Goal: Task Accomplishment & Management: Manage account settings

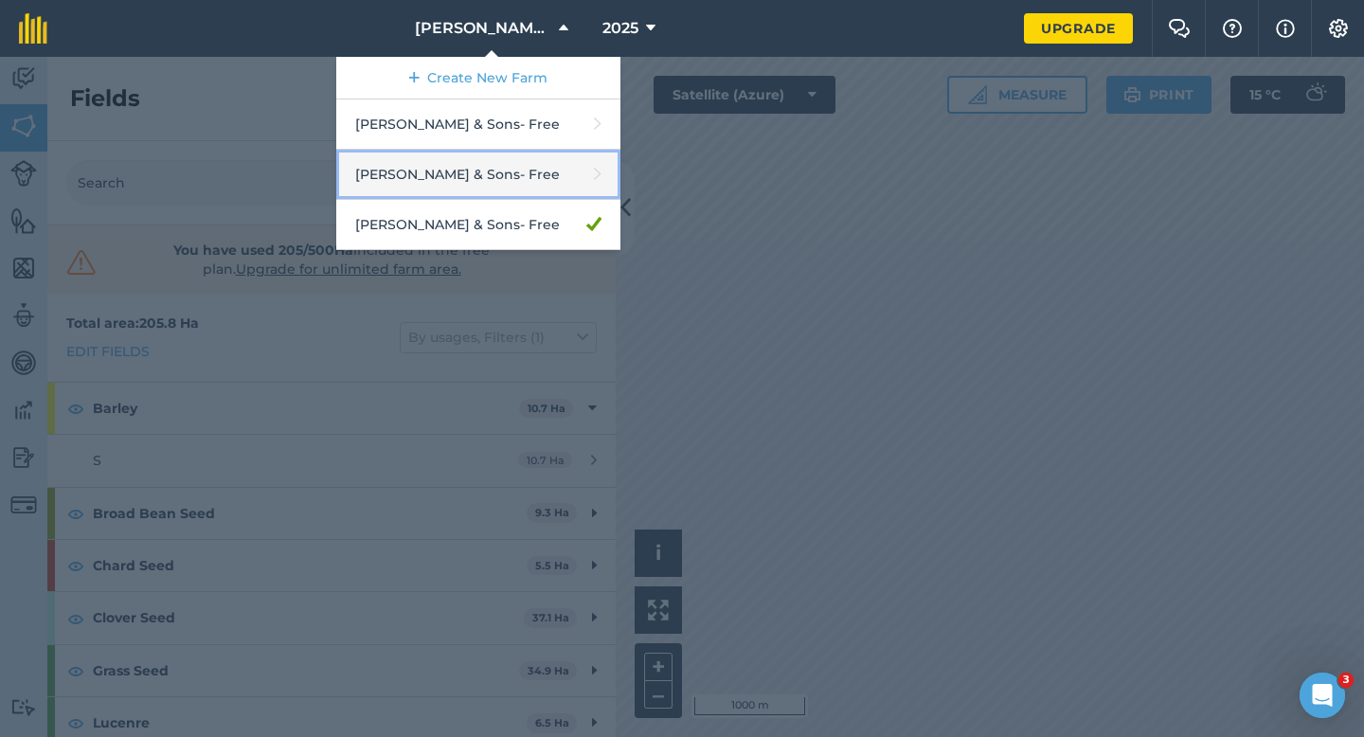
click at [525, 155] on link "[PERSON_NAME] & Sons - Free" at bounding box center [478, 175] width 284 height 50
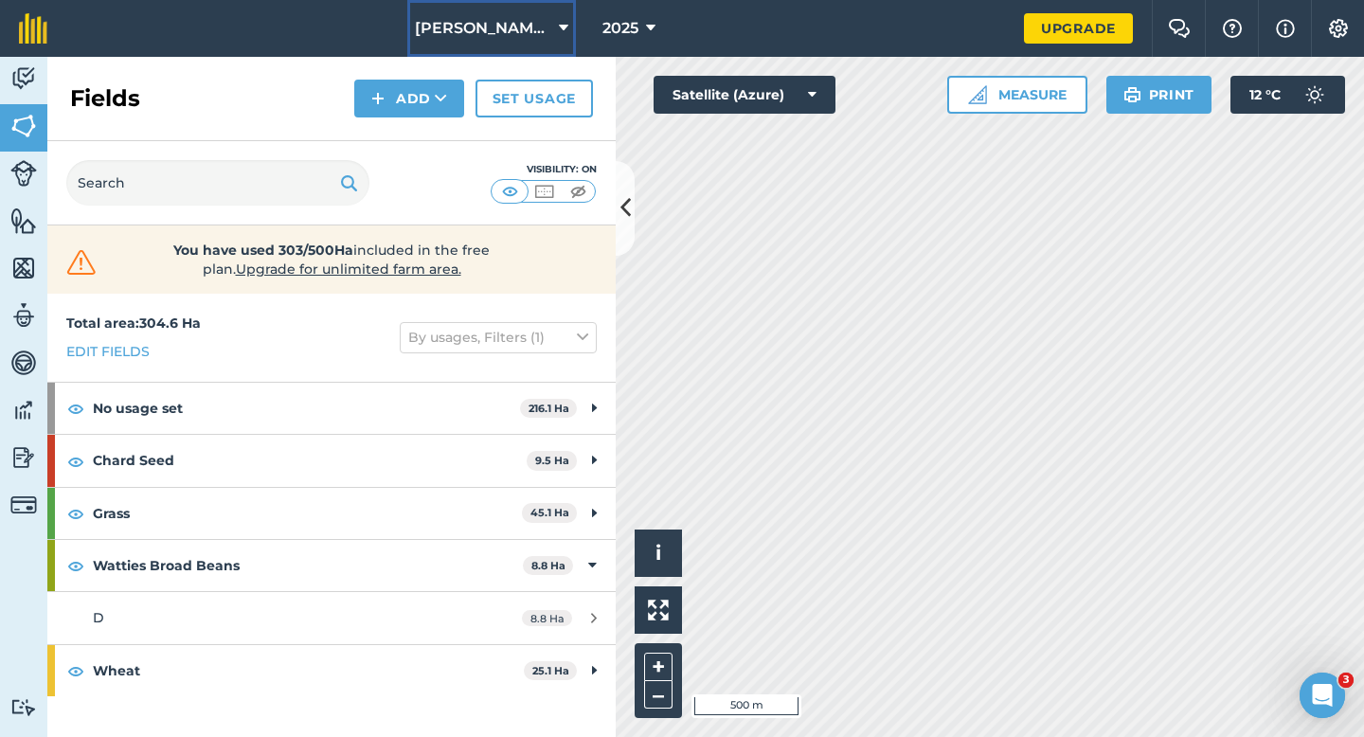
click at [519, 37] on span "[PERSON_NAME] & Sons" at bounding box center [483, 28] width 136 height 23
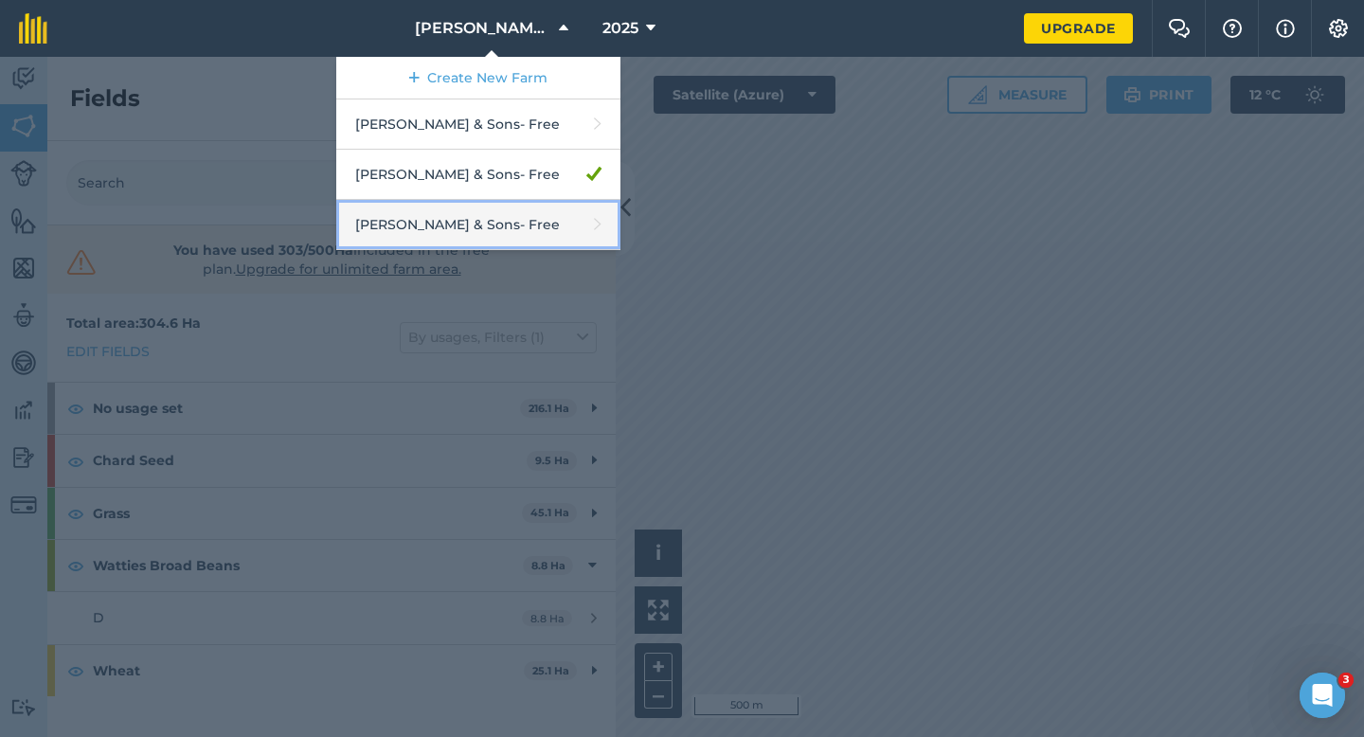
click at [518, 229] on link "[PERSON_NAME] & Sons - Free" at bounding box center [478, 225] width 284 height 50
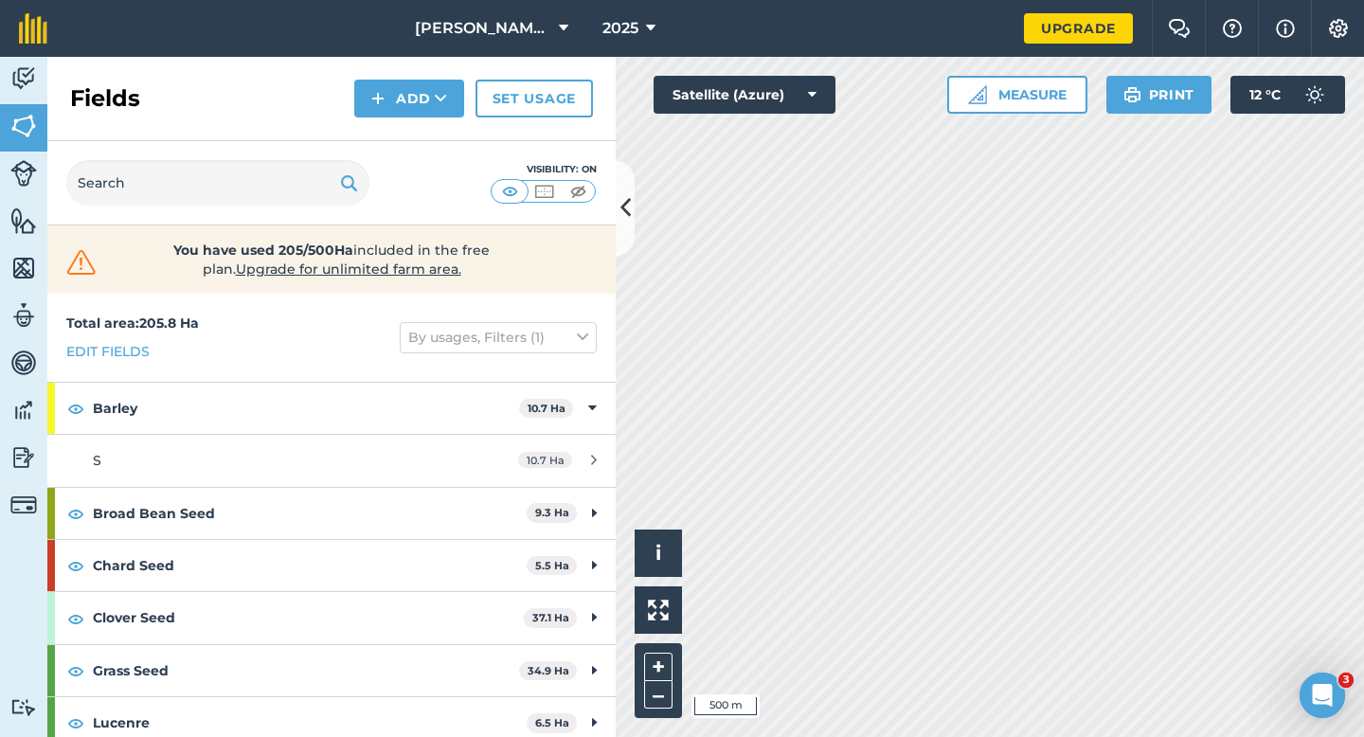
click at [576, 33] on div "2025" at bounding box center [629, 28] width 106 height 57
click at [540, 33] on button "[PERSON_NAME] & Sons" at bounding box center [491, 28] width 169 height 57
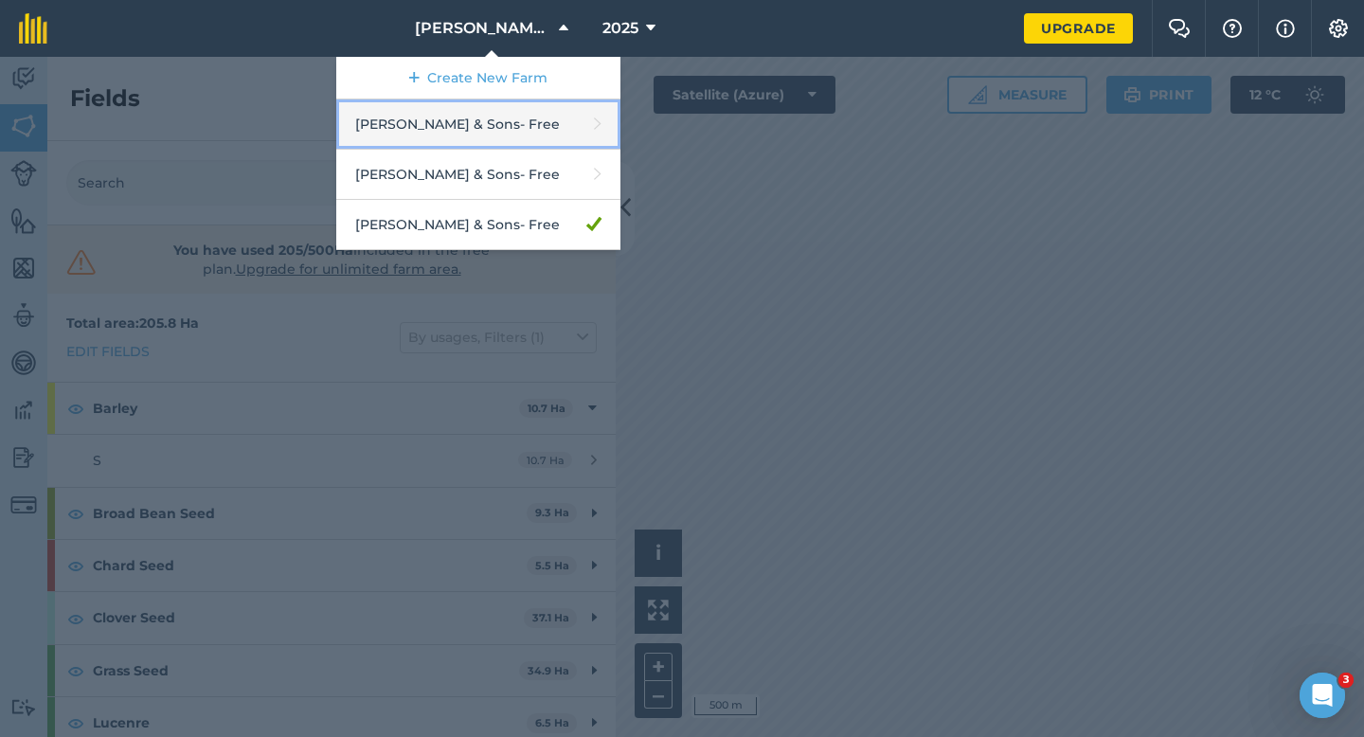
click at [518, 133] on link "[PERSON_NAME] & Sons - Free" at bounding box center [478, 124] width 284 height 50
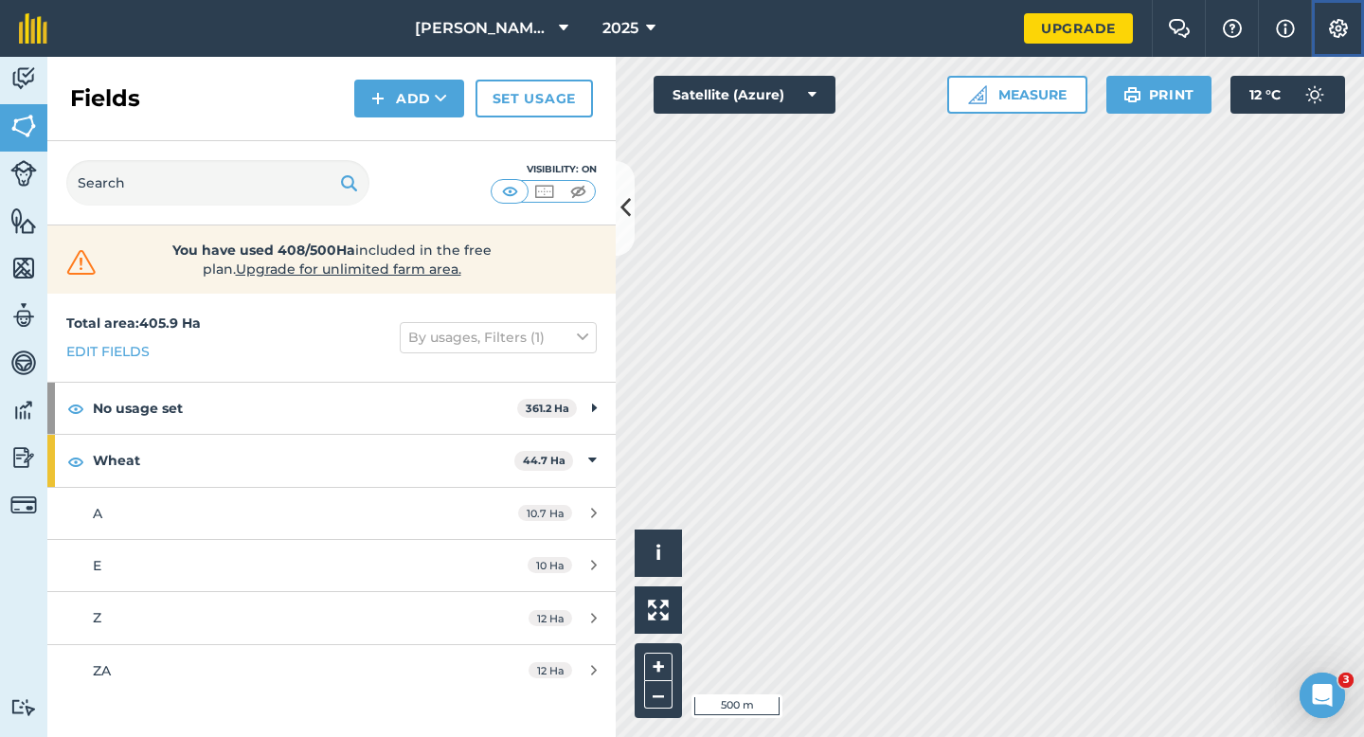
click at [1340, 38] on button "Settings" at bounding box center [1337, 28] width 53 height 57
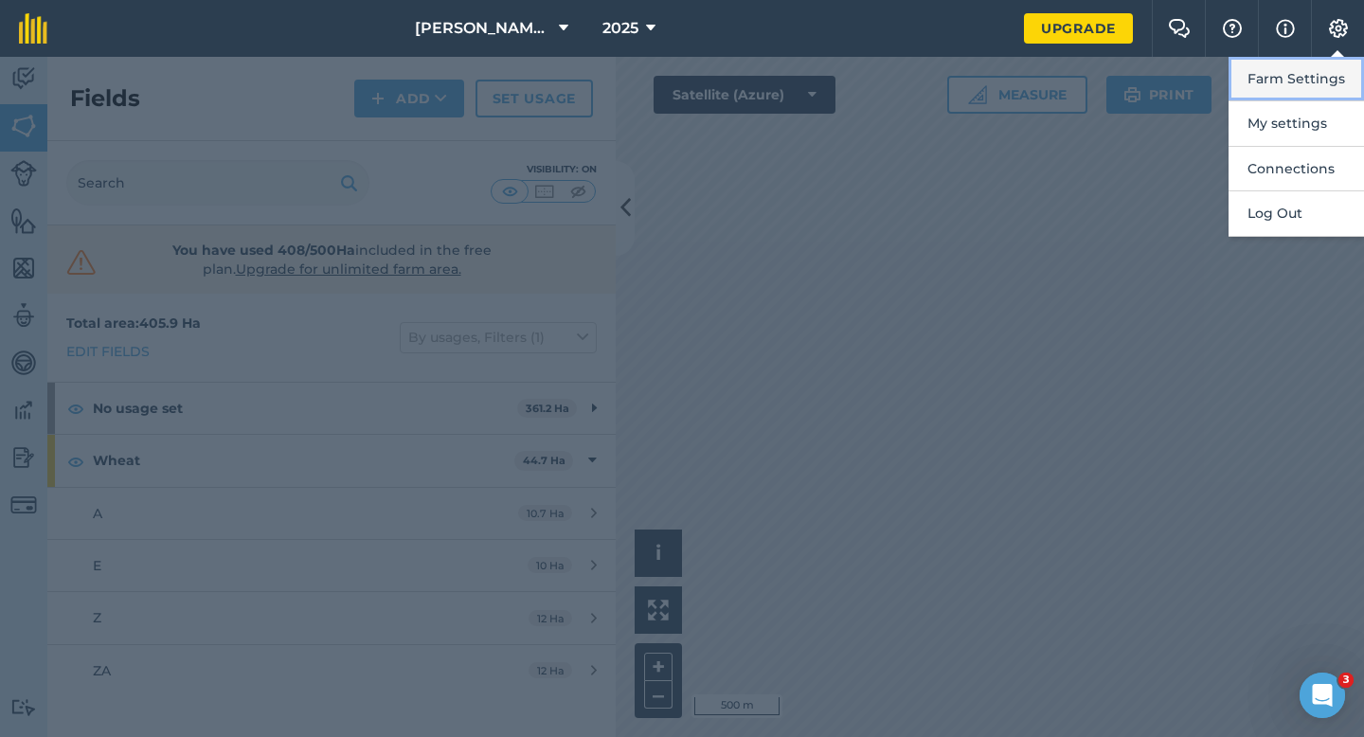
click at [1329, 75] on button "Farm Settings" at bounding box center [1296, 79] width 135 height 45
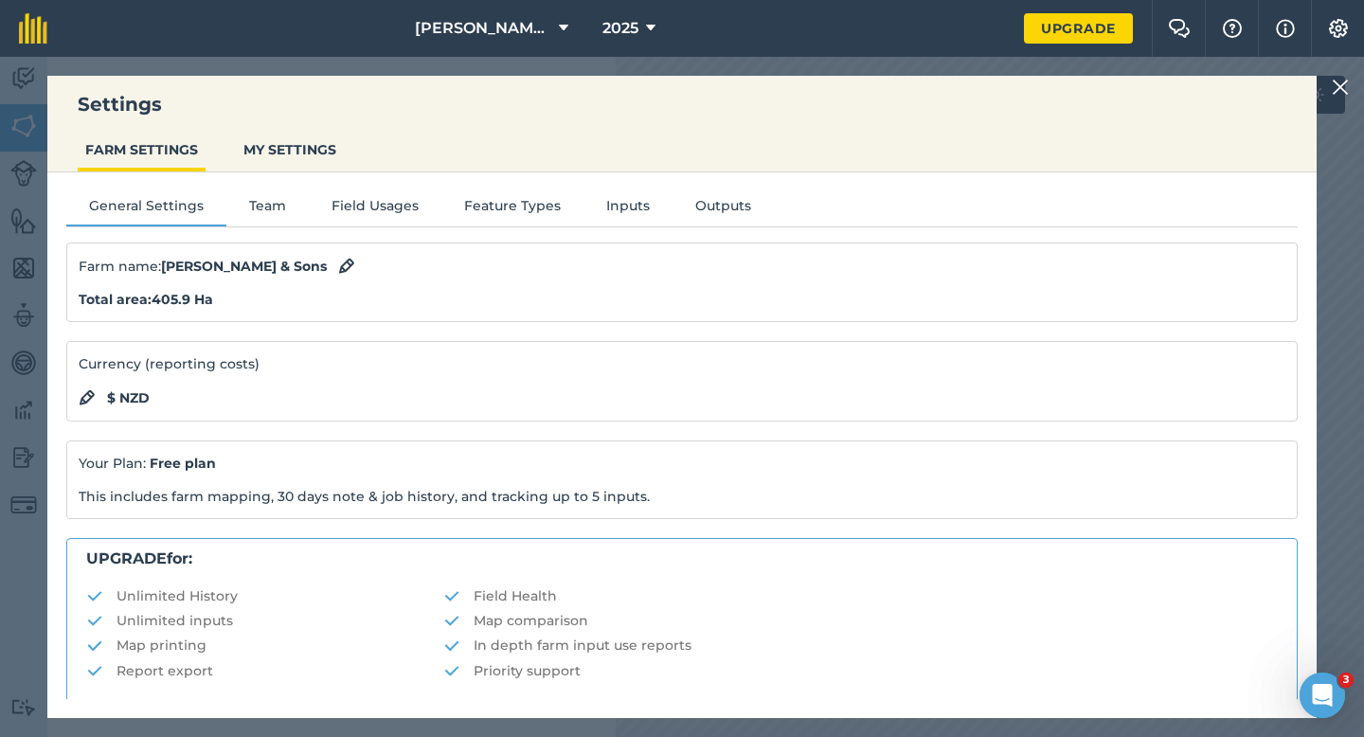
scroll to position [364, 0]
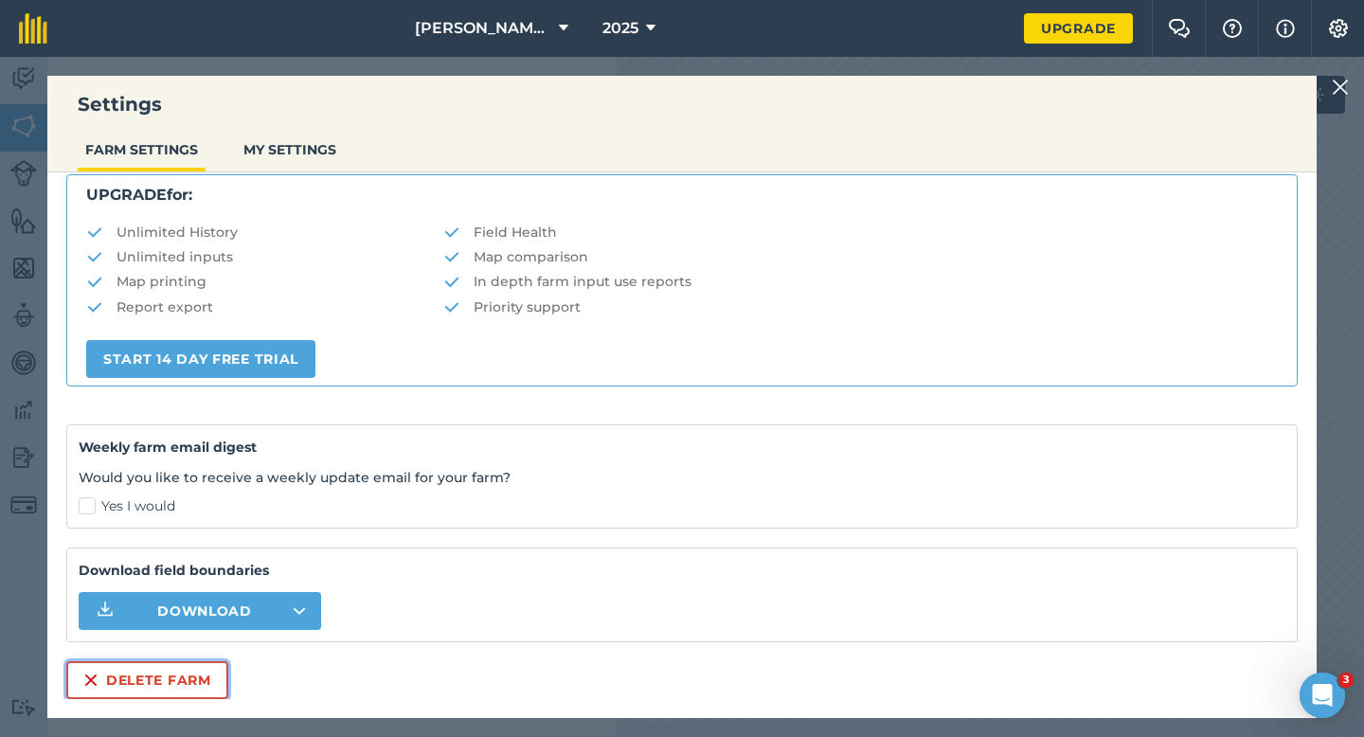
click at [146, 669] on button "Delete farm" at bounding box center [147, 680] width 162 height 38
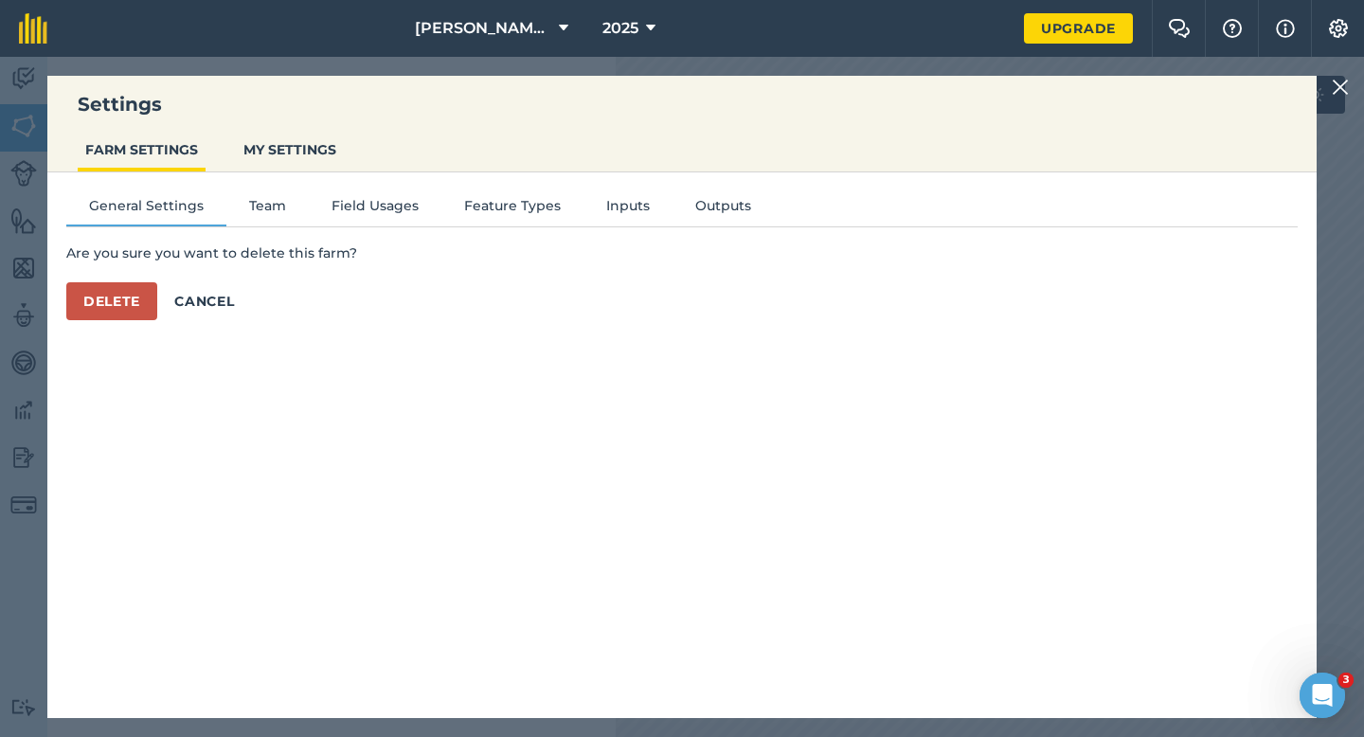
scroll to position [0, 0]
click at [134, 291] on button "Delete" at bounding box center [111, 301] width 91 height 38
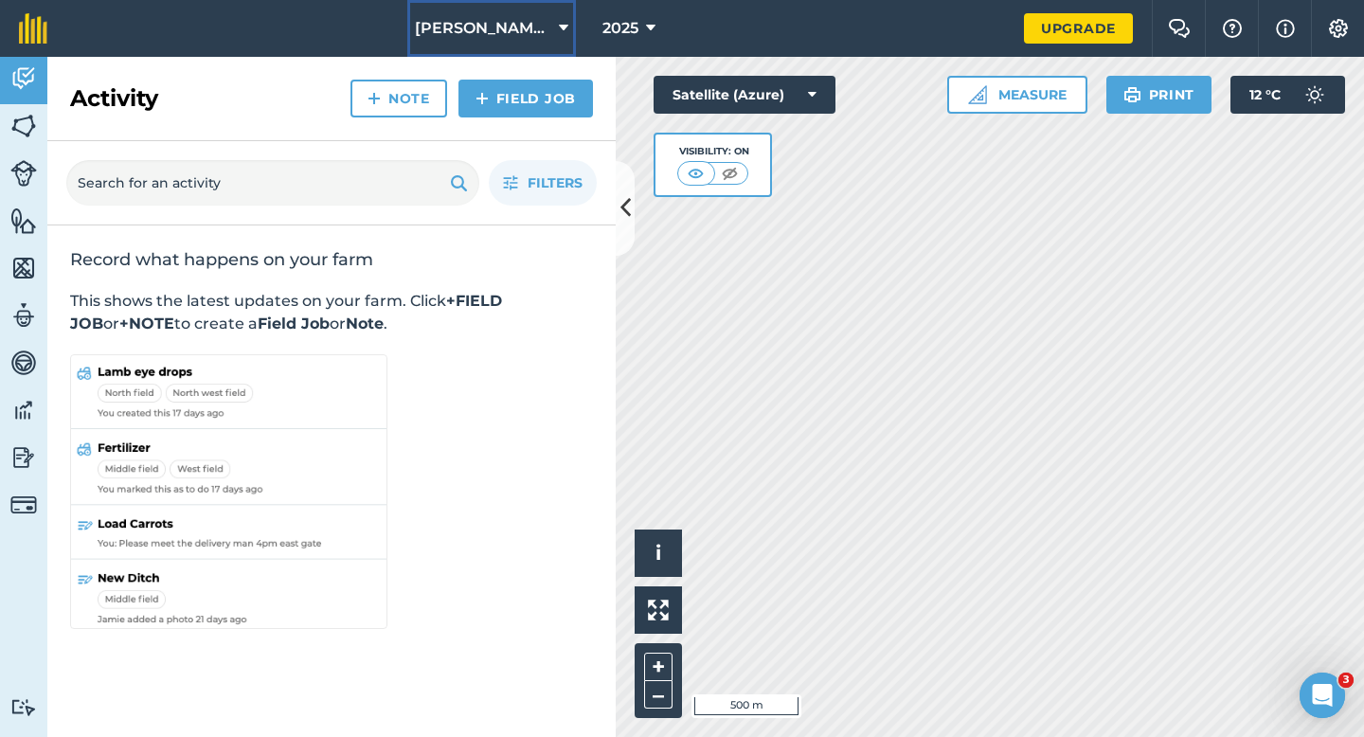
click at [524, 31] on span "[PERSON_NAME] & Sons" at bounding box center [483, 28] width 136 height 23
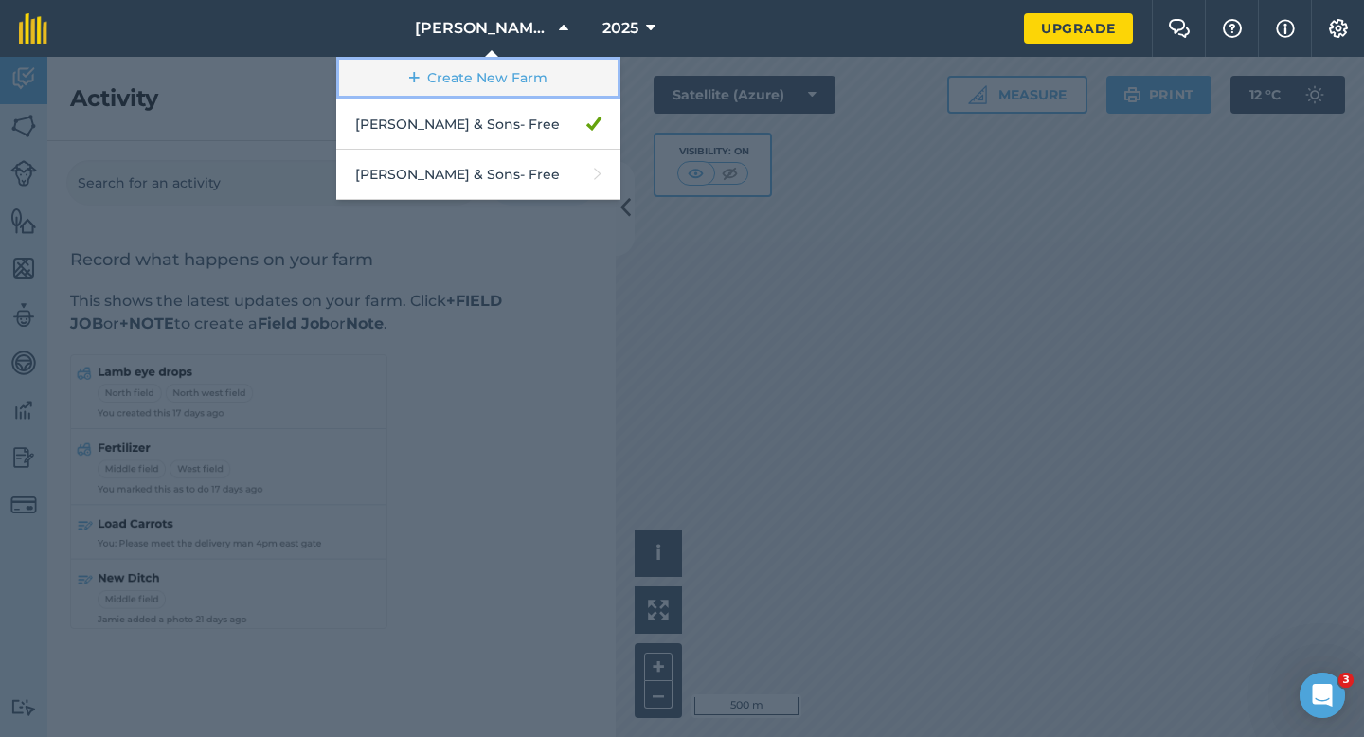
click at [539, 72] on link "Create New Farm" at bounding box center [478, 78] width 284 height 43
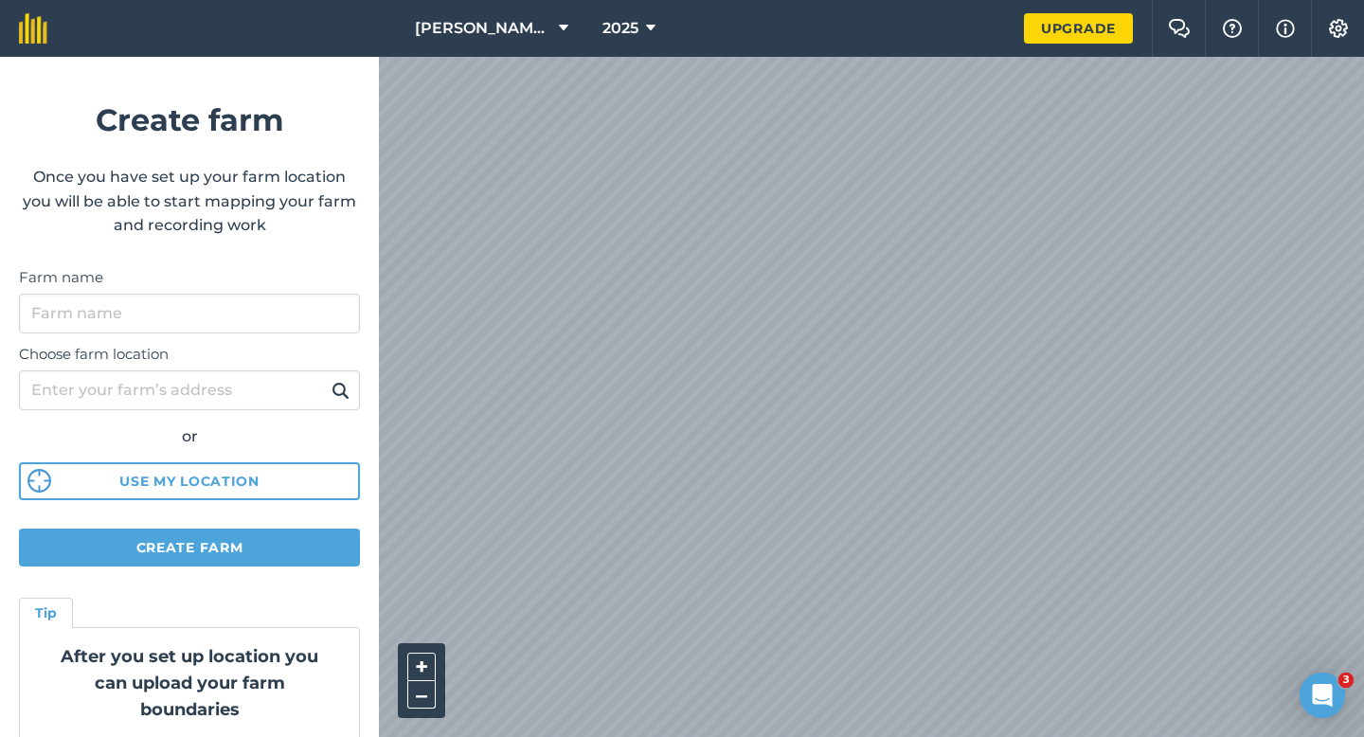
click at [294, 288] on div "Farm name" at bounding box center [189, 299] width 341 height 67
click at [294, 306] on input "Farm name" at bounding box center [189, 314] width 341 height 40
click at [297, 318] on input "Farm name" at bounding box center [189, 314] width 341 height 40
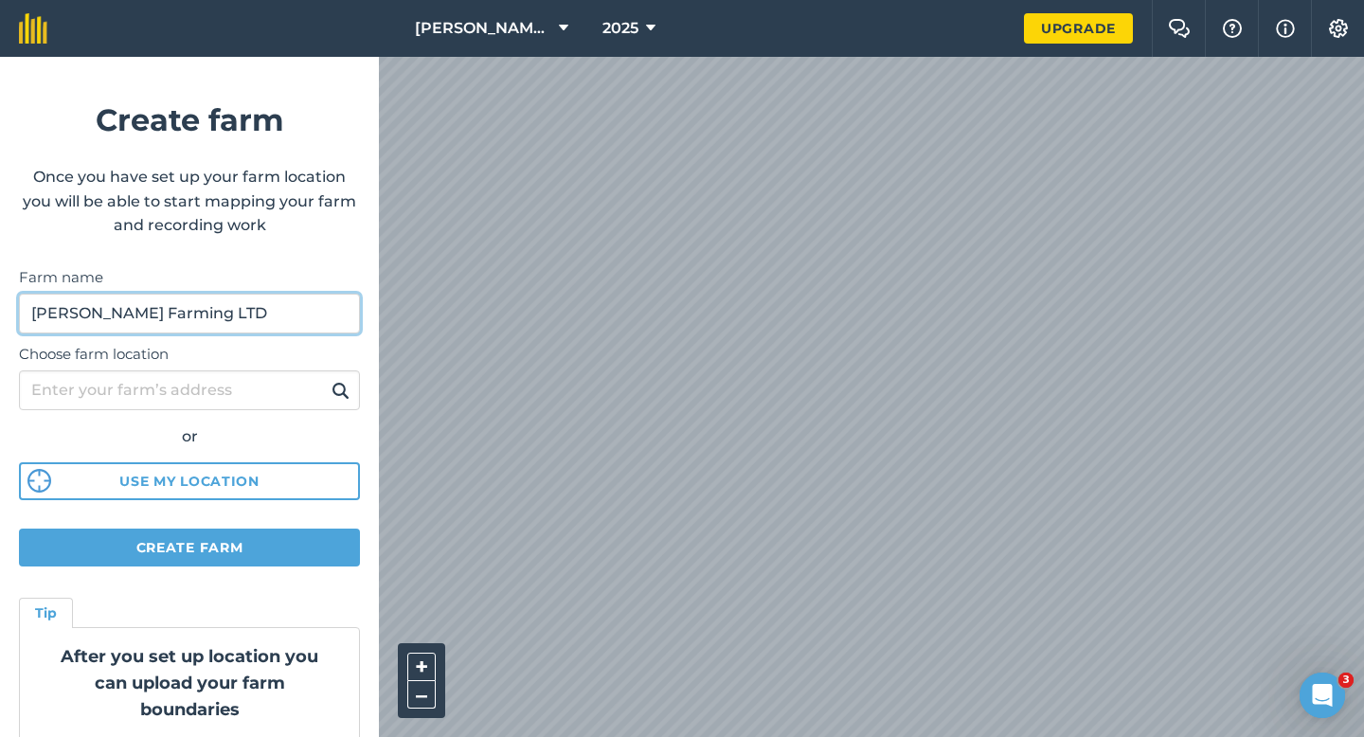
type input "[PERSON_NAME] Farming LTD"
click at [683, 7] on div "[PERSON_NAME] & Sons 2025 Upgrade Farm Chat Help Info Settings Create farm Once…" at bounding box center [682, 28] width 1364 height 57
click at [290, 525] on form "Create farm Once you have set up your farm location you will be able to start m…" at bounding box center [189, 397] width 379 height 680
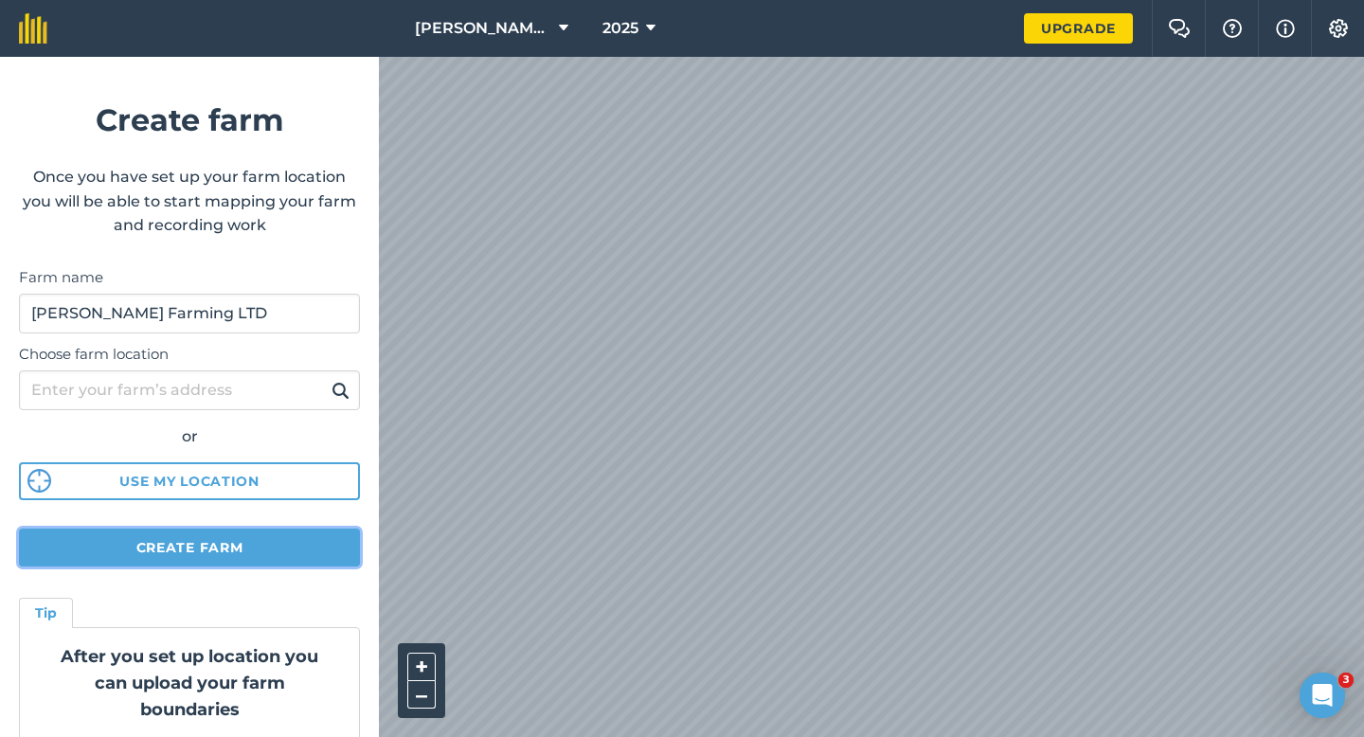
click at [291, 542] on button "Create farm" at bounding box center [189, 548] width 341 height 38
click at [157, 548] on button "Create farm" at bounding box center [189, 548] width 341 height 38
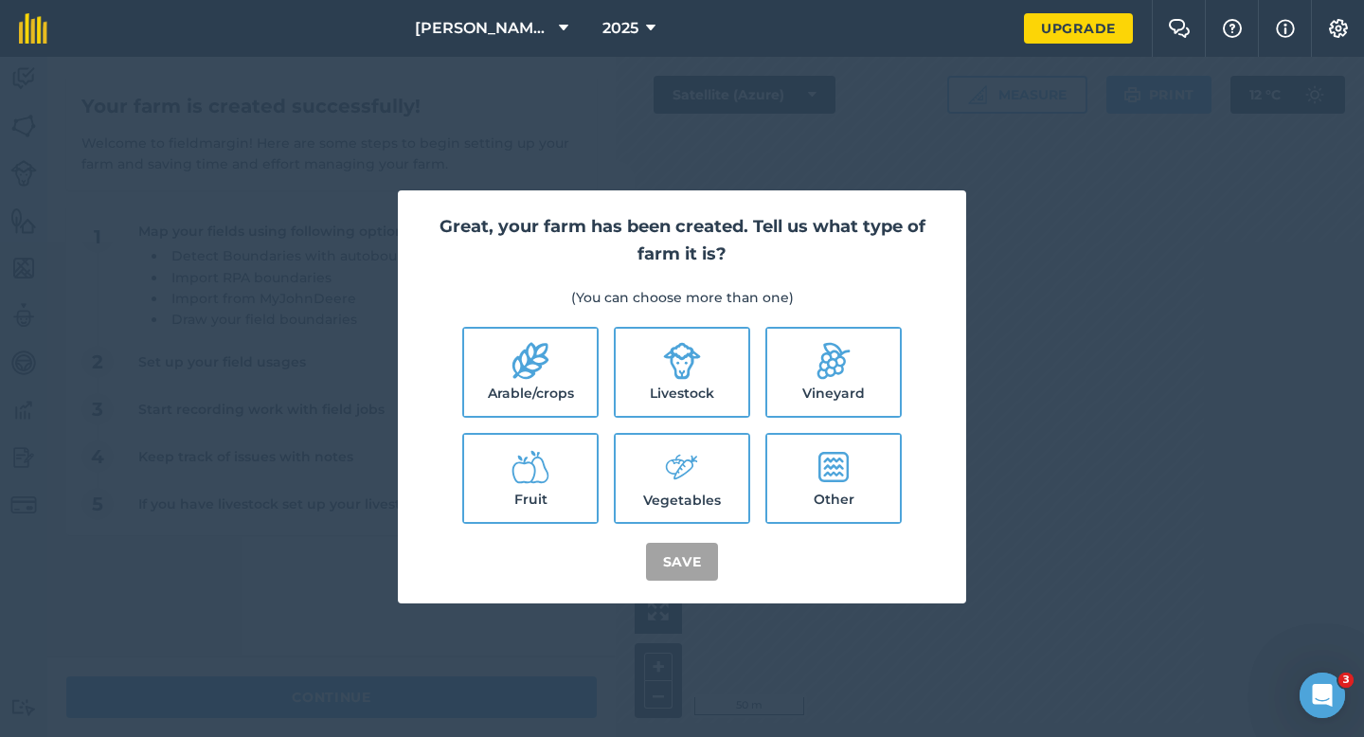
click at [599, 345] on ul "Arable/crops Livestock Vineyard Fruit Vegetables Other" at bounding box center [682, 425] width 523 height 197
click at [568, 347] on label "Arable/crops" at bounding box center [530, 372] width 133 height 87
checkbox input "true"
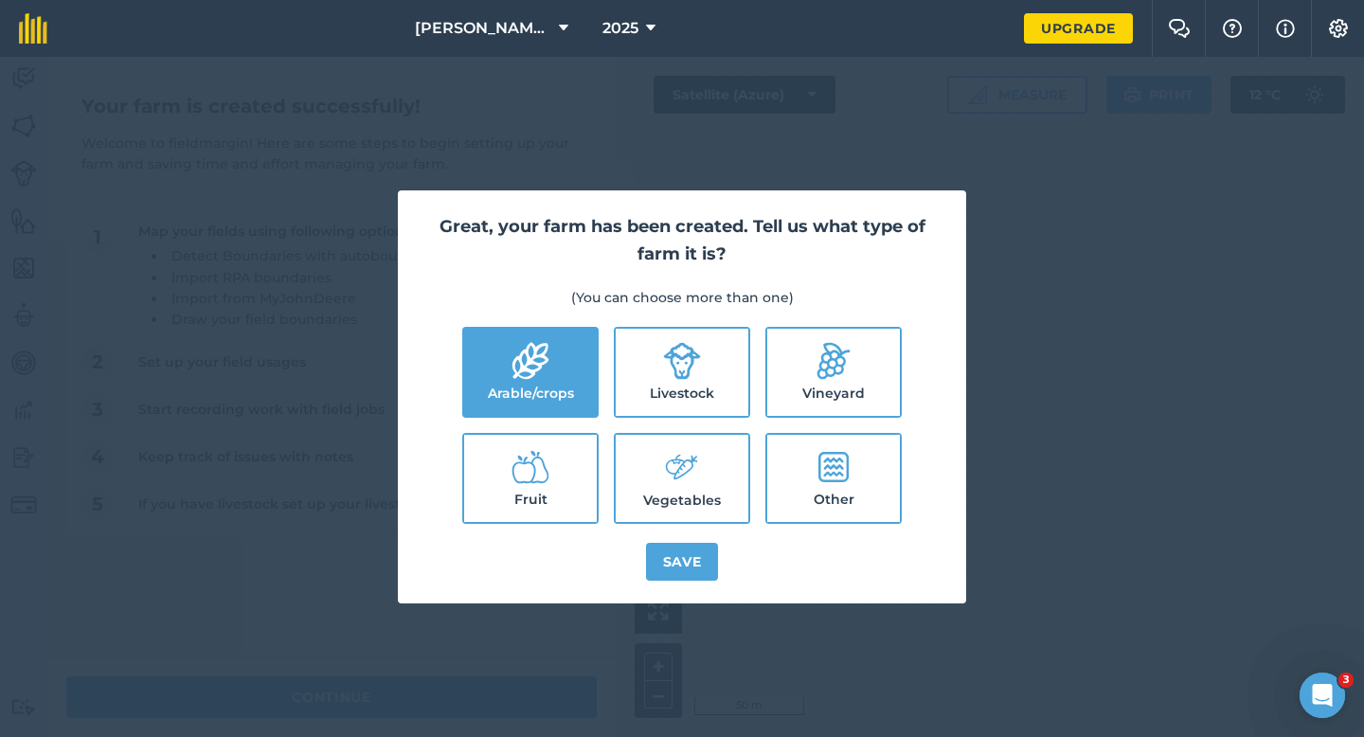
click at [683, 396] on label "Livestock" at bounding box center [682, 372] width 133 height 87
checkbox input "true"
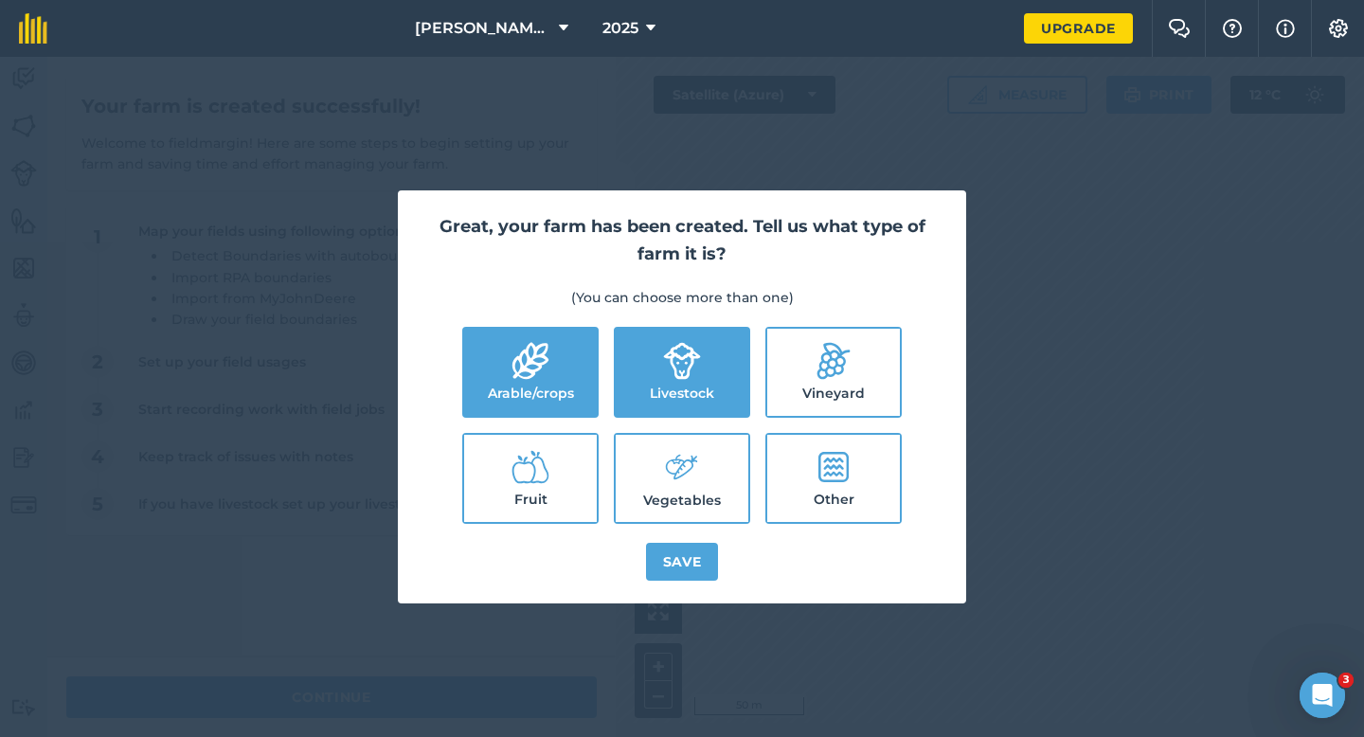
click at [683, 496] on label "Vegetables" at bounding box center [682, 478] width 133 height 87
checkbox input "true"
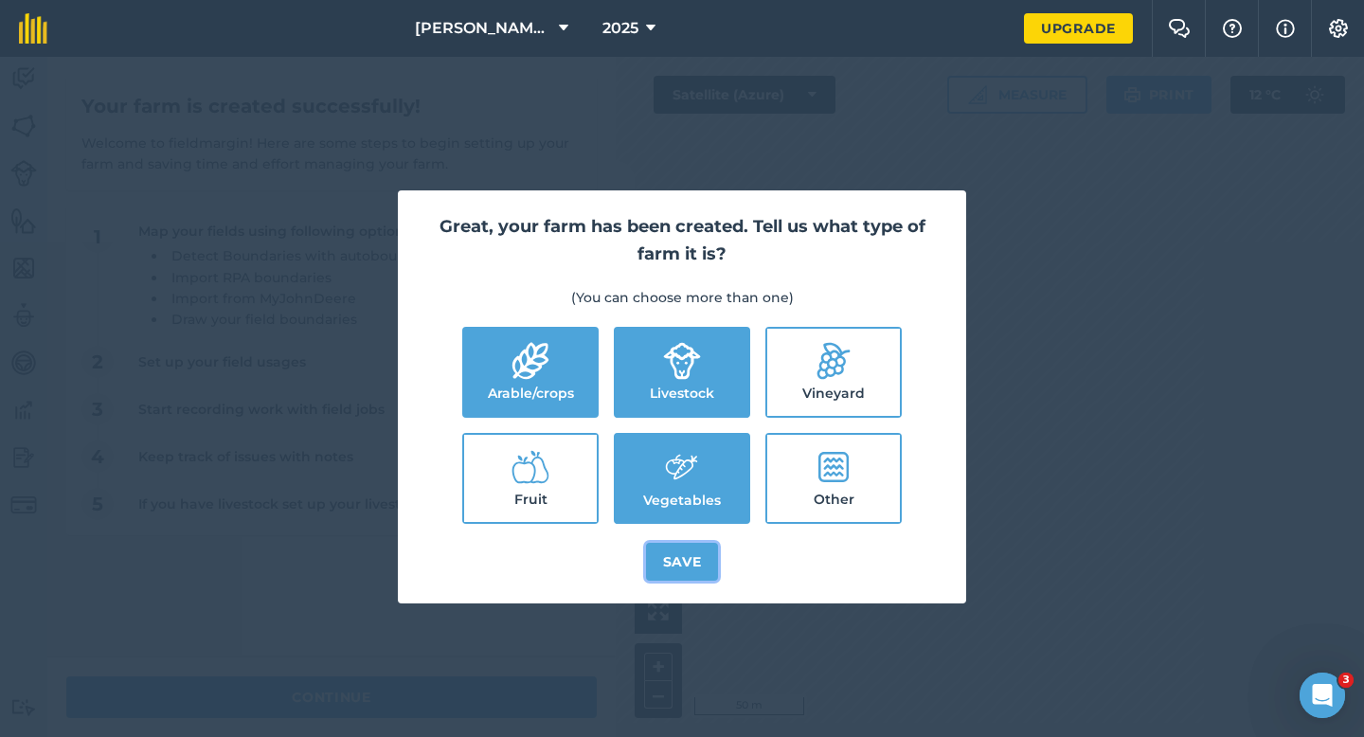
click at [683, 559] on button "Save" at bounding box center [682, 562] width 73 height 38
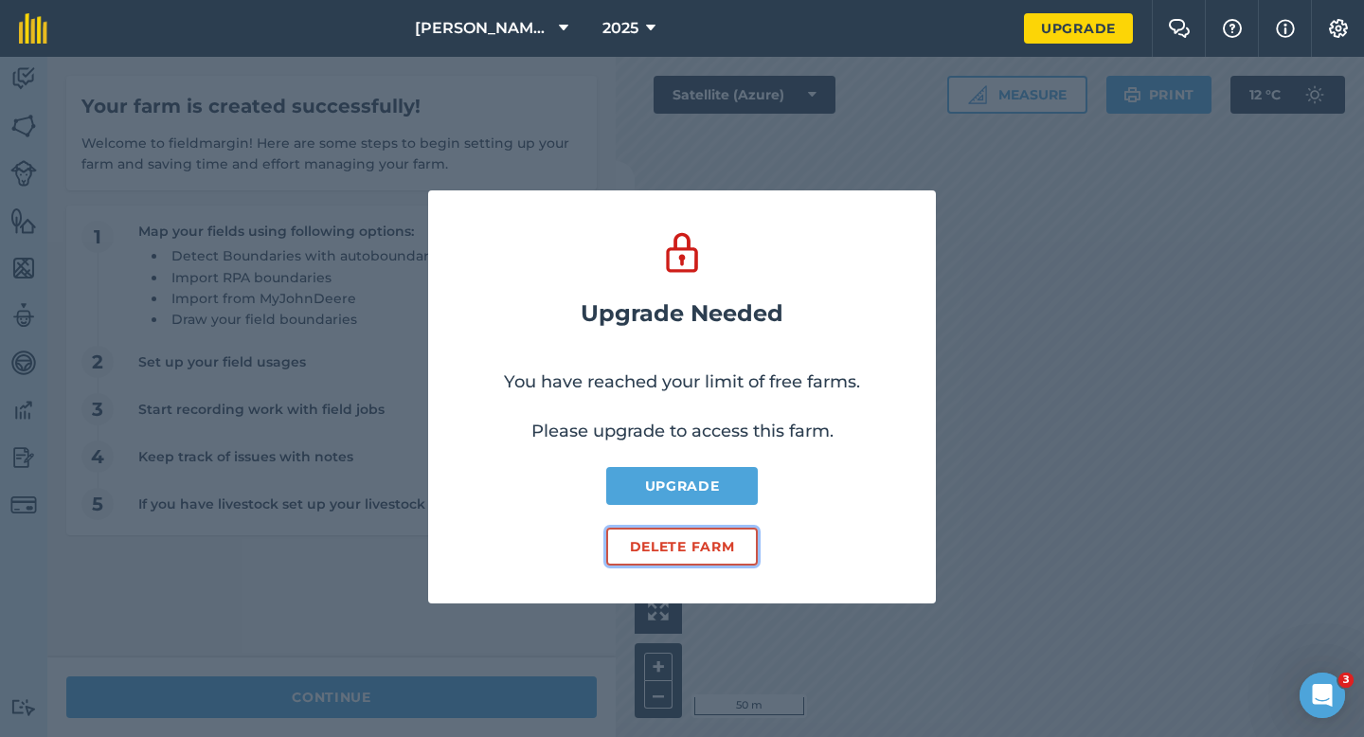
click at [676, 546] on button "Delete farm" at bounding box center [682, 547] width 152 height 38
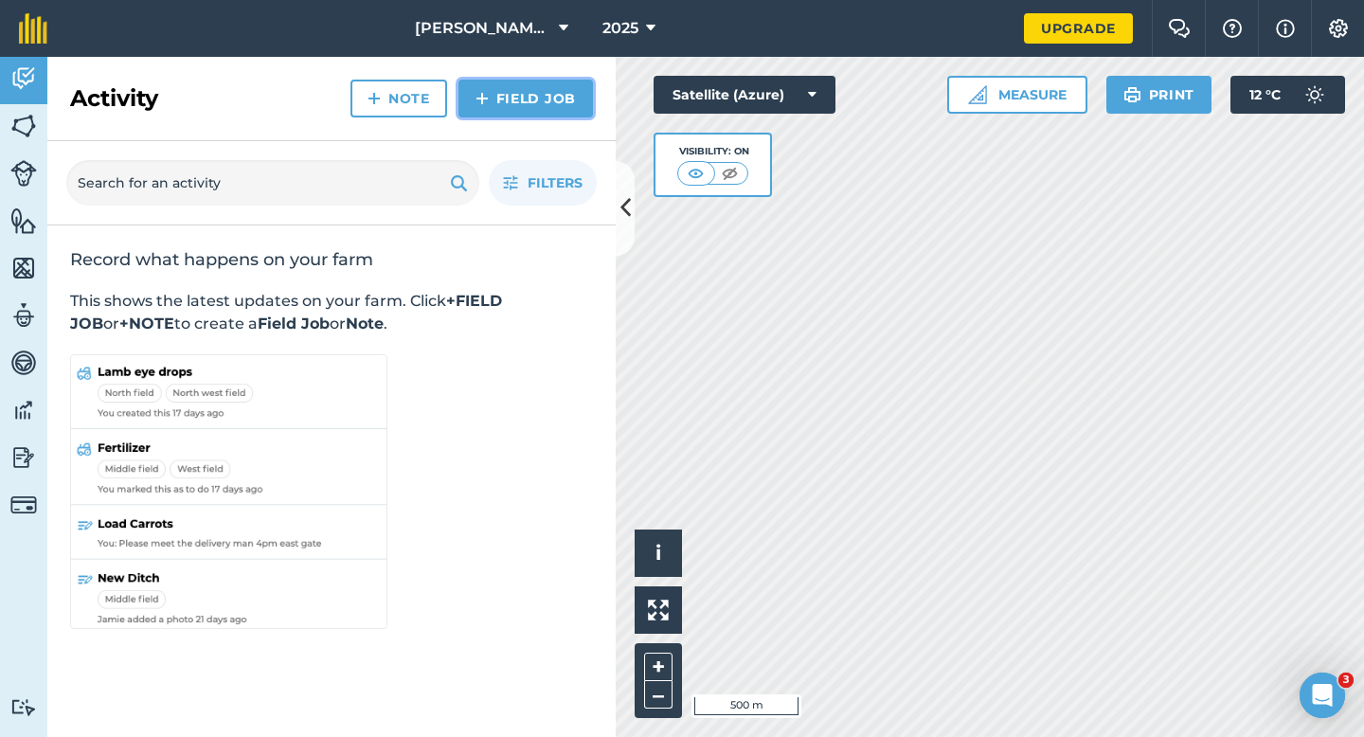
click at [549, 86] on link "Field Job" at bounding box center [526, 99] width 135 height 38
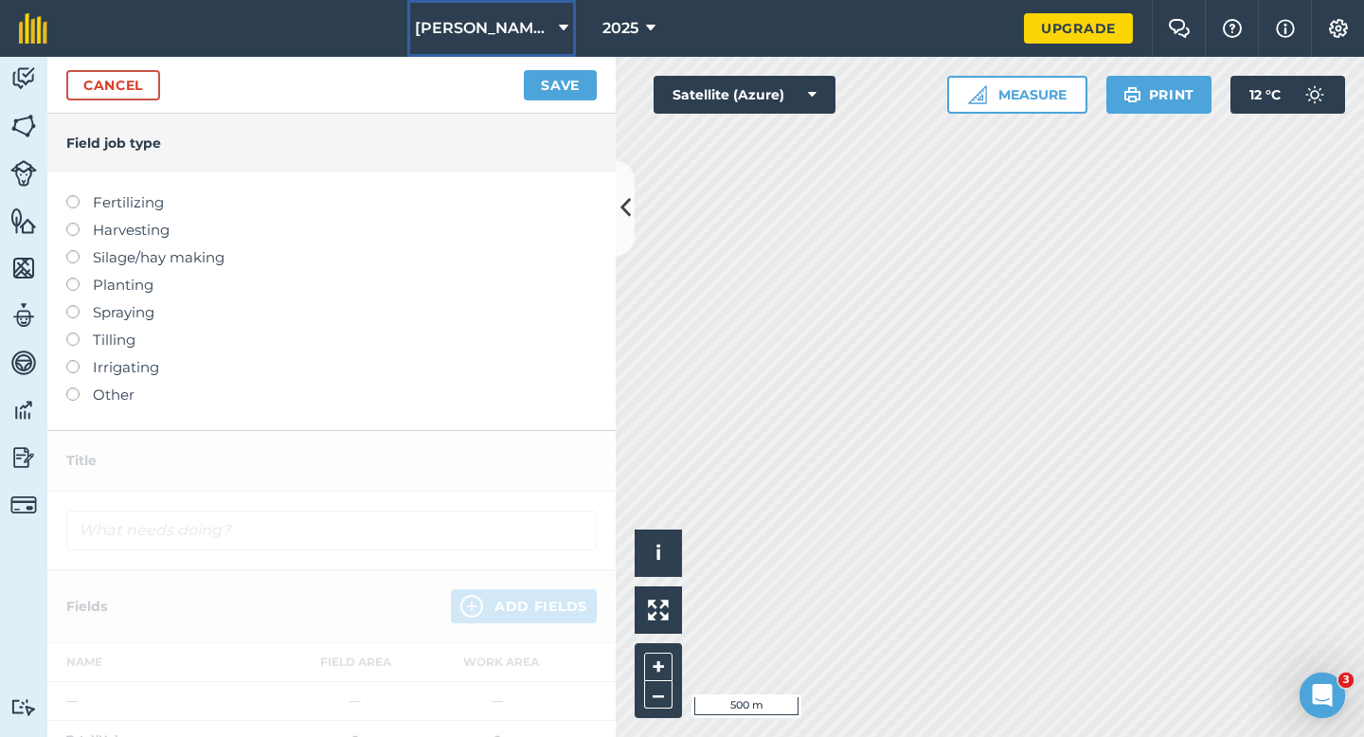
click at [559, 27] on icon at bounding box center [563, 28] width 9 height 23
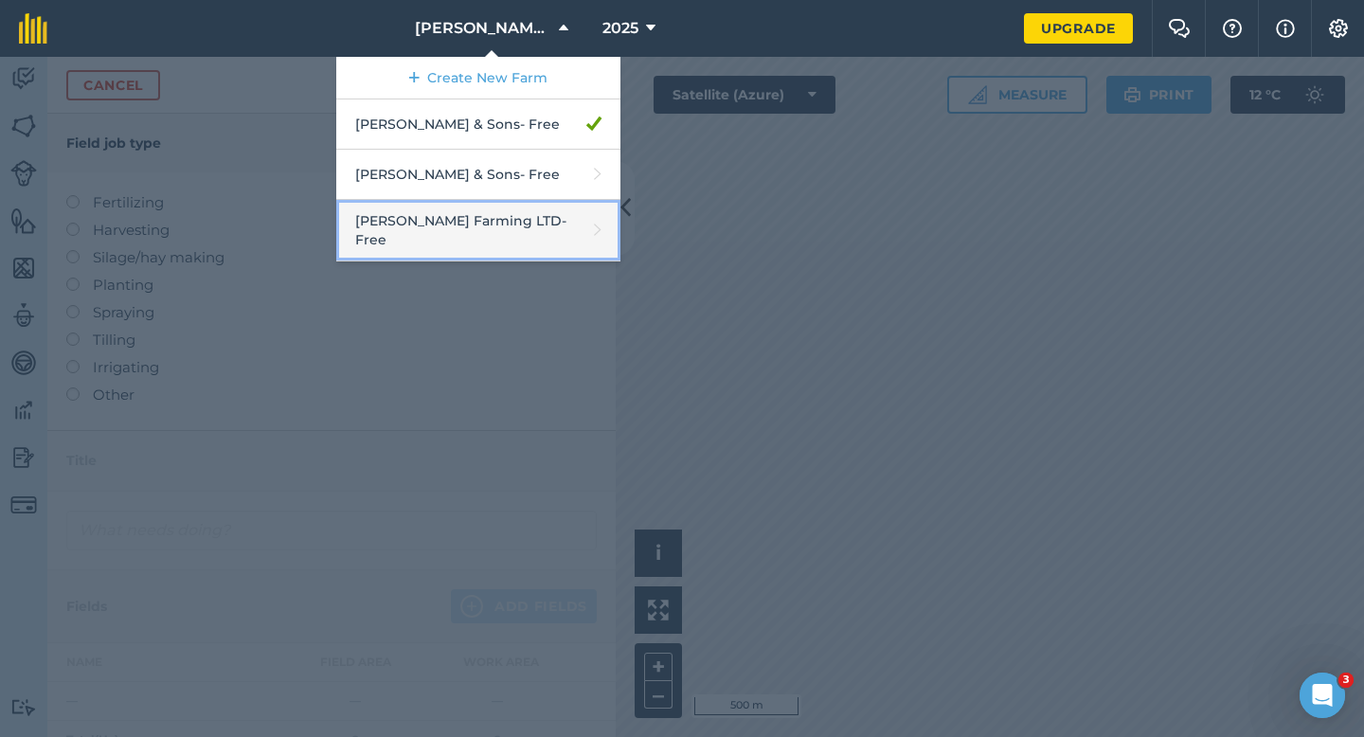
click at [523, 224] on link "[PERSON_NAME] Farming LTD - Free" at bounding box center [478, 231] width 284 height 62
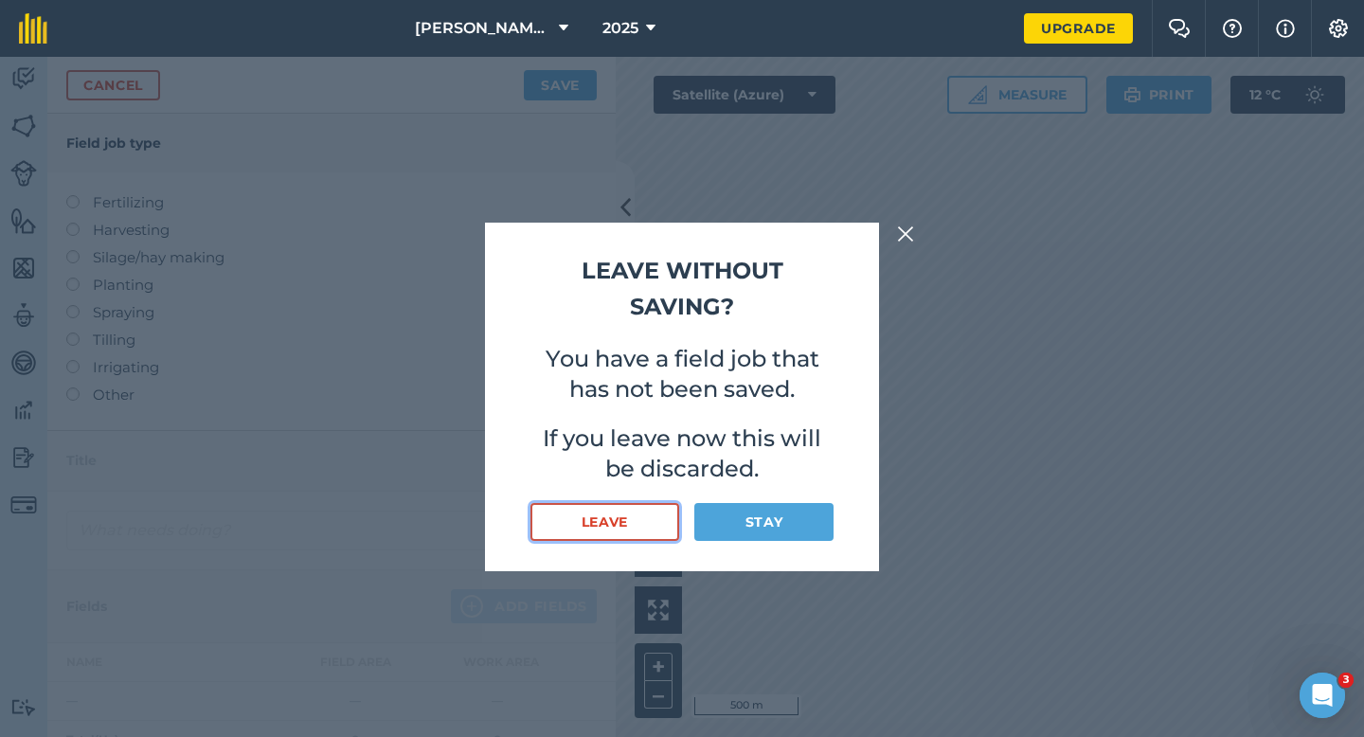
click at [627, 528] on button "Leave" at bounding box center [605, 522] width 149 height 38
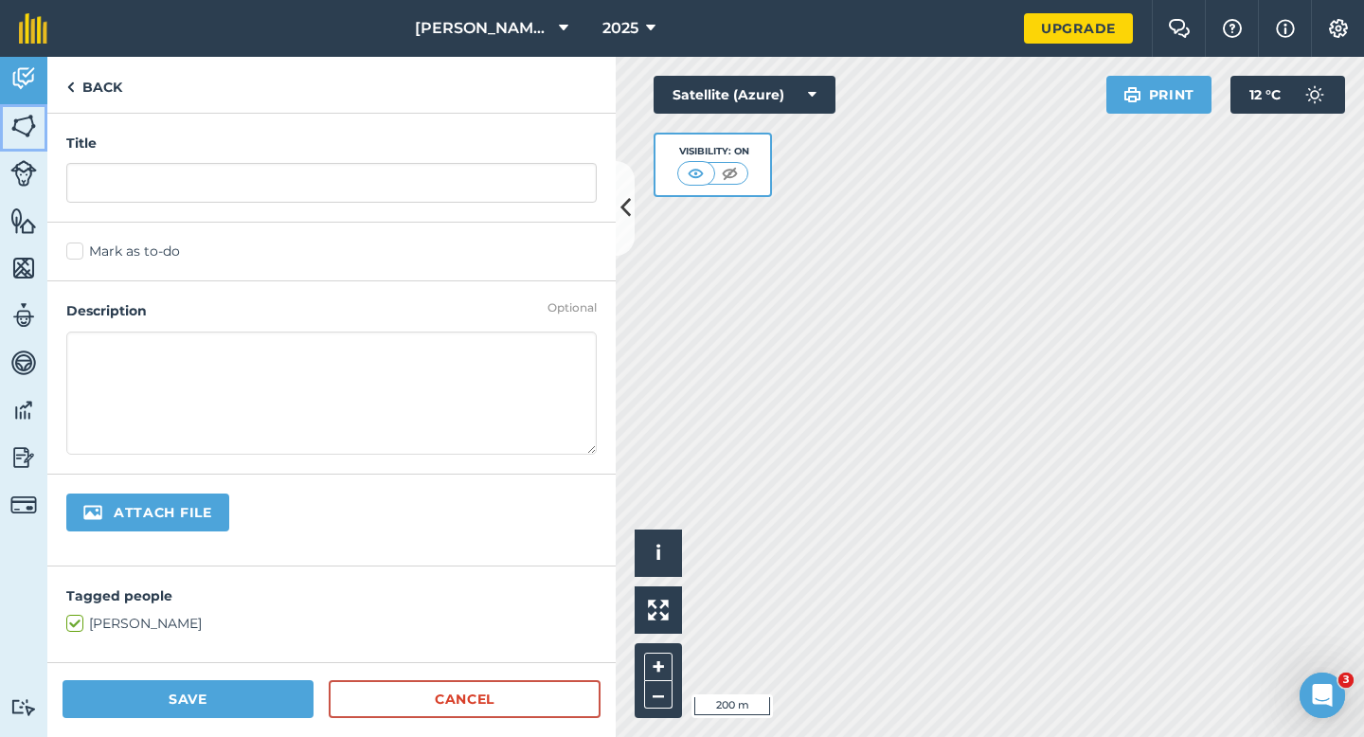
click at [2, 124] on link "Fields" at bounding box center [23, 127] width 47 height 47
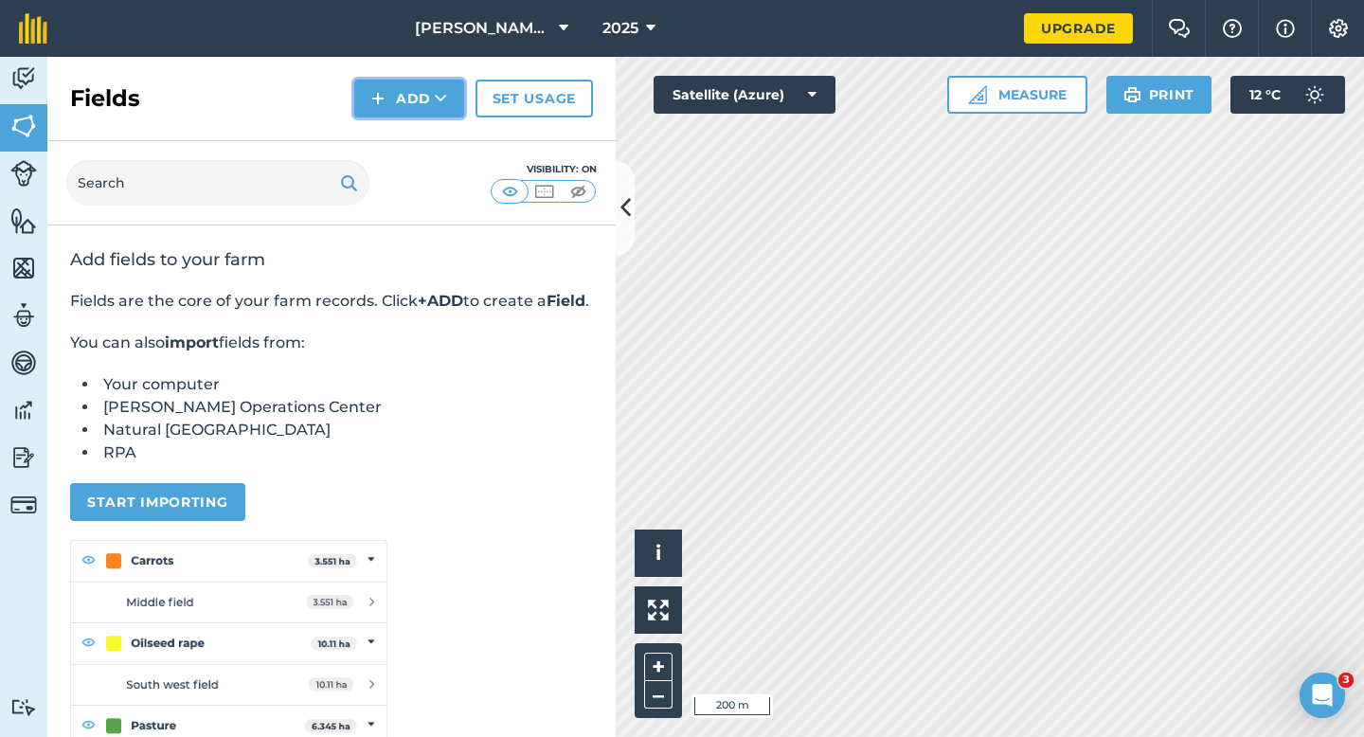
click at [370, 107] on button "Add" at bounding box center [409, 99] width 110 height 38
click at [379, 135] on link "Draw" at bounding box center [409, 141] width 104 height 42
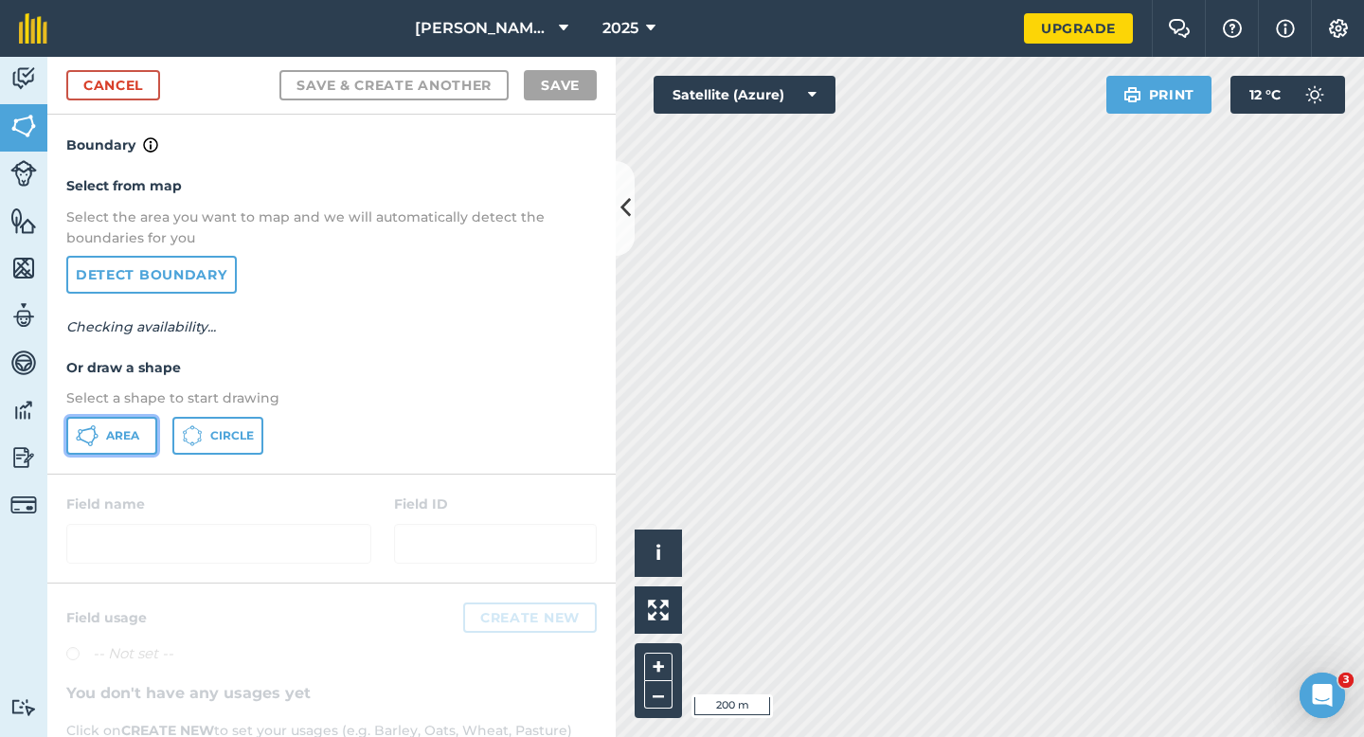
click at [130, 430] on span "Area" at bounding box center [122, 435] width 33 height 15
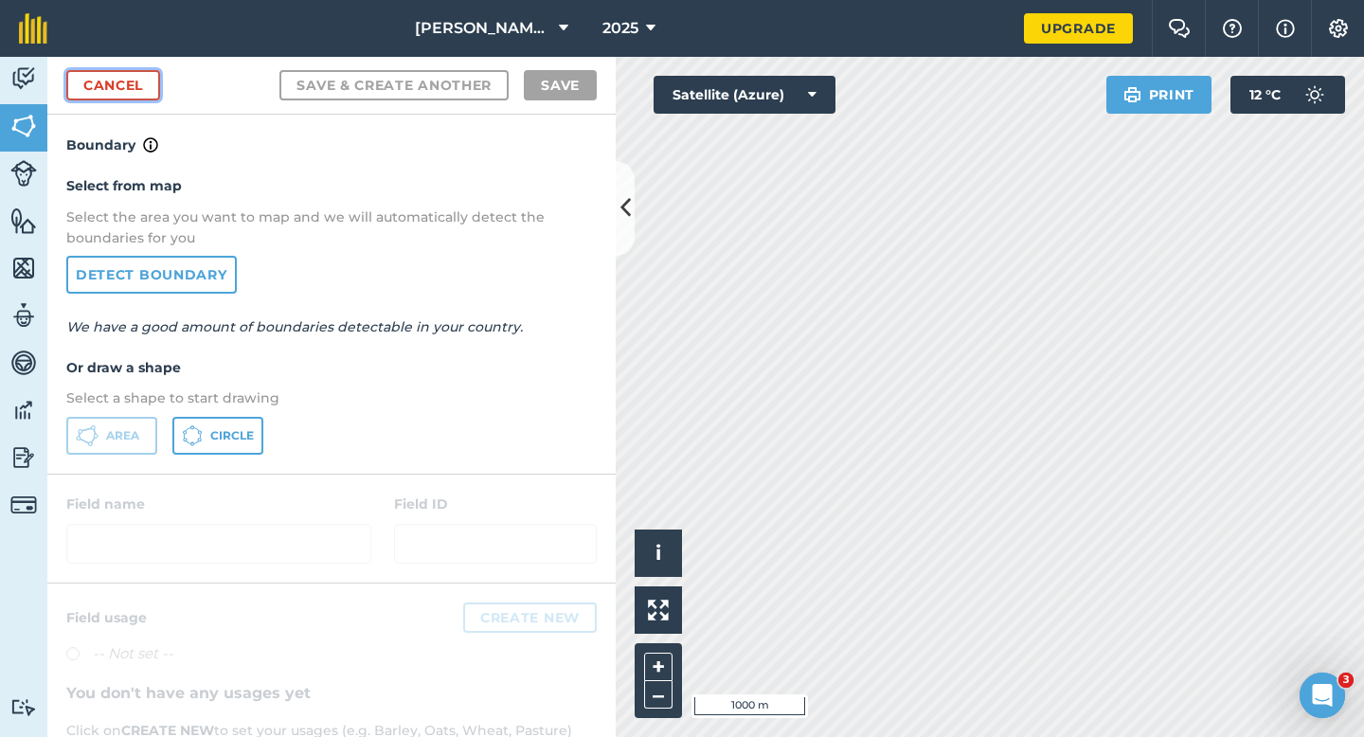
click at [135, 79] on link "Cancel" at bounding box center [113, 85] width 94 height 30
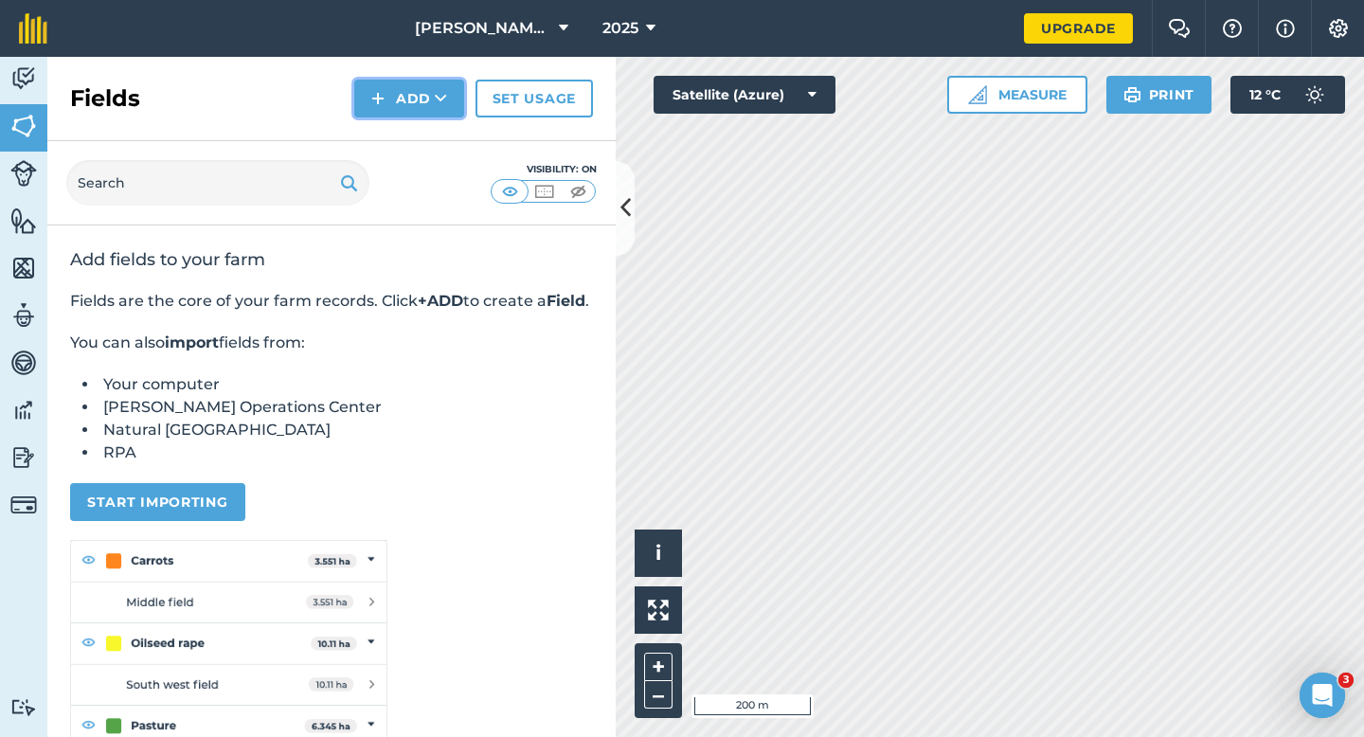
click at [397, 113] on button "Add" at bounding box center [409, 99] width 110 height 38
click at [398, 125] on link "Draw" at bounding box center [409, 141] width 104 height 42
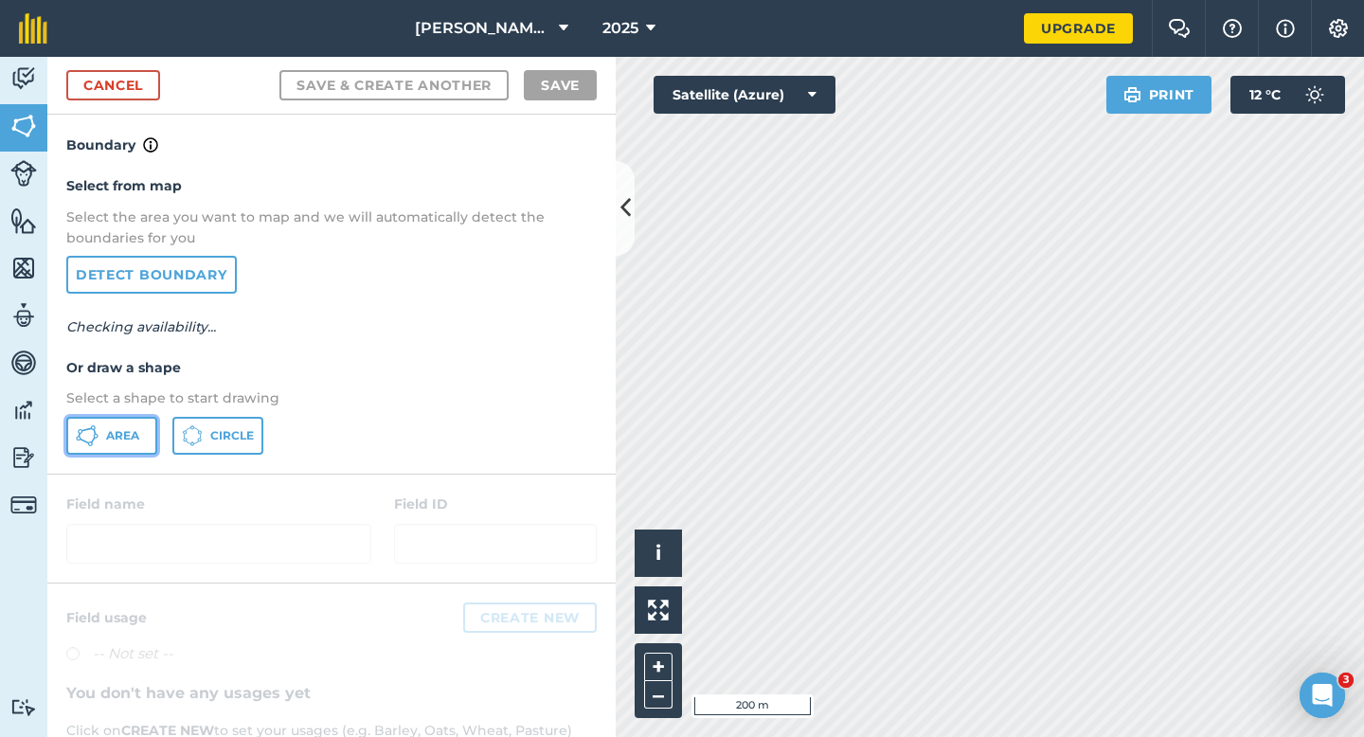
click at [93, 443] on icon at bounding box center [87, 435] width 23 height 23
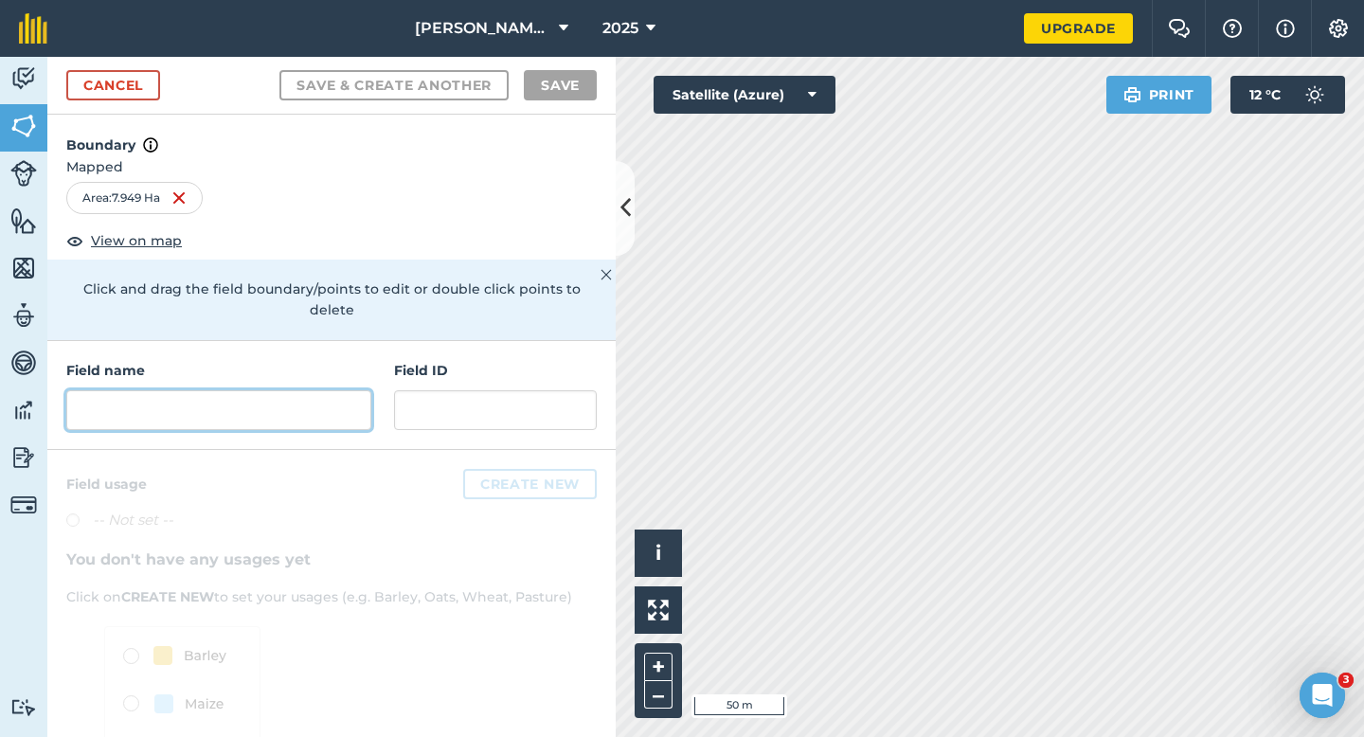
click at [301, 390] on input "text" at bounding box center [218, 410] width 305 height 40
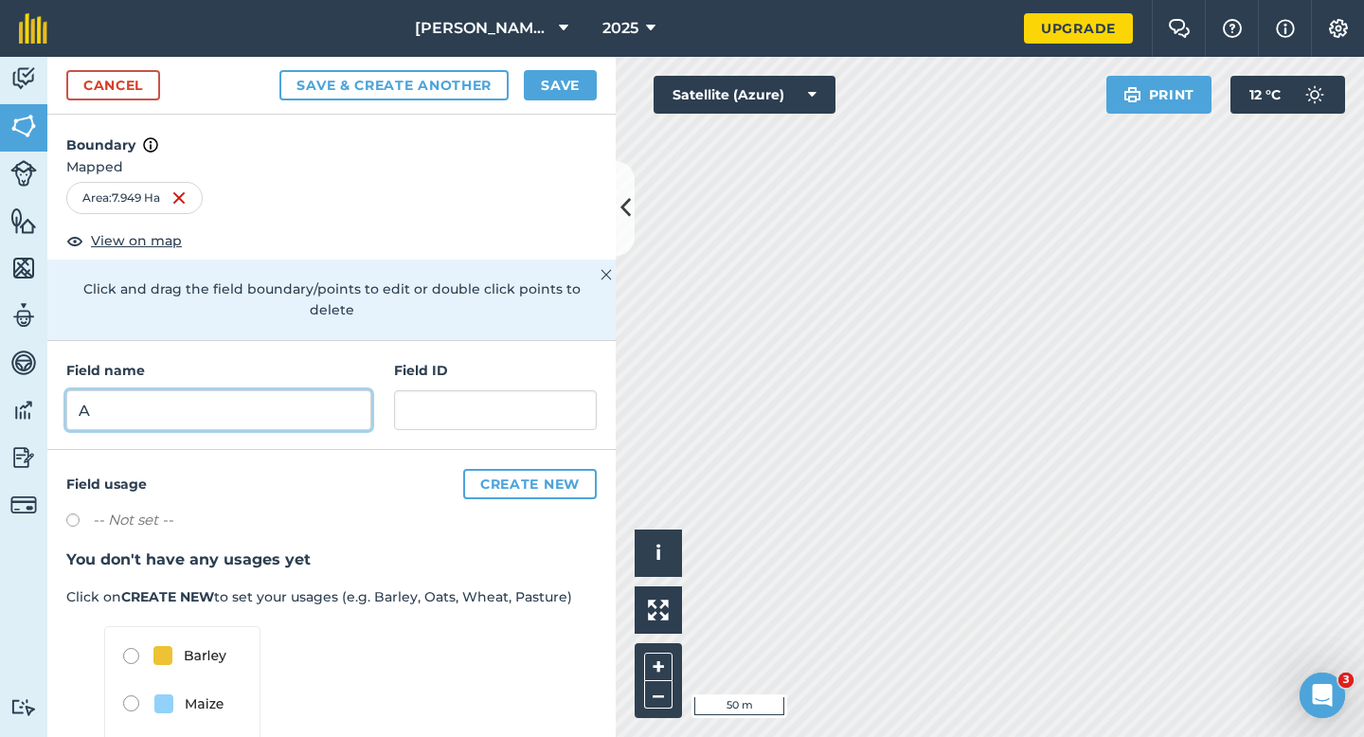
type input "A"
click at [569, 85] on button "Save" at bounding box center [560, 85] width 73 height 30
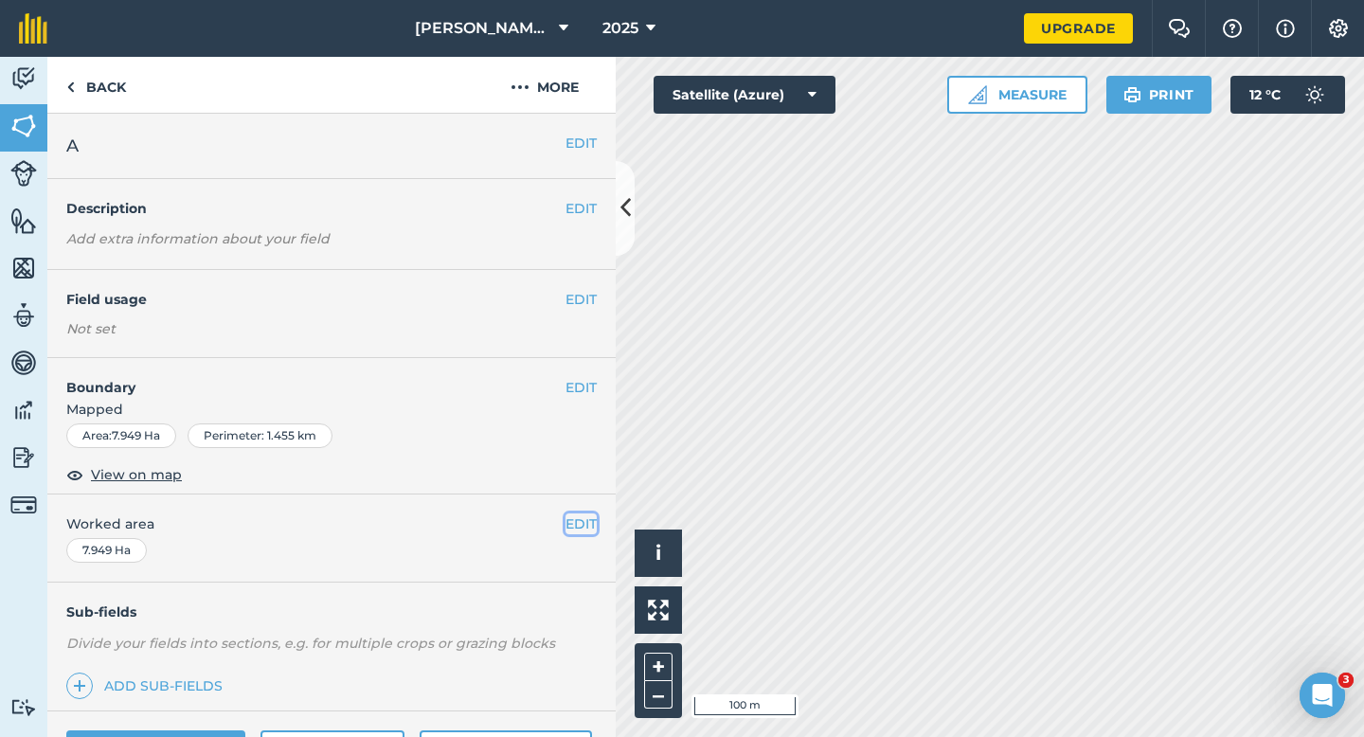
click at [585, 519] on button "EDIT" at bounding box center [581, 523] width 31 height 21
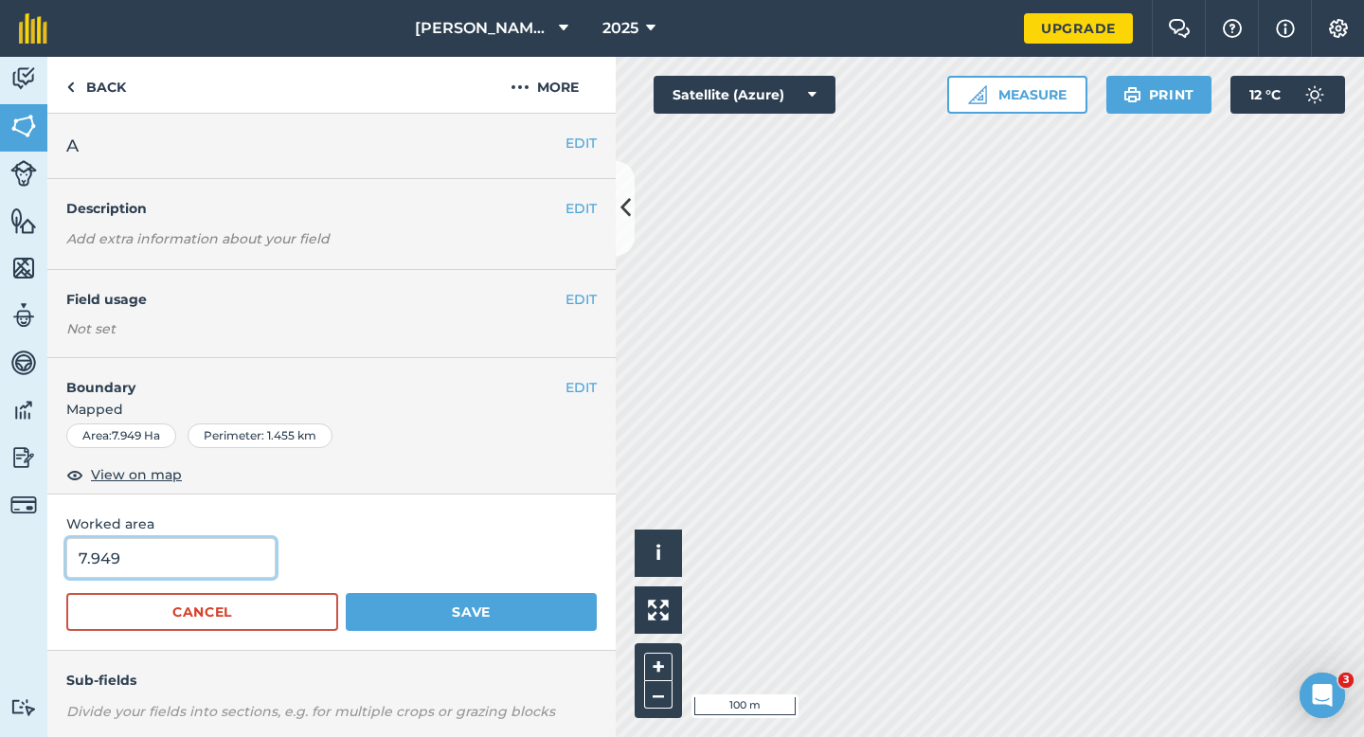
type input "8"
click at [239, 555] on input "8" at bounding box center [170, 558] width 209 height 40
click at [346, 593] on button "Save" at bounding box center [471, 612] width 251 height 38
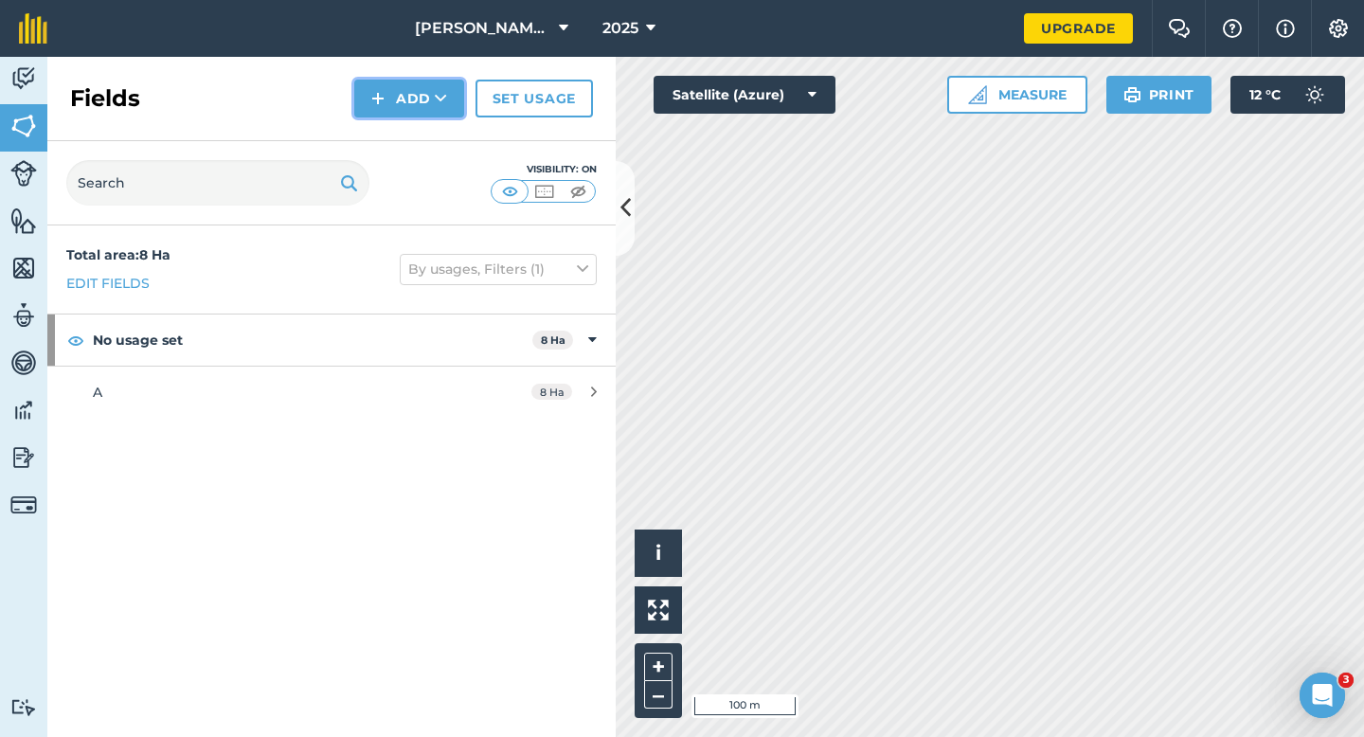
click at [370, 92] on button "Add" at bounding box center [409, 99] width 110 height 38
click at [400, 151] on link "Draw" at bounding box center [409, 141] width 104 height 42
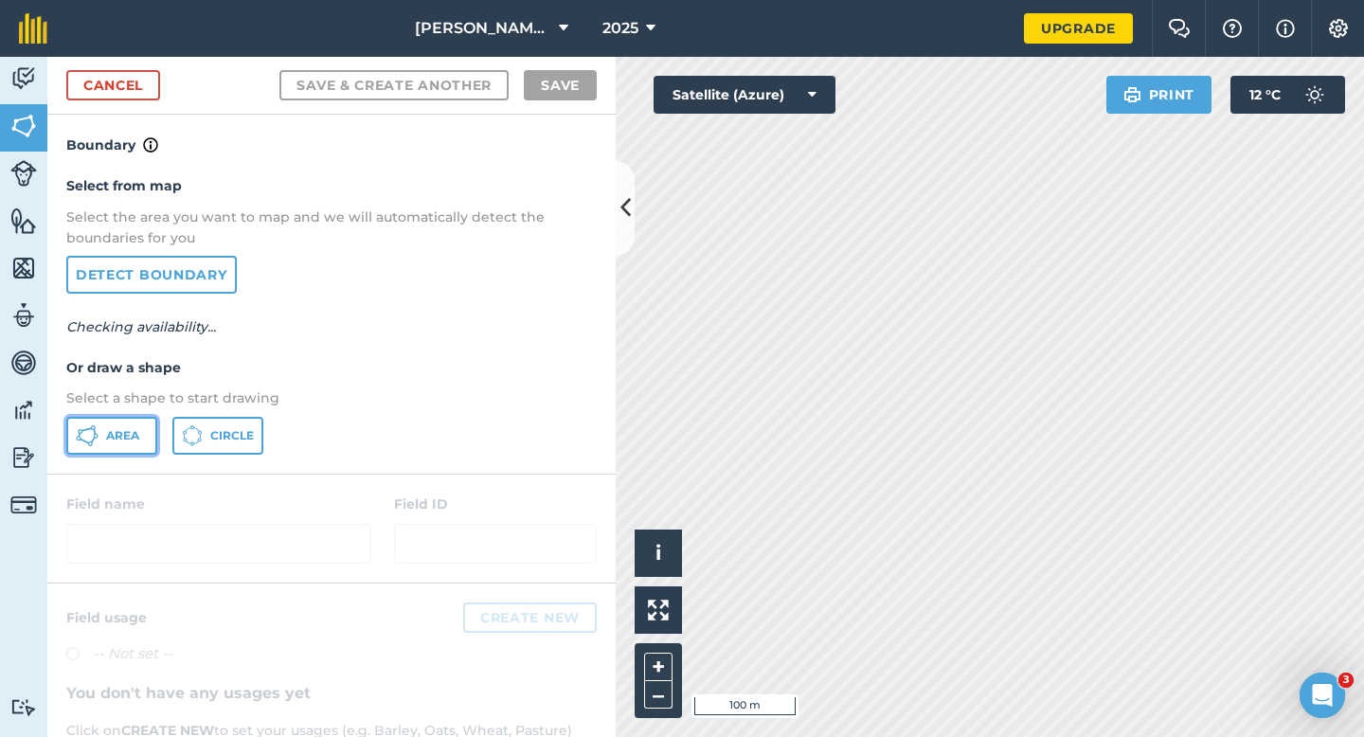
click at [100, 435] on button "Area" at bounding box center [111, 436] width 91 height 38
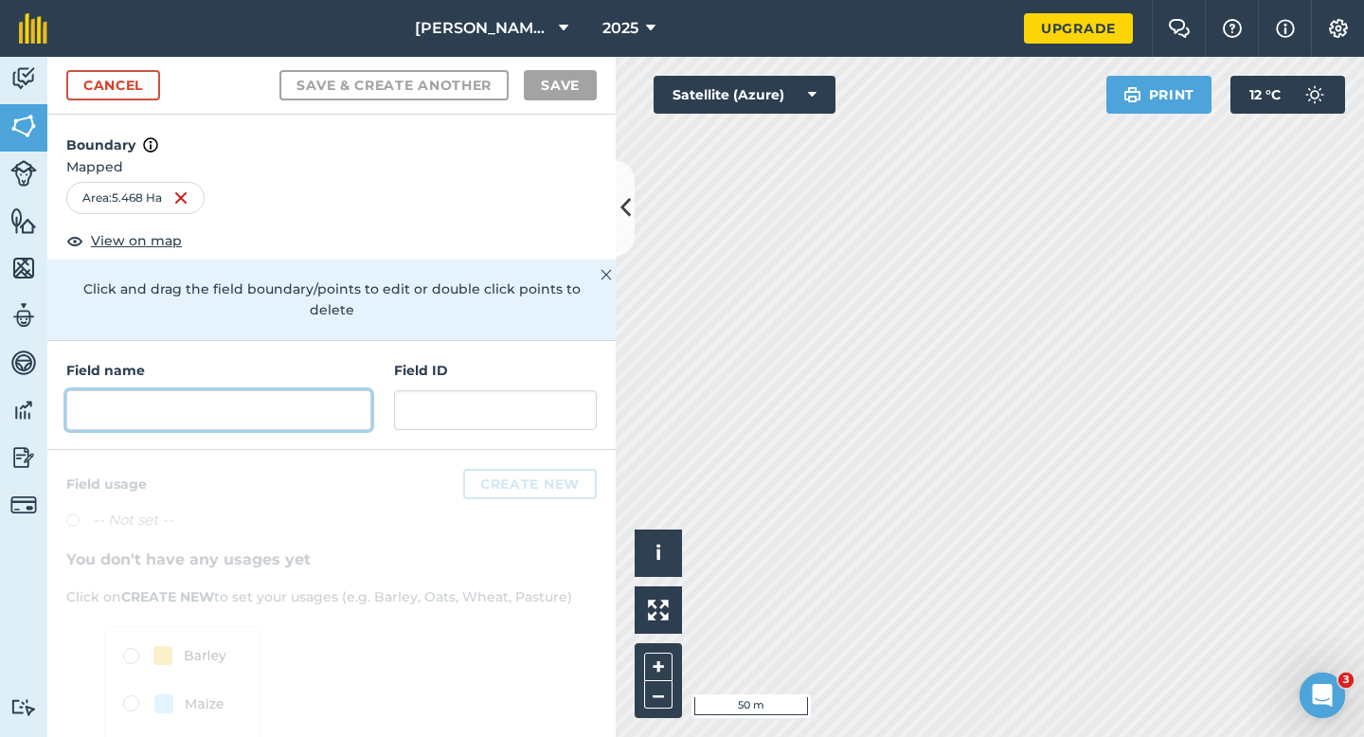
click at [207, 390] on input "text" at bounding box center [218, 410] width 305 height 40
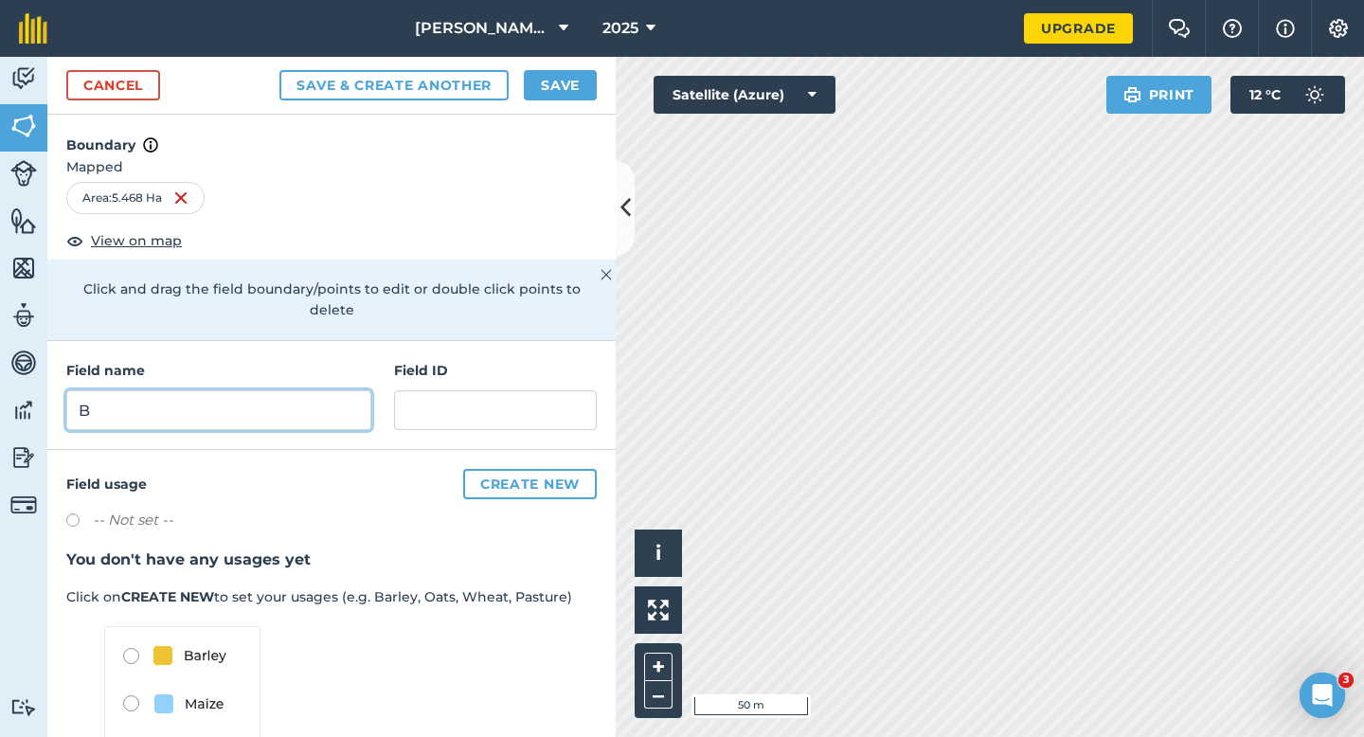
type input "B"
click at [547, 81] on button "Save" at bounding box center [560, 85] width 73 height 30
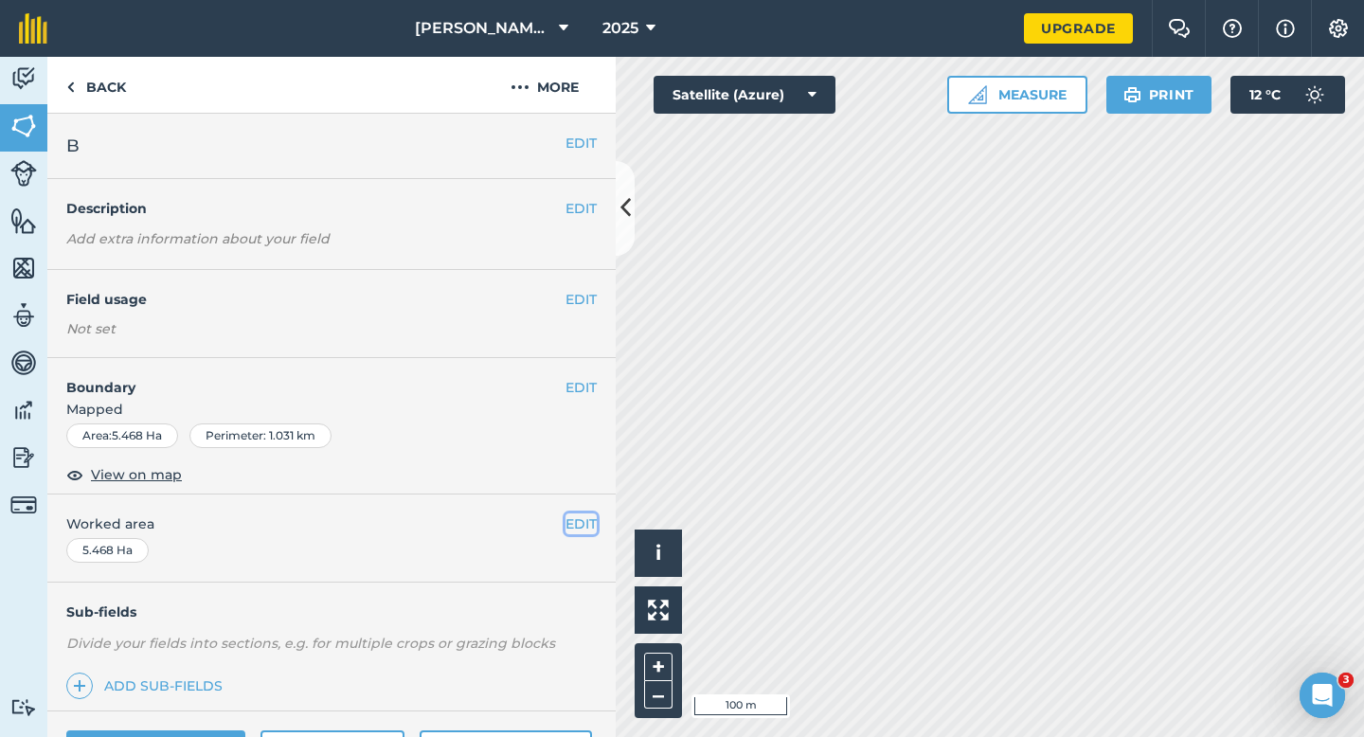
click at [586, 525] on button "EDIT" at bounding box center [581, 523] width 31 height 21
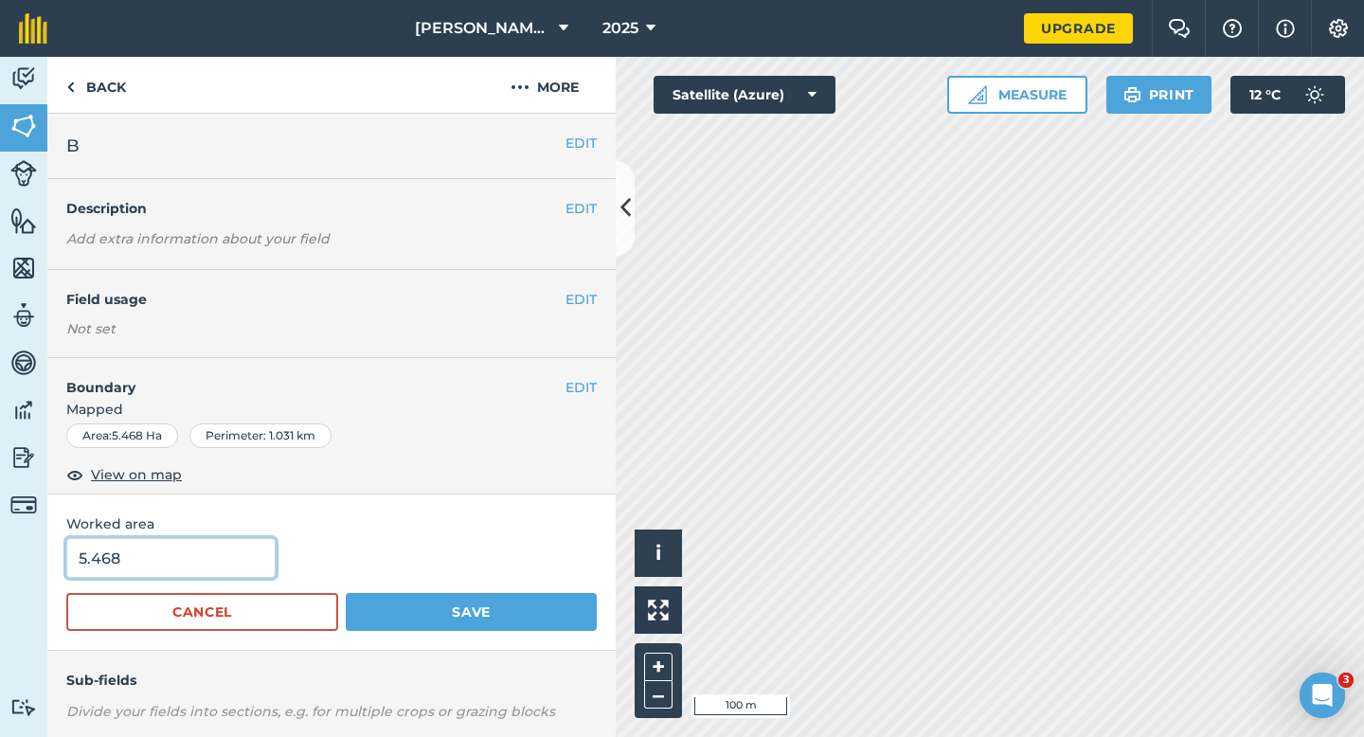
click at [218, 553] on input "5.468" at bounding box center [170, 558] width 209 height 40
type input "5.5"
click at [346, 593] on button "Save" at bounding box center [471, 612] width 251 height 38
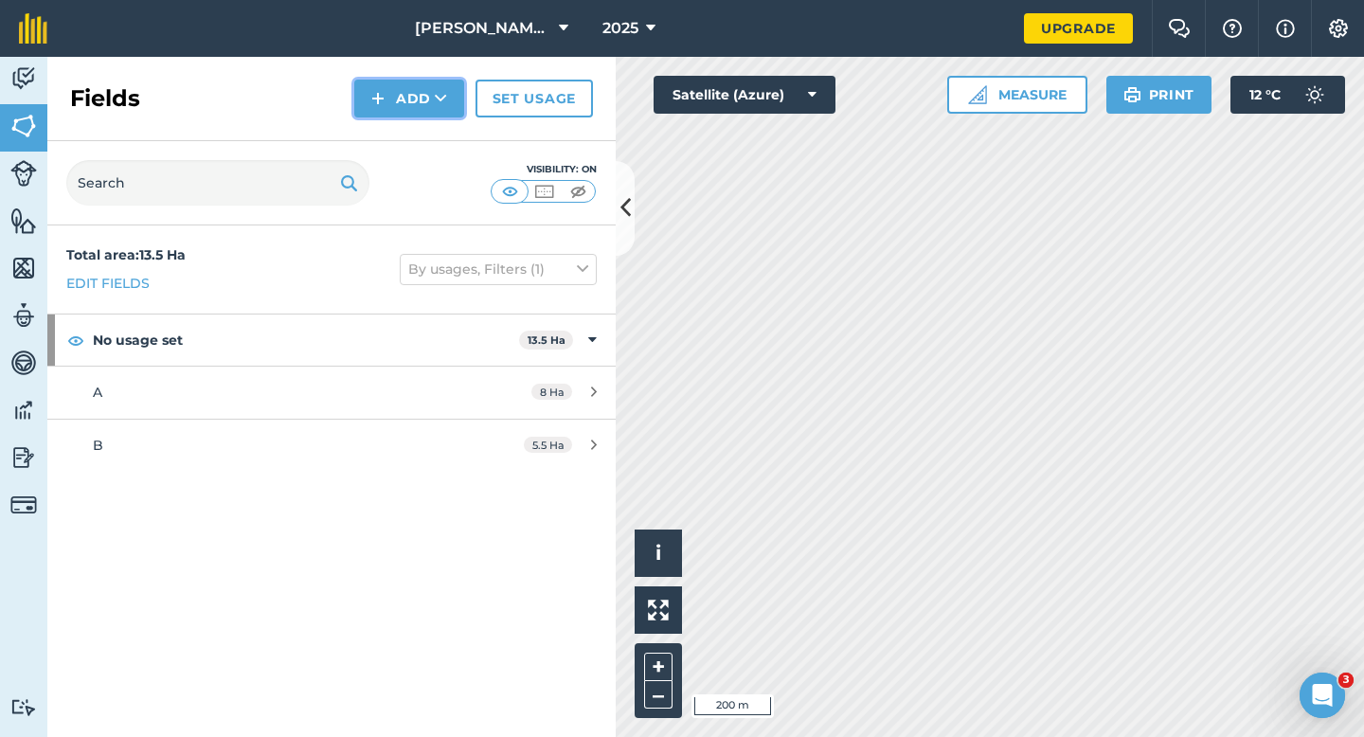
click at [409, 116] on button "Add" at bounding box center [409, 99] width 110 height 38
click at [409, 144] on link "Draw" at bounding box center [409, 141] width 104 height 42
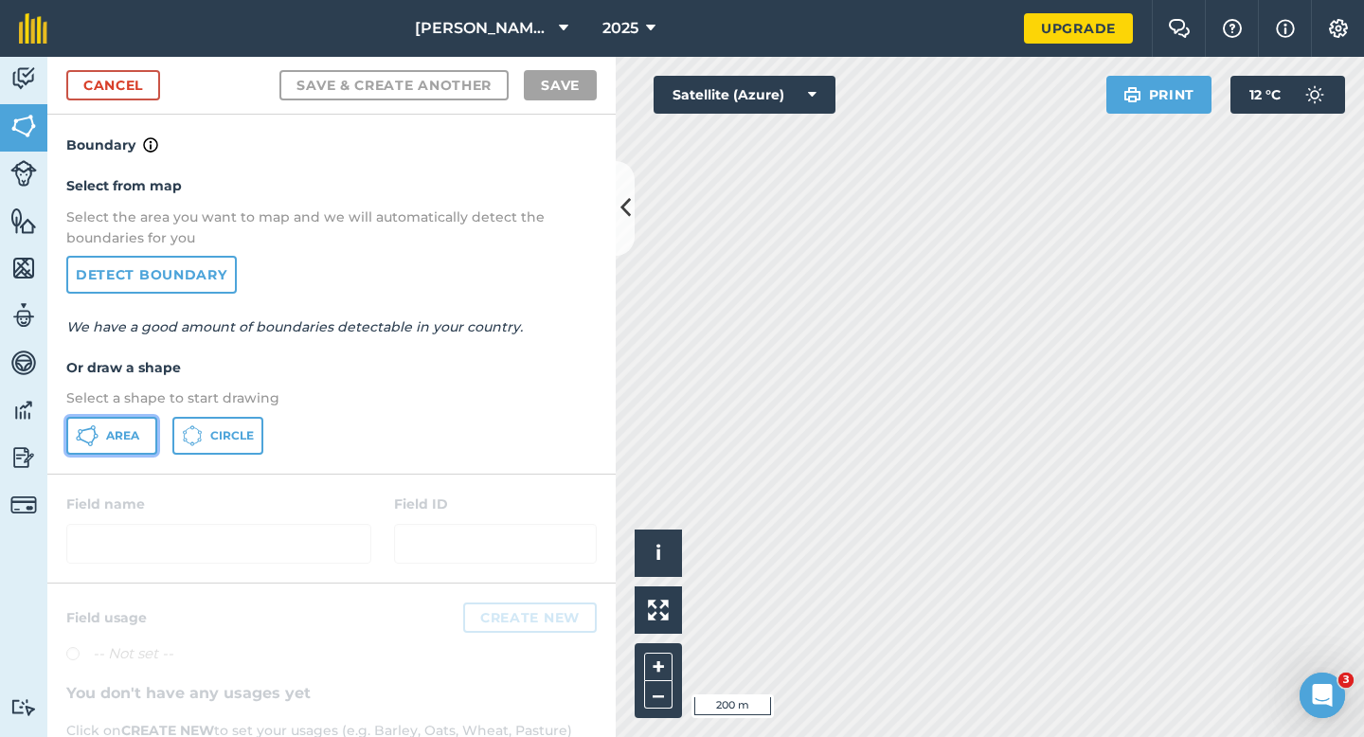
click at [100, 435] on button "Area" at bounding box center [111, 436] width 91 height 38
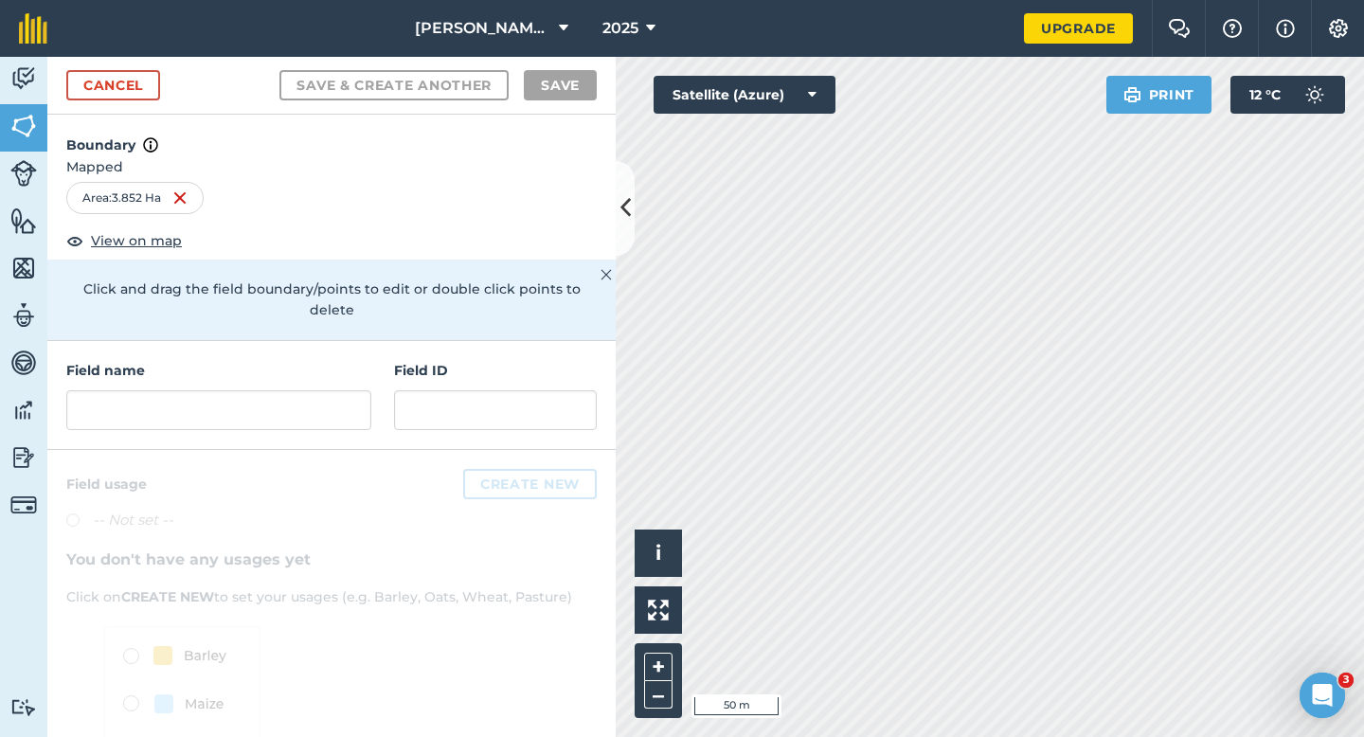
click at [808, 109] on div "Click to start drawing i © 2025 TomTom, Microsoft 50 m + – Satellite (Azure) Pr…" at bounding box center [990, 397] width 748 height 680
click at [286, 405] on input "text" at bounding box center [218, 410] width 305 height 40
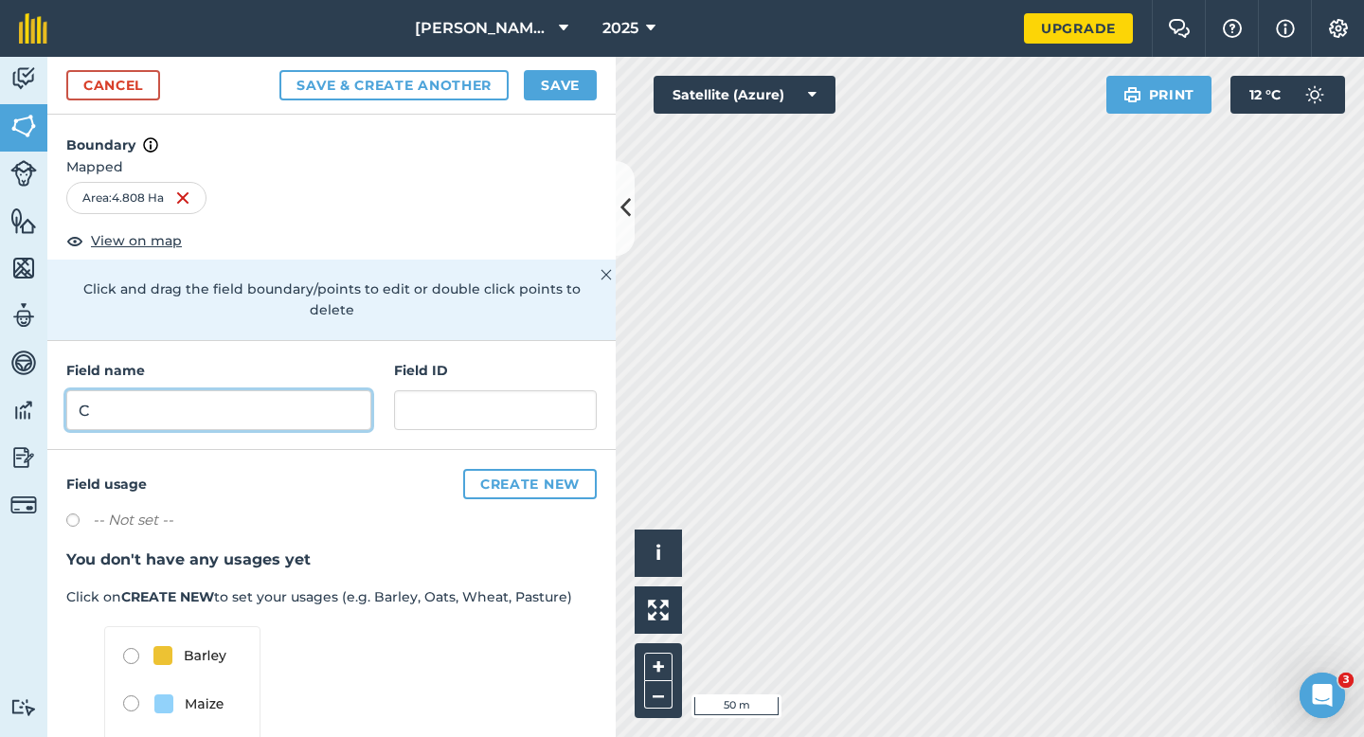
type input "C"
click at [563, 91] on button "Save" at bounding box center [560, 85] width 73 height 30
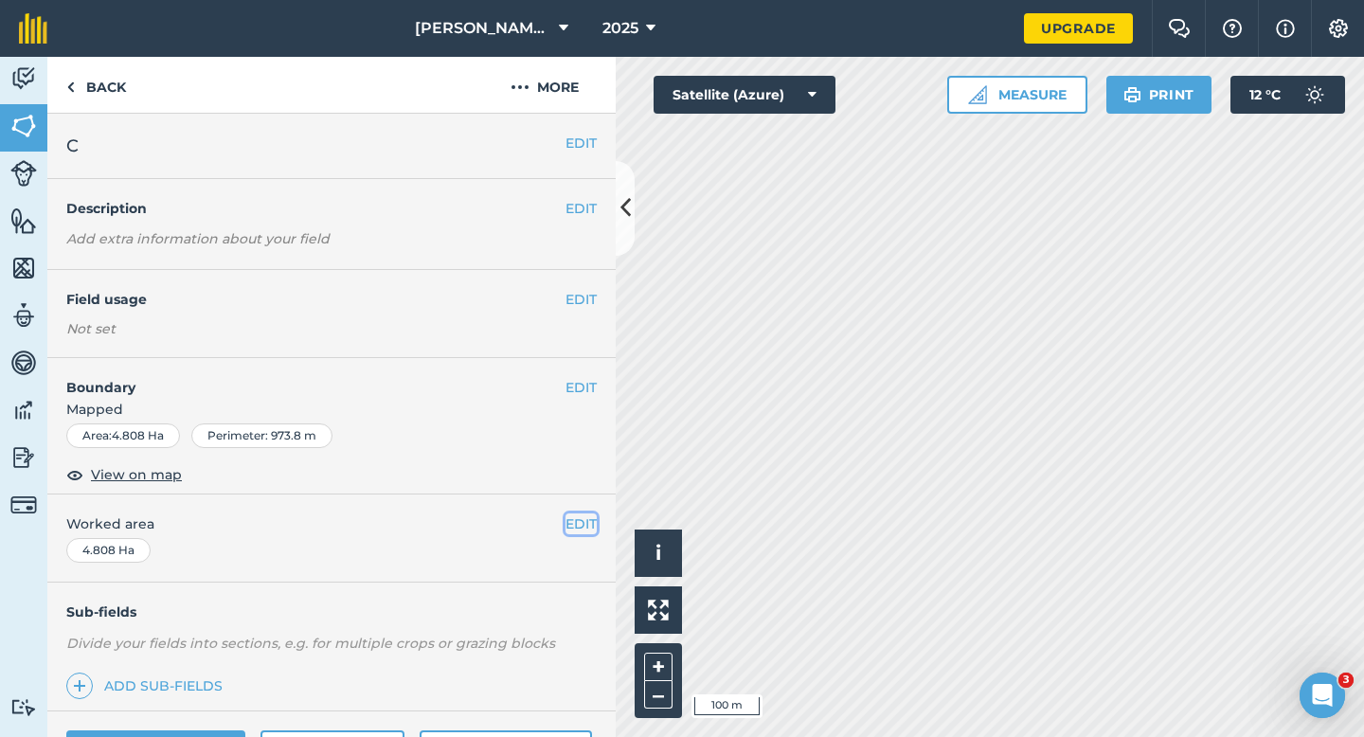
click at [585, 515] on button "EDIT" at bounding box center [581, 523] width 31 height 21
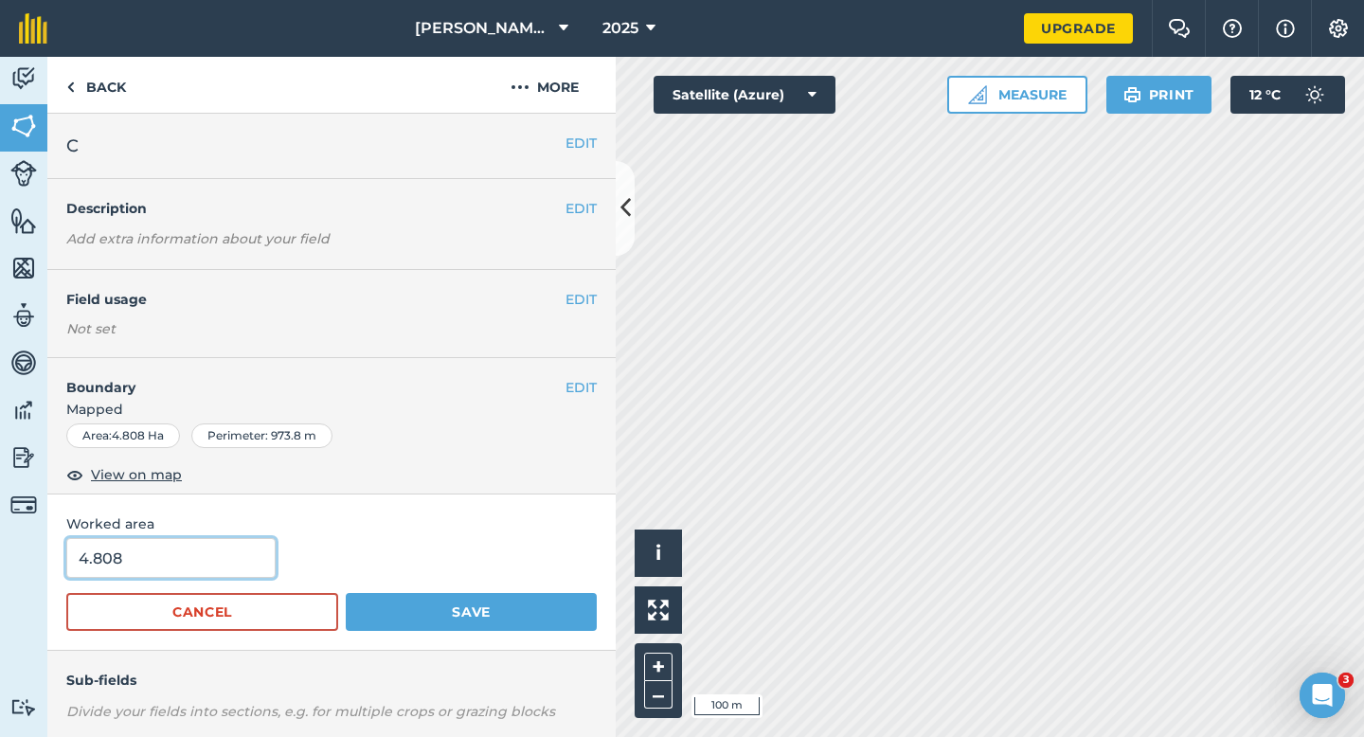
click at [201, 564] on input "4.808" at bounding box center [170, 558] width 209 height 40
type input "5"
click at [346, 593] on button "Save" at bounding box center [471, 612] width 251 height 38
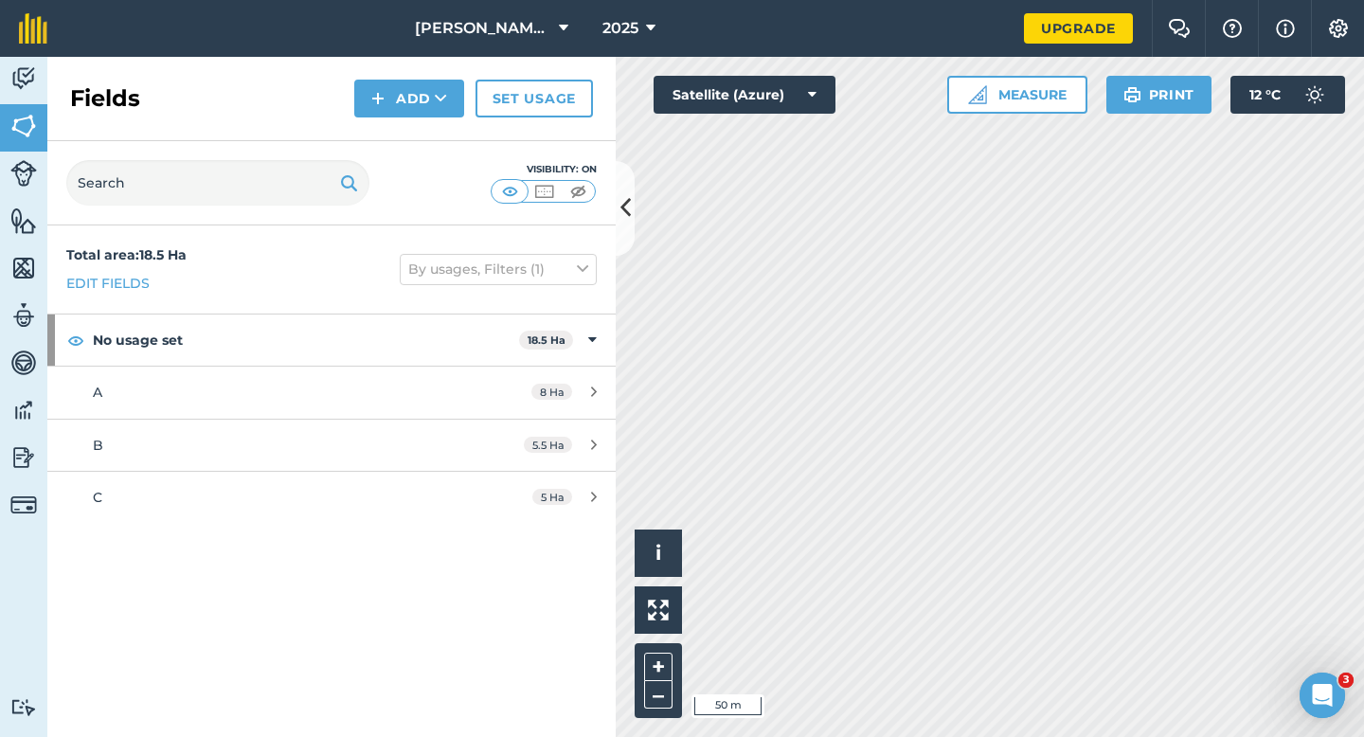
click at [391, 75] on div "Fields Add Set usage" at bounding box center [331, 99] width 568 height 84
click at [396, 96] on button "Add" at bounding box center [409, 99] width 110 height 38
click at [398, 137] on link "Draw" at bounding box center [409, 141] width 104 height 42
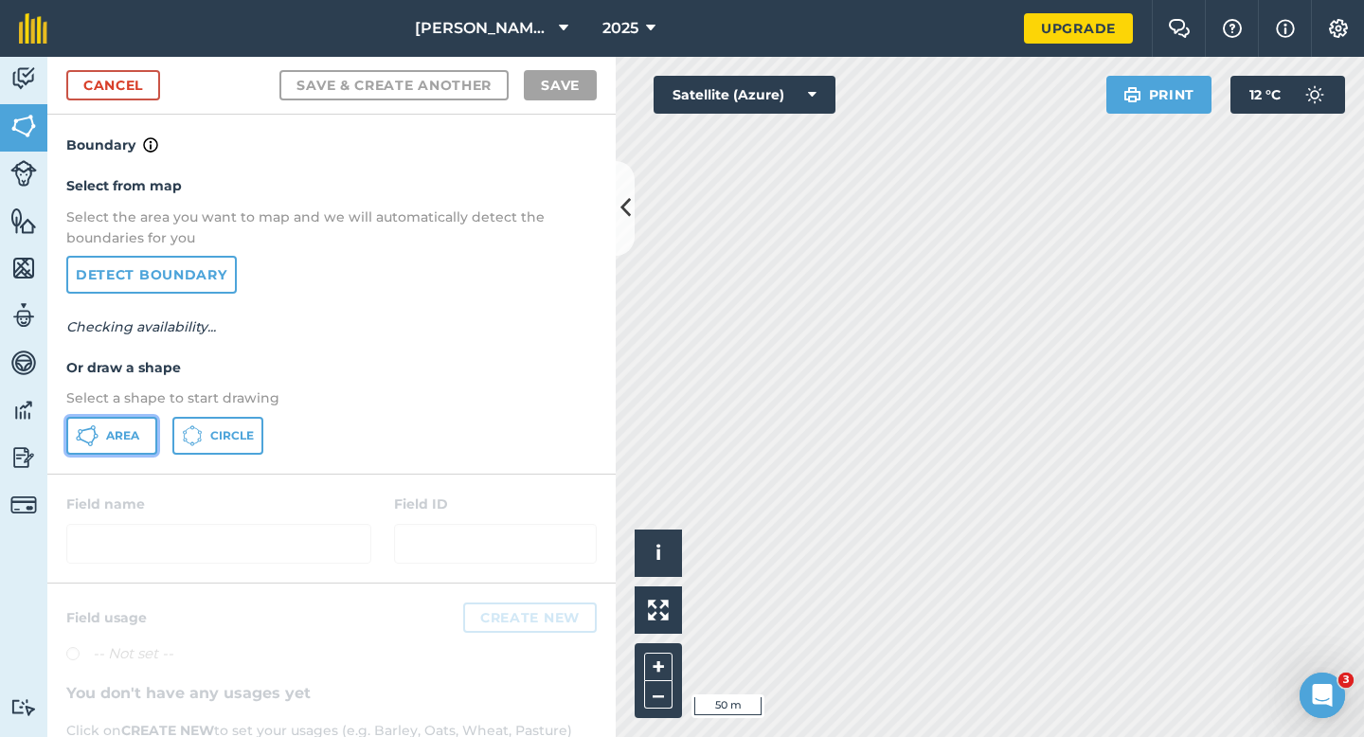
click at [98, 429] on icon at bounding box center [87, 435] width 23 height 23
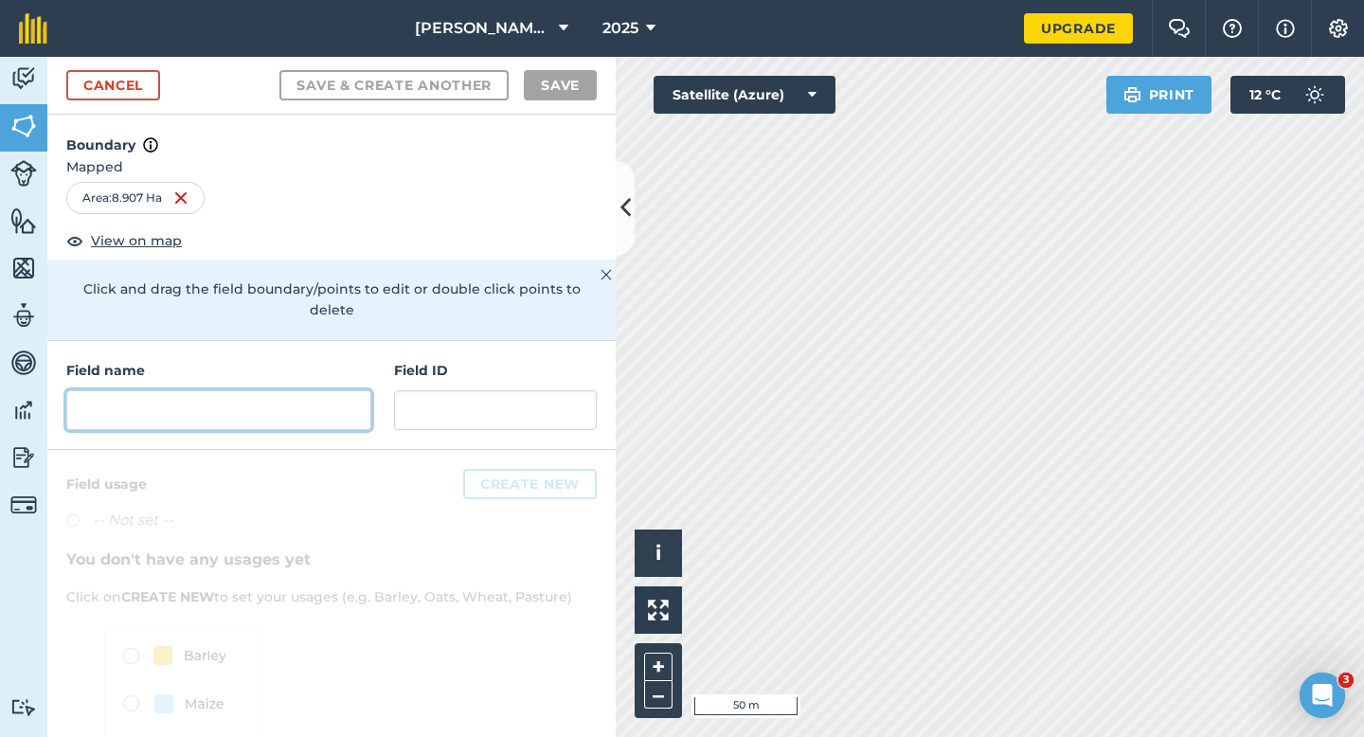
click at [117, 390] on input "text" at bounding box center [218, 410] width 305 height 40
click at [213, 390] on input "text" at bounding box center [218, 410] width 305 height 40
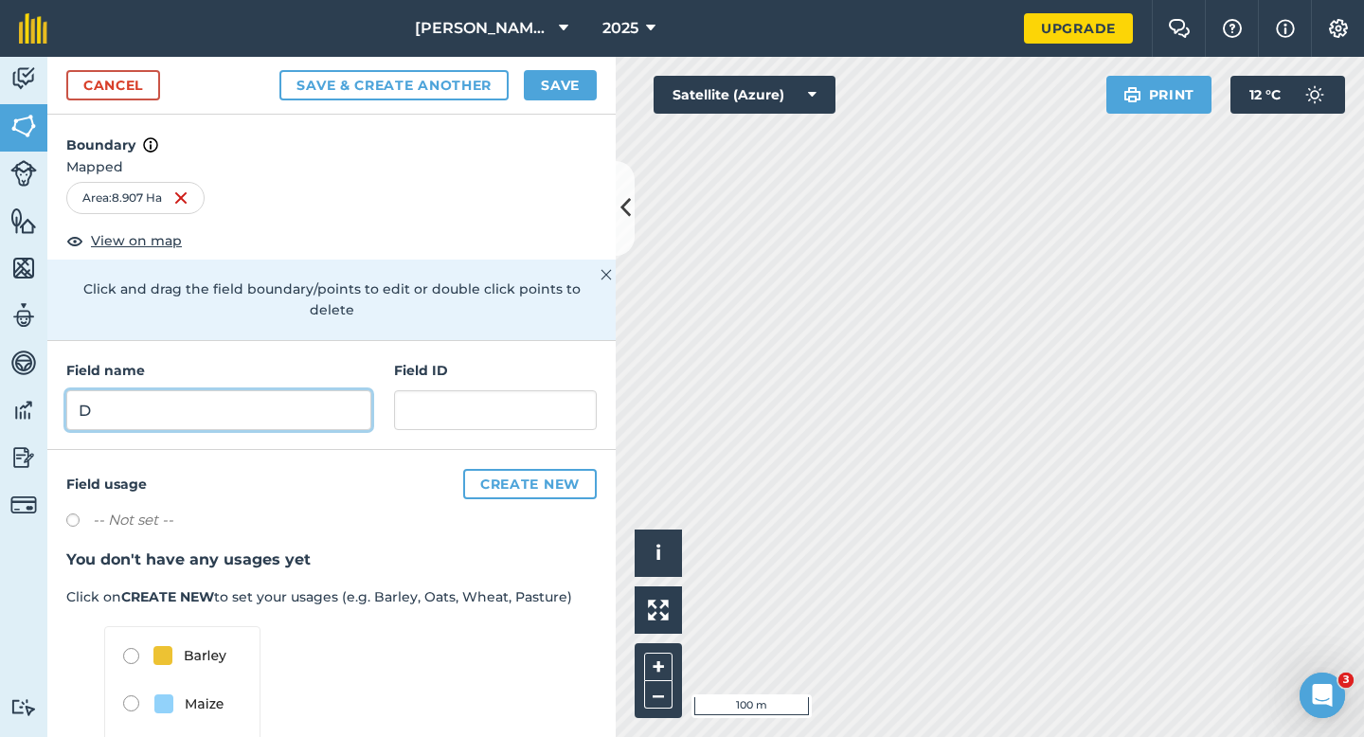
type input "D"
click at [562, 88] on button "Save" at bounding box center [560, 85] width 73 height 30
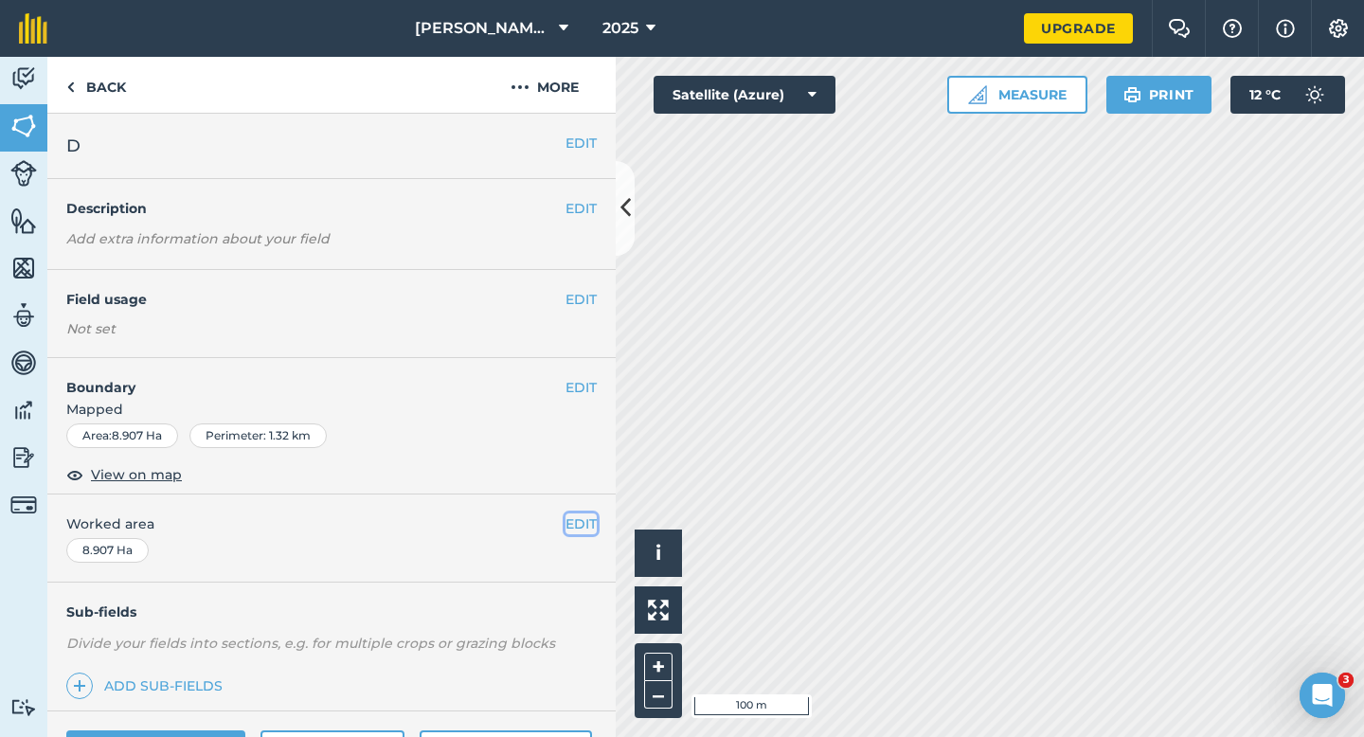
click at [575, 528] on button "EDIT" at bounding box center [581, 523] width 31 height 21
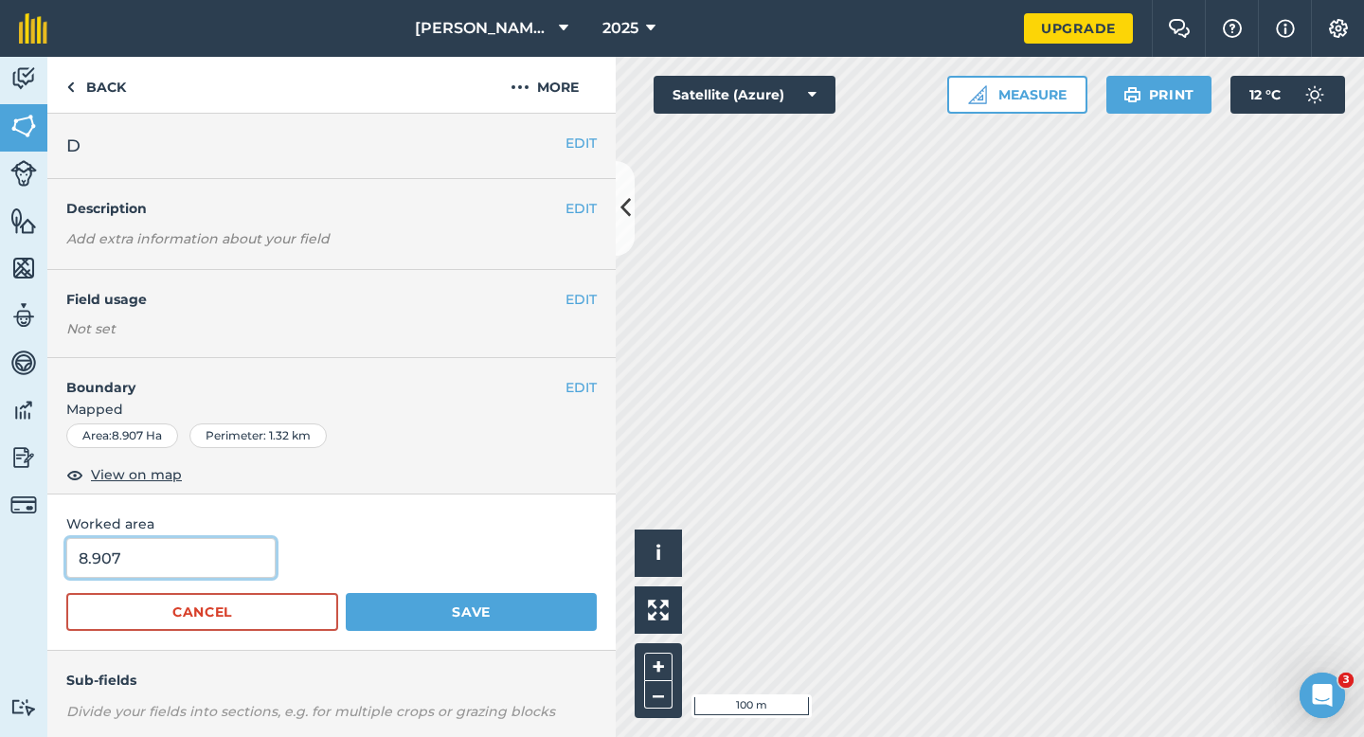
click at [199, 567] on input "8.907" at bounding box center [170, 558] width 209 height 40
type input "9"
click at [346, 593] on button "Save" at bounding box center [471, 612] width 251 height 38
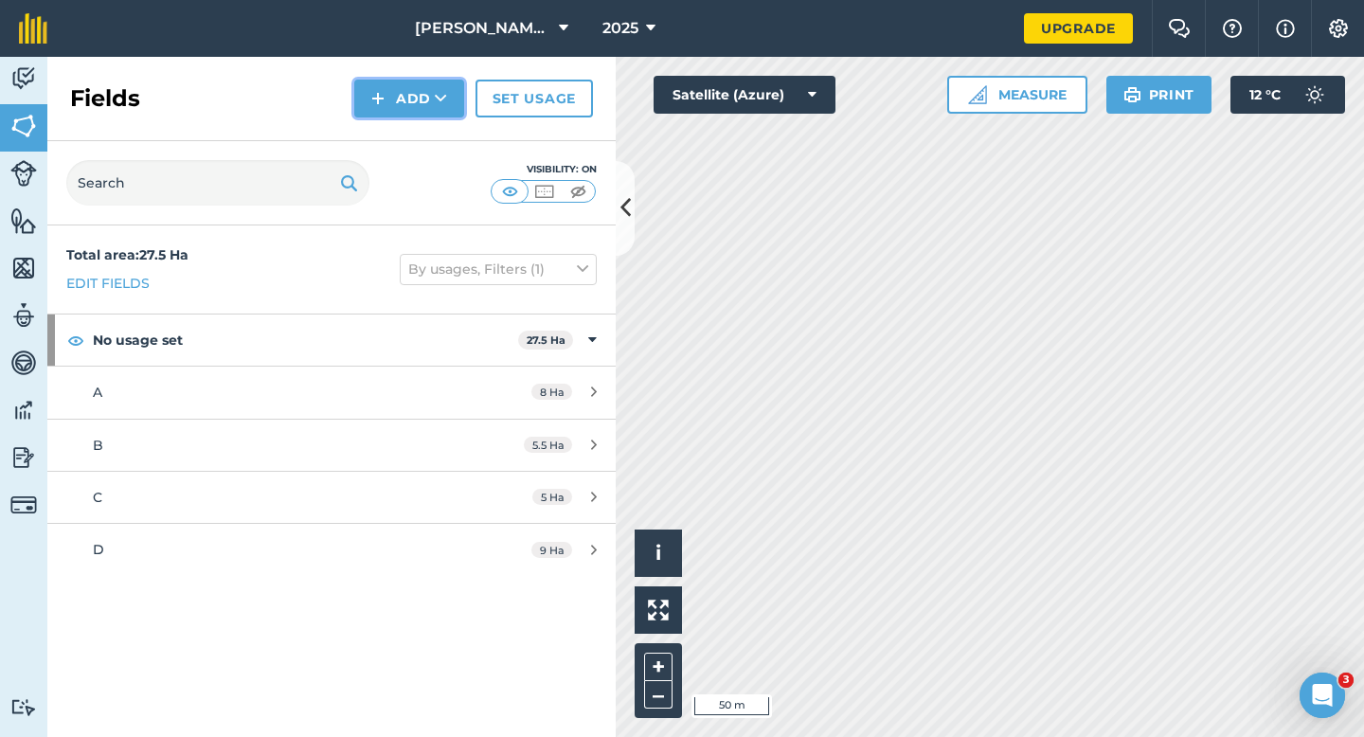
click at [418, 99] on button "Add" at bounding box center [409, 99] width 110 height 38
click at [418, 128] on link "Draw" at bounding box center [409, 141] width 104 height 42
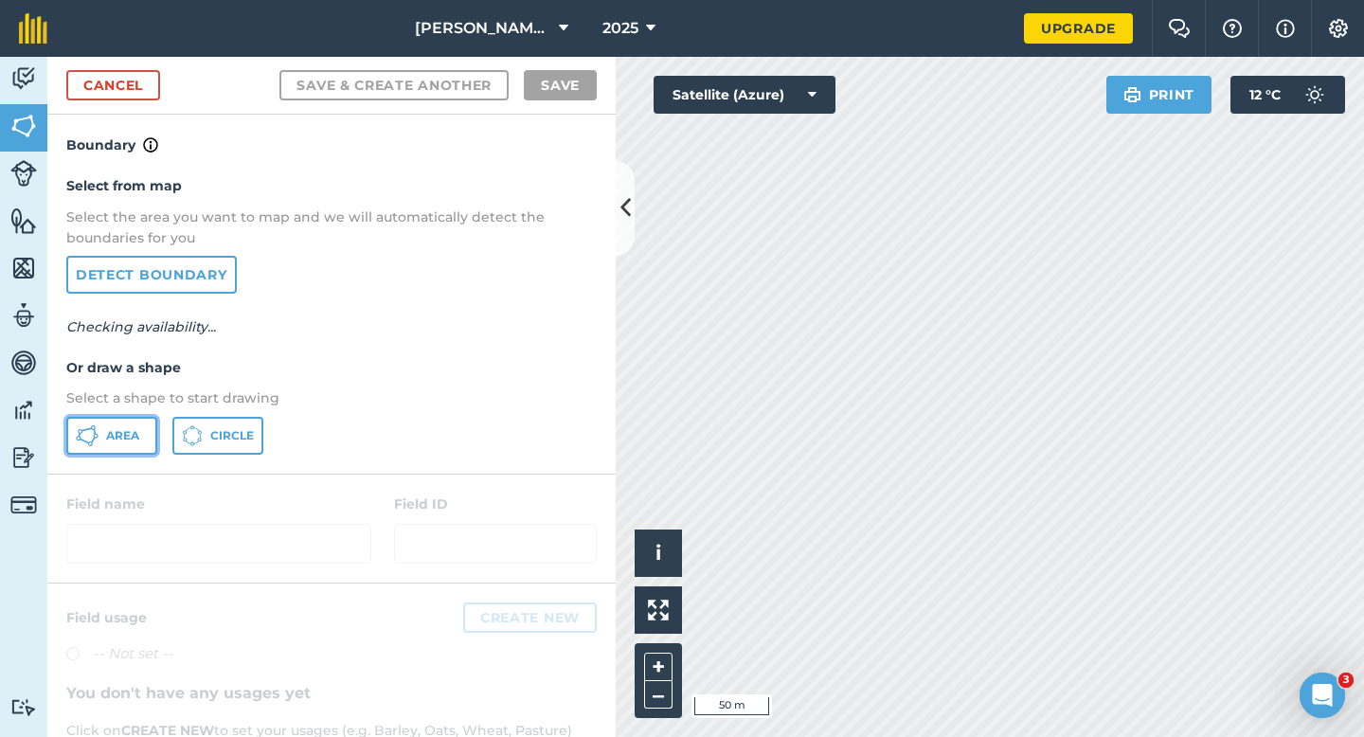
click at [101, 424] on button "Area" at bounding box center [111, 436] width 91 height 38
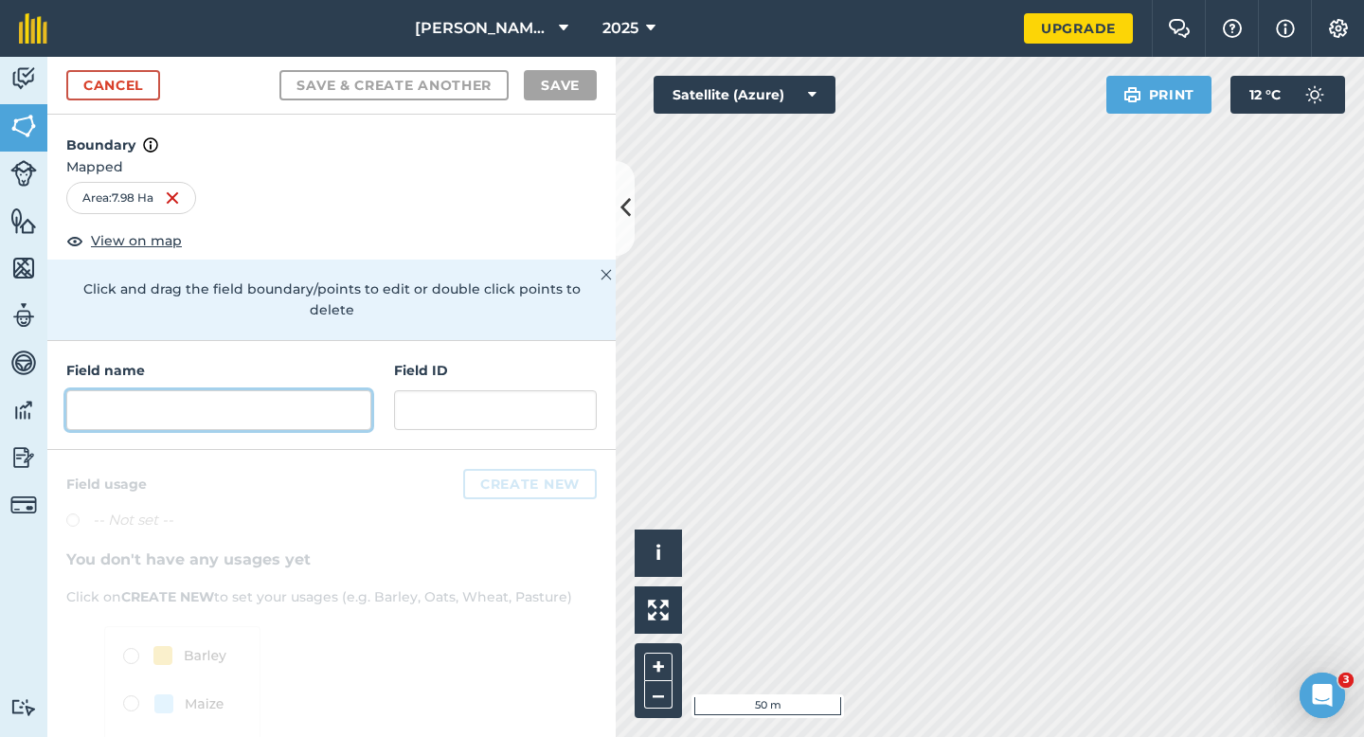
click at [231, 390] on input "text" at bounding box center [218, 410] width 305 height 40
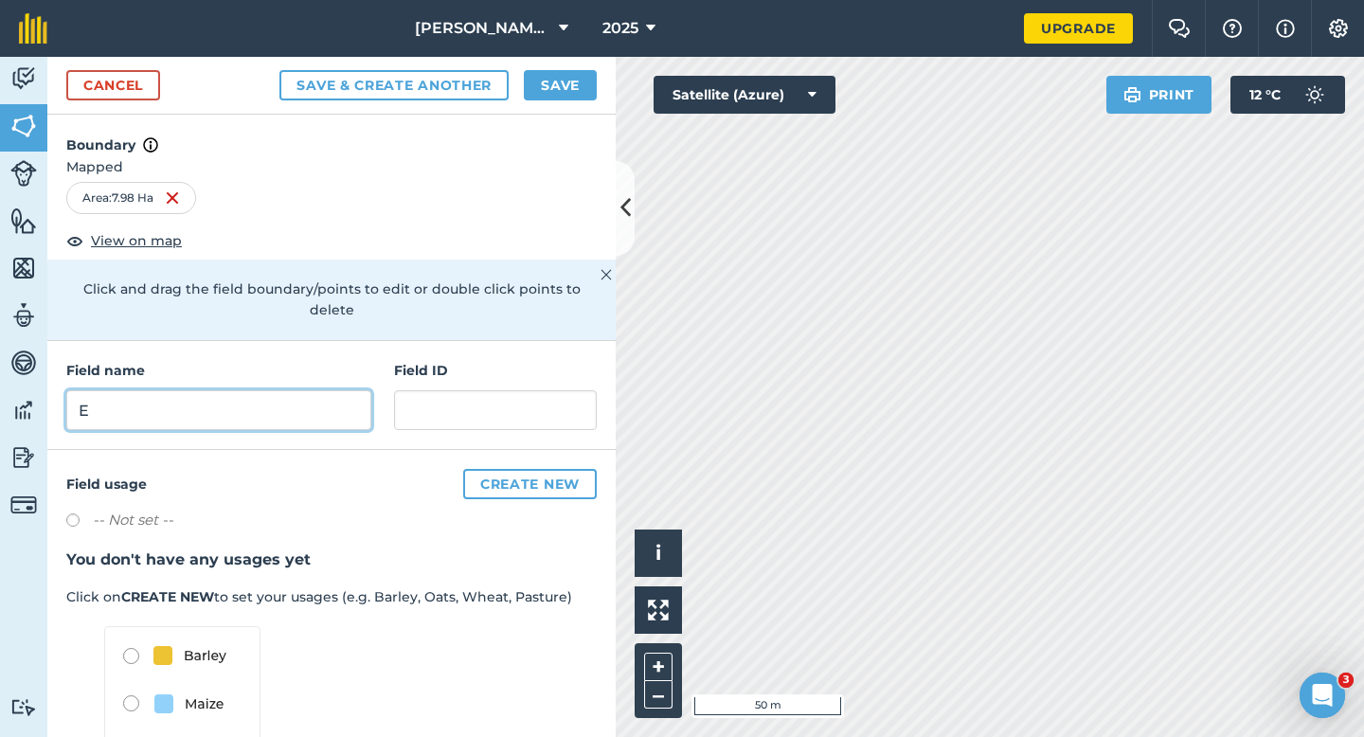
type input "E"
click at [544, 85] on button "Save" at bounding box center [560, 85] width 73 height 30
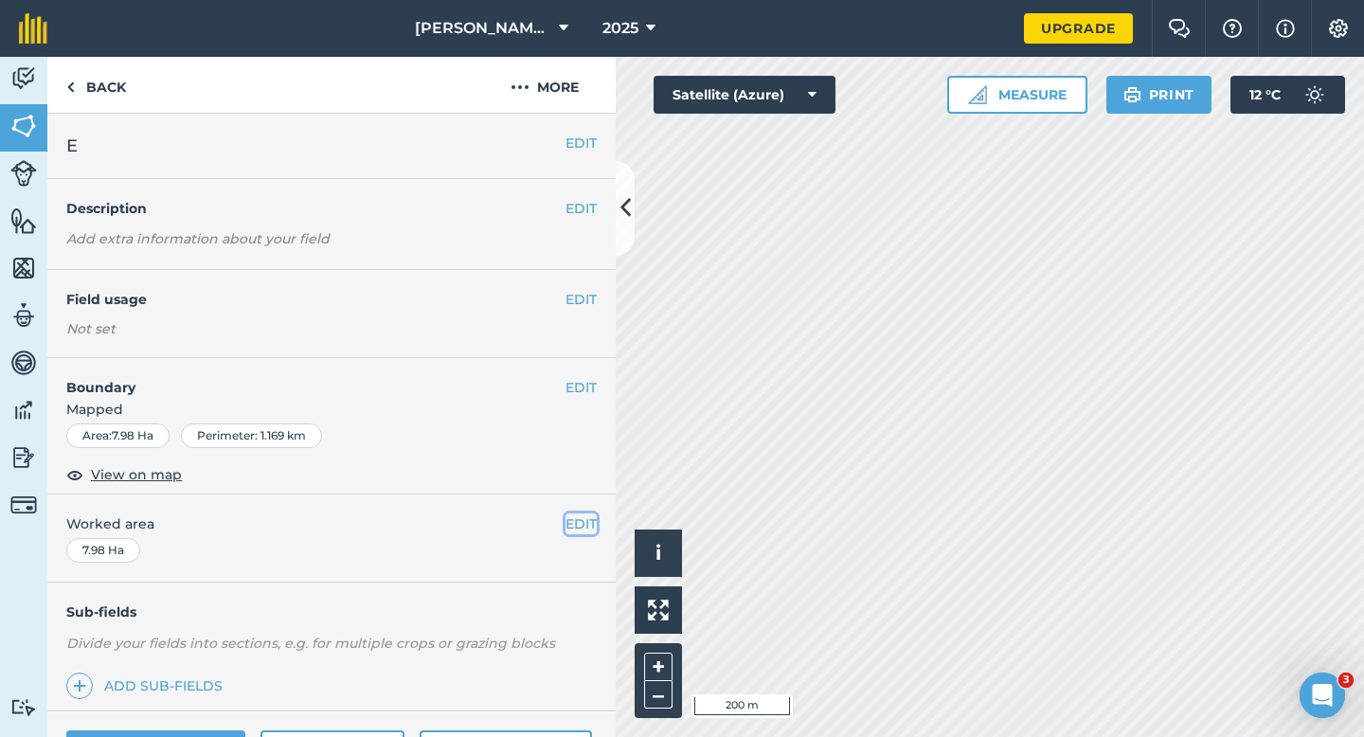
click at [589, 528] on button "EDIT" at bounding box center [581, 523] width 31 height 21
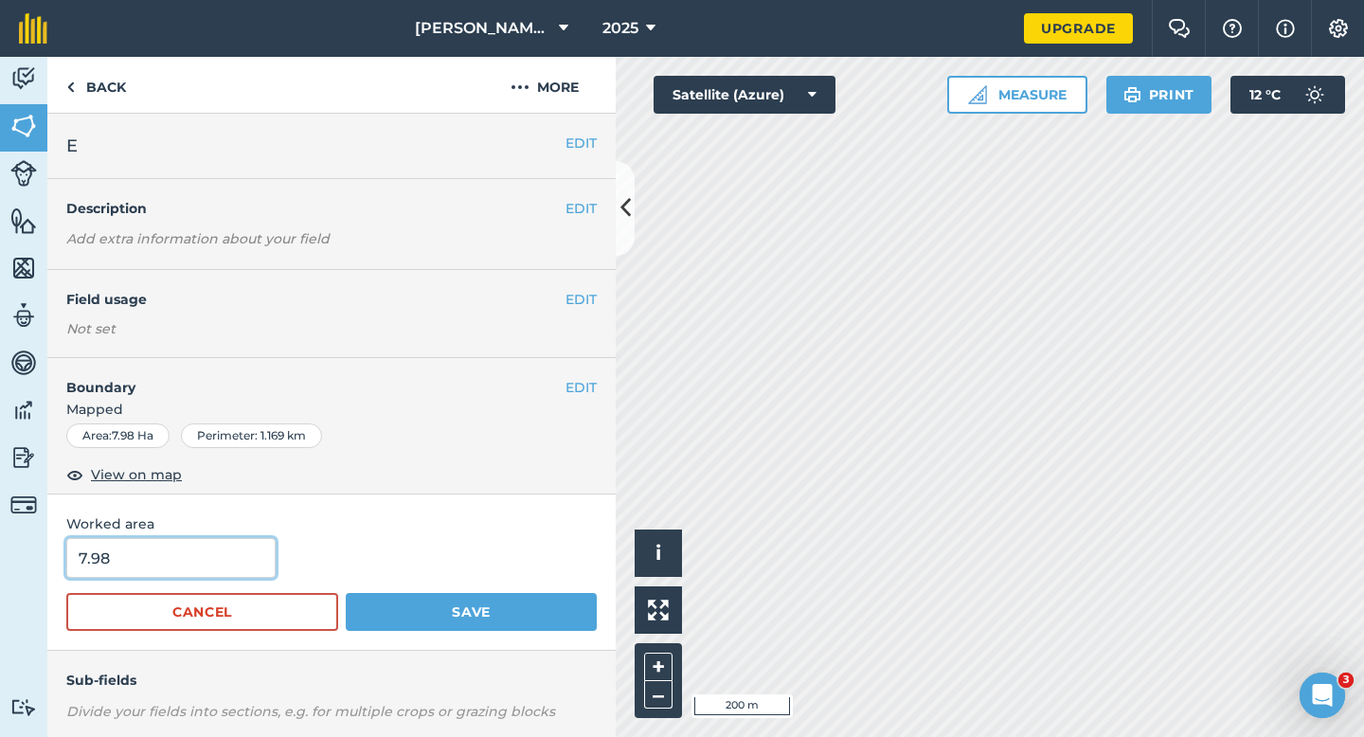
click at [252, 576] on input "7.98" at bounding box center [170, 558] width 209 height 40
type input "8"
click at [346, 593] on button "Save" at bounding box center [471, 612] width 251 height 38
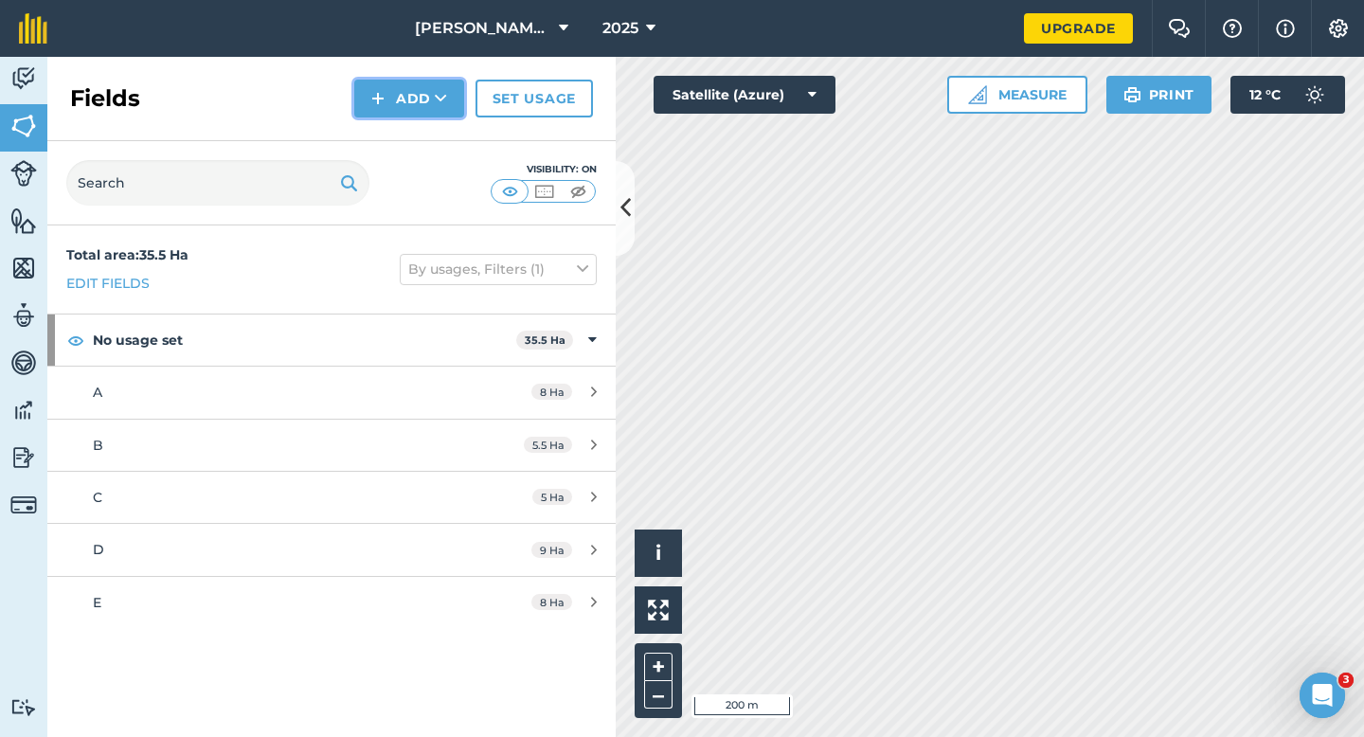
click at [394, 91] on button "Add" at bounding box center [409, 99] width 110 height 38
click at [397, 133] on link "Draw" at bounding box center [409, 141] width 104 height 42
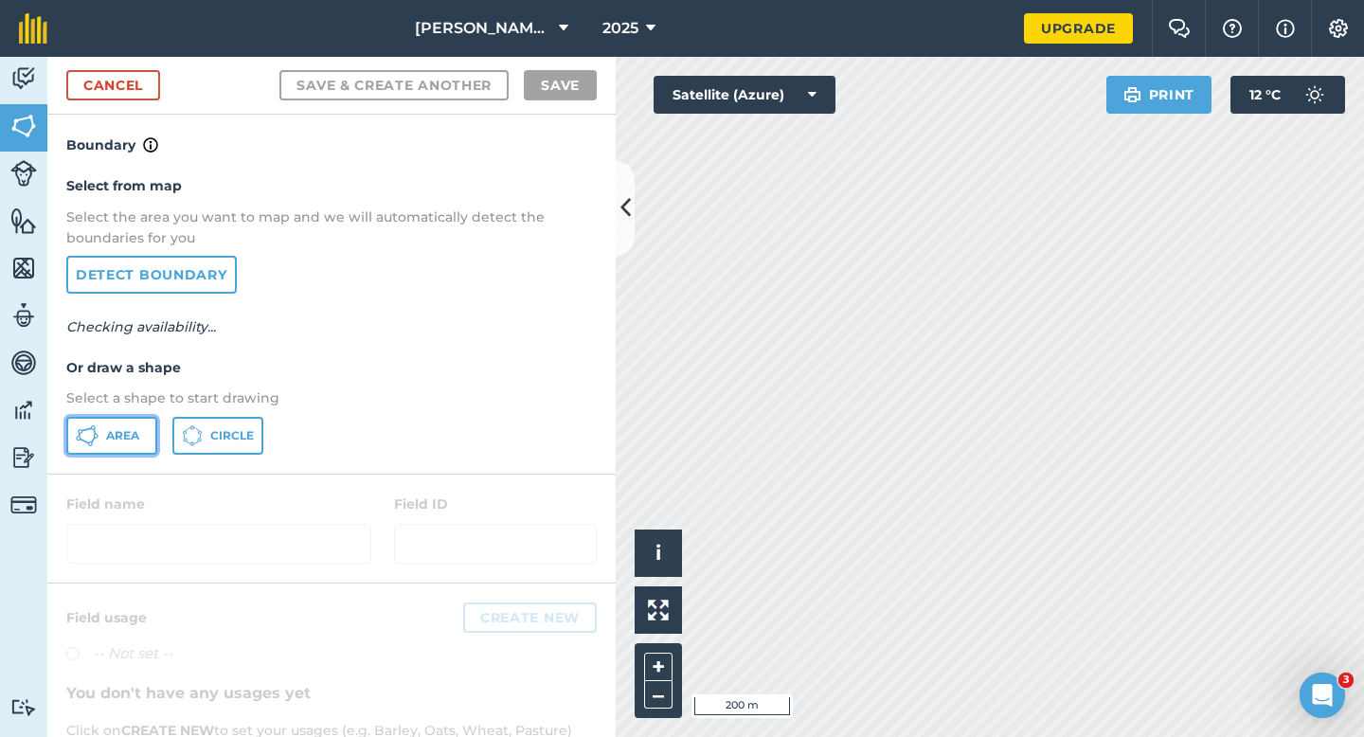
click at [140, 440] on button "Area" at bounding box center [111, 436] width 91 height 38
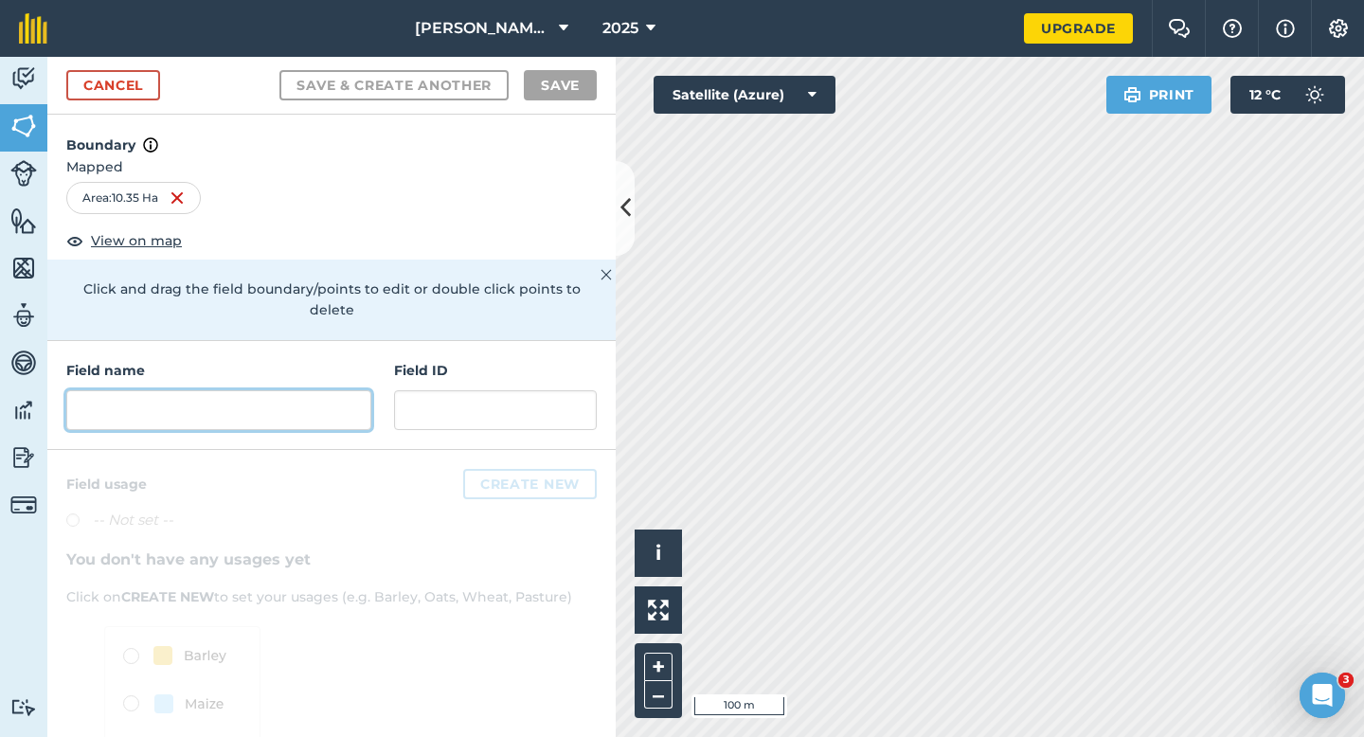
click at [285, 390] on input "text" at bounding box center [218, 410] width 305 height 40
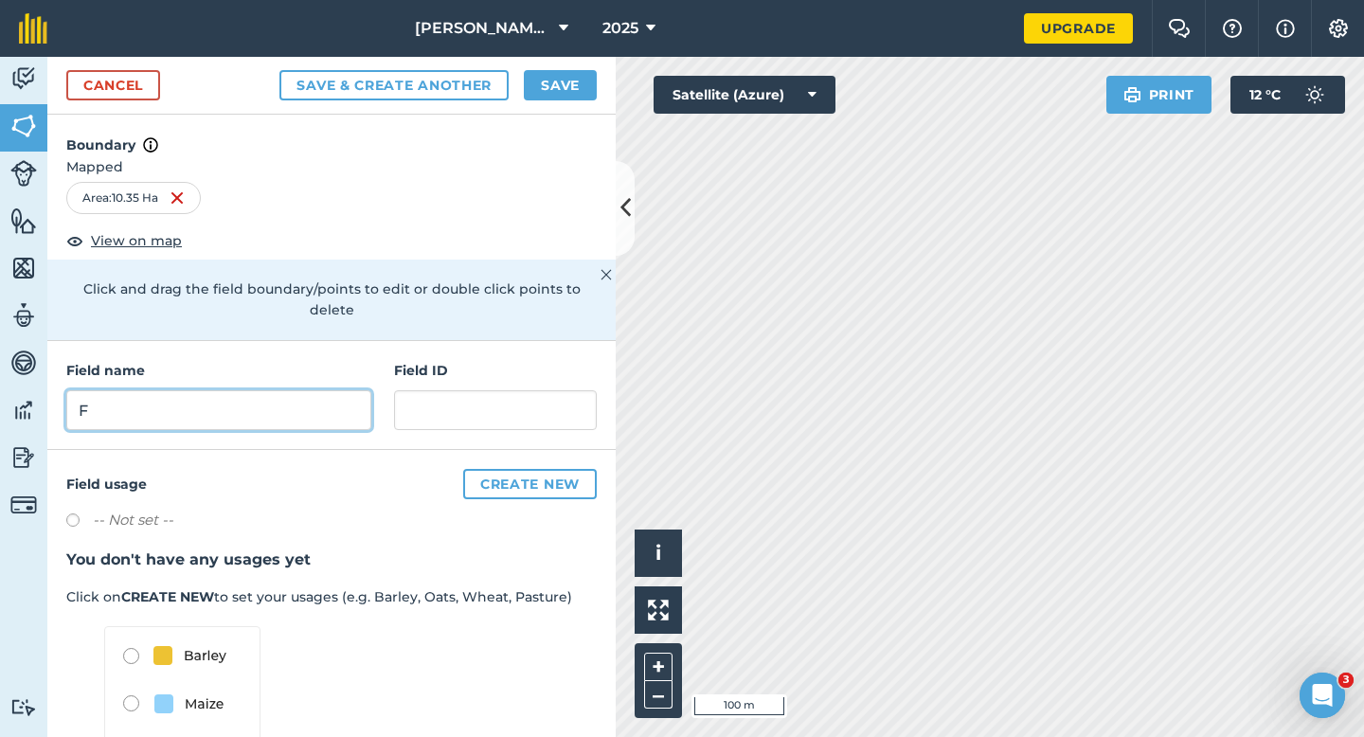
type input "F"
click at [550, 81] on button "Save" at bounding box center [560, 85] width 73 height 30
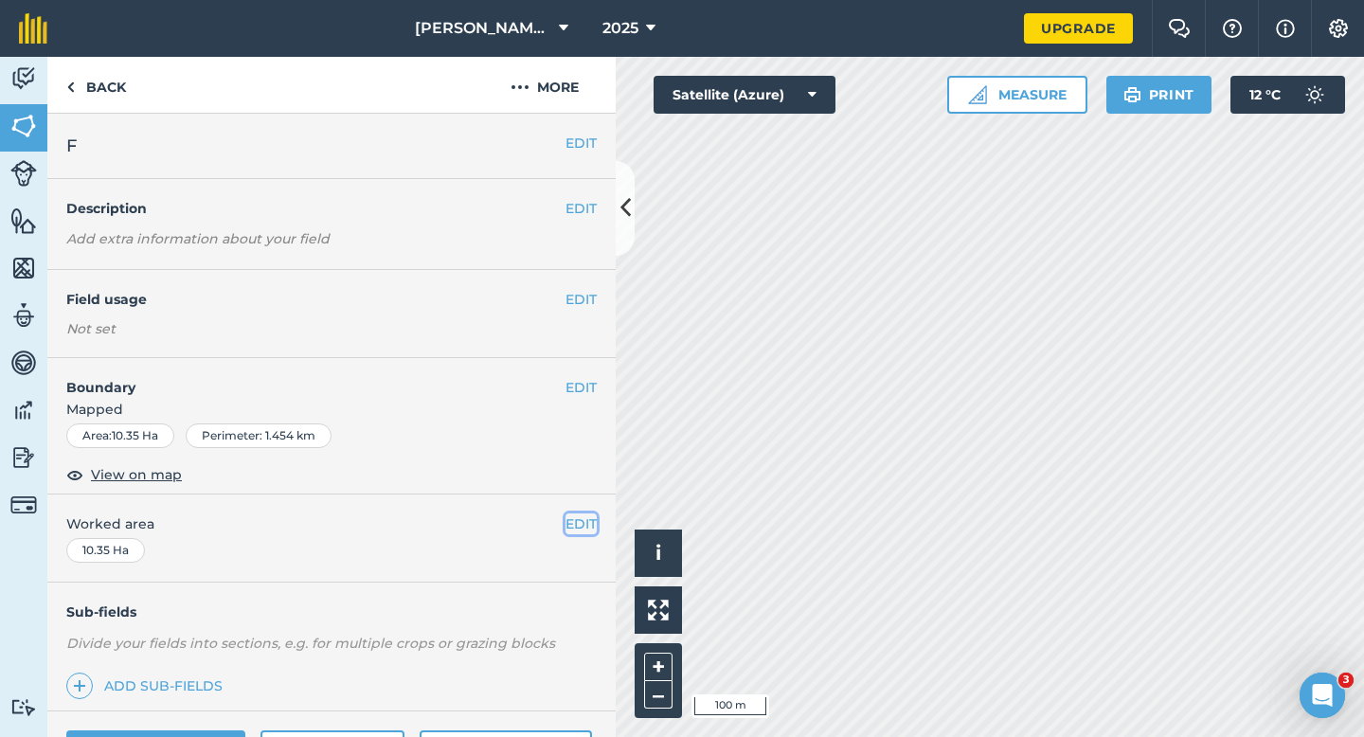
click at [587, 526] on button "EDIT" at bounding box center [581, 523] width 31 height 21
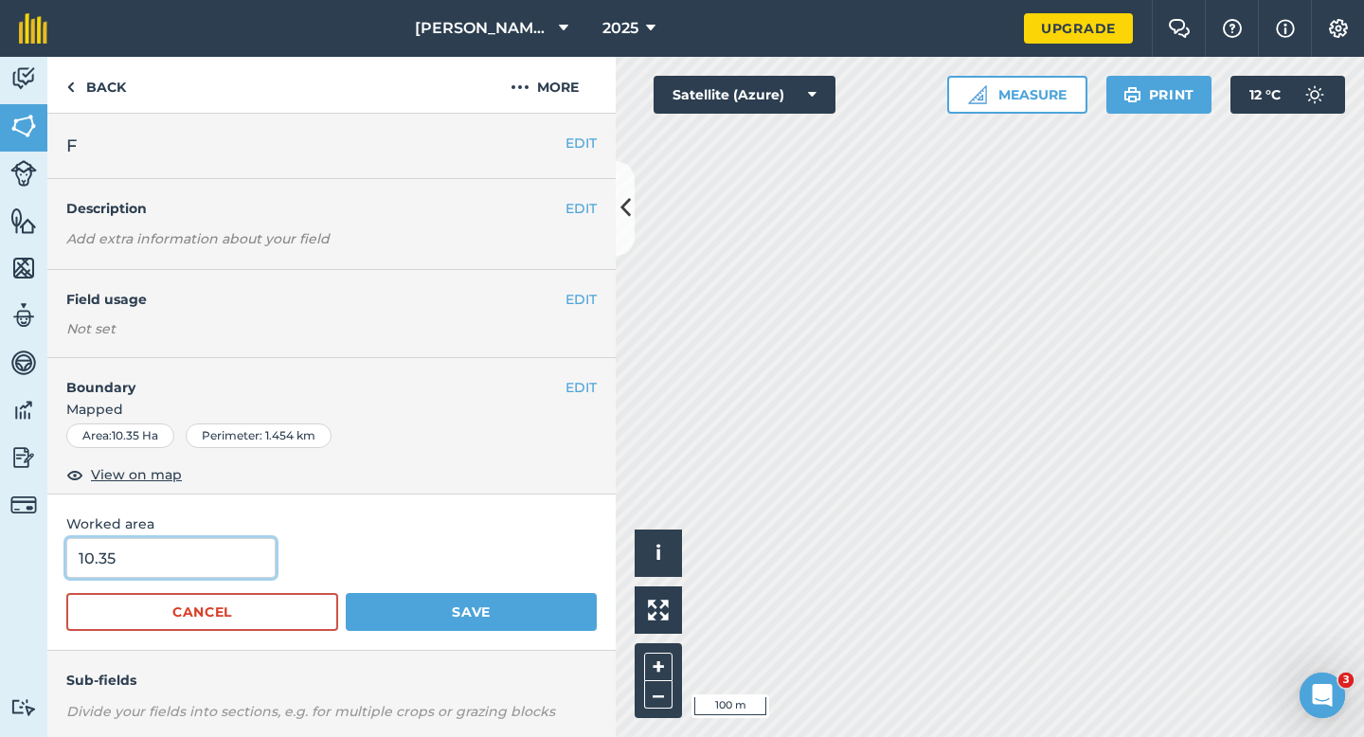
click at [233, 572] on input "10.35" at bounding box center [170, 558] width 209 height 40
type input "10.4"
click at [346, 593] on button "Save" at bounding box center [471, 612] width 251 height 38
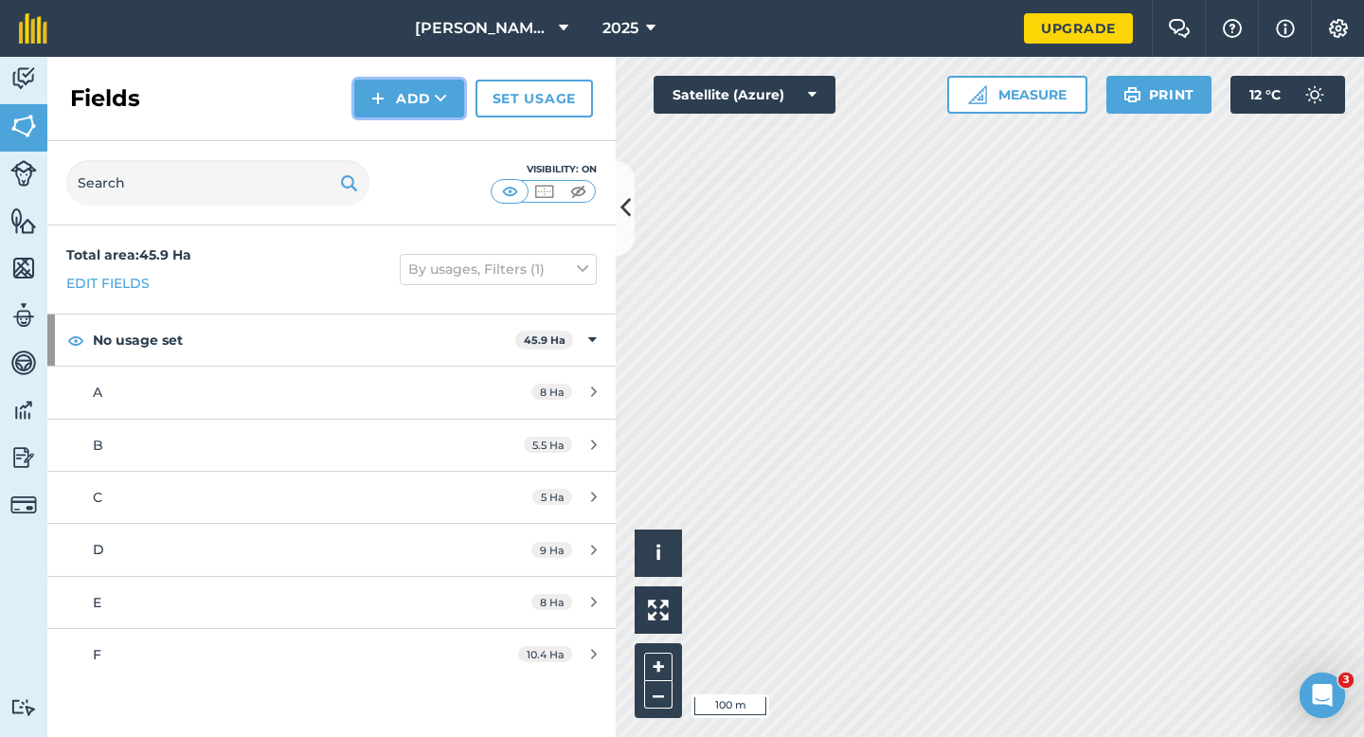
click at [381, 108] on img at bounding box center [377, 98] width 13 height 23
click at [381, 126] on link "Draw" at bounding box center [409, 141] width 104 height 42
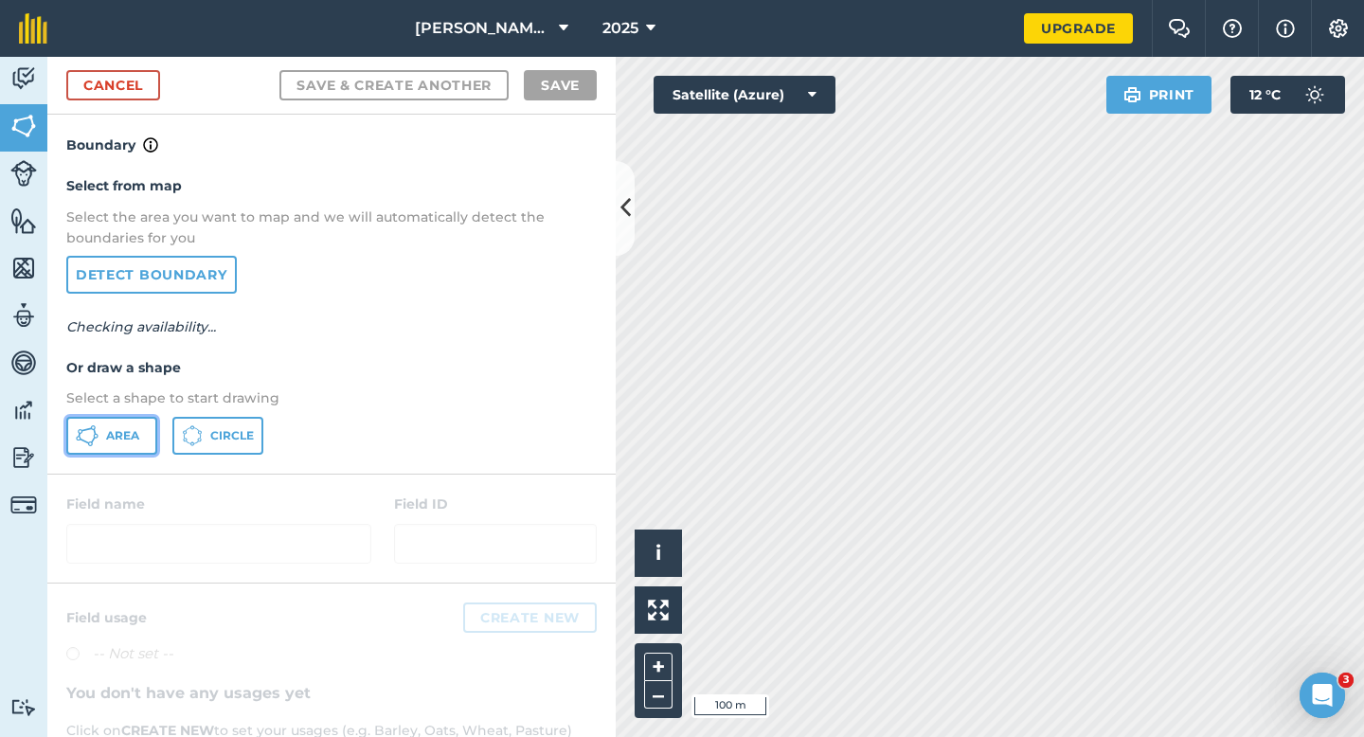
click at [151, 433] on button "Area" at bounding box center [111, 436] width 91 height 38
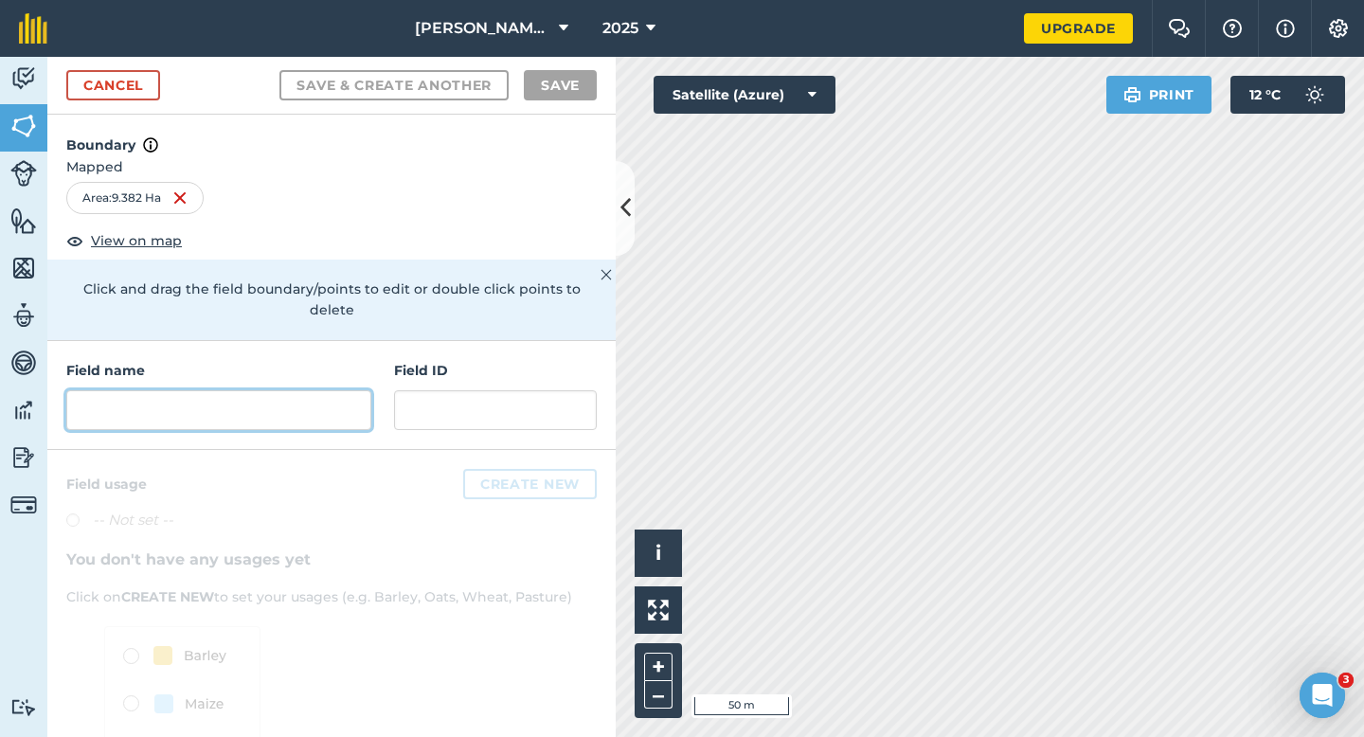
click at [250, 402] on input "text" at bounding box center [218, 410] width 305 height 40
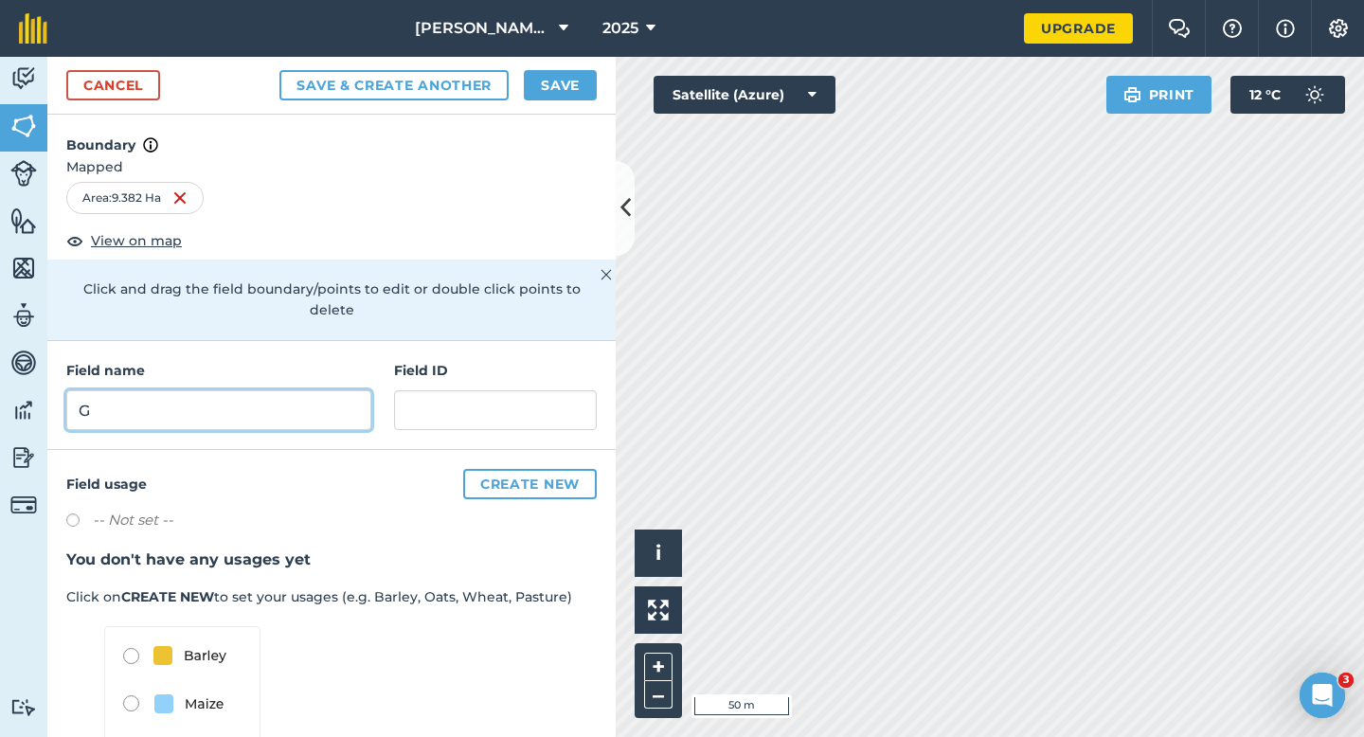
type input "G"
click at [572, 84] on button "Save" at bounding box center [560, 85] width 73 height 30
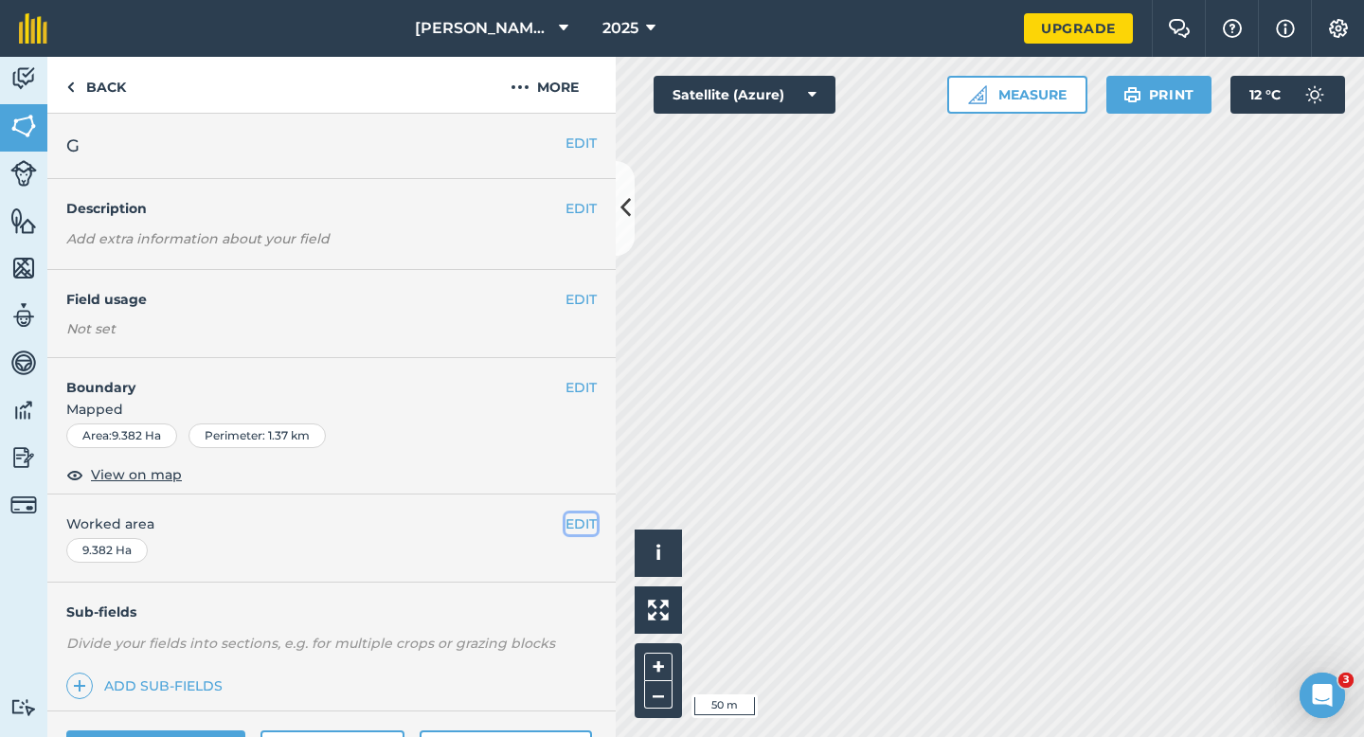
click at [582, 517] on button "EDIT" at bounding box center [581, 523] width 31 height 21
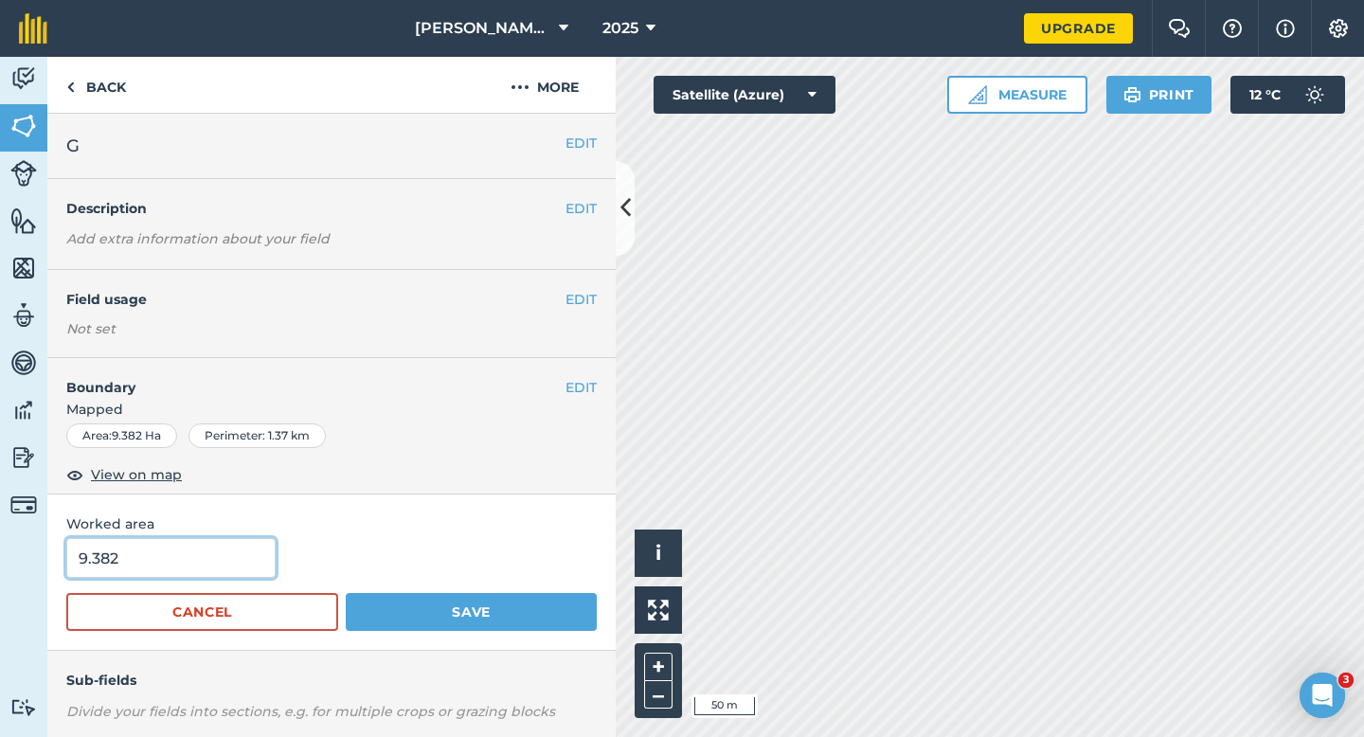
click at [200, 559] on input "9.382" at bounding box center [170, 558] width 209 height 40
type input "9.4"
click at [346, 593] on button "Save" at bounding box center [471, 612] width 251 height 38
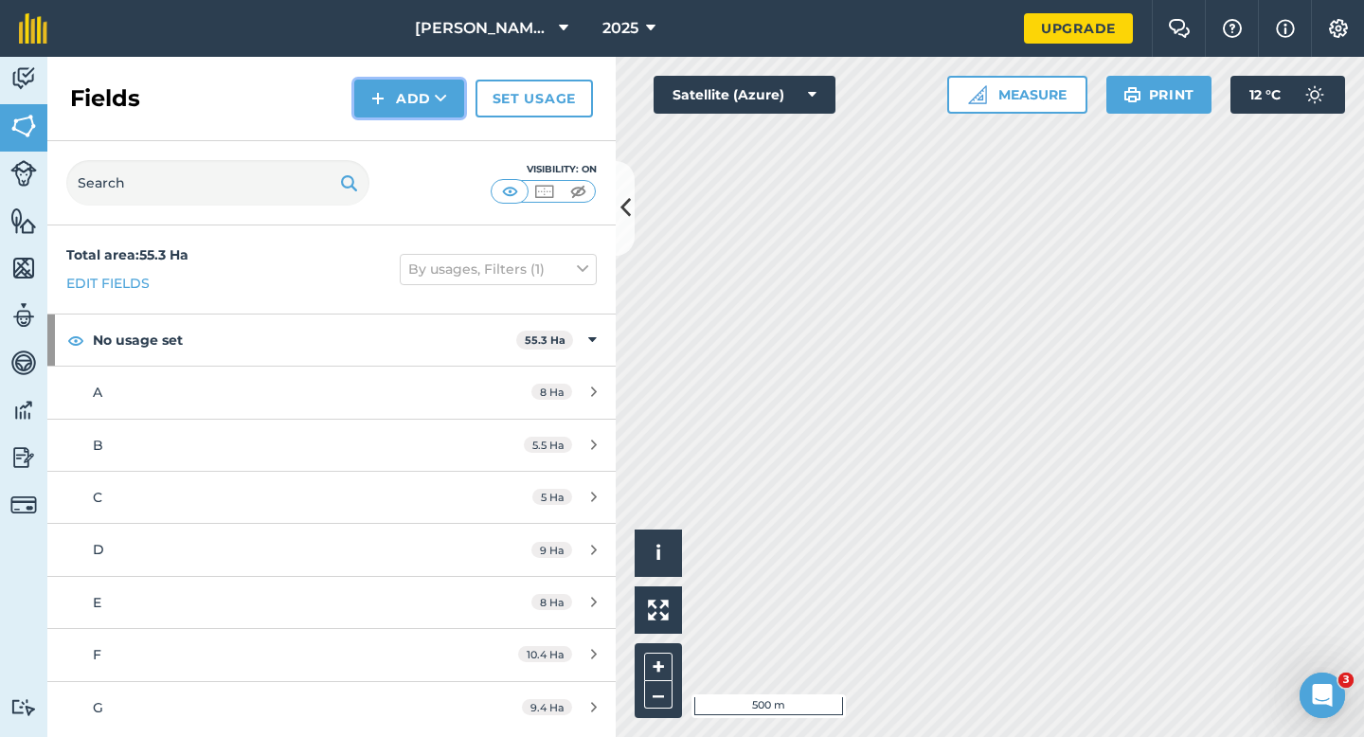
click at [400, 103] on button "Add" at bounding box center [409, 99] width 110 height 38
click at [400, 137] on link "Draw" at bounding box center [409, 141] width 104 height 42
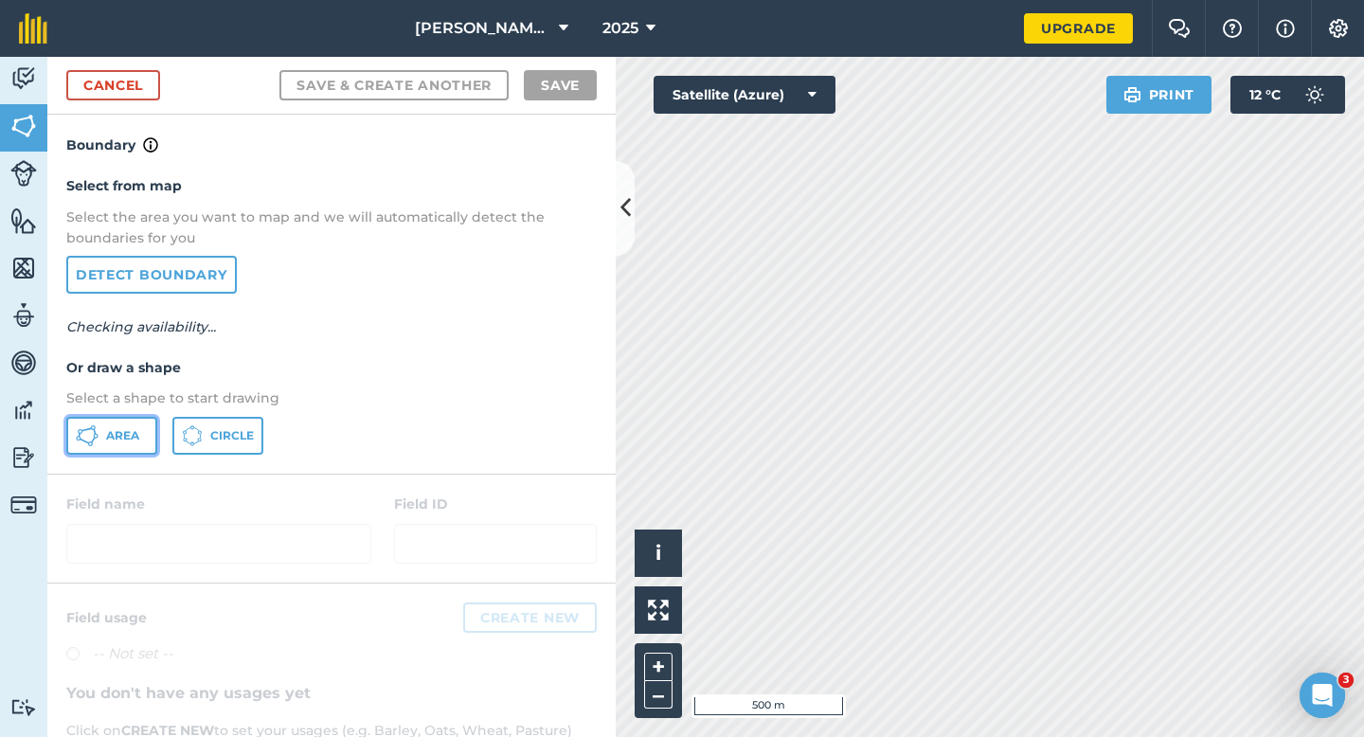
click at [129, 431] on span "Area" at bounding box center [122, 435] width 33 height 15
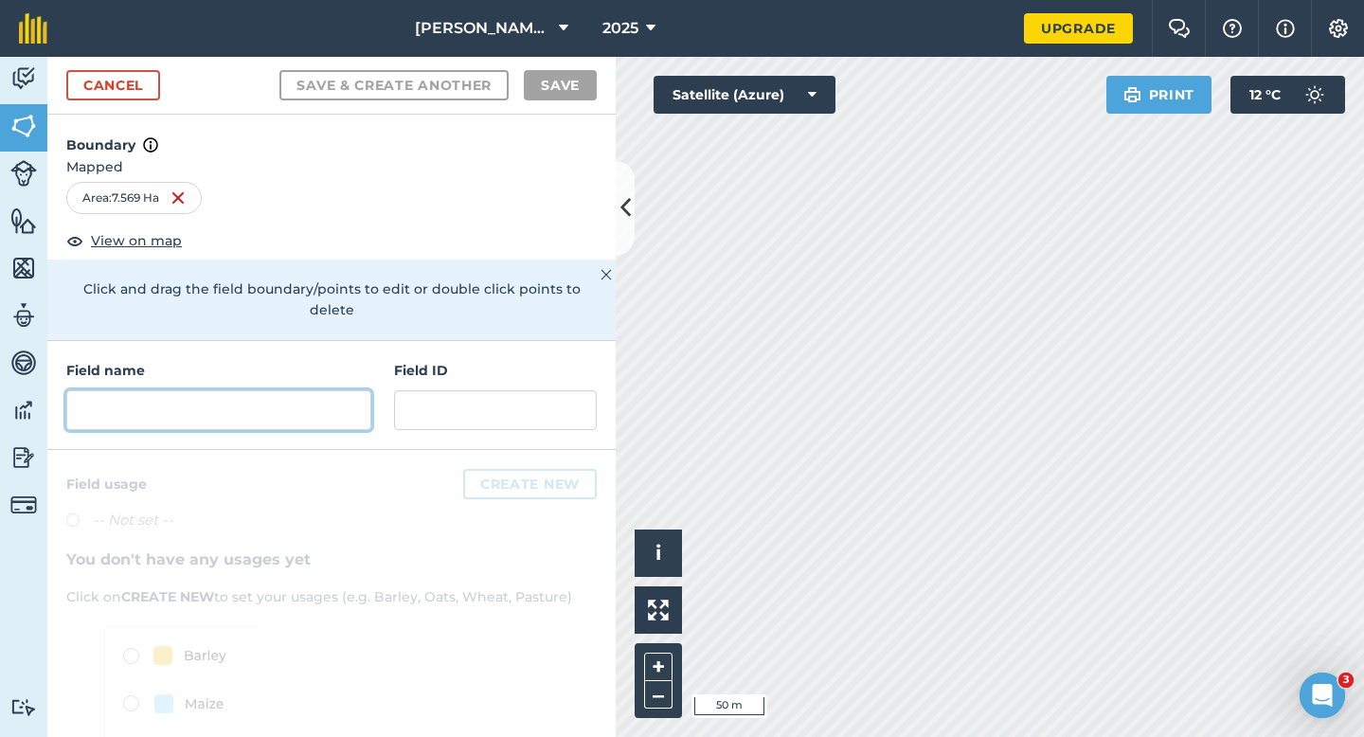
click at [277, 402] on input "text" at bounding box center [218, 410] width 305 height 40
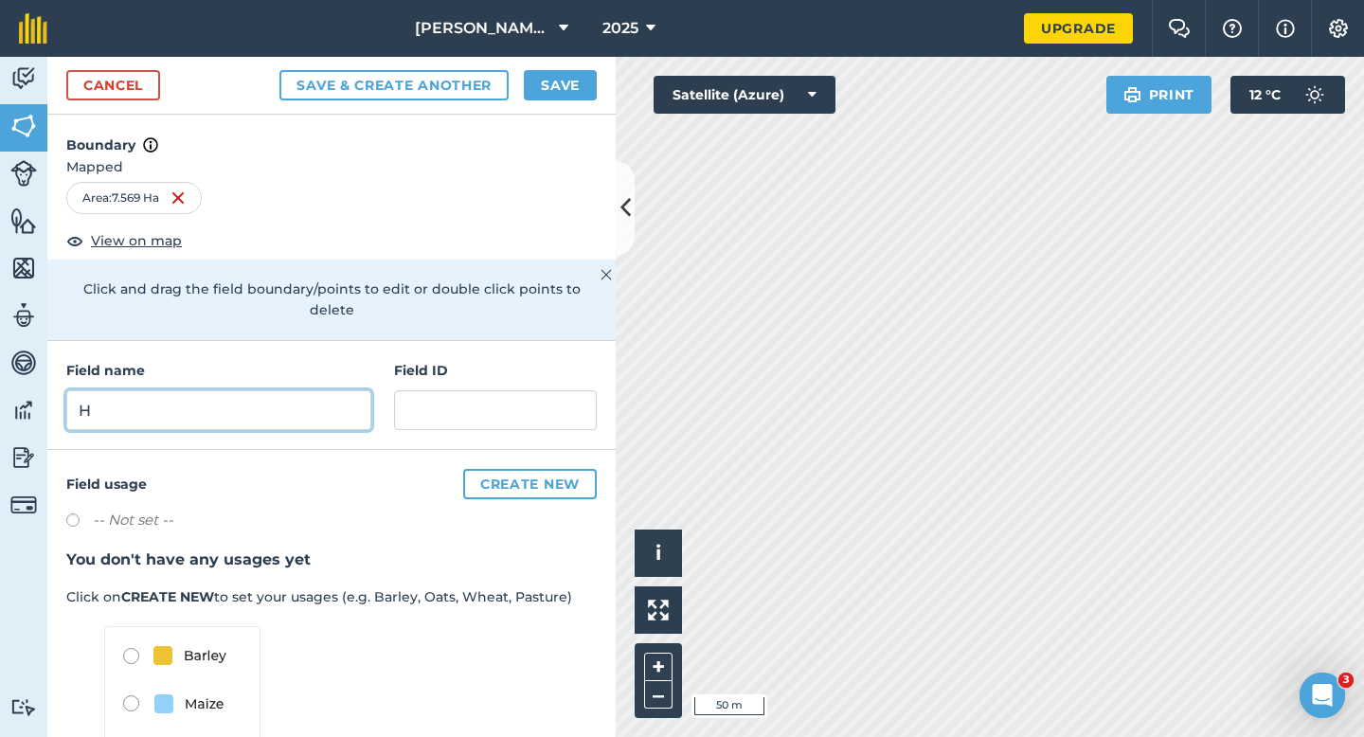
type input "H"
click at [581, 81] on button "Save" at bounding box center [560, 85] width 73 height 30
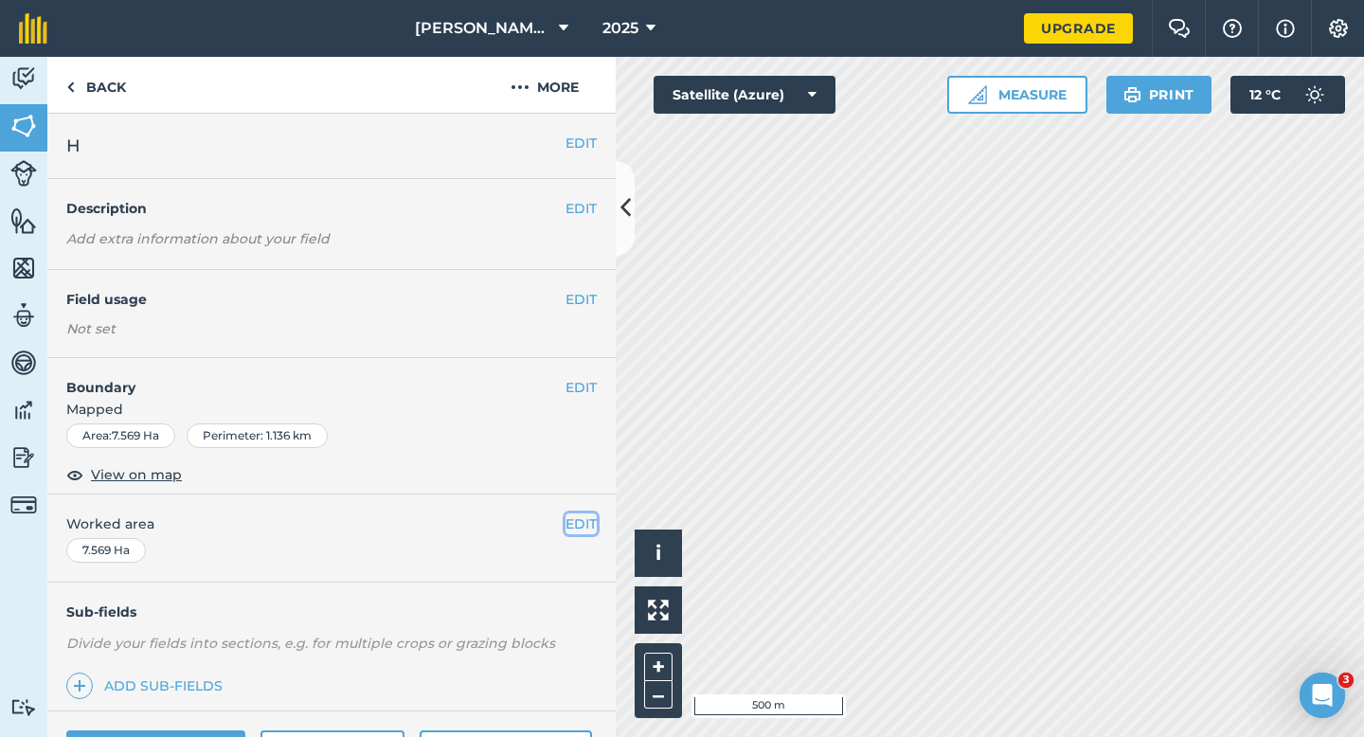
click at [579, 524] on button "EDIT" at bounding box center [581, 523] width 31 height 21
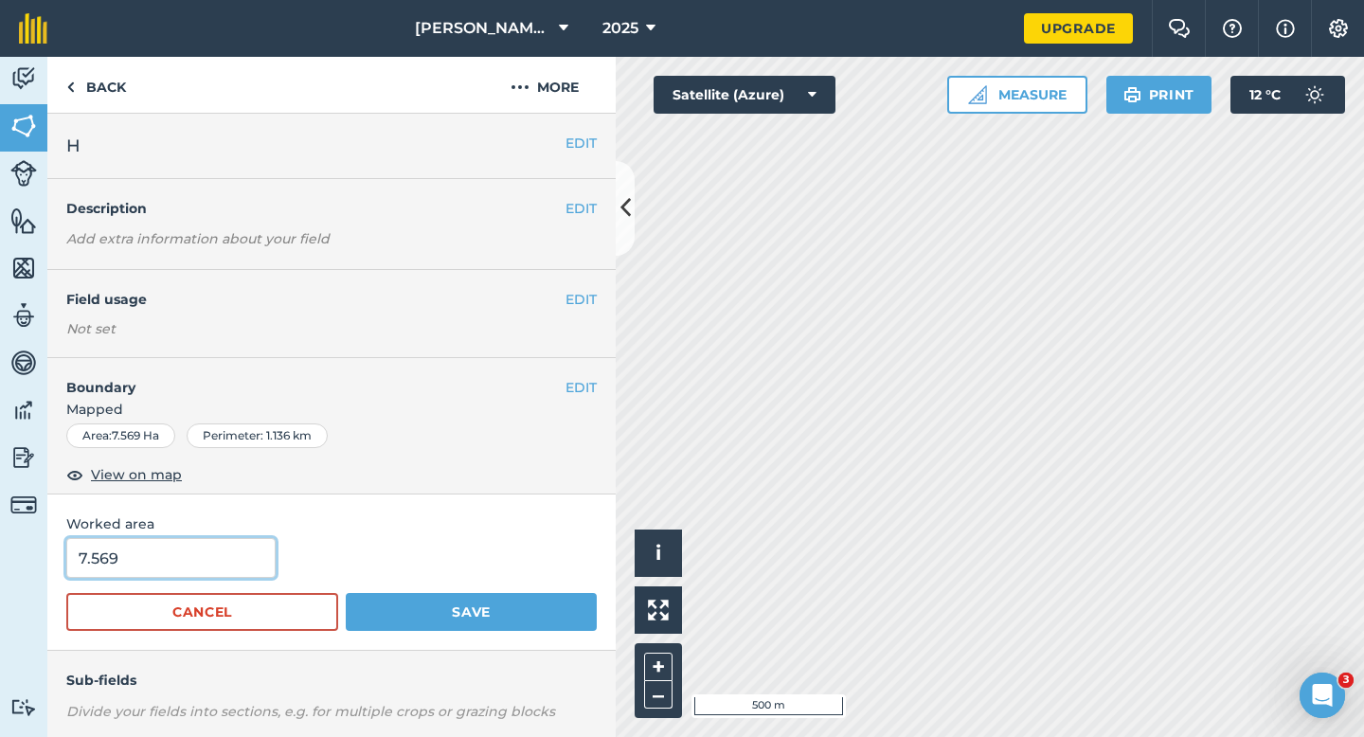
click at [197, 555] on input "7.569" at bounding box center [170, 558] width 209 height 40
type input "7.7"
click at [346, 593] on button "Save" at bounding box center [471, 612] width 251 height 38
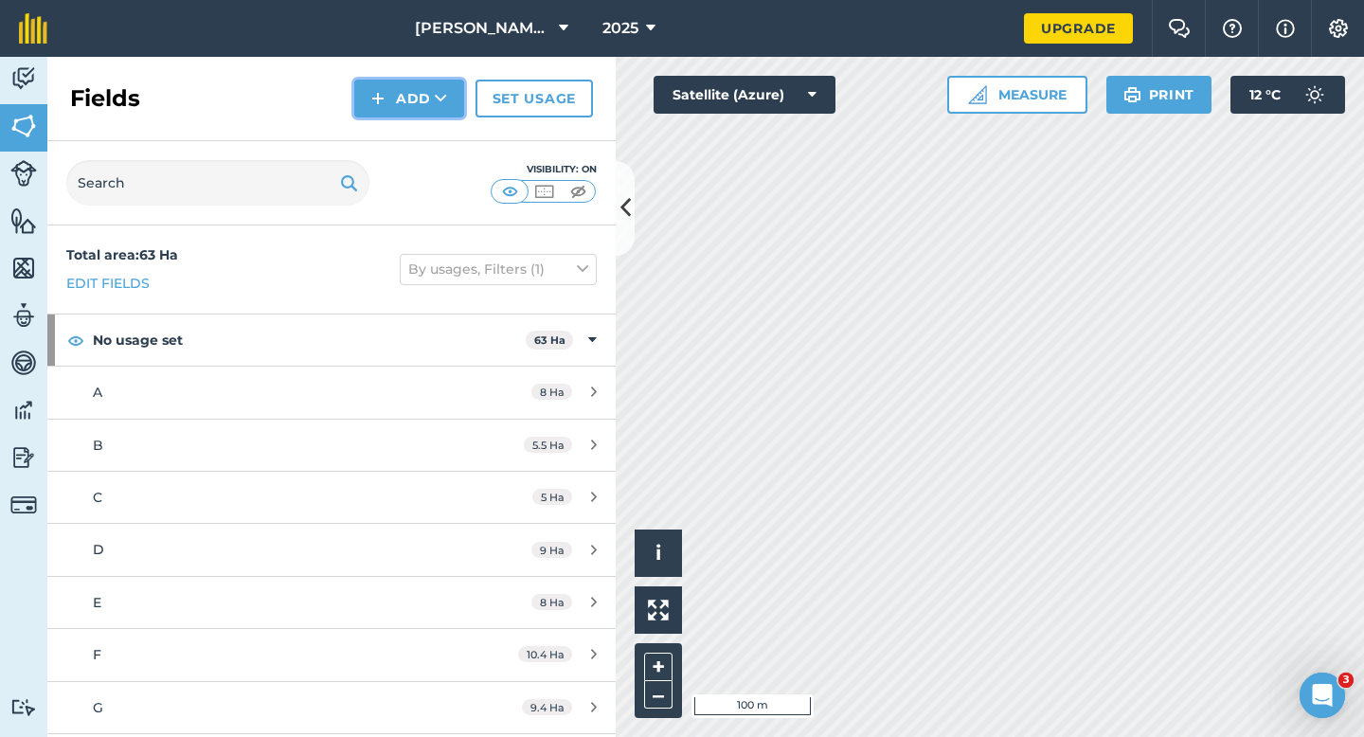
click at [412, 98] on button "Add" at bounding box center [409, 99] width 110 height 38
click at [412, 122] on link "Draw" at bounding box center [409, 141] width 104 height 42
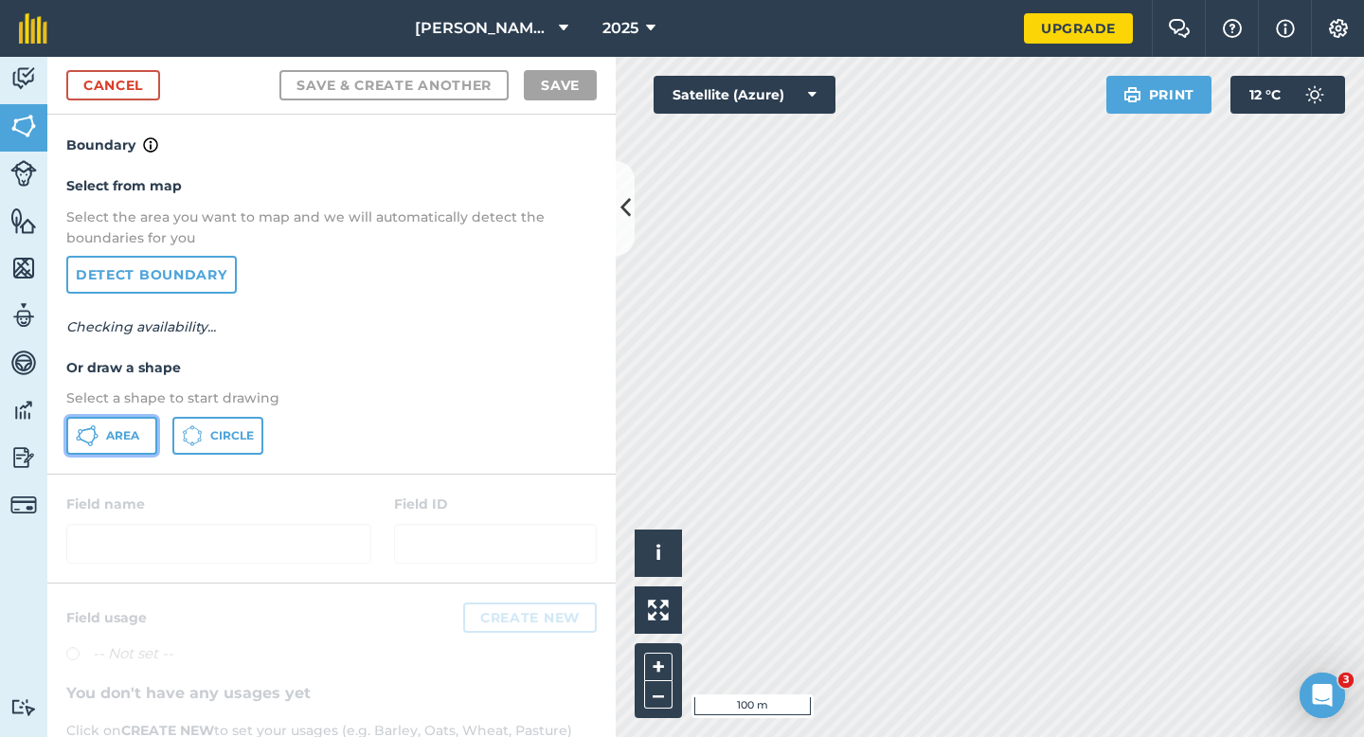
click at [138, 447] on button "Area" at bounding box center [111, 436] width 91 height 38
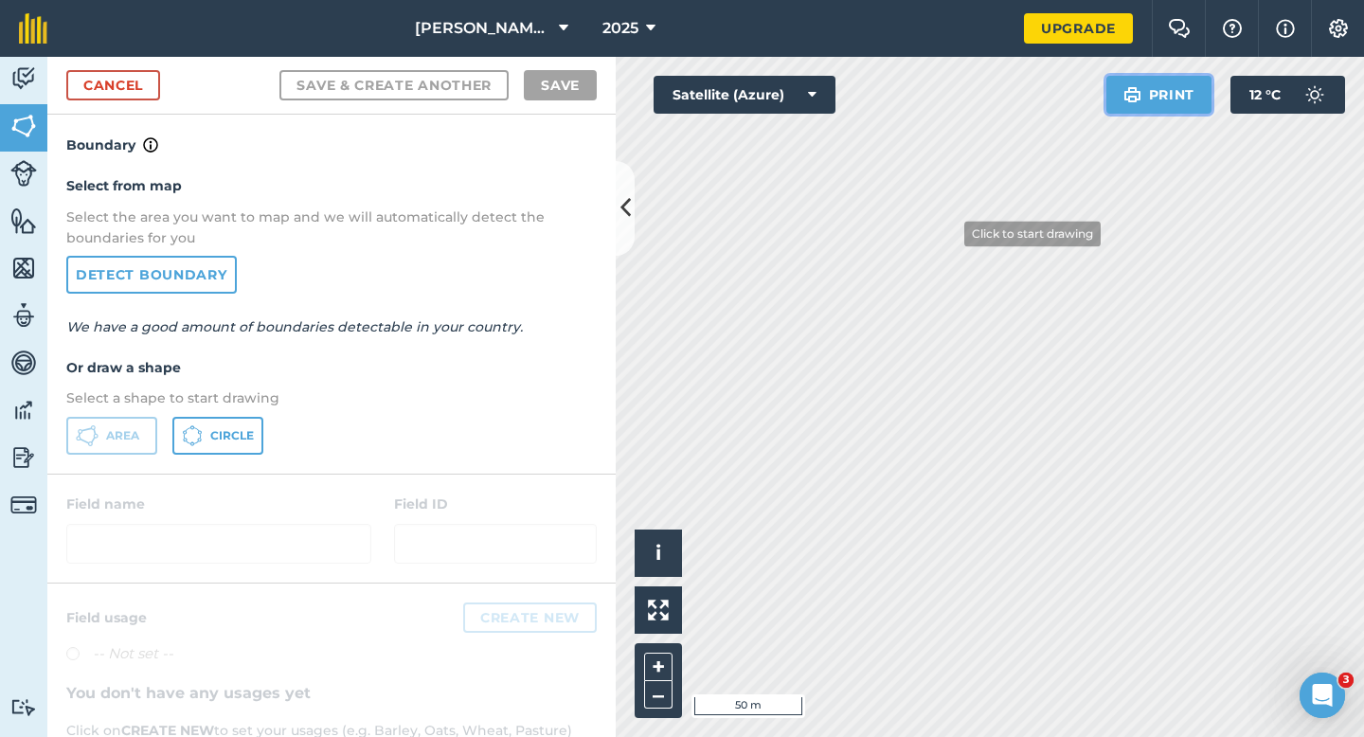
click at [939, 242] on div "Click to start drawing i © 2025 TomTom, Microsoft 50 m + – Satellite (Azure) Pr…" at bounding box center [990, 397] width 748 height 680
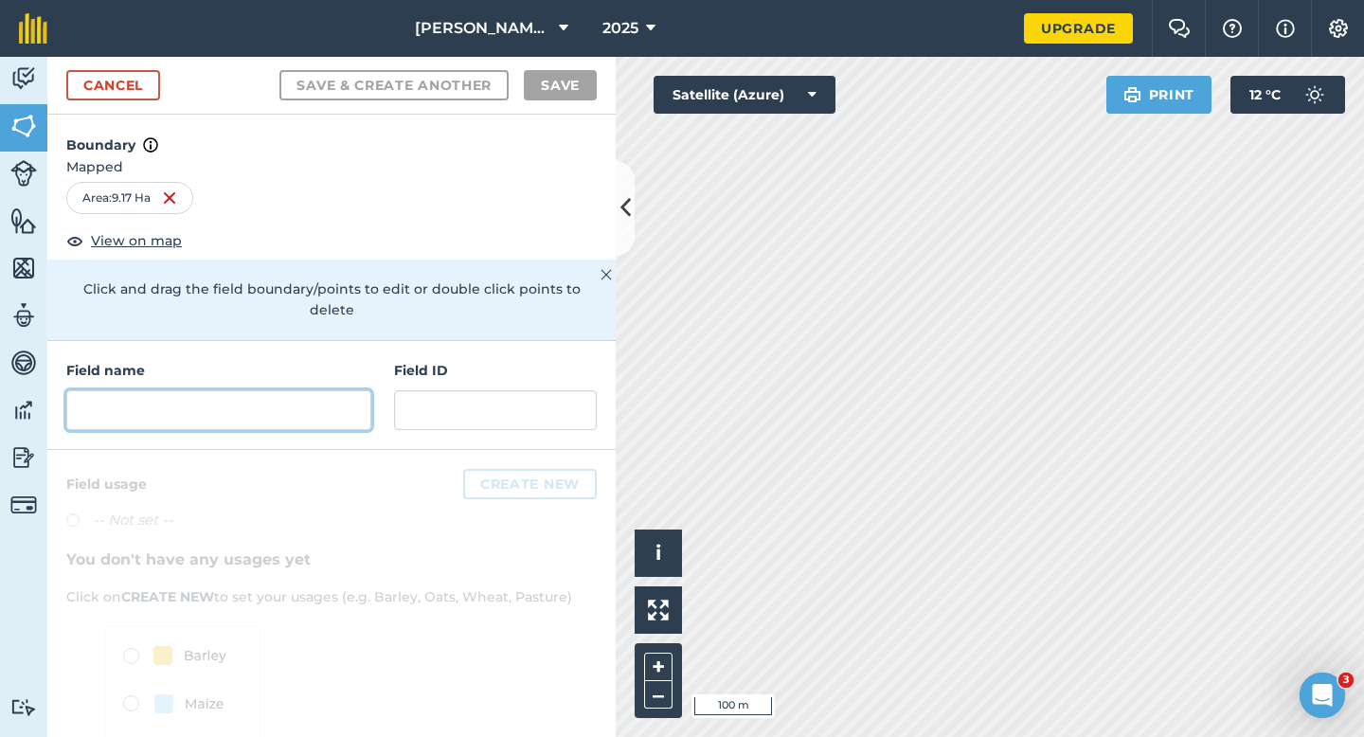
click at [334, 390] on input "text" at bounding box center [218, 410] width 305 height 40
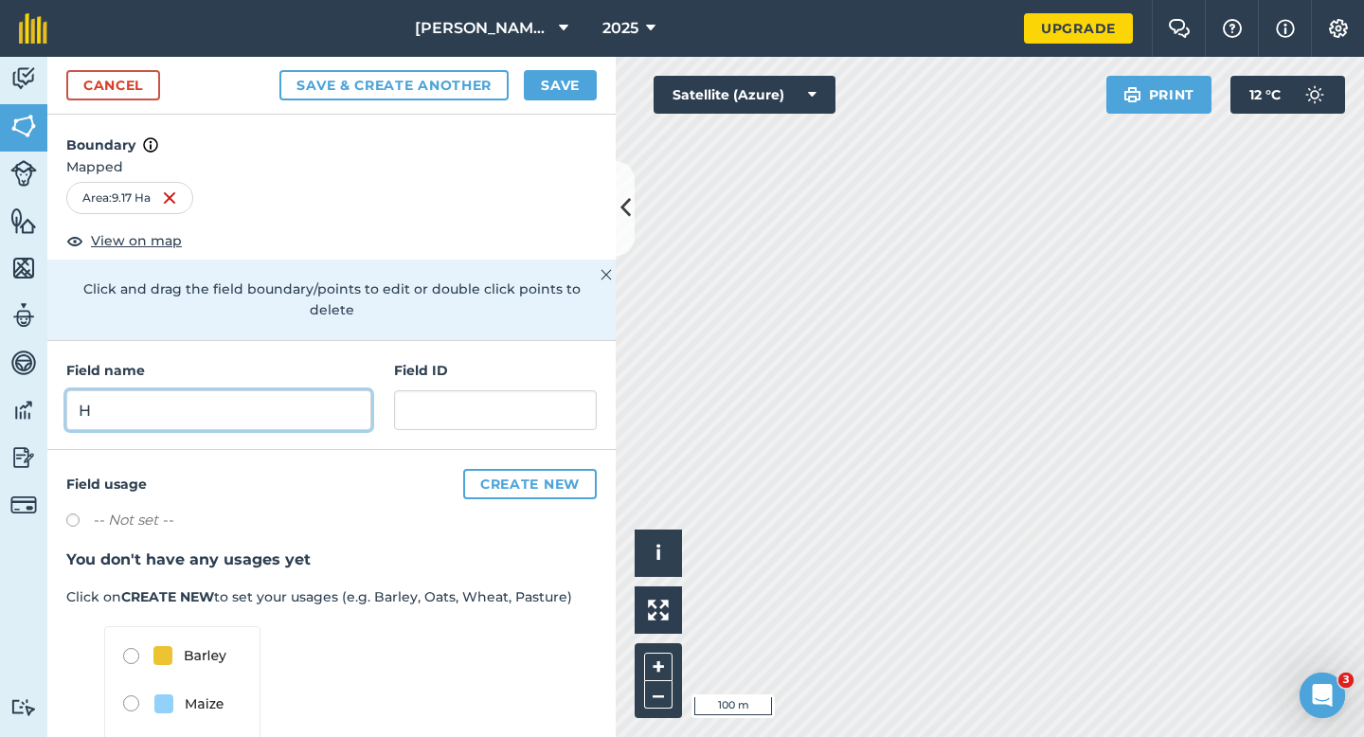
type input "H"
click at [546, 89] on button "Save" at bounding box center [560, 85] width 73 height 30
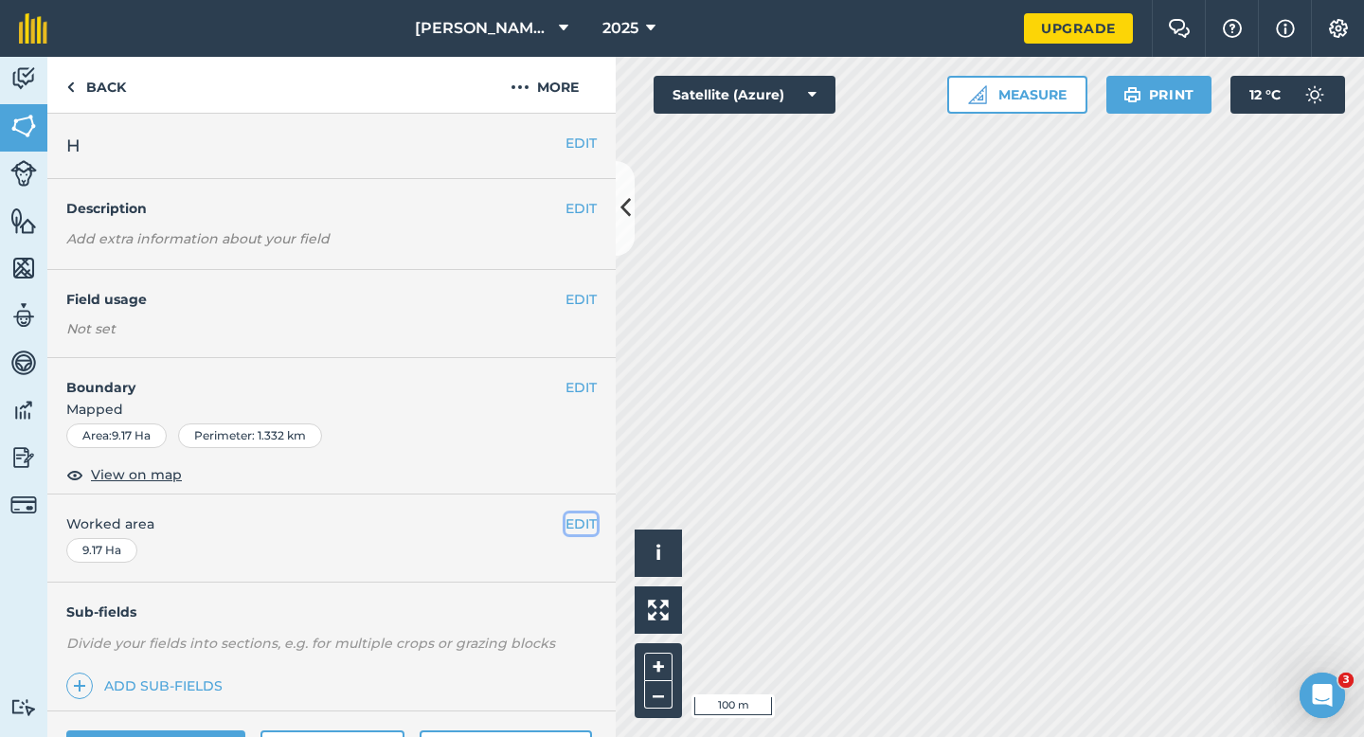
click at [579, 525] on button "EDIT" at bounding box center [581, 523] width 31 height 21
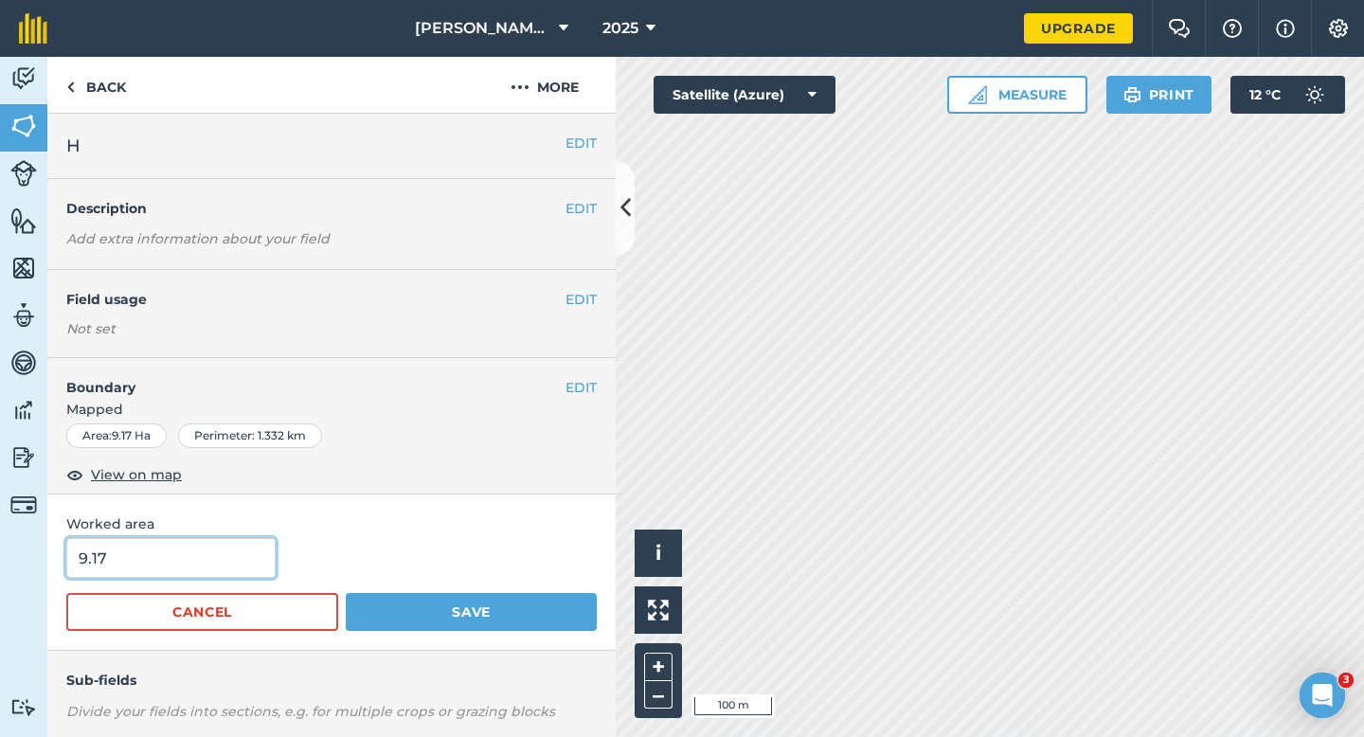
click at [202, 567] on input "9.17" at bounding box center [170, 558] width 209 height 40
type input "9.2"
click at [346, 593] on button "Save" at bounding box center [471, 612] width 251 height 38
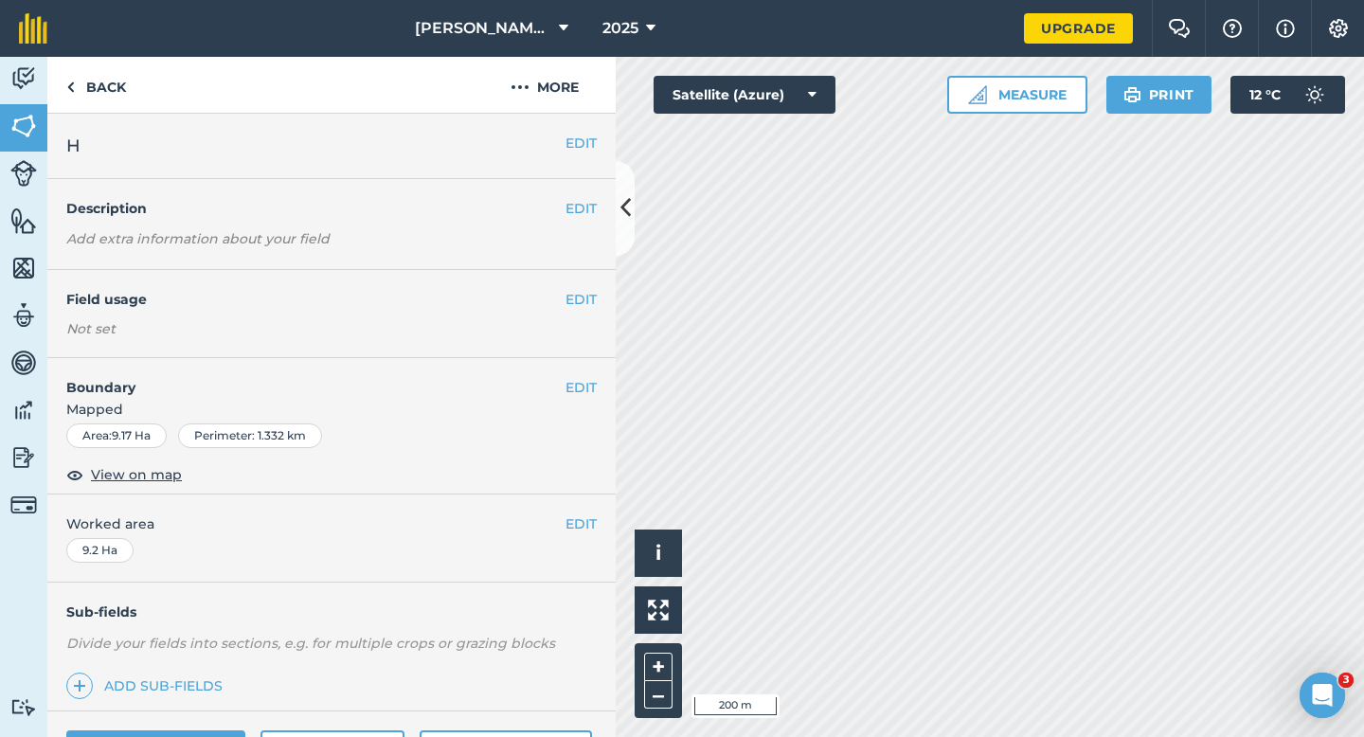
click at [594, 159] on div "EDIT H" at bounding box center [331, 146] width 568 height 65
click at [591, 153] on button "EDIT" at bounding box center [581, 143] width 31 height 21
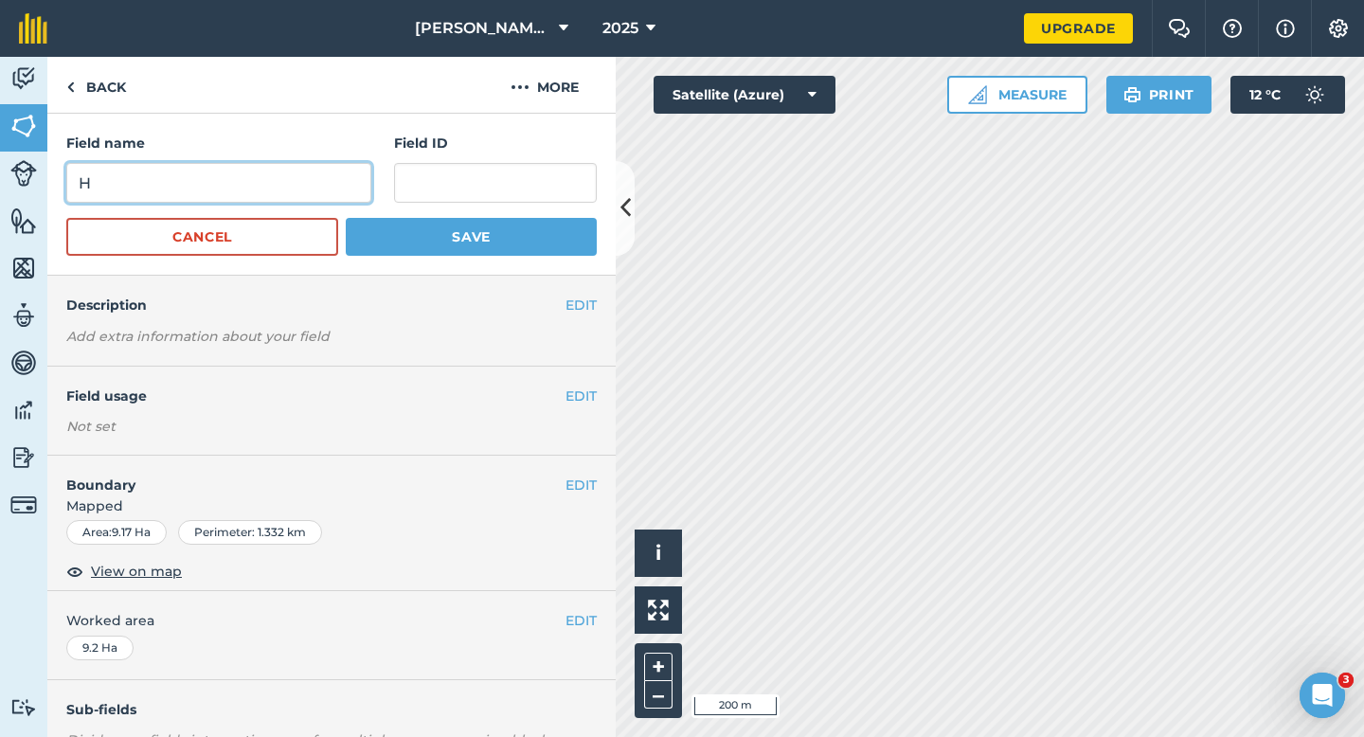
click at [299, 180] on input "H" at bounding box center [218, 183] width 305 height 40
click at [299, 180] on input "I" at bounding box center [218, 183] width 305 height 40
type input "I"
click at [346, 218] on button "Save" at bounding box center [471, 237] width 251 height 38
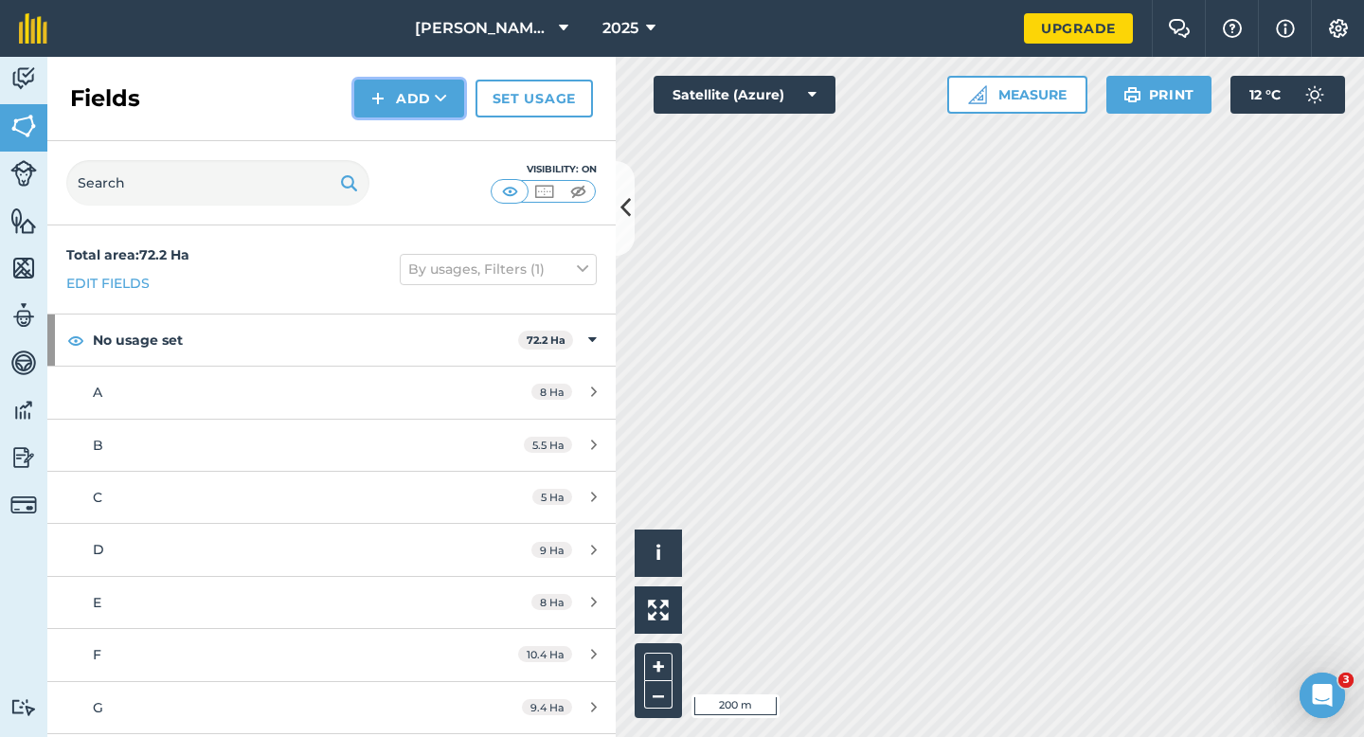
click at [413, 104] on button "Add" at bounding box center [409, 99] width 110 height 38
click at [413, 136] on link "Draw" at bounding box center [409, 141] width 104 height 42
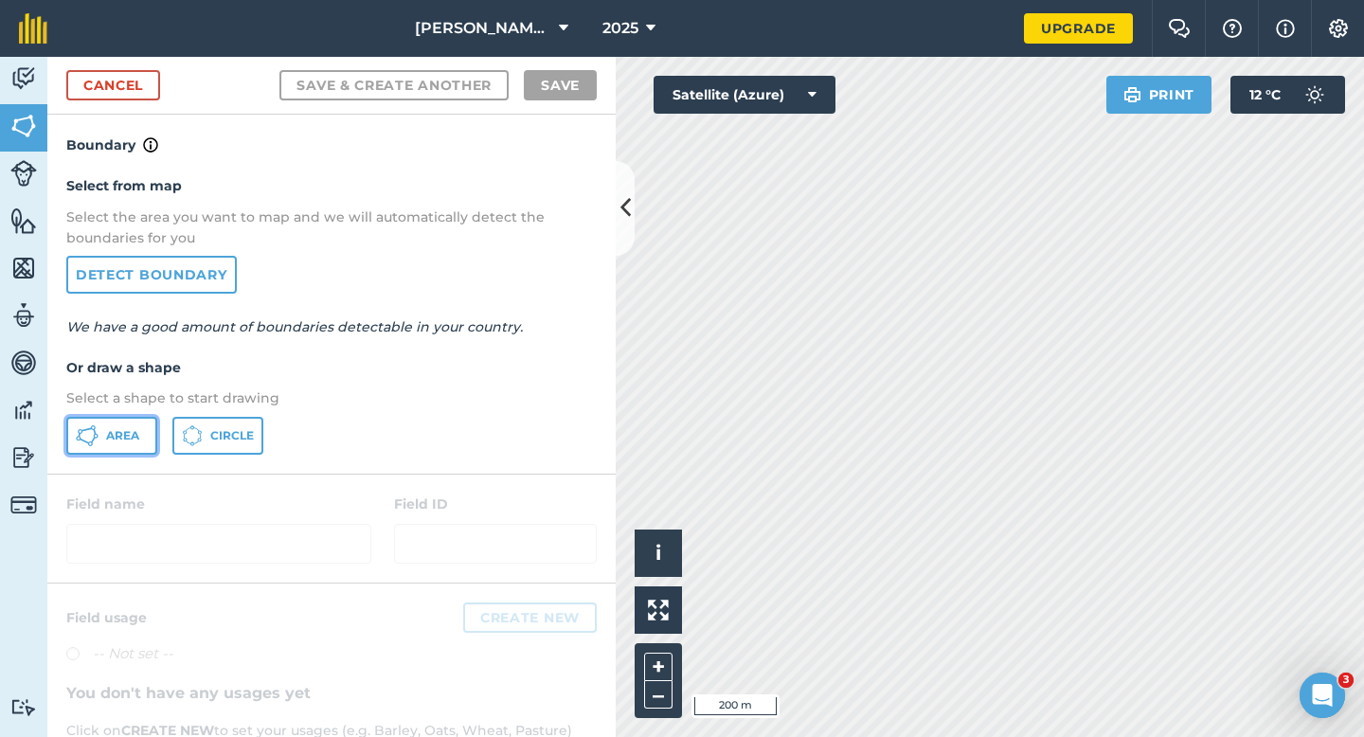
click at [129, 423] on button "Area" at bounding box center [111, 436] width 91 height 38
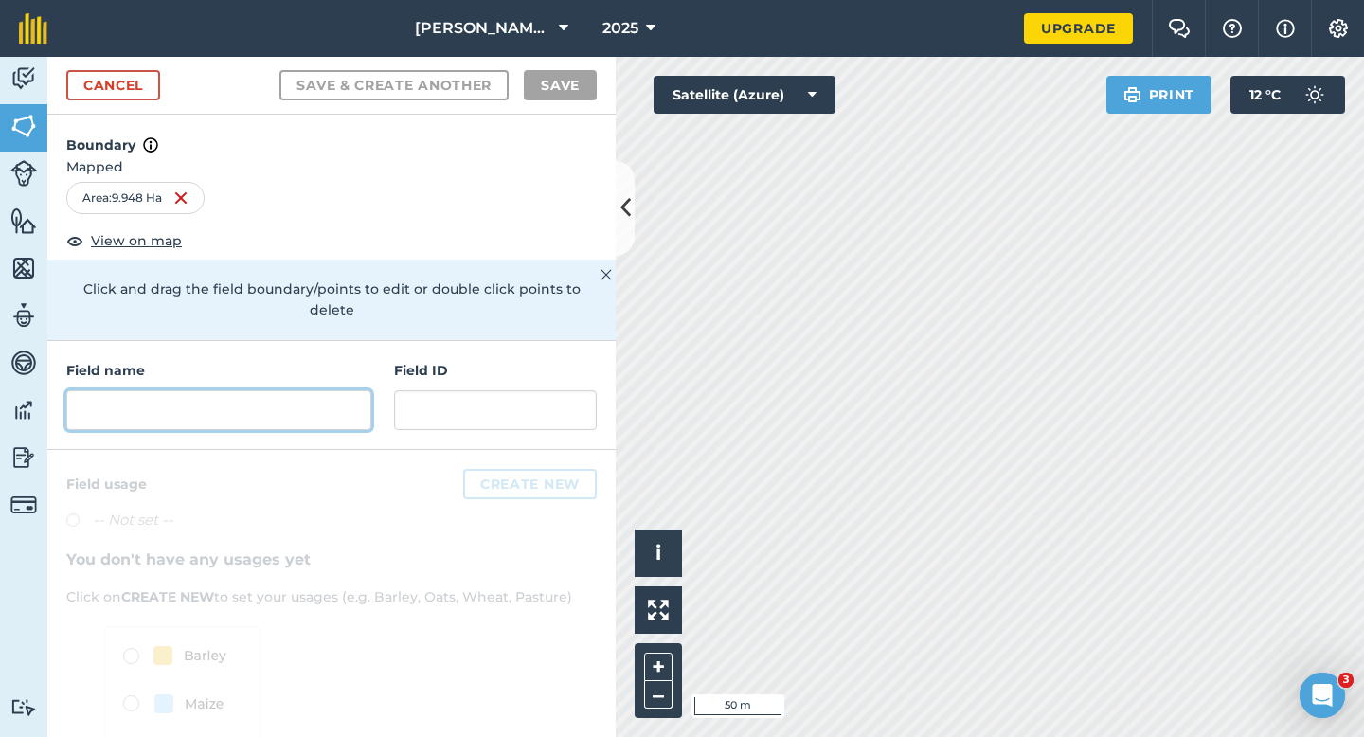
click at [359, 397] on input "text" at bounding box center [218, 410] width 305 height 40
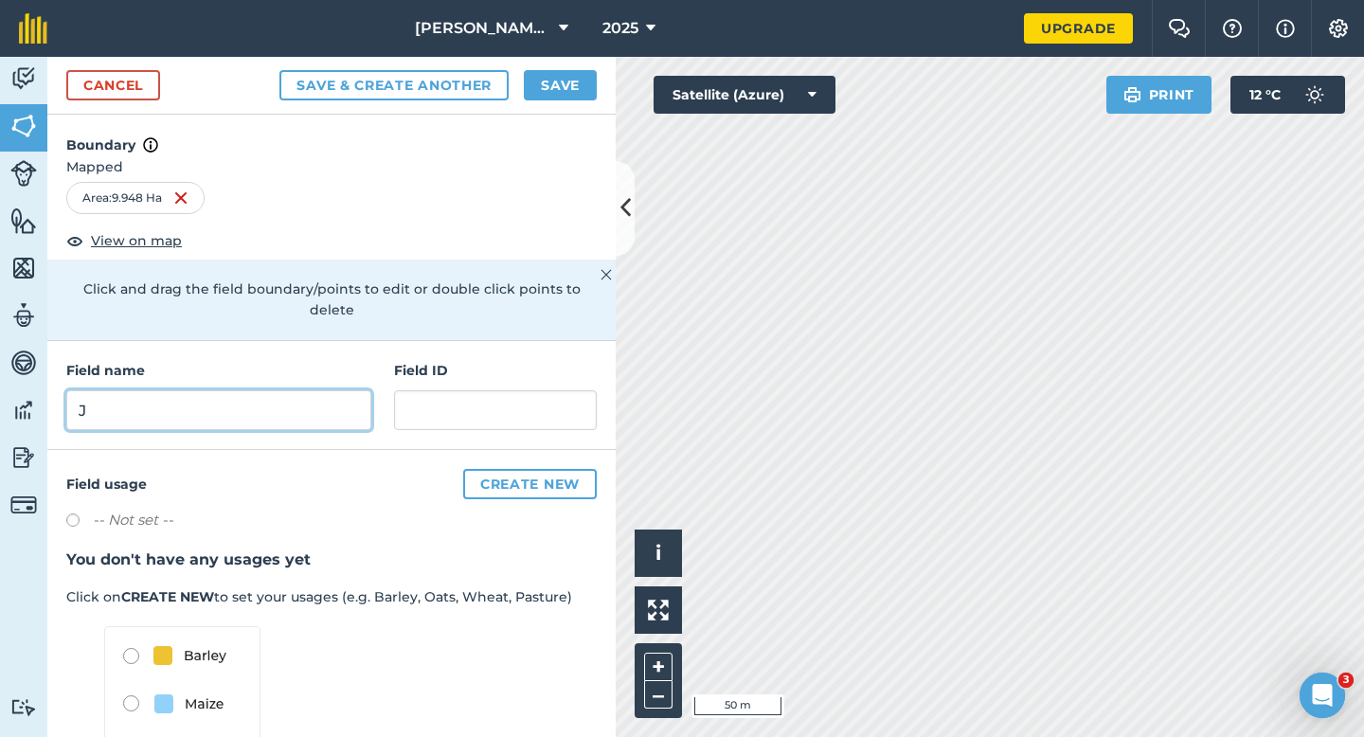
type input "J"
click at [569, 78] on button "Save" at bounding box center [560, 85] width 73 height 30
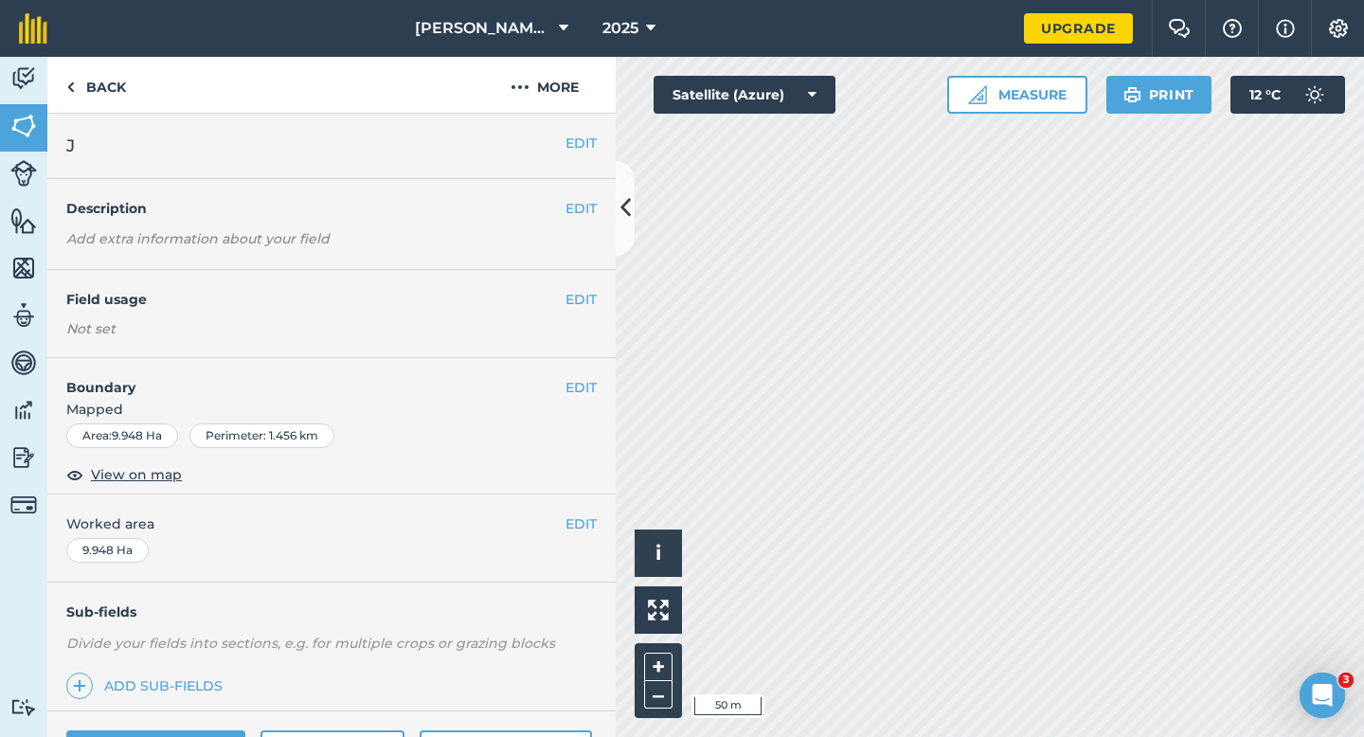
click at [573, 534] on div "EDIT Worked area 9.948 Ha" at bounding box center [331, 539] width 568 height 88
click at [579, 528] on button "EDIT" at bounding box center [581, 523] width 31 height 21
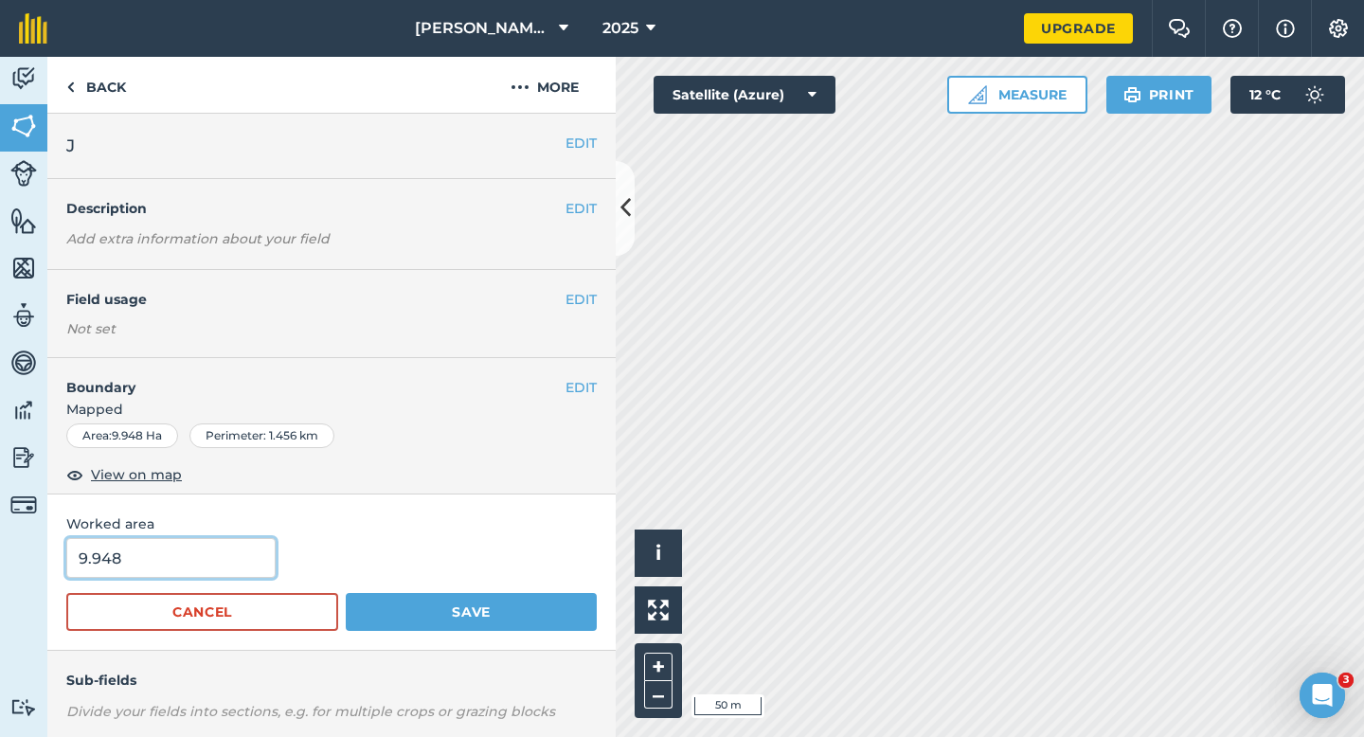
click at [204, 540] on input "9.948" at bounding box center [170, 558] width 209 height 40
type input "10"
click at [346, 593] on button "Save" at bounding box center [471, 612] width 251 height 38
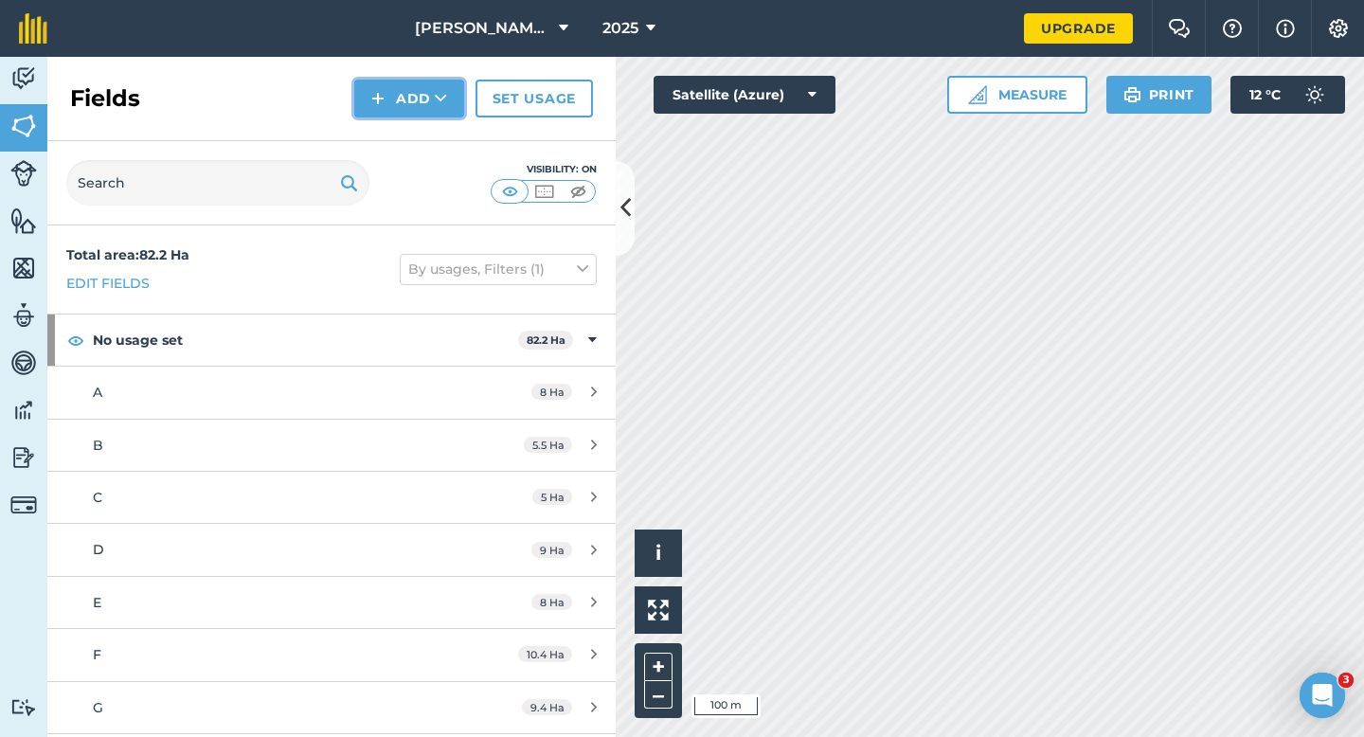
click at [415, 93] on button "Add" at bounding box center [409, 99] width 110 height 38
click at [415, 139] on link "Draw" at bounding box center [409, 141] width 104 height 42
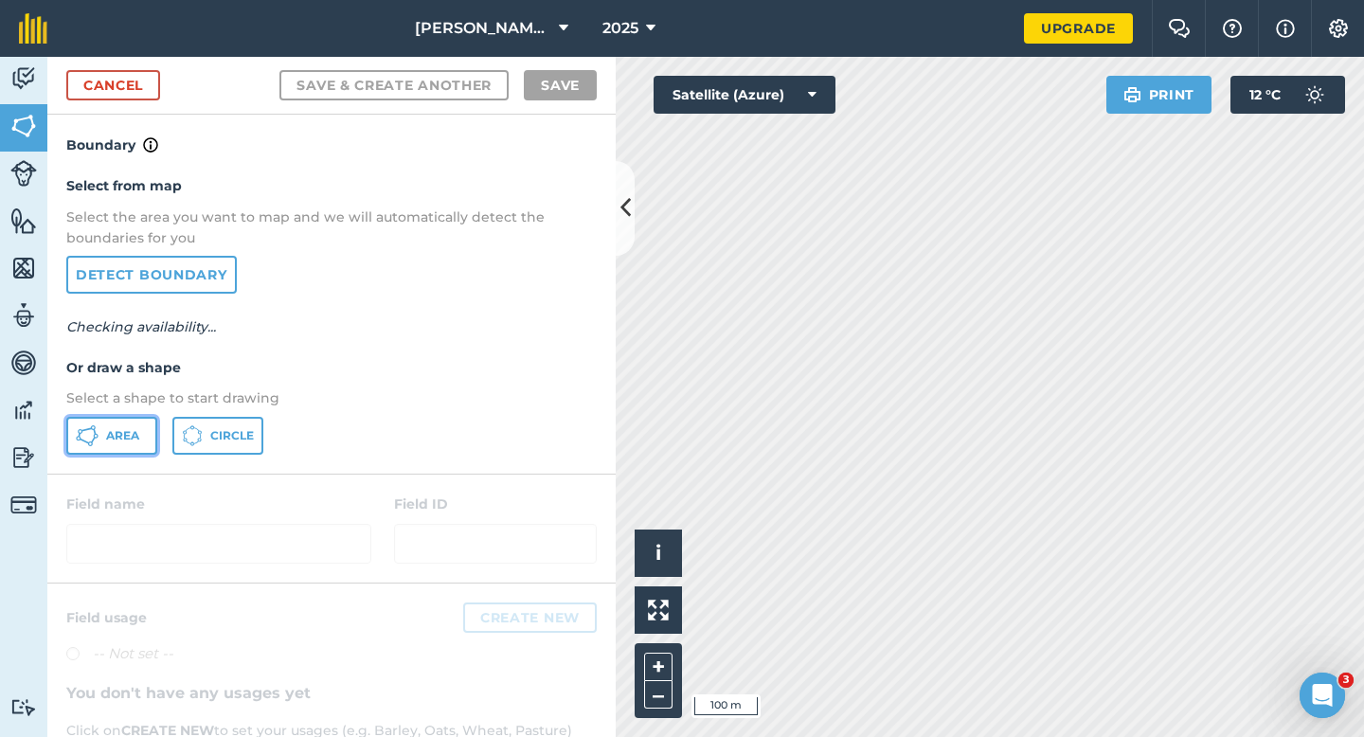
click at [130, 429] on span "Area" at bounding box center [122, 435] width 33 height 15
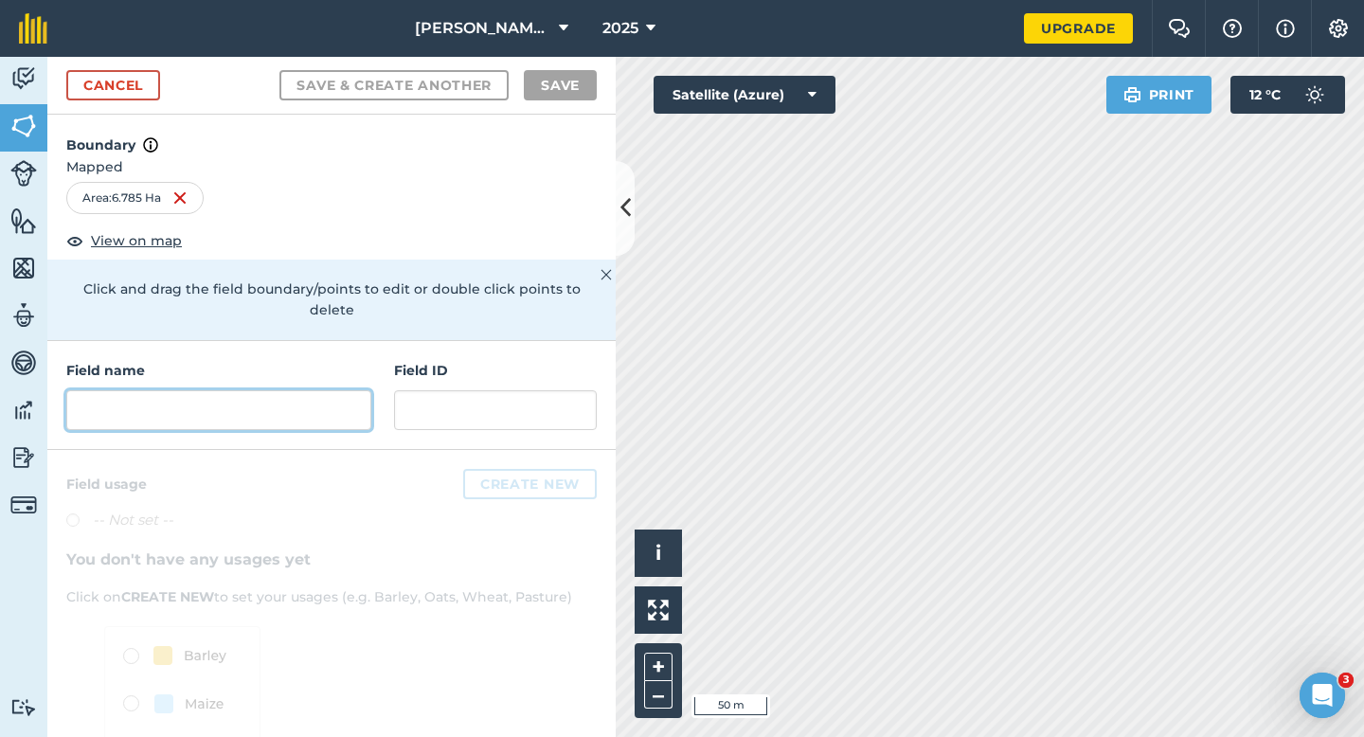
click at [210, 390] on input "text" at bounding box center [218, 410] width 305 height 40
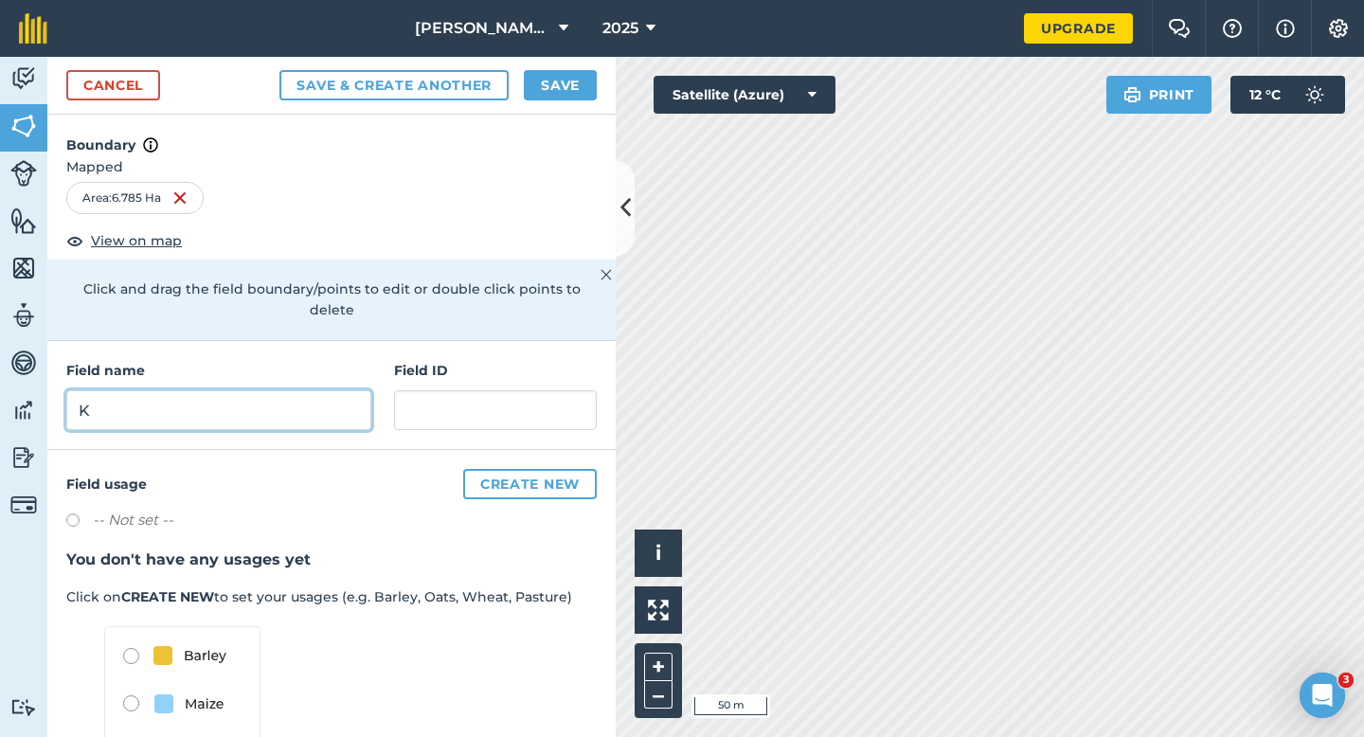
type input "K"
click at [567, 79] on button "Save" at bounding box center [560, 85] width 73 height 30
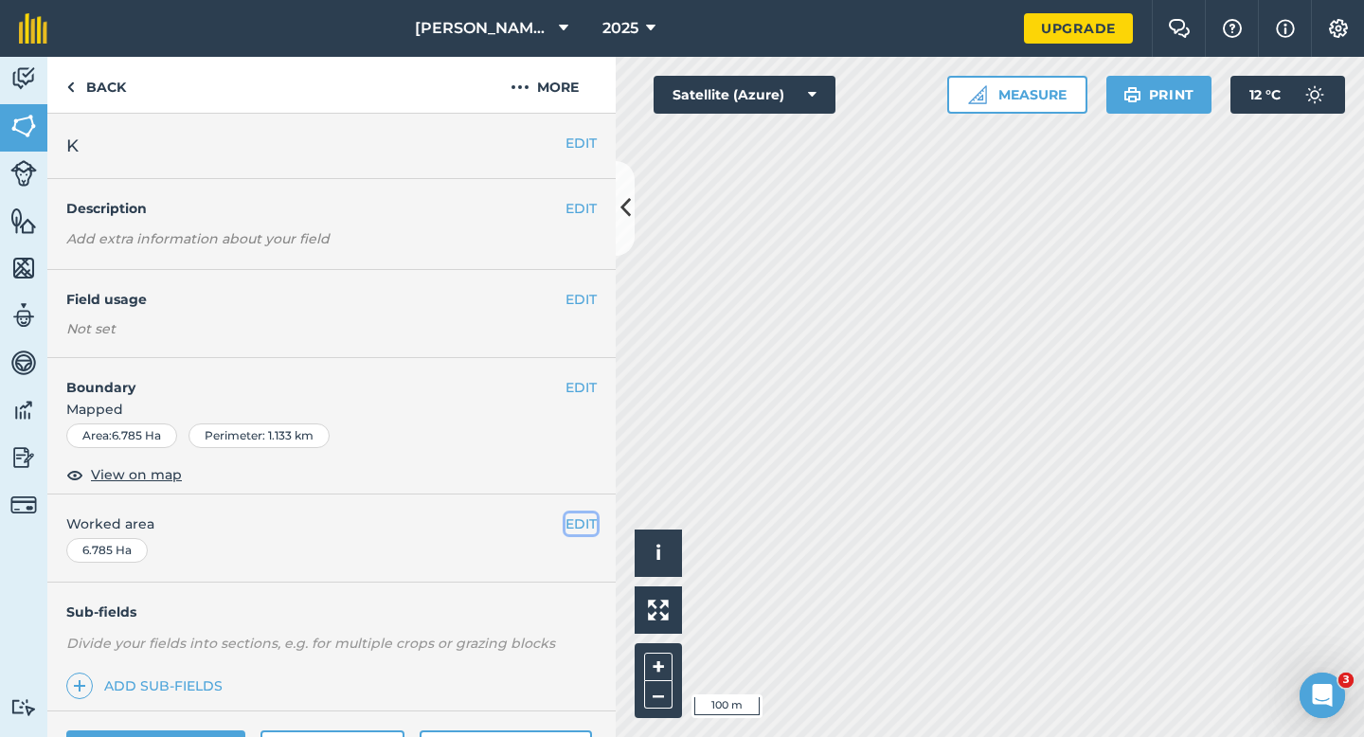
click at [577, 527] on button "EDIT" at bounding box center [581, 523] width 31 height 21
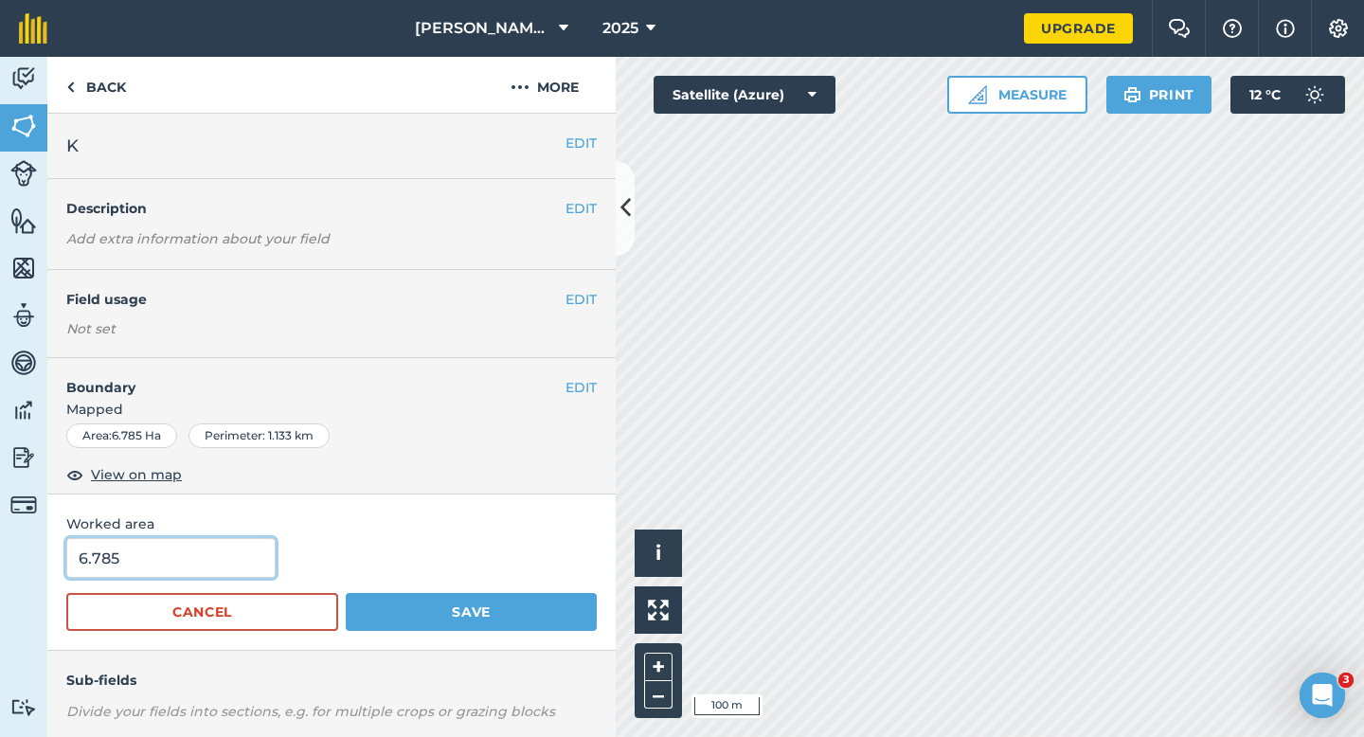
click at [256, 570] on input "6.785" at bounding box center [170, 558] width 209 height 40
type input "6.8"
click at [346, 593] on button "Save" at bounding box center [471, 612] width 251 height 38
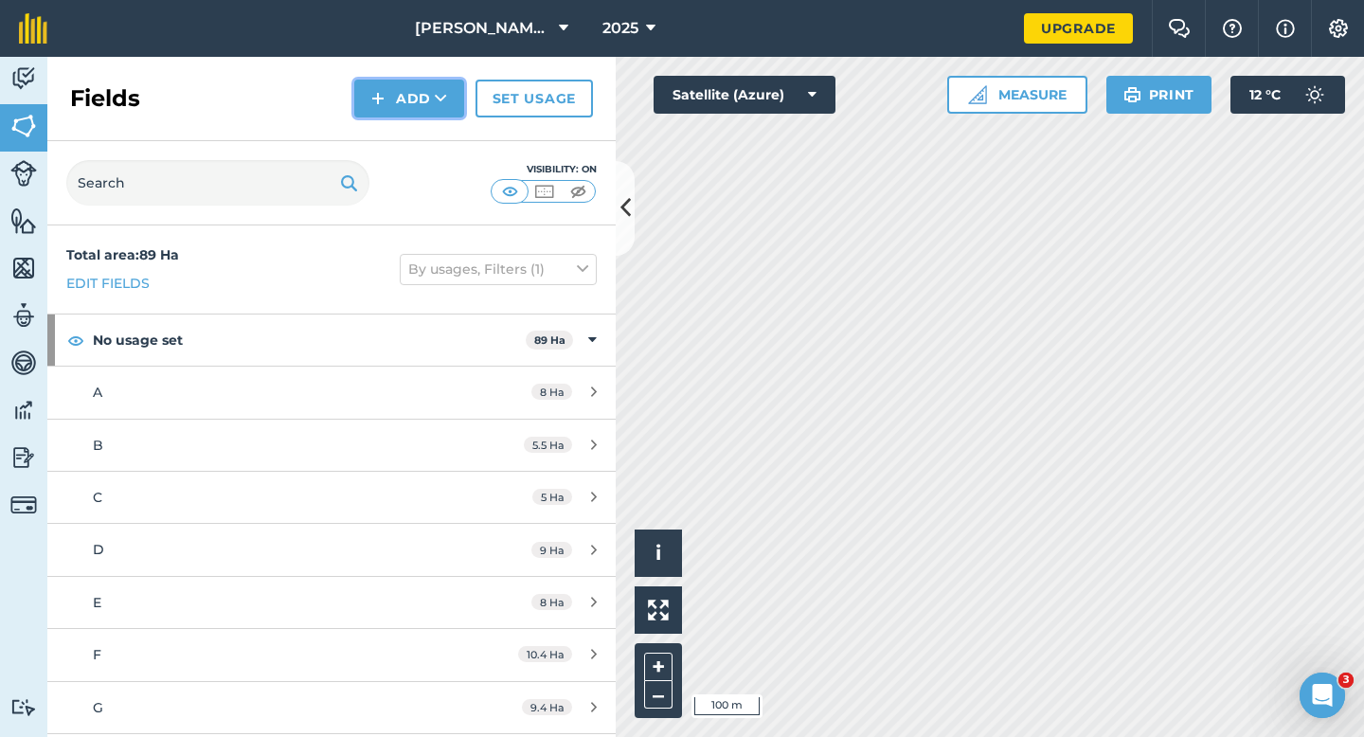
click at [430, 102] on button "Add" at bounding box center [409, 99] width 110 height 38
click at [430, 126] on link "Draw" at bounding box center [409, 141] width 104 height 42
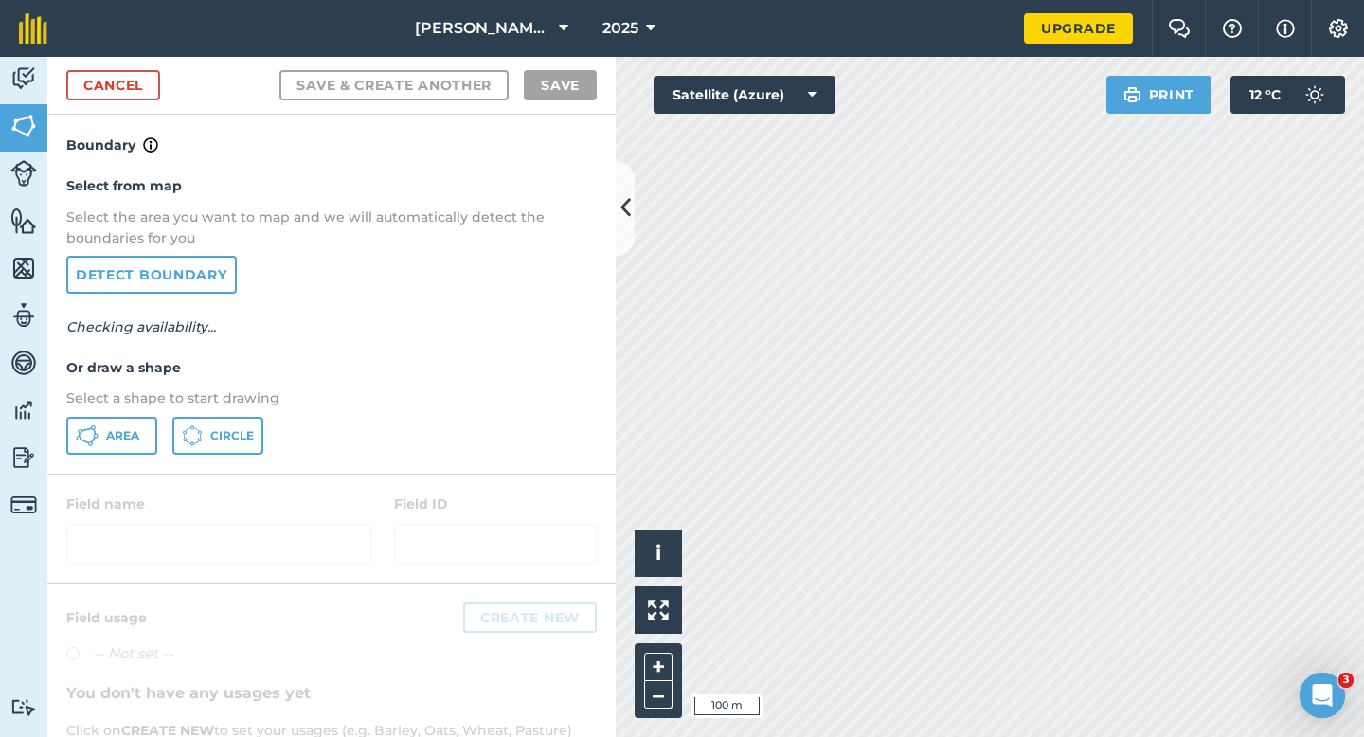
click at [131, 413] on div "Select from map Select the area you want to map and we will automatically detec…" at bounding box center [331, 314] width 568 height 316
click at [131, 439] on span "Area" at bounding box center [122, 435] width 33 height 15
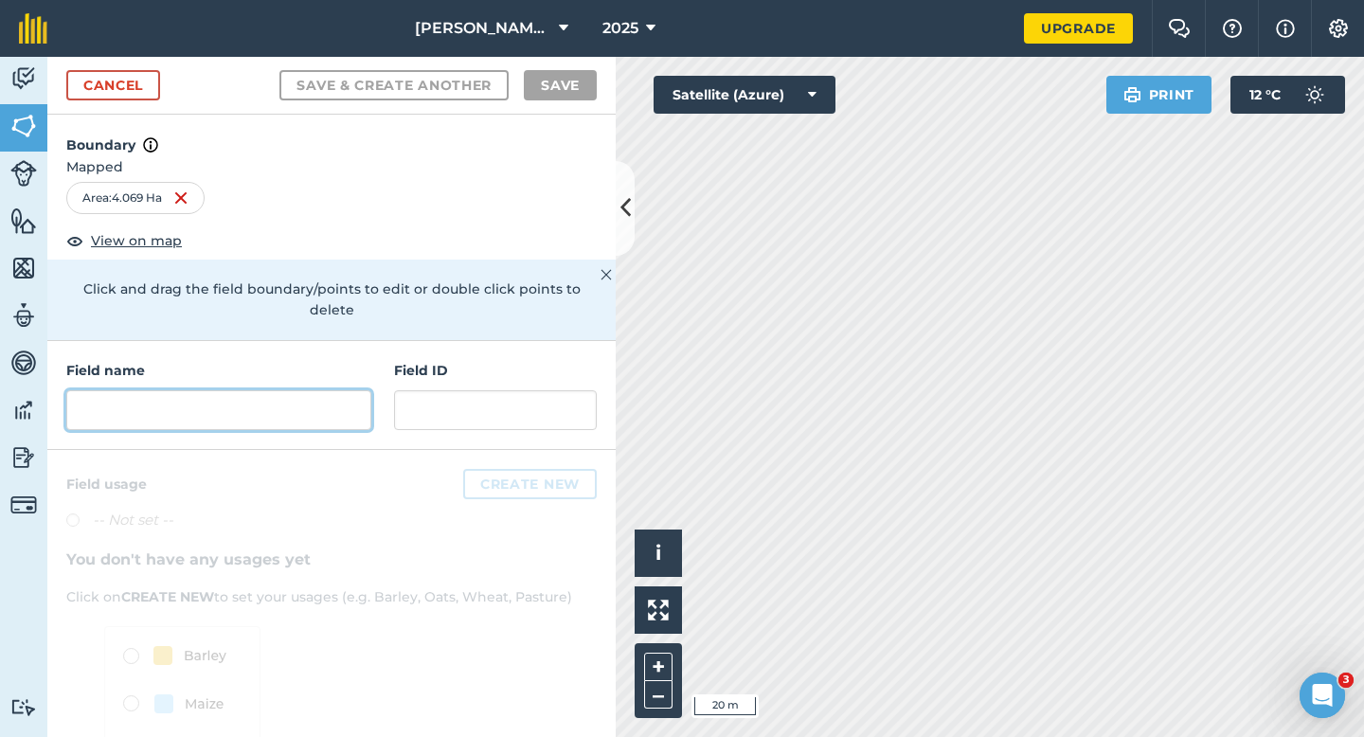
click at [305, 390] on input "text" at bounding box center [218, 410] width 305 height 40
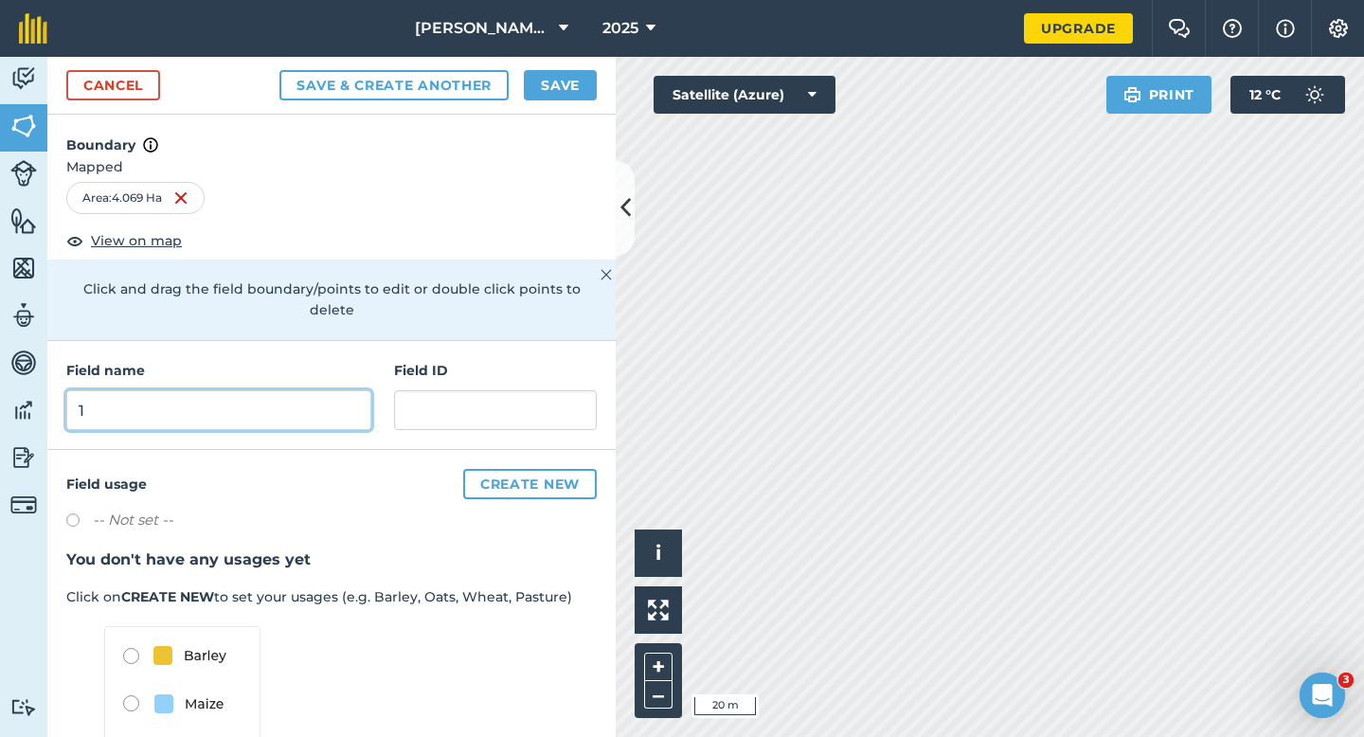
type input "1"
click at [572, 82] on button "Save" at bounding box center [560, 85] width 73 height 30
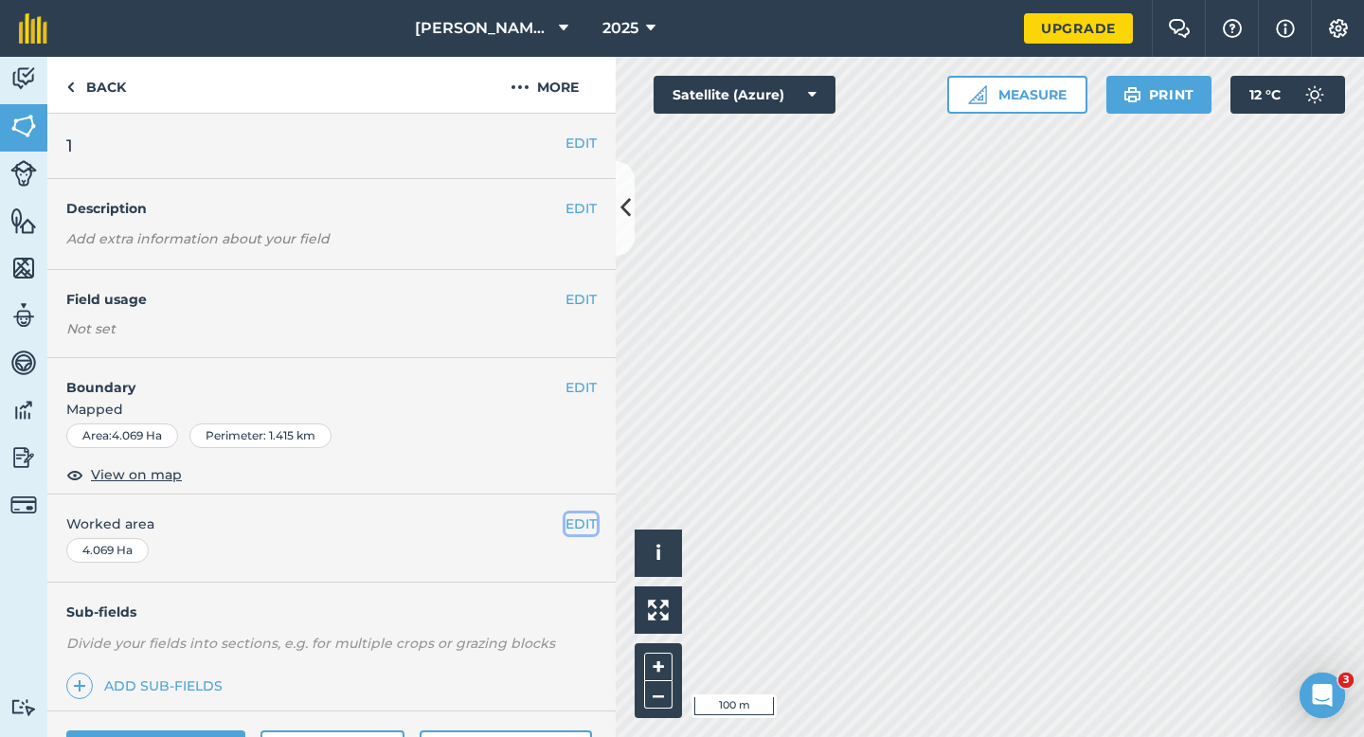
click at [571, 526] on button "EDIT" at bounding box center [581, 523] width 31 height 21
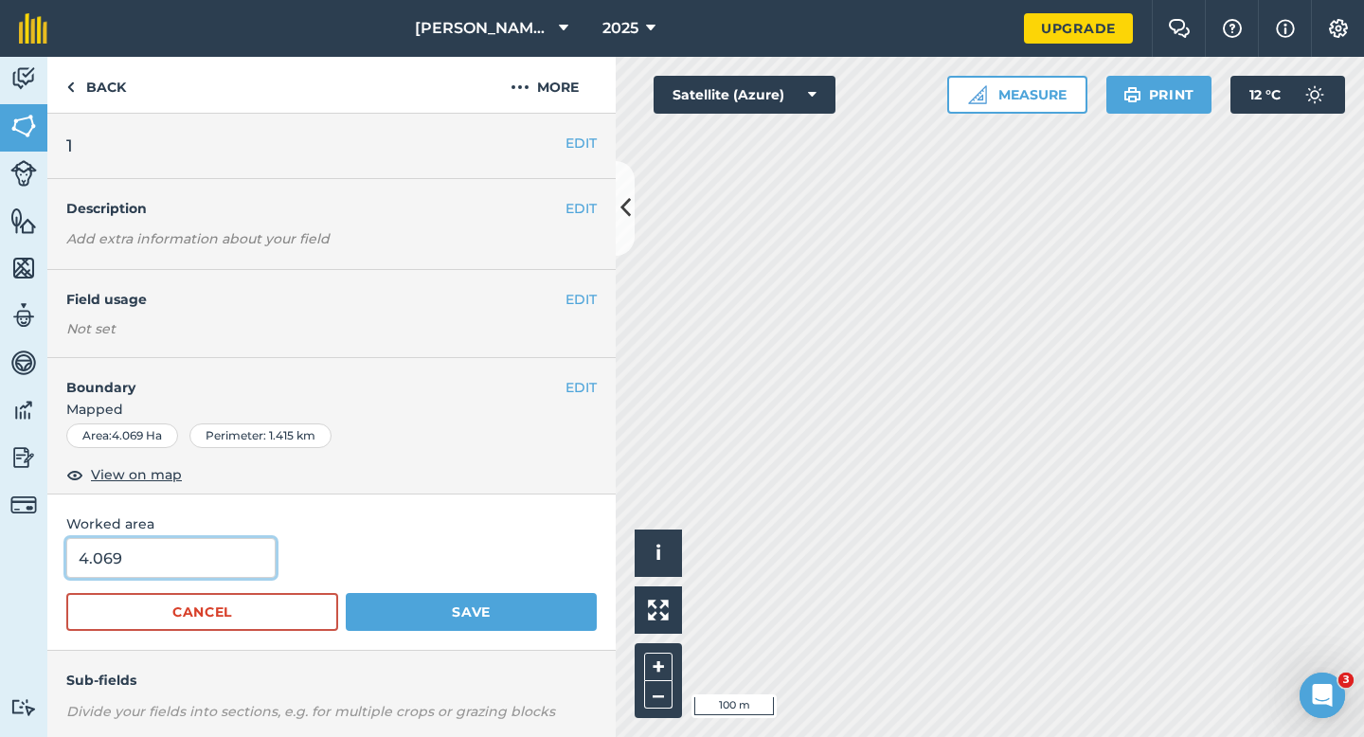
type input "4"
click at [209, 566] on input "4" at bounding box center [170, 558] width 209 height 40
click at [346, 593] on button "Save" at bounding box center [471, 612] width 251 height 38
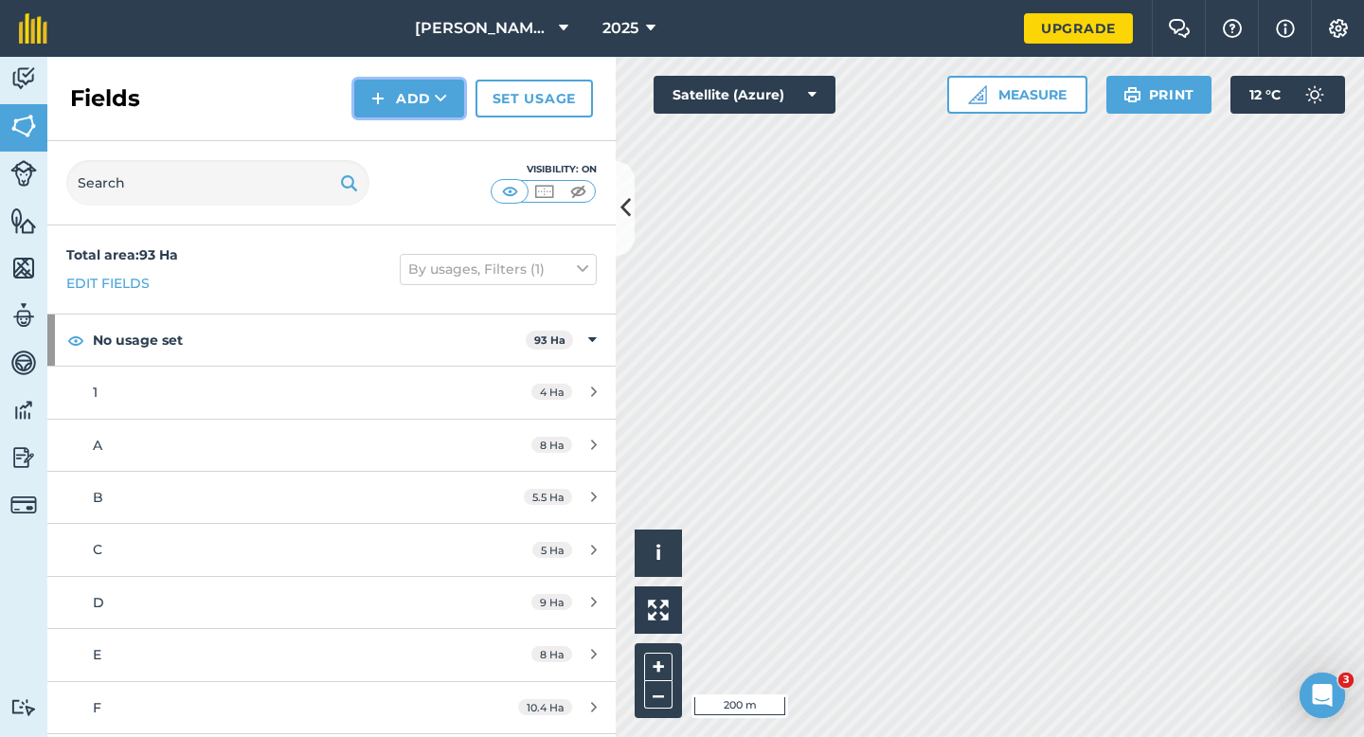
click at [397, 113] on button "Add" at bounding box center [409, 99] width 110 height 38
click at [397, 125] on link "Draw" at bounding box center [409, 141] width 104 height 42
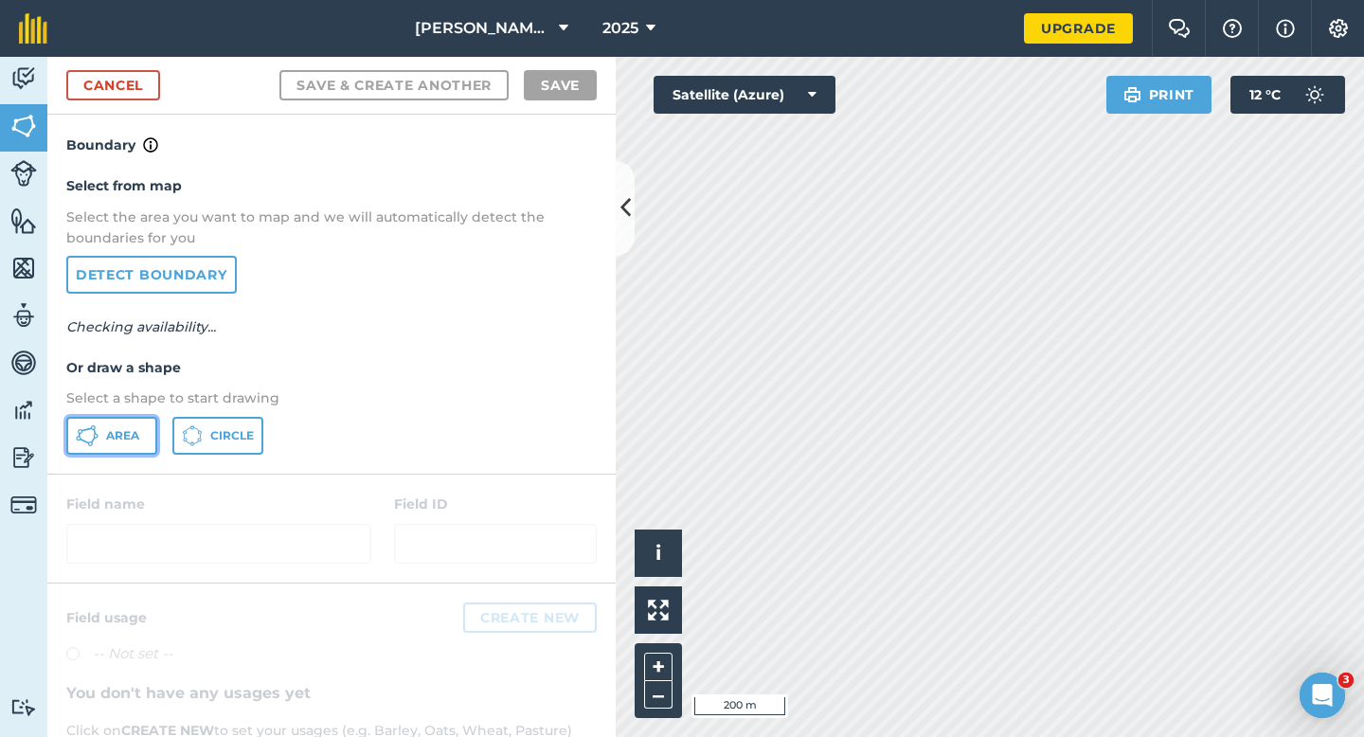
click at [86, 445] on icon at bounding box center [87, 435] width 23 height 23
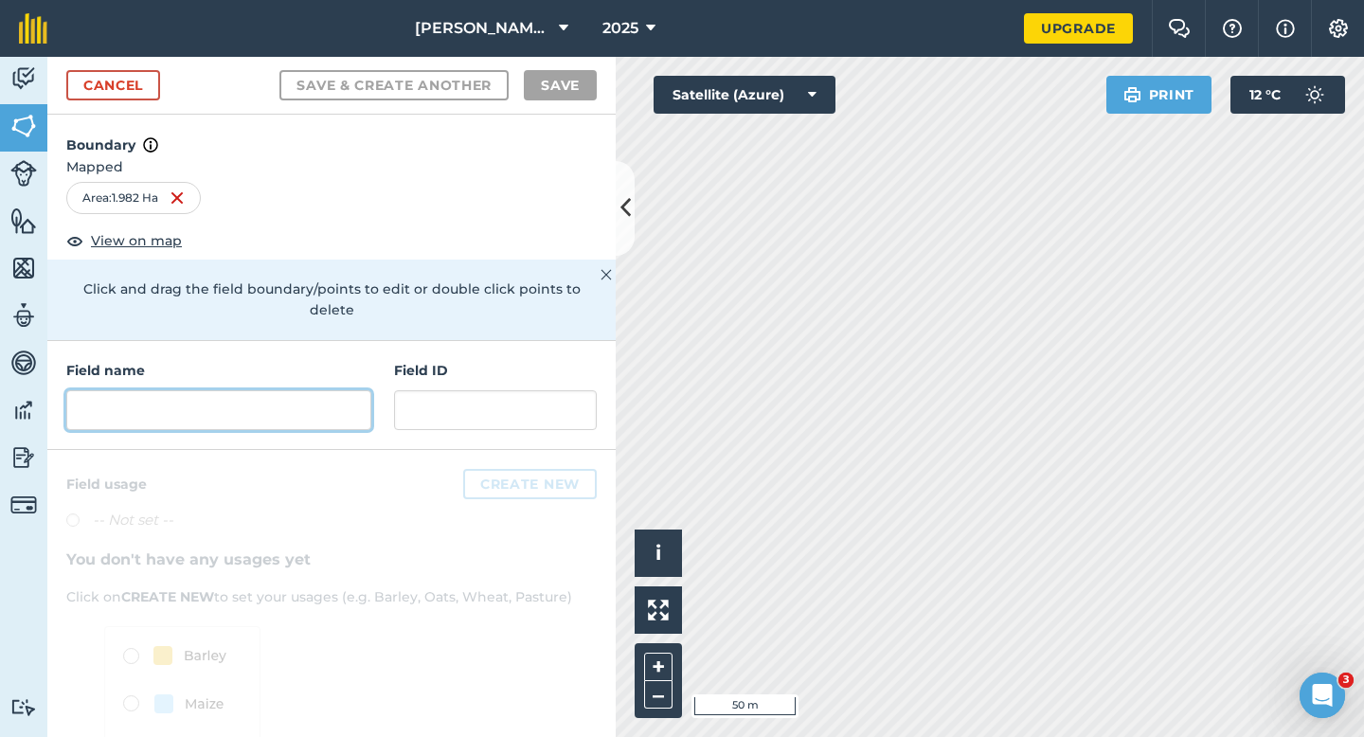
click at [265, 390] on input "text" at bounding box center [218, 410] width 305 height 40
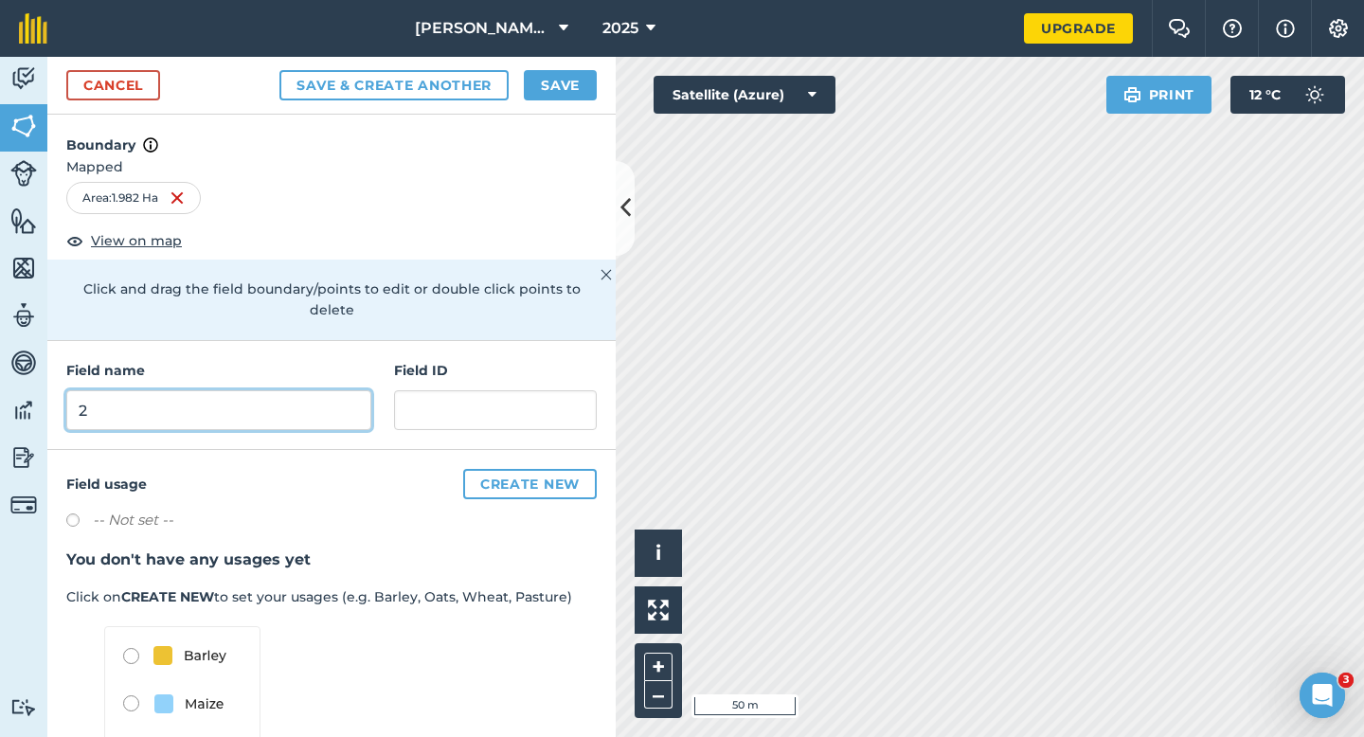
type input "2"
click at [552, 96] on button "Save" at bounding box center [560, 85] width 73 height 30
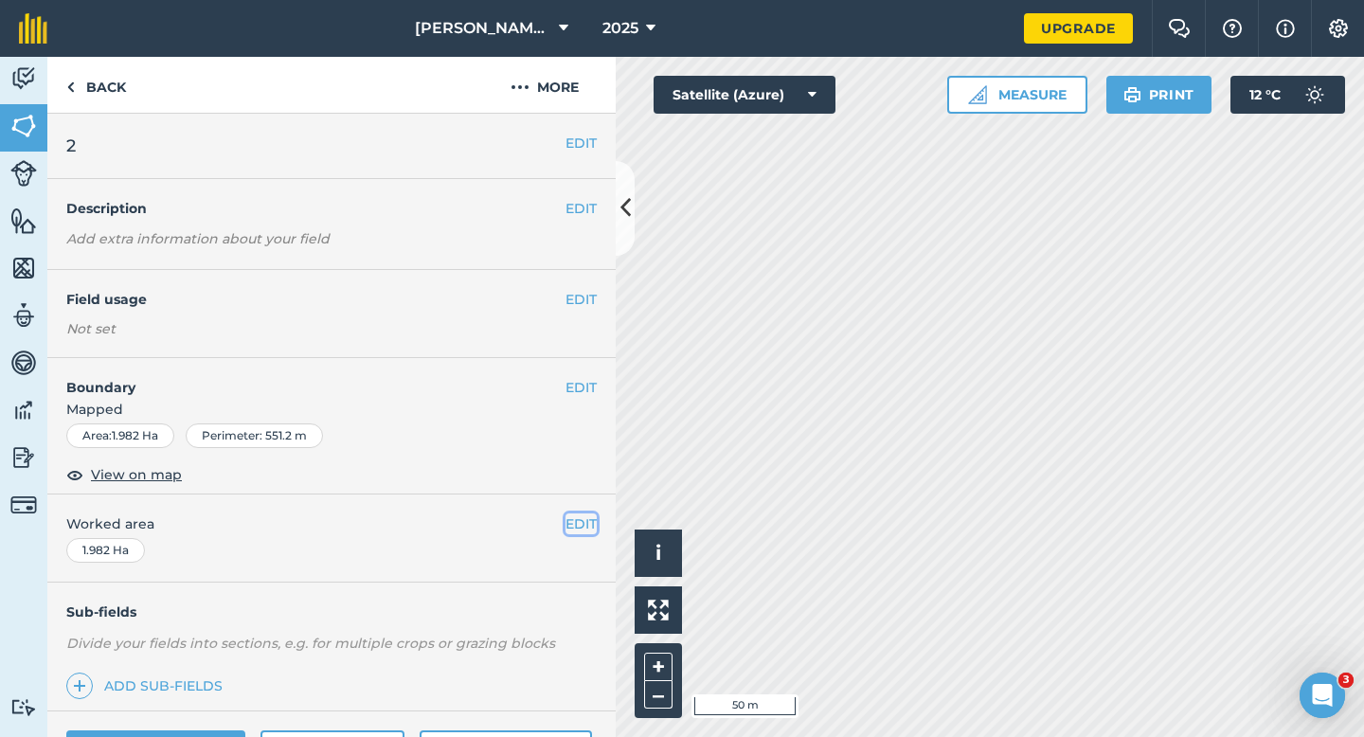
click at [571, 519] on button "EDIT" at bounding box center [581, 523] width 31 height 21
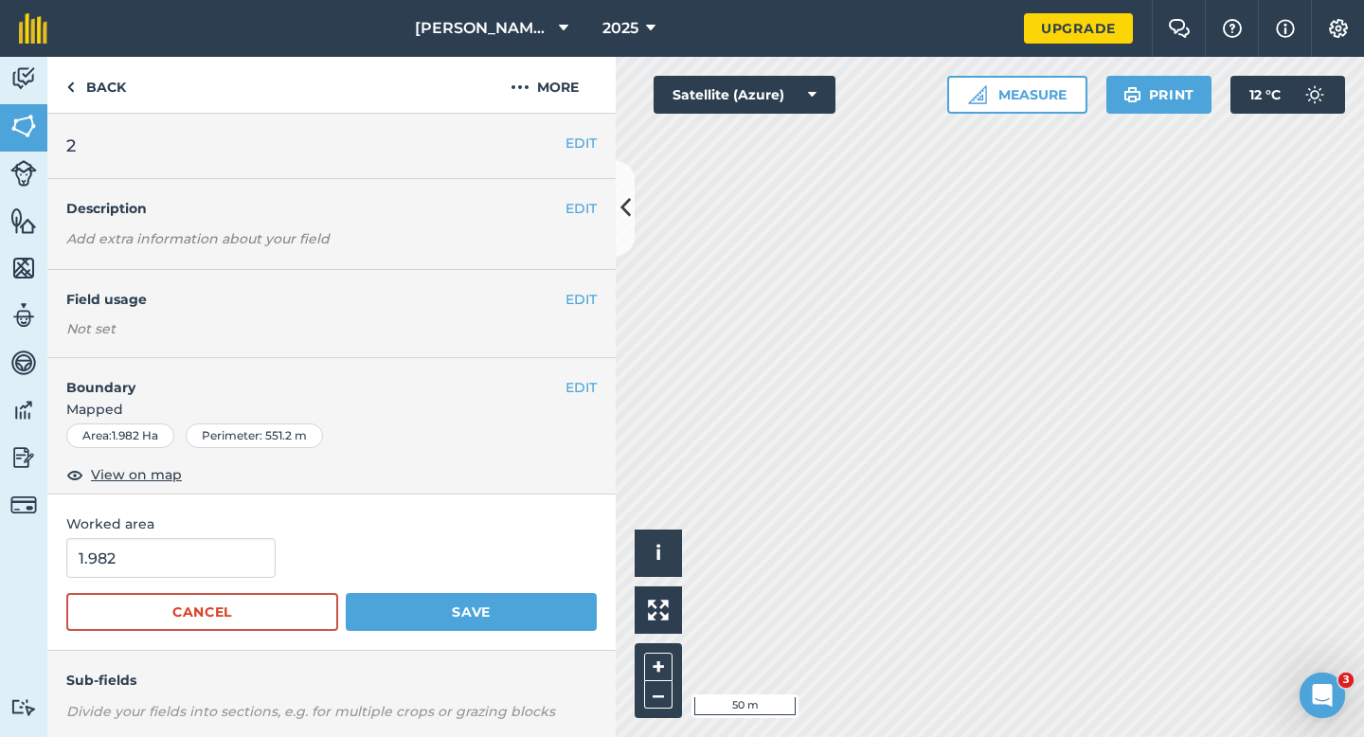
click at [218, 534] on span "Worked area" at bounding box center [331, 523] width 531 height 21
click at [218, 546] on input "1.982" at bounding box center [170, 558] width 209 height 40
type input "2"
click at [346, 593] on button "Save" at bounding box center [471, 612] width 251 height 38
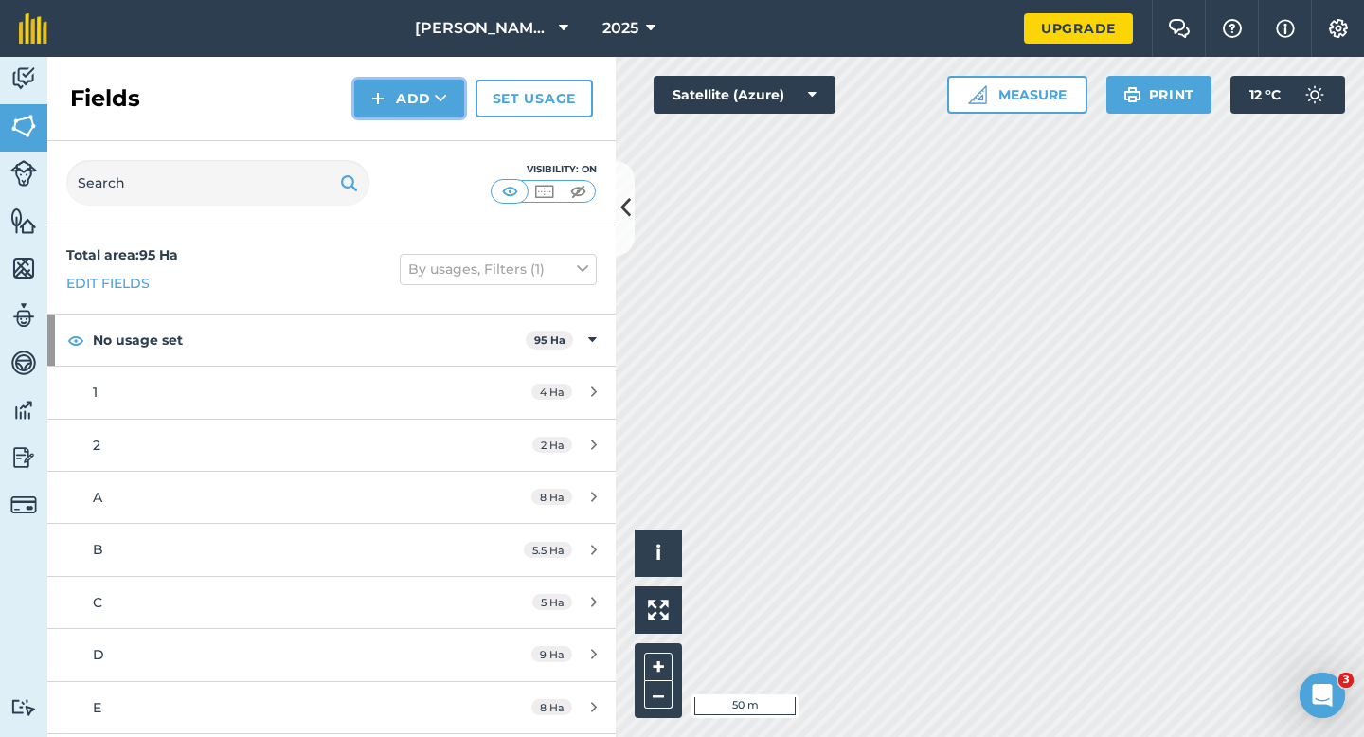
click at [424, 115] on button "Add" at bounding box center [409, 99] width 110 height 38
click at [424, 142] on link "Draw" at bounding box center [409, 141] width 104 height 42
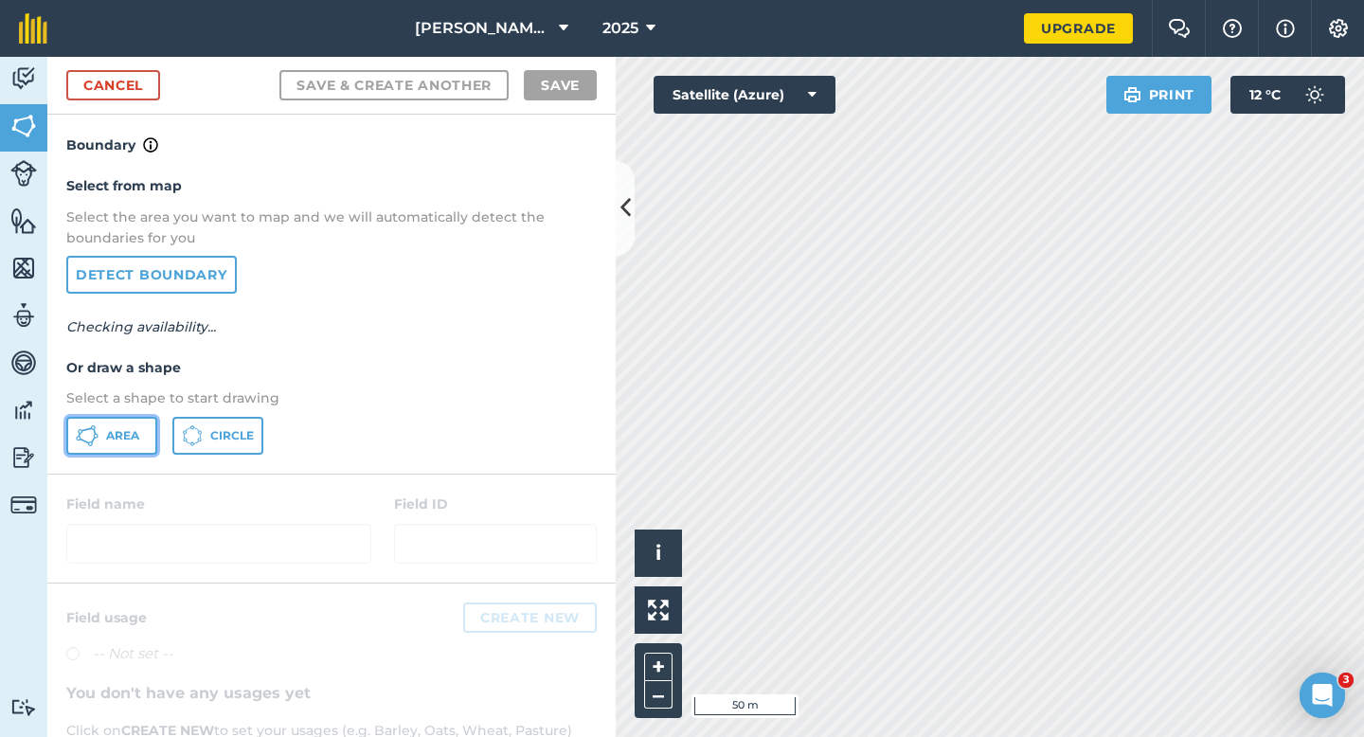
click at [114, 430] on span "Area" at bounding box center [122, 435] width 33 height 15
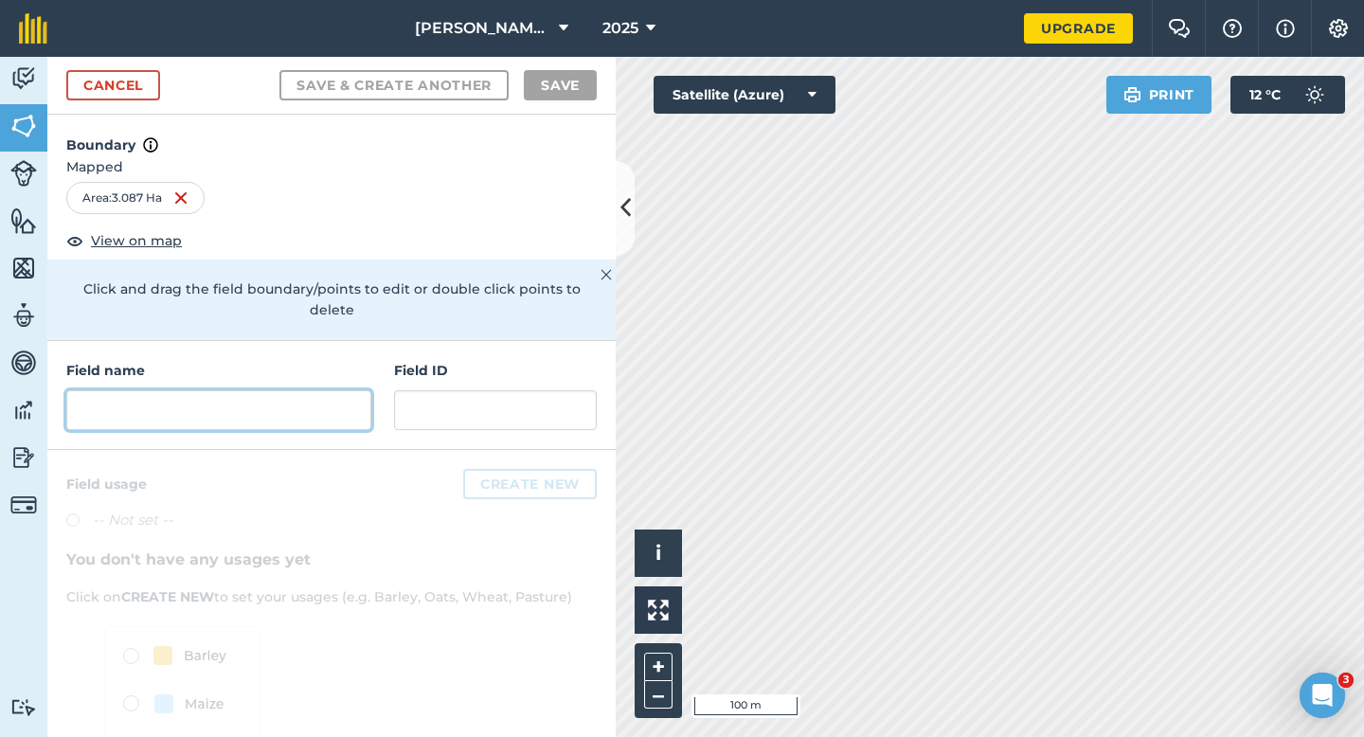
click at [321, 407] on input "text" at bounding box center [218, 410] width 305 height 40
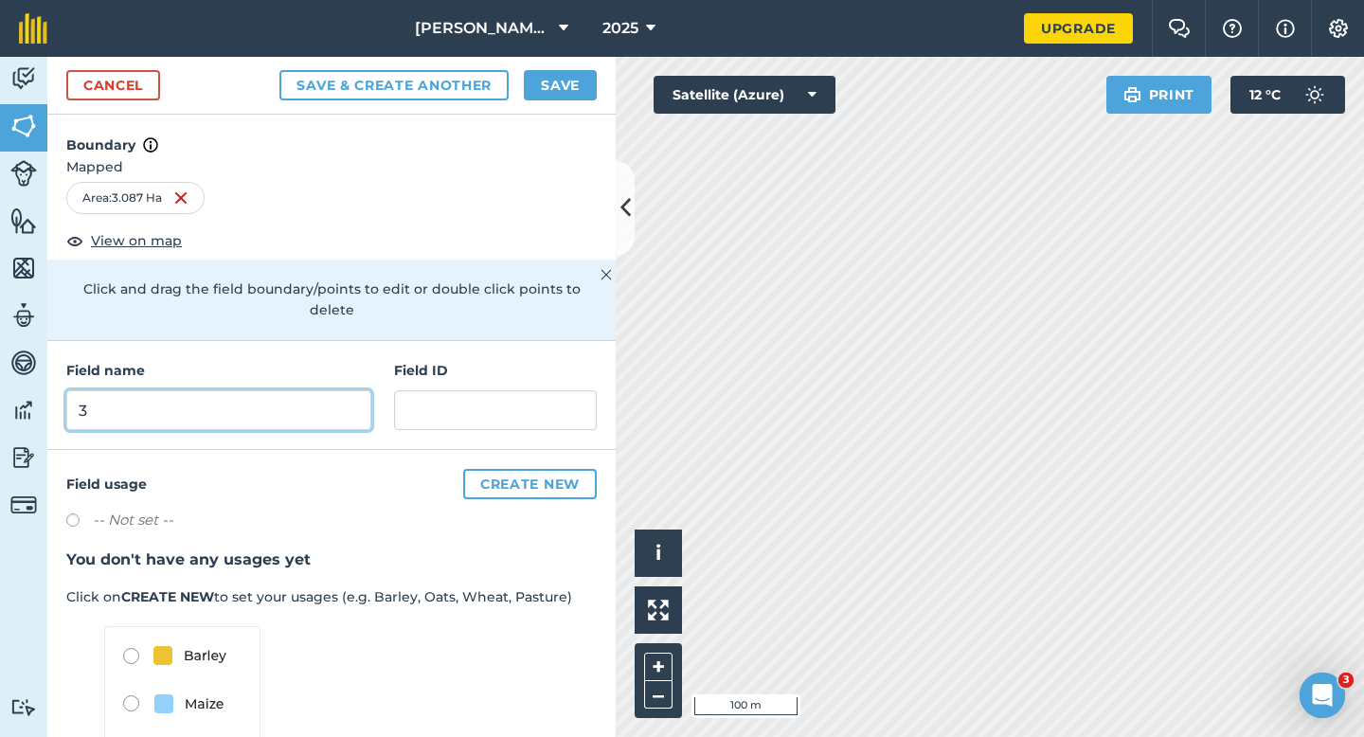
type input "3"
click at [549, 83] on button "Save" at bounding box center [560, 85] width 73 height 30
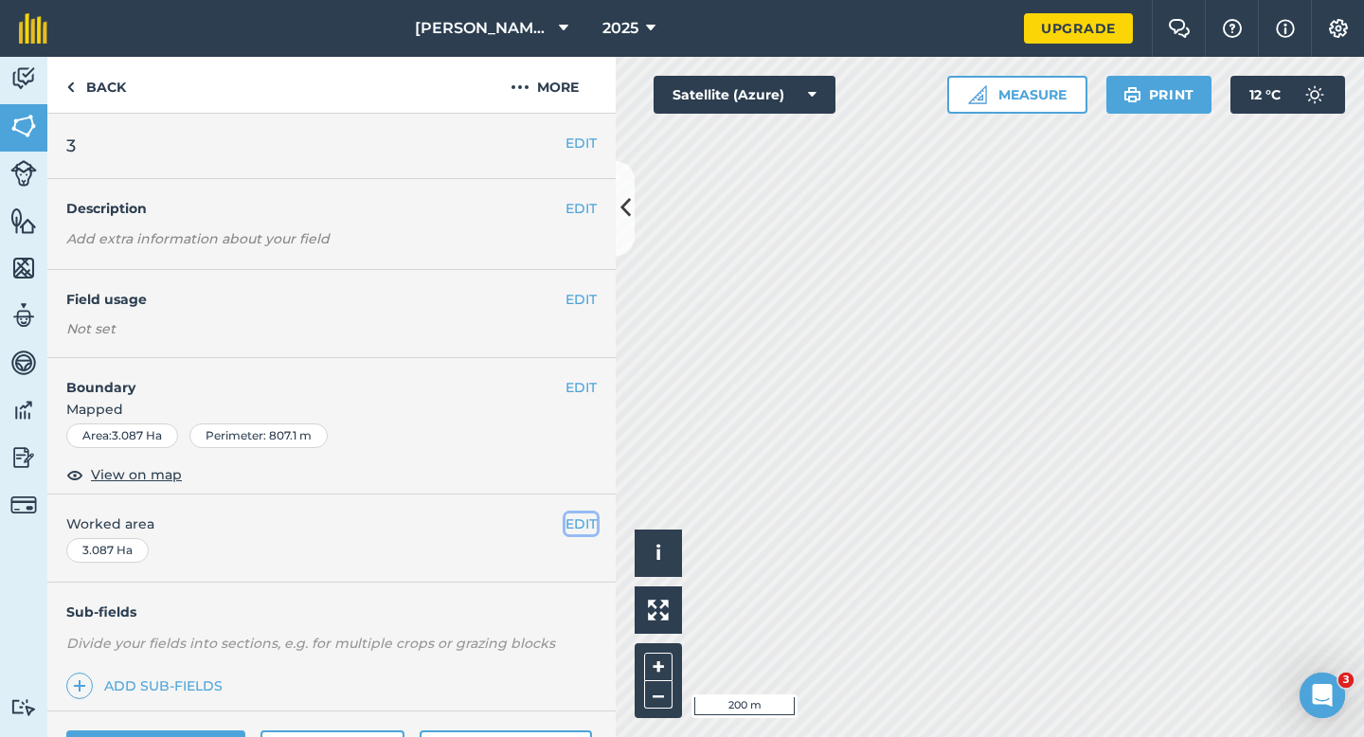
click at [580, 520] on button "EDIT" at bounding box center [581, 523] width 31 height 21
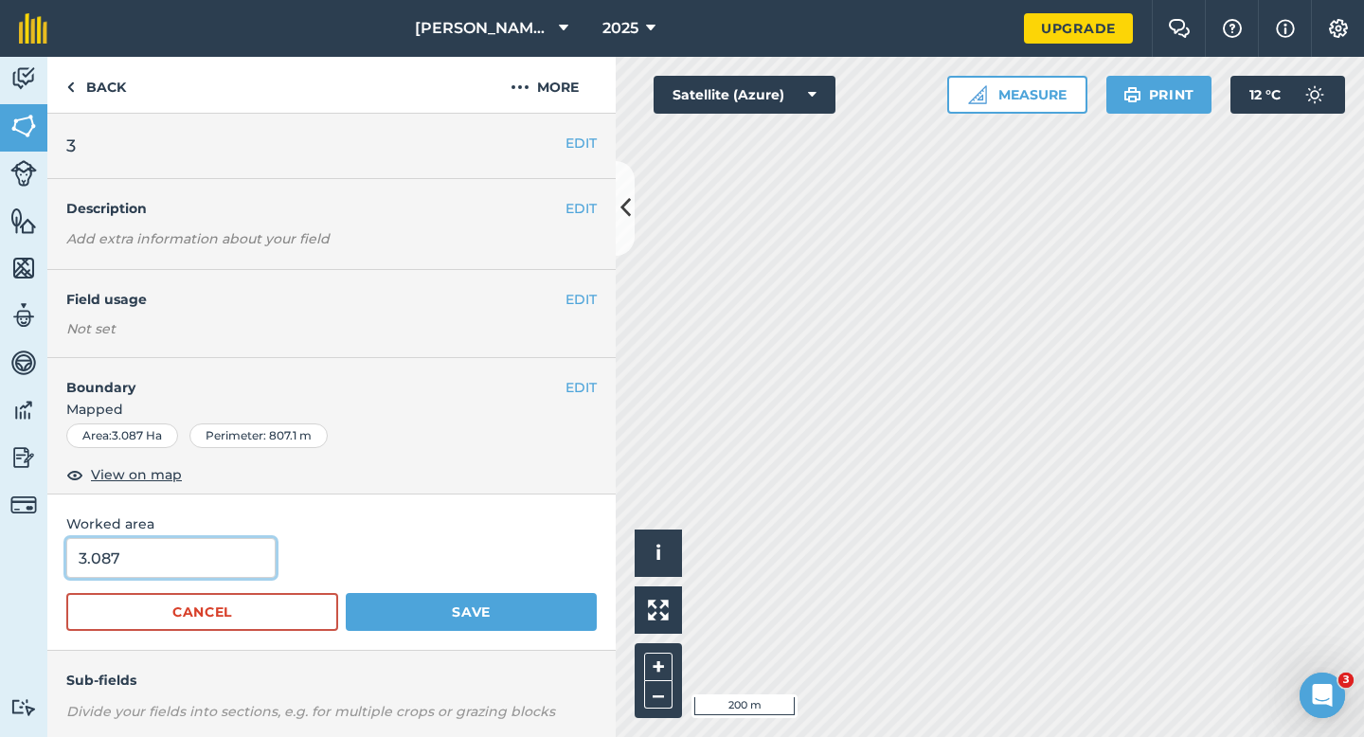
click at [174, 570] on input "3.087" at bounding box center [170, 558] width 209 height 40
type input "3"
click at [346, 593] on button "Save" at bounding box center [471, 612] width 251 height 38
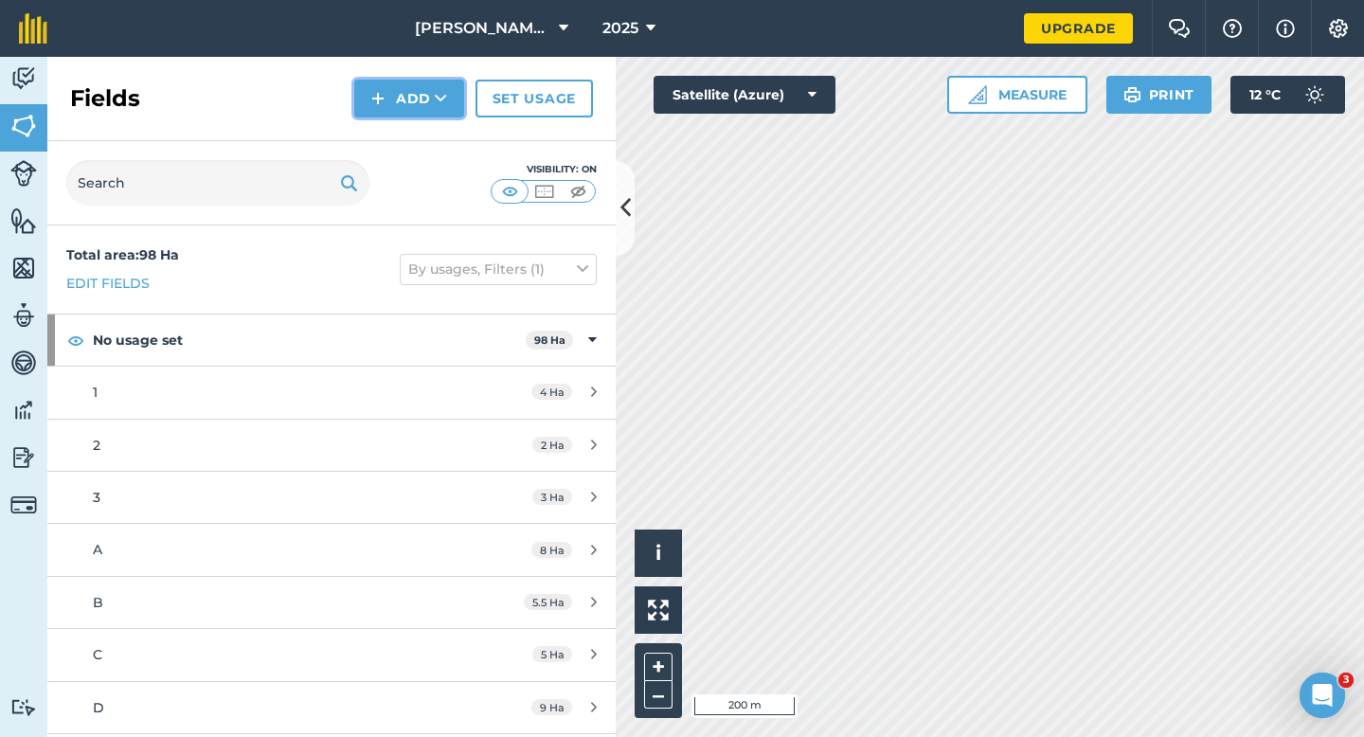
click at [387, 98] on button "Add" at bounding box center [409, 99] width 110 height 38
click at [387, 154] on link "Draw" at bounding box center [409, 141] width 104 height 42
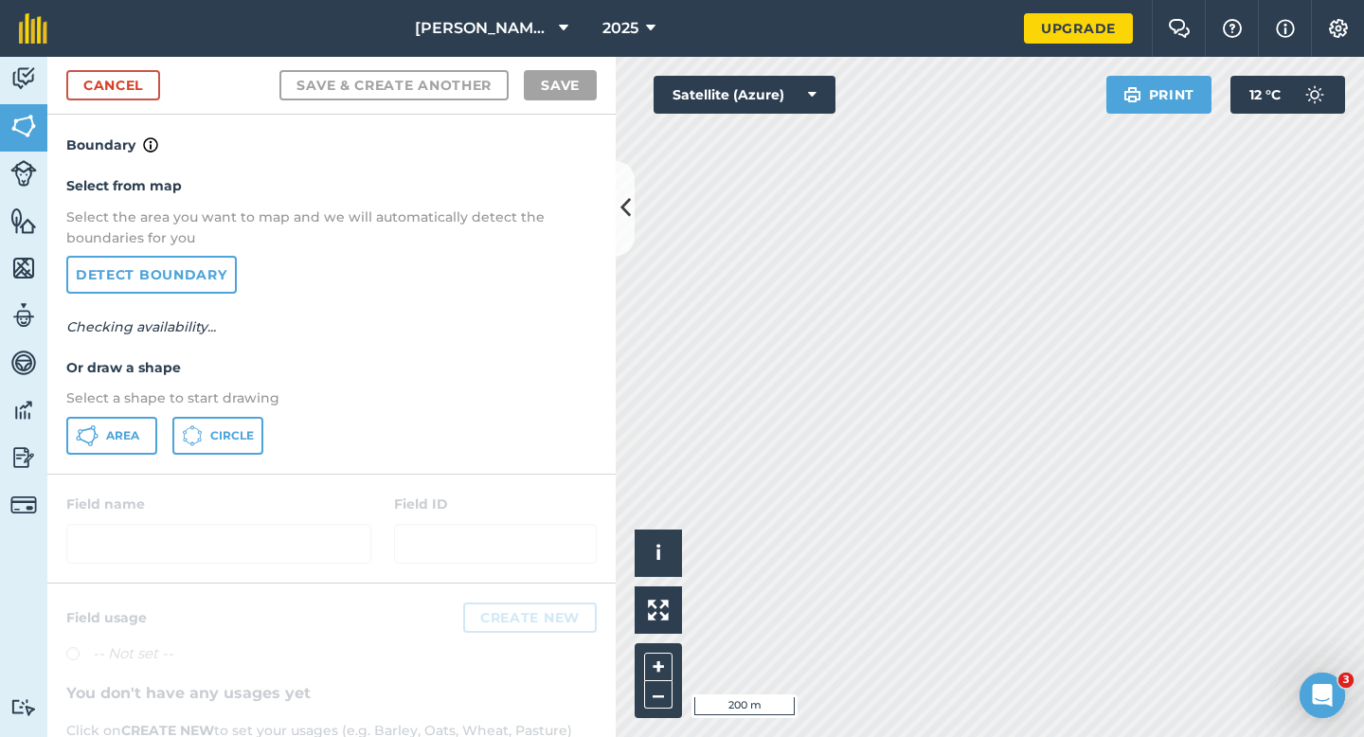
click at [125, 415] on div "Select from map Select the area you want to map and we will automatically detec…" at bounding box center [331, 314] width 568 height 316
click at [136, 419] on button "Area" at bounding box center [111, 436] width 91 height 38
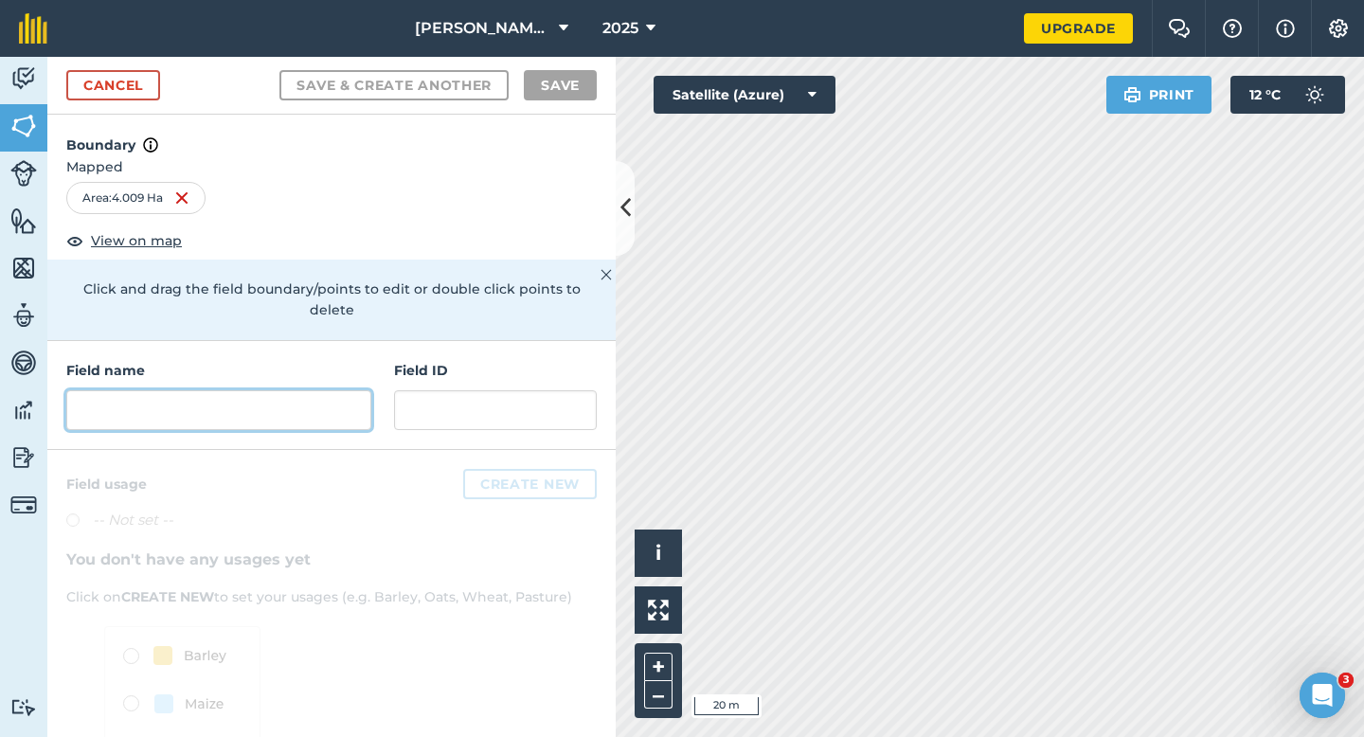
click at [152, 405] on input "text" at bounding box center [218, 410] width 305 height 40
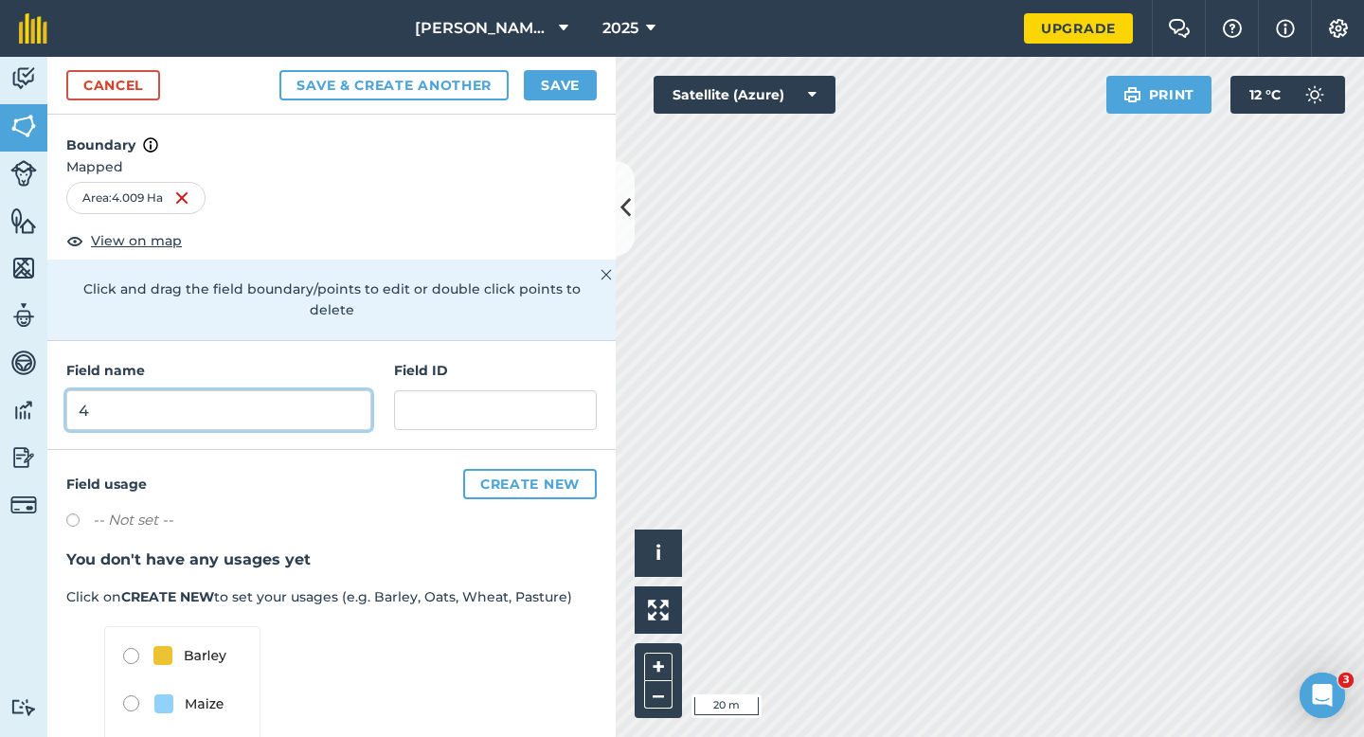
type input "4"
click at [579, 89] on button "Save" at bounding box center [560, 85] width 73 height 30
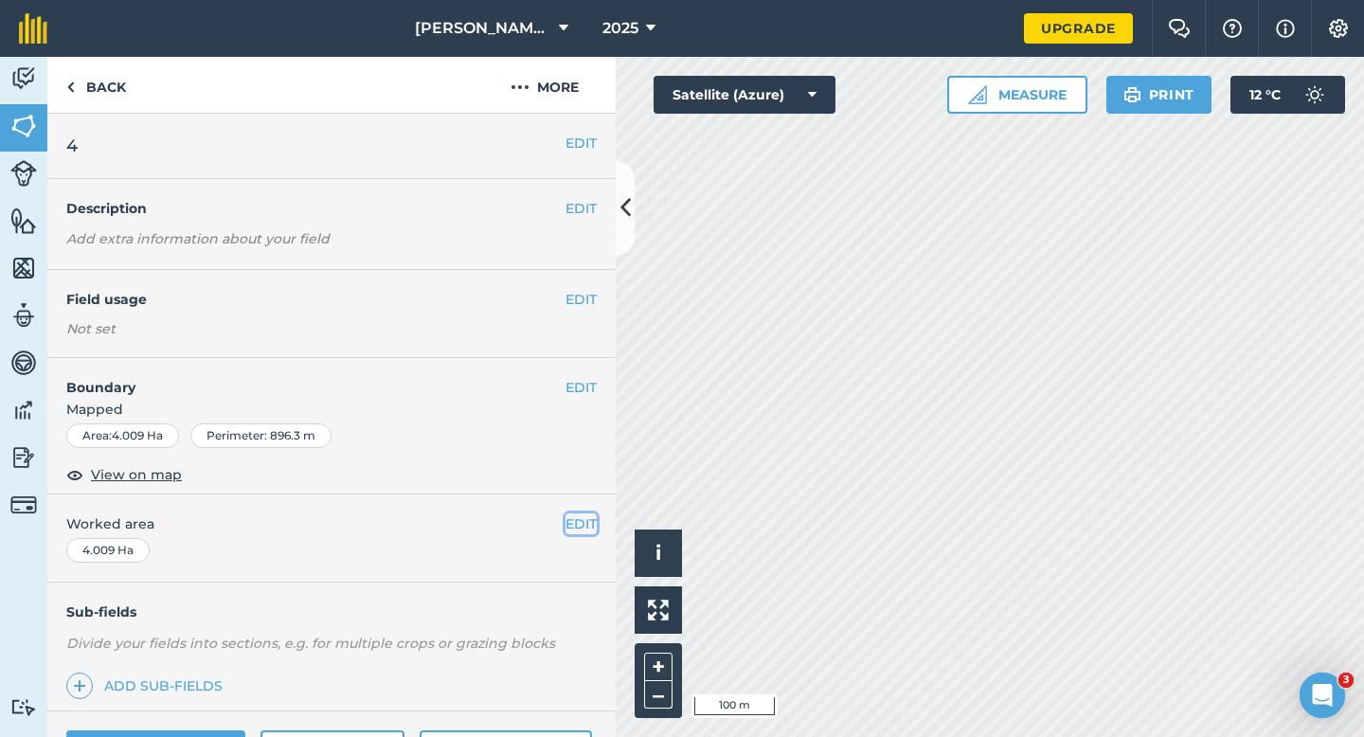
click at [582, 516] on button "EDIT" at bounding box center [581, 523] width 31 height 21
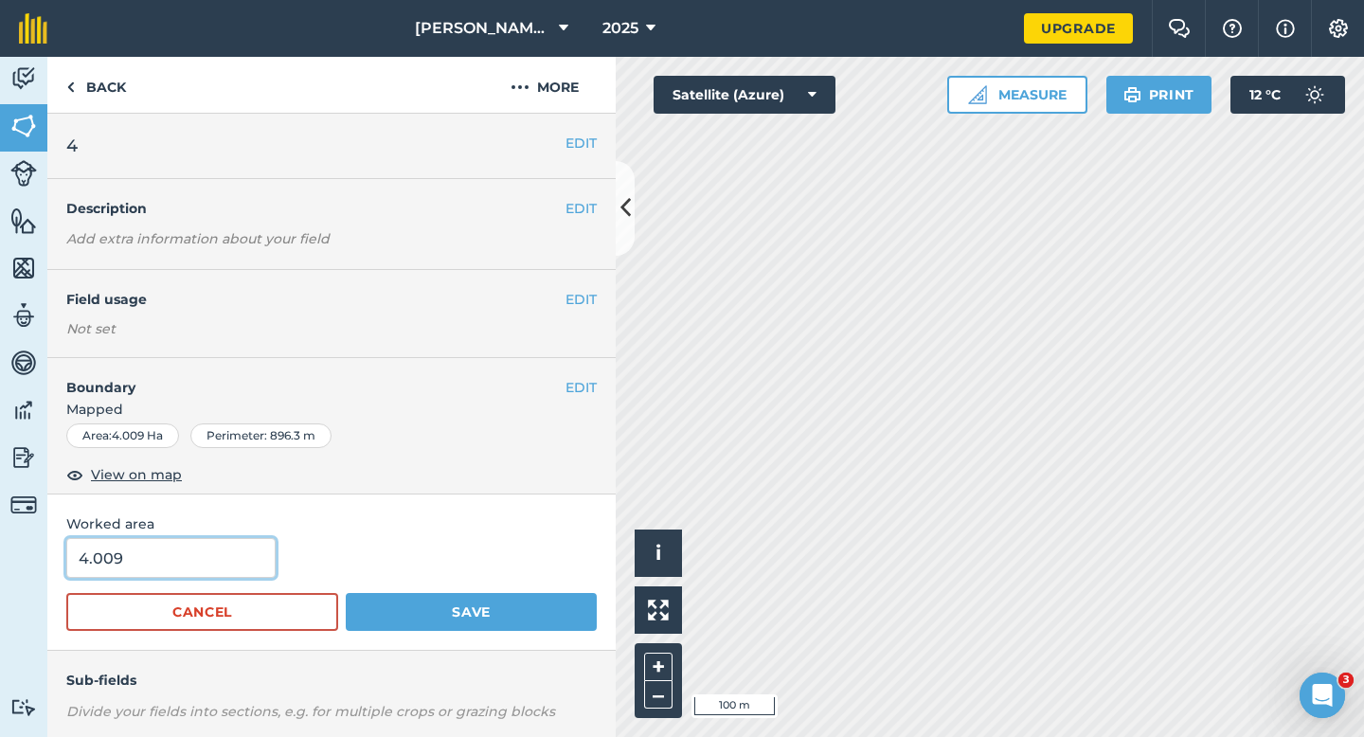
type input "4"
click at [132, 541] on input "4" at bounding box center [170, 558] width 209 height 40
click at [346, 593] on button "Save" at bounding box center [471, 612] width 251 height 38
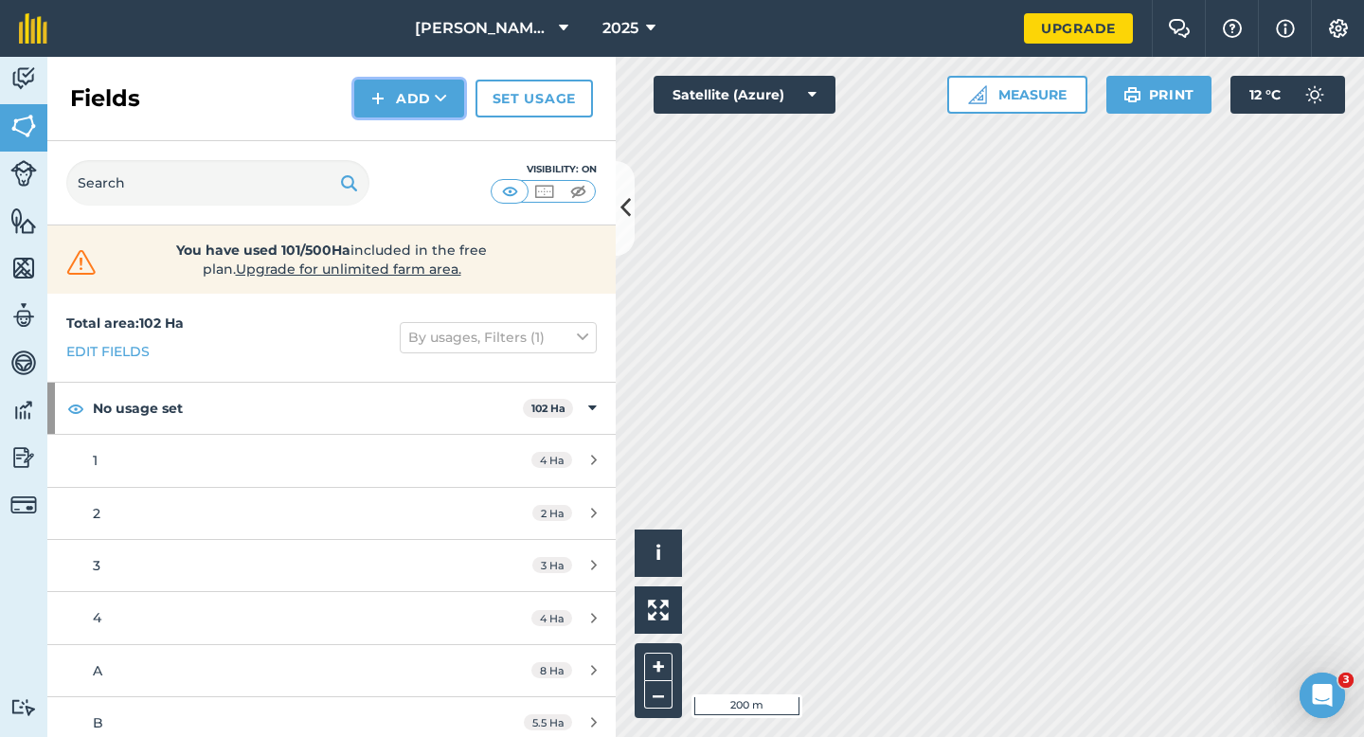
click at [393, 111] on button "Add" at bounding box center [409, 99] width 110 height 38
click at [393, 121] on link "Draw" at bounding box center [409, 141] width 104 height 42
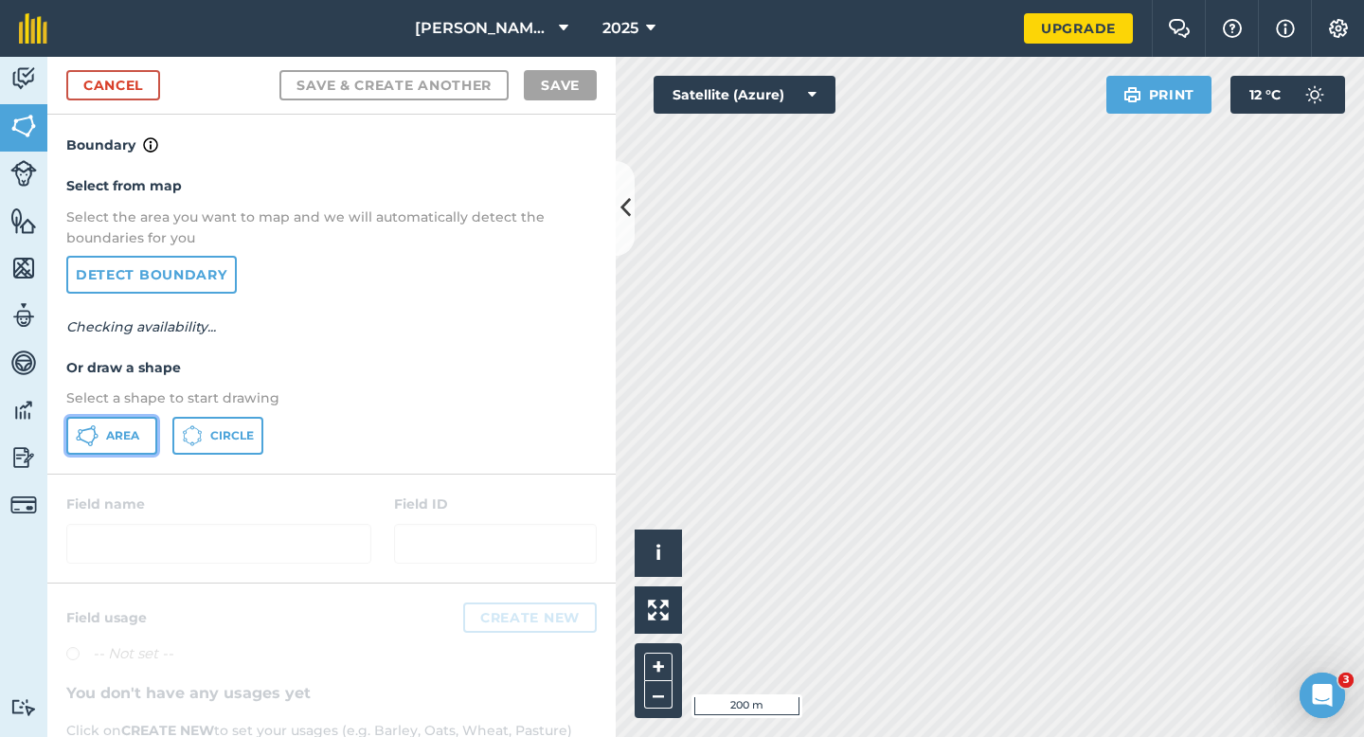
click at [128, 443] on button "Area" at bounding box center [111, 436] width 91 height 38
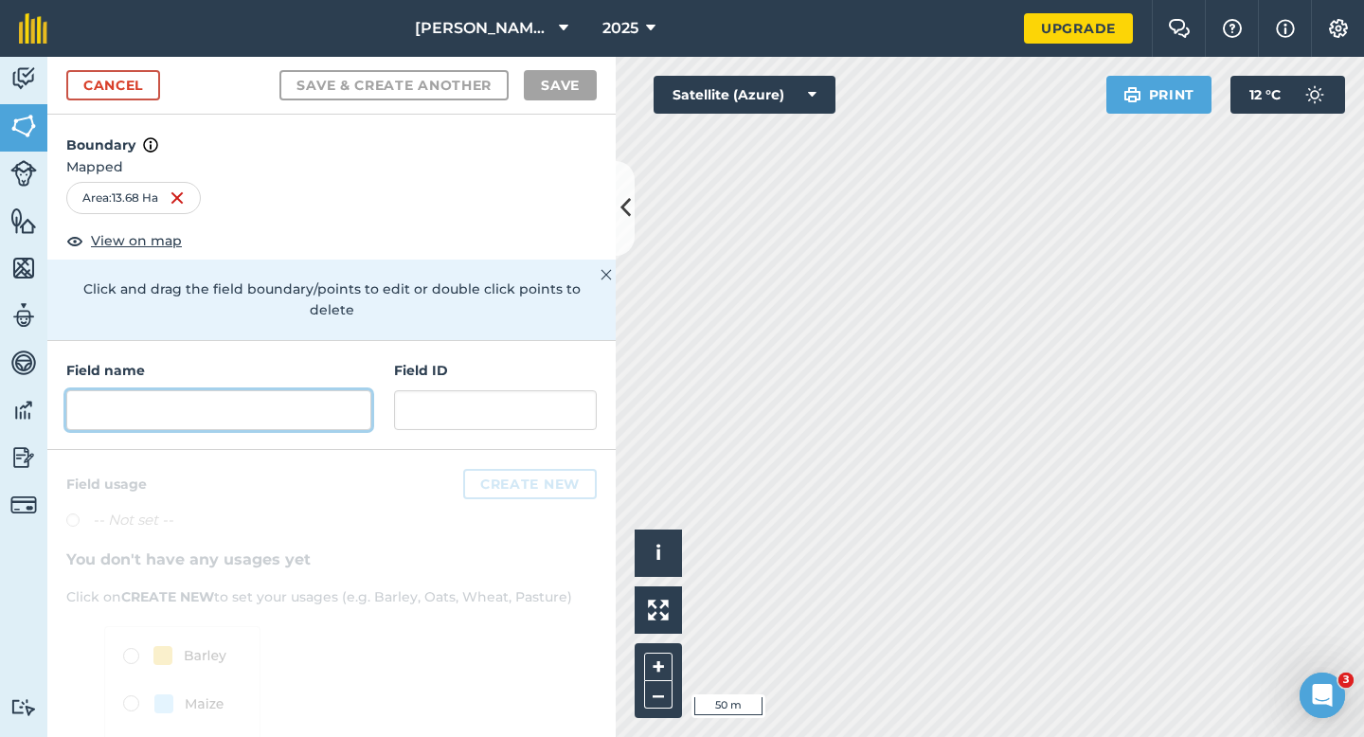
click at [293, 399] on input "text" at bounding box center [218, 410] width 305 height 40
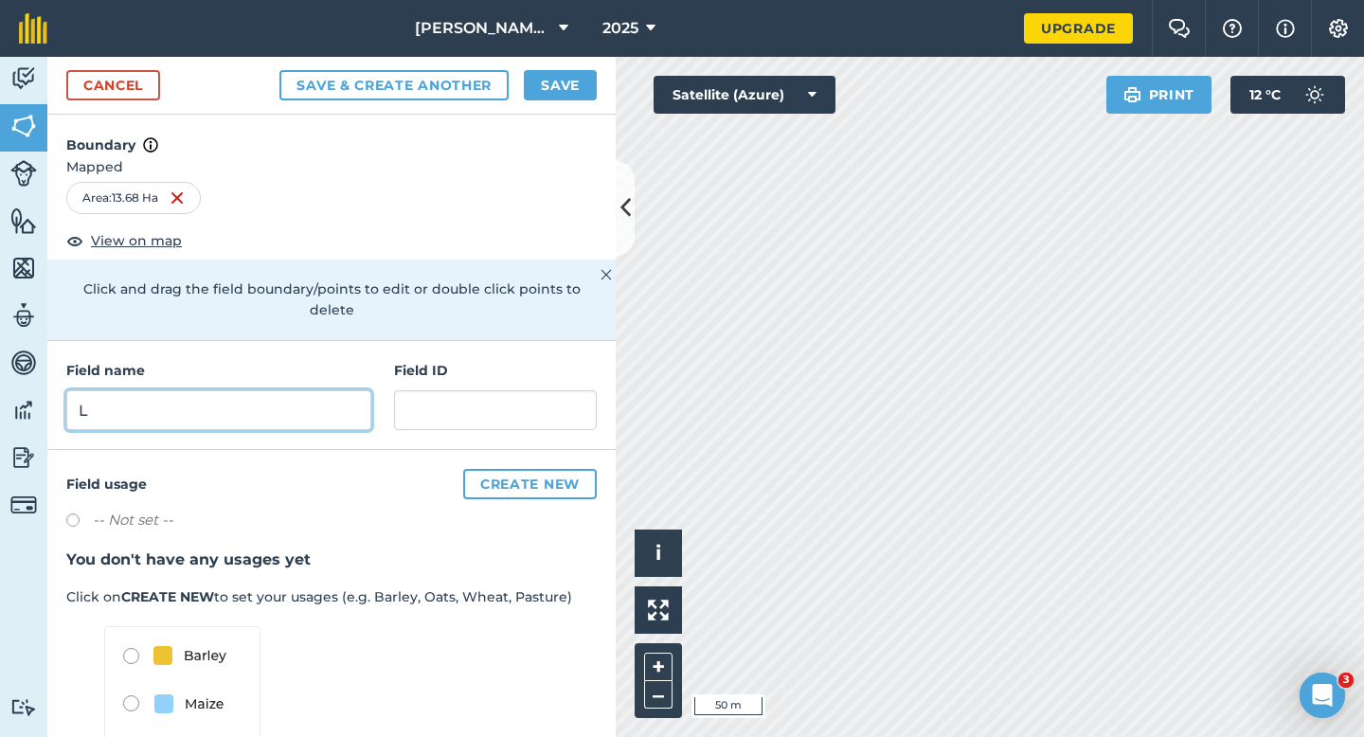
type input "L"
click at [550, 102] on div "Cancel Save & Create Another Save" at bounding box center [331, 86] width 568 height 58
click at [573, 109] on div "Cancel Save & Create Another Save" at bounding box center [331, 86] width 568 height 58
click at [573, 78] on button "Save" at bounding box center [560, 85] width 73 height 30
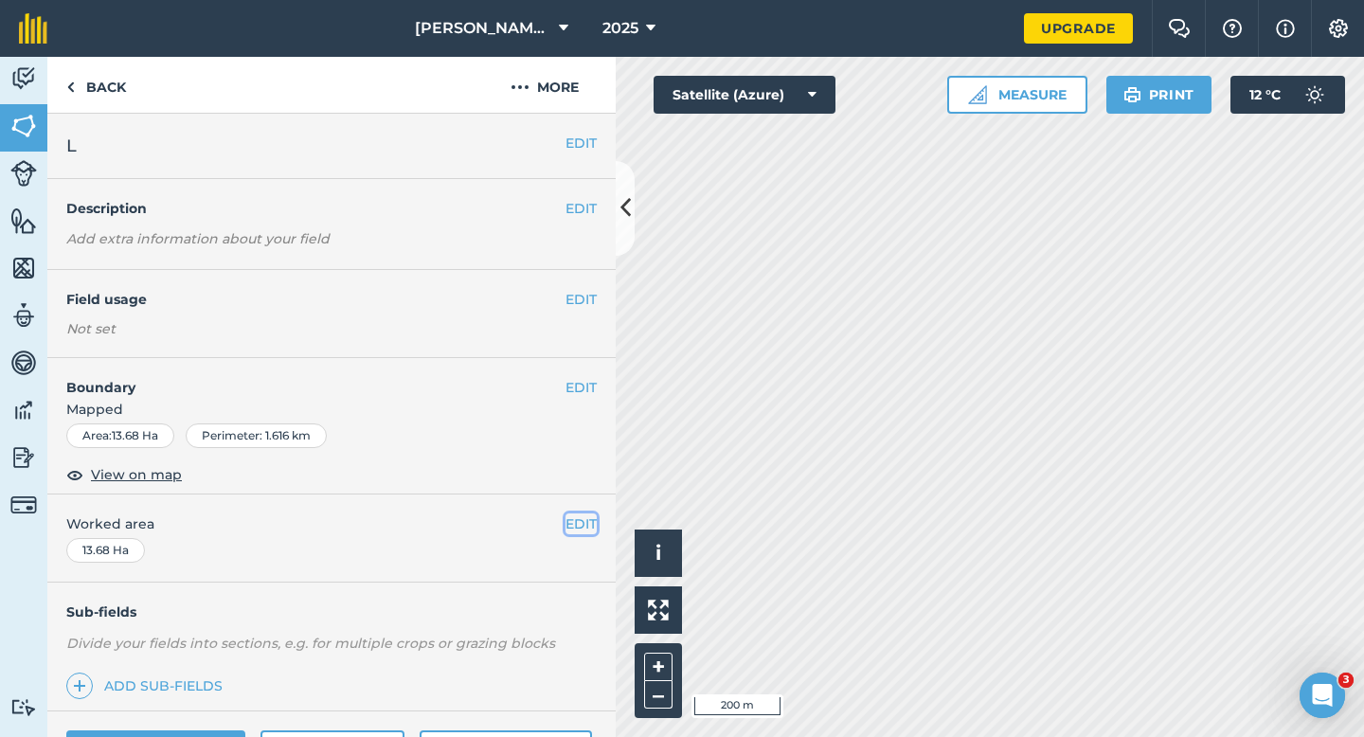
click at [582, 520] on button "EDIT" at bounding box center [581, 523] width 31 height 21
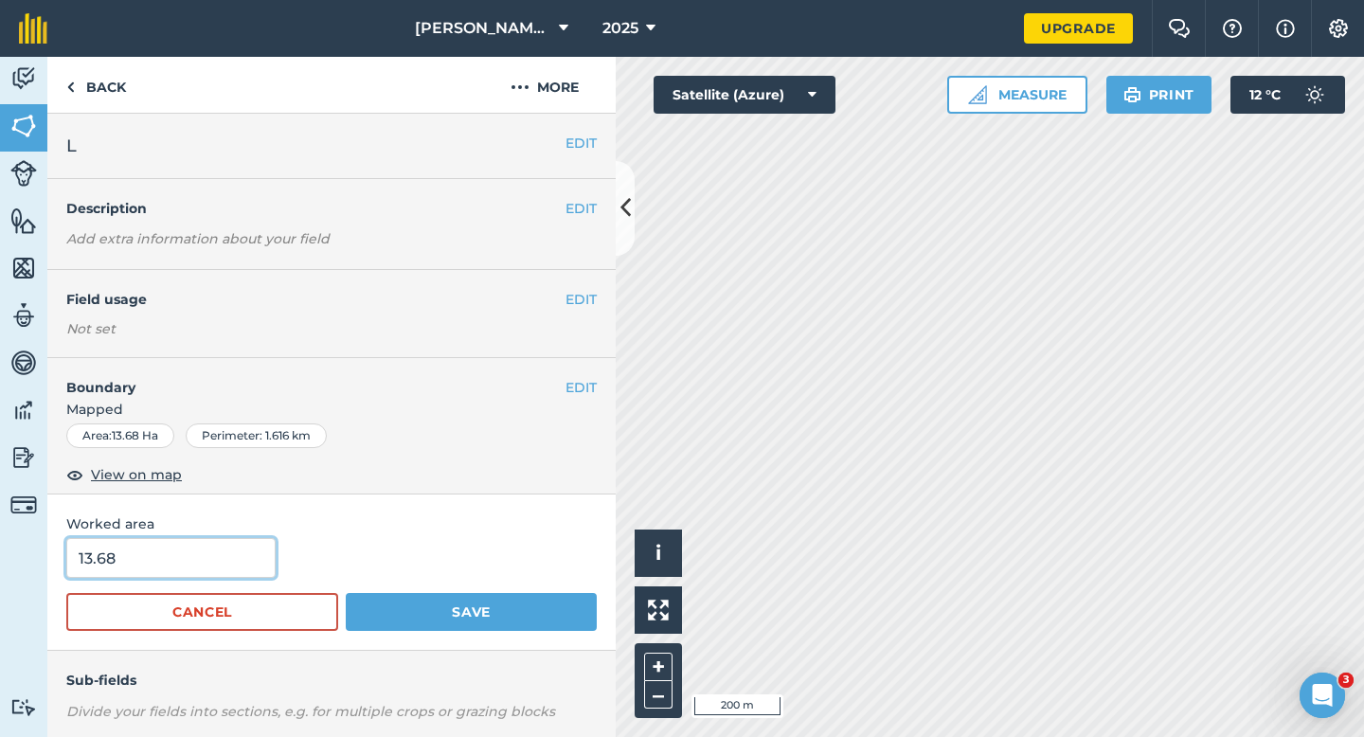
click at [189, 548] on input "13.68" at bounding box center [170, 558] width 209 height 40
click at [189, 560] on input "13.68" at bounding box center [170, 558] width 209 height 40
type input "13.7"
click at [346, 593] on button "Save" at bounding box center [471, 612] width 251 height 38
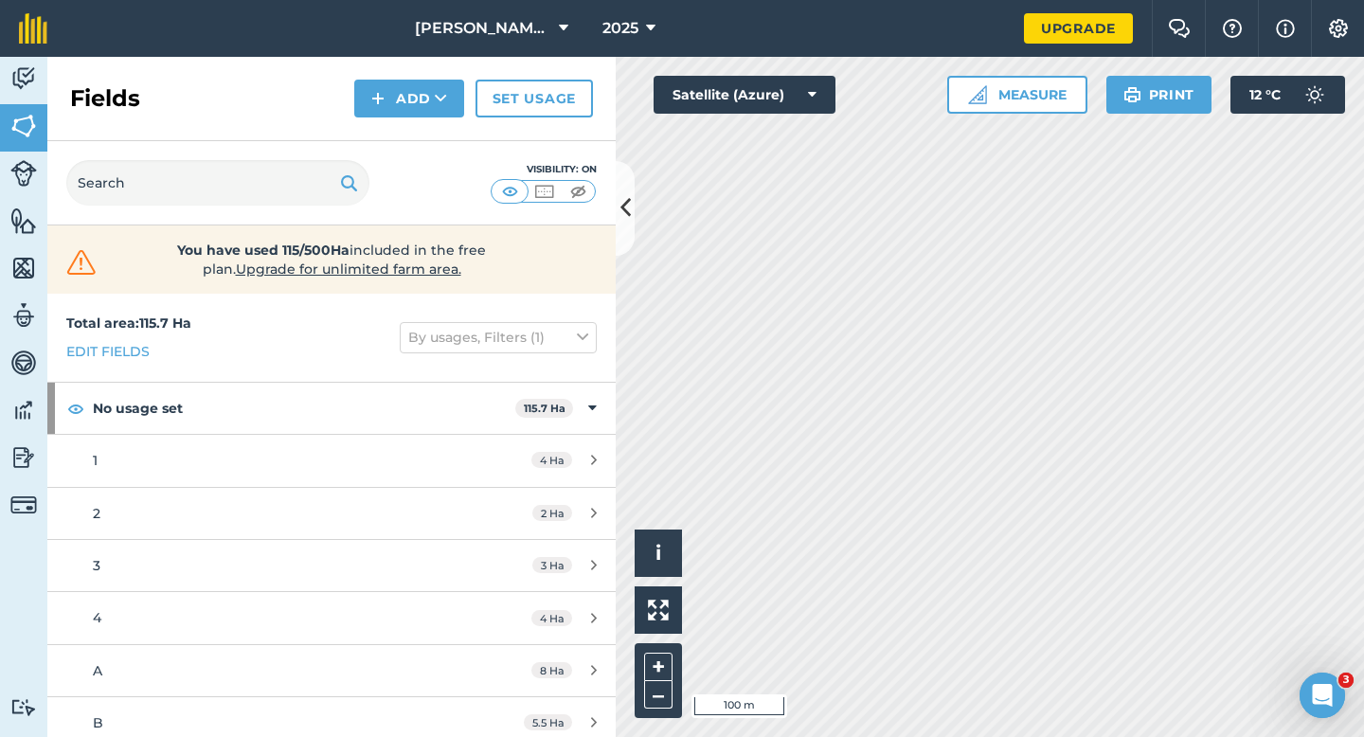
click at [373, 120] on div "Fields Add Set usage" at bounding box center [331, 99] width 568 height 84
click at [373, 113] on button "Add" at bounding box center [409, 99] width 110 height 38
click at [373, 122] on link "Draw" at bounding box center [409, 141] width 104 height 42
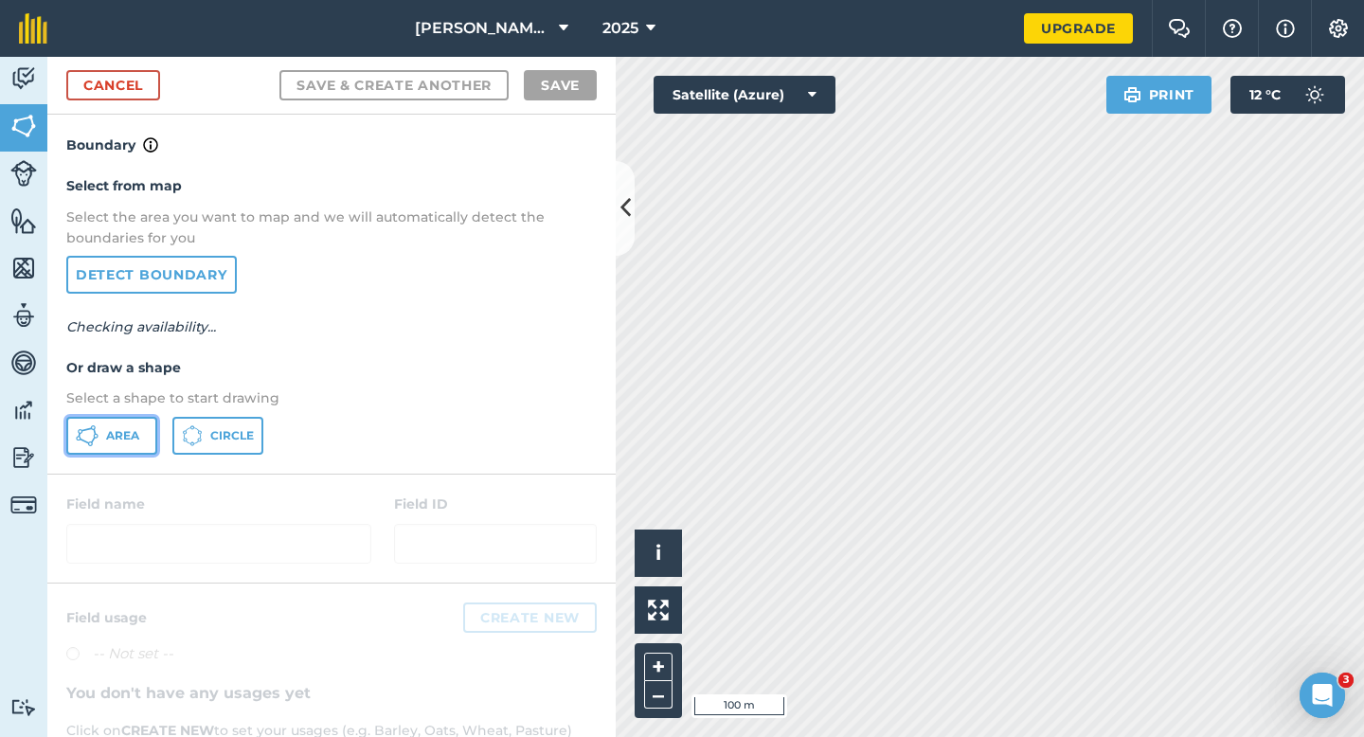
click at [126, 451] on button "Area" at bounding box center [111, 436] width 91 height 38
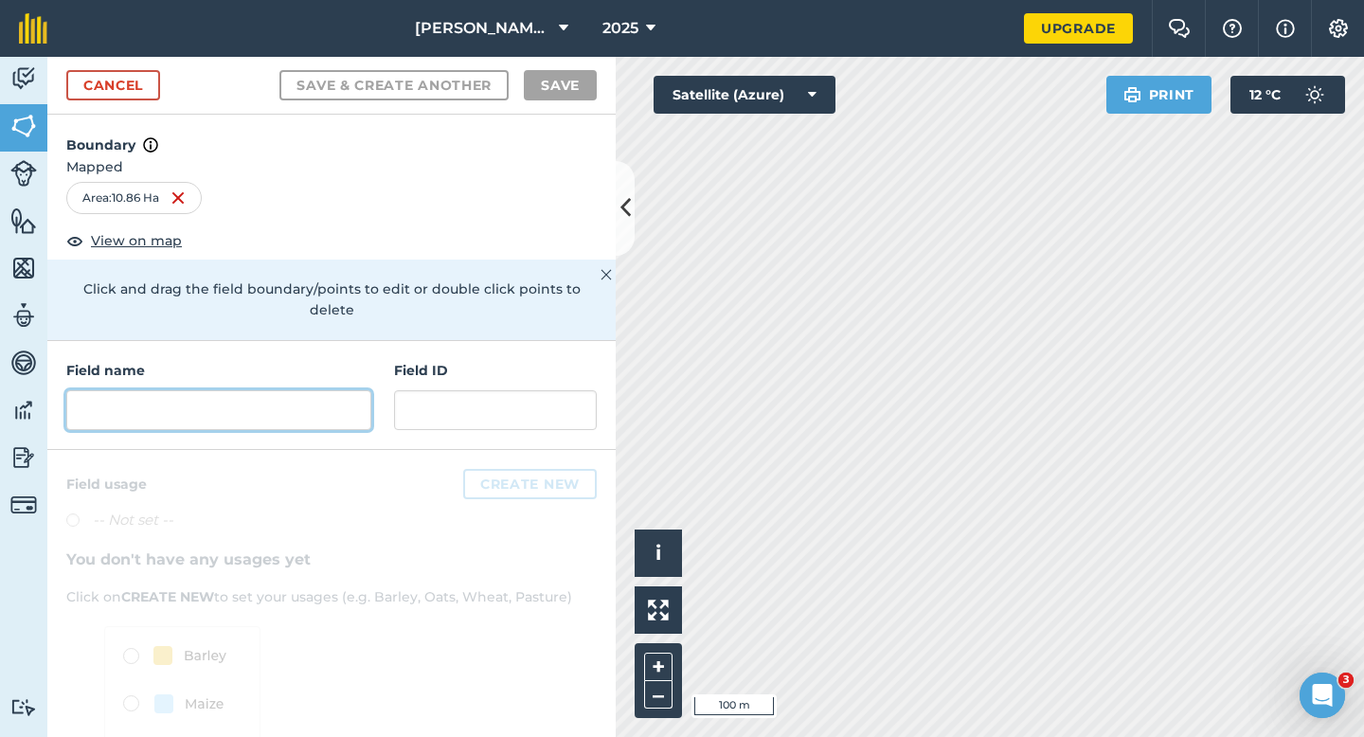
click at [347, 401] on input "text" at bounding box center [218, 410] width 305 height 40
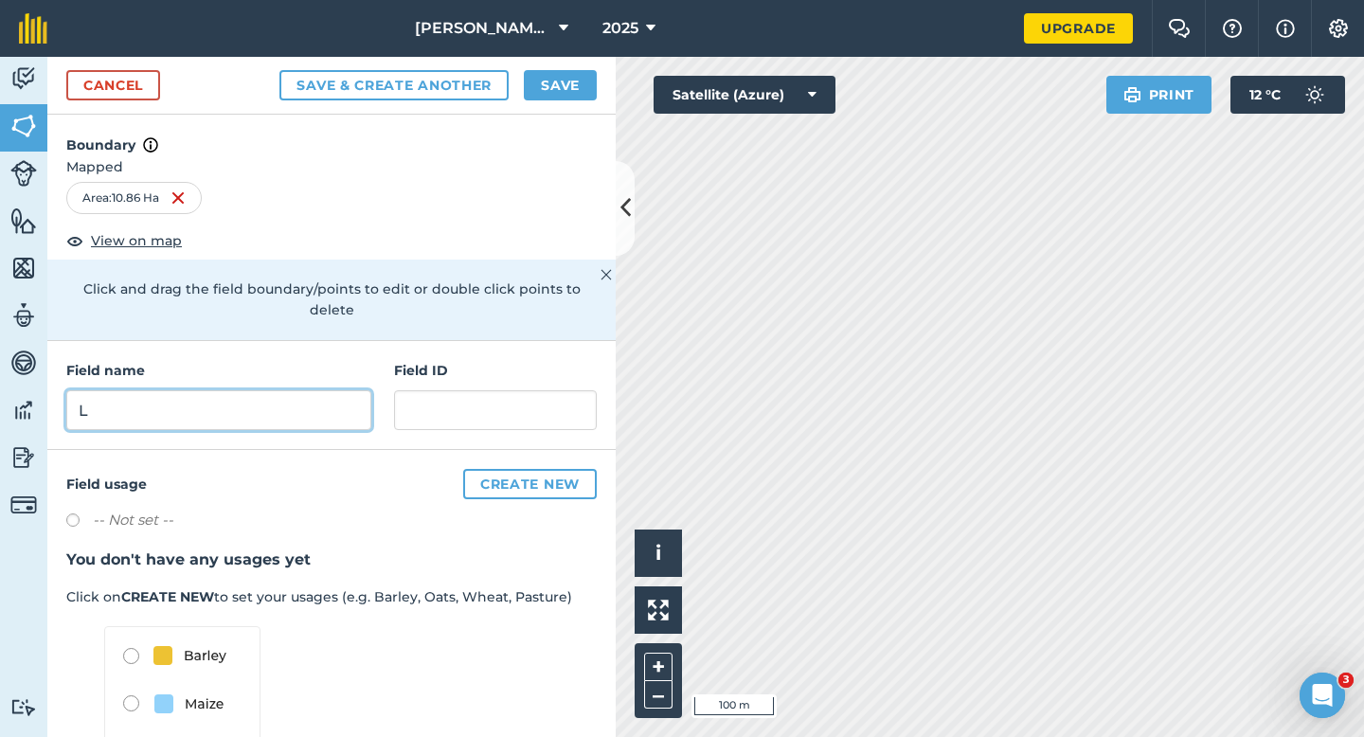
type input "L"
click at [587, 88] on button "Save" at bounding box center [560, 85] width 73 height 30
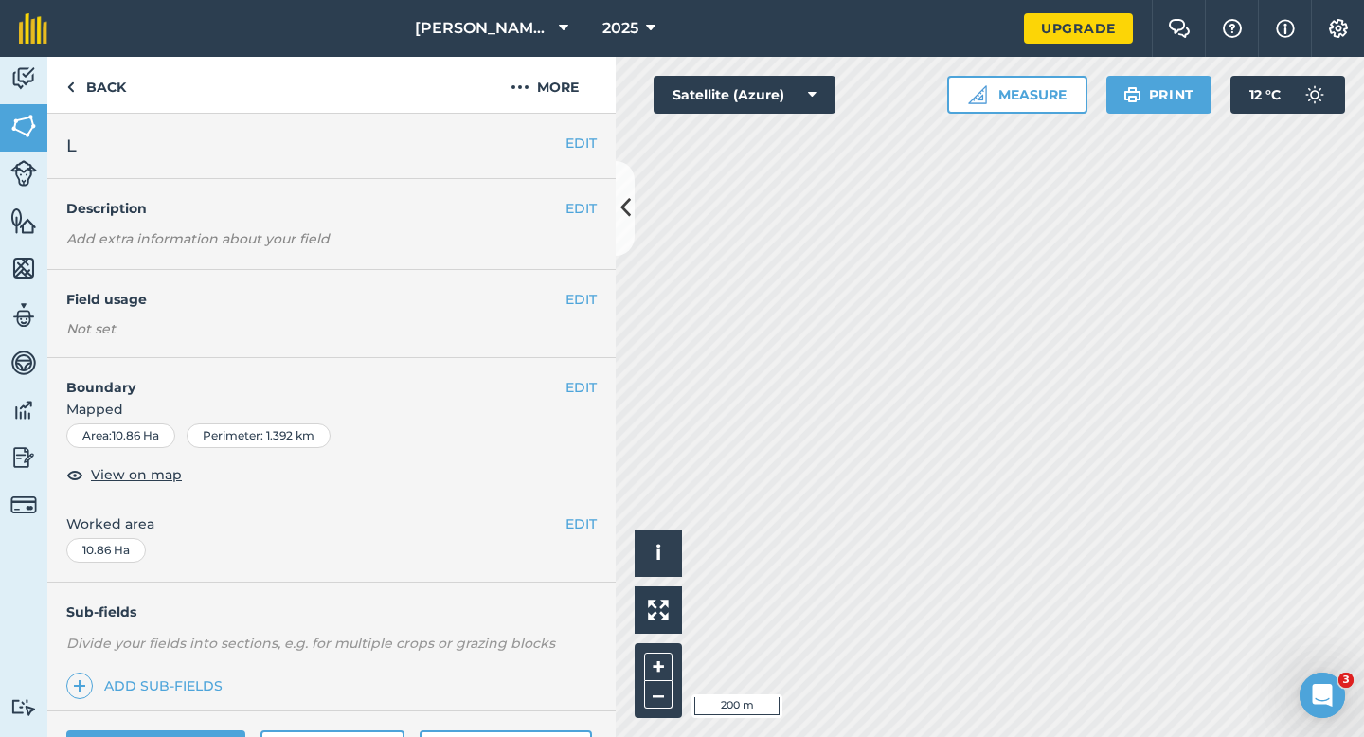
click at [578, 534] on div "EDIT Worked area 10.86 Ha" at bounding box center [331, 539] width 568 height 88
click at [578, 527] on button "EDIT" at bounding box center [581, 523] width 31 height 21
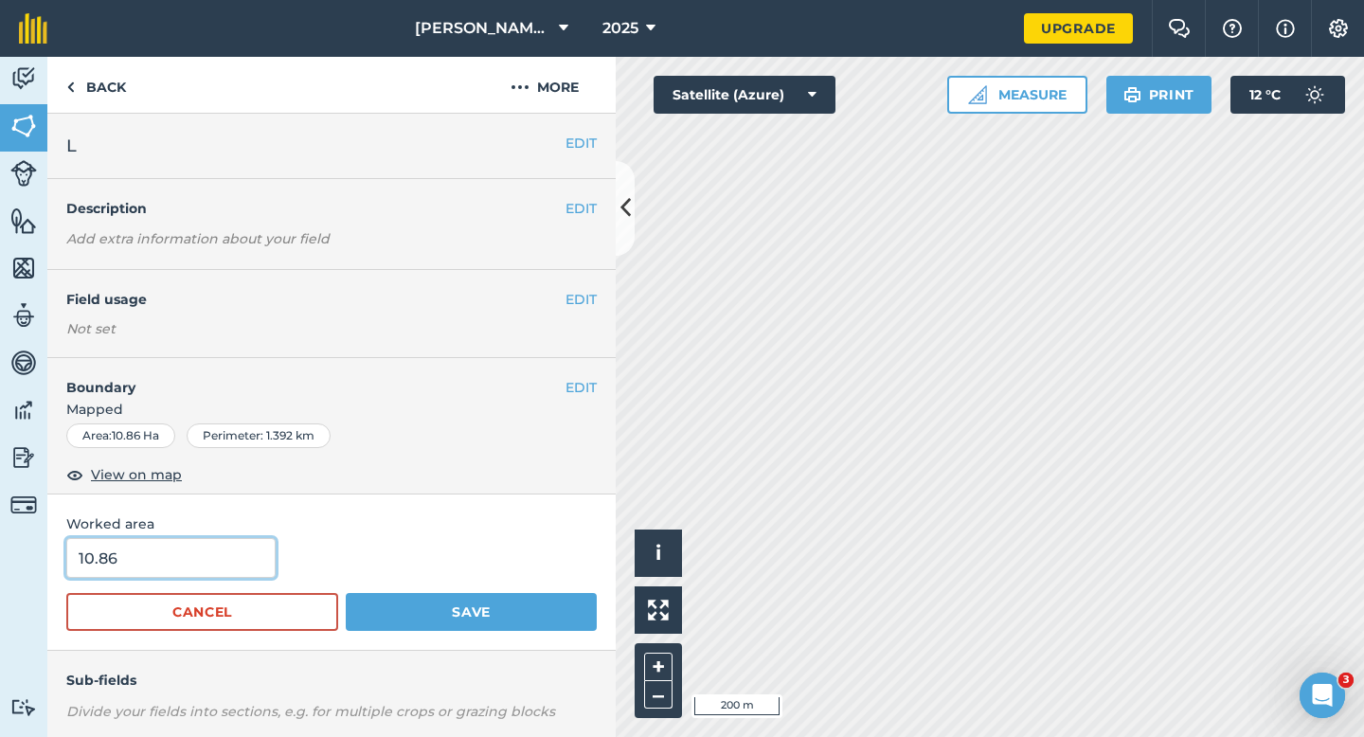
click at [168, 569] on input "10.86" at bounding box center [170, 558] width 209 height 40
type input "11"
click at [346, 593] on button "Save" at bounding box center [471, 612] width 251 height 38
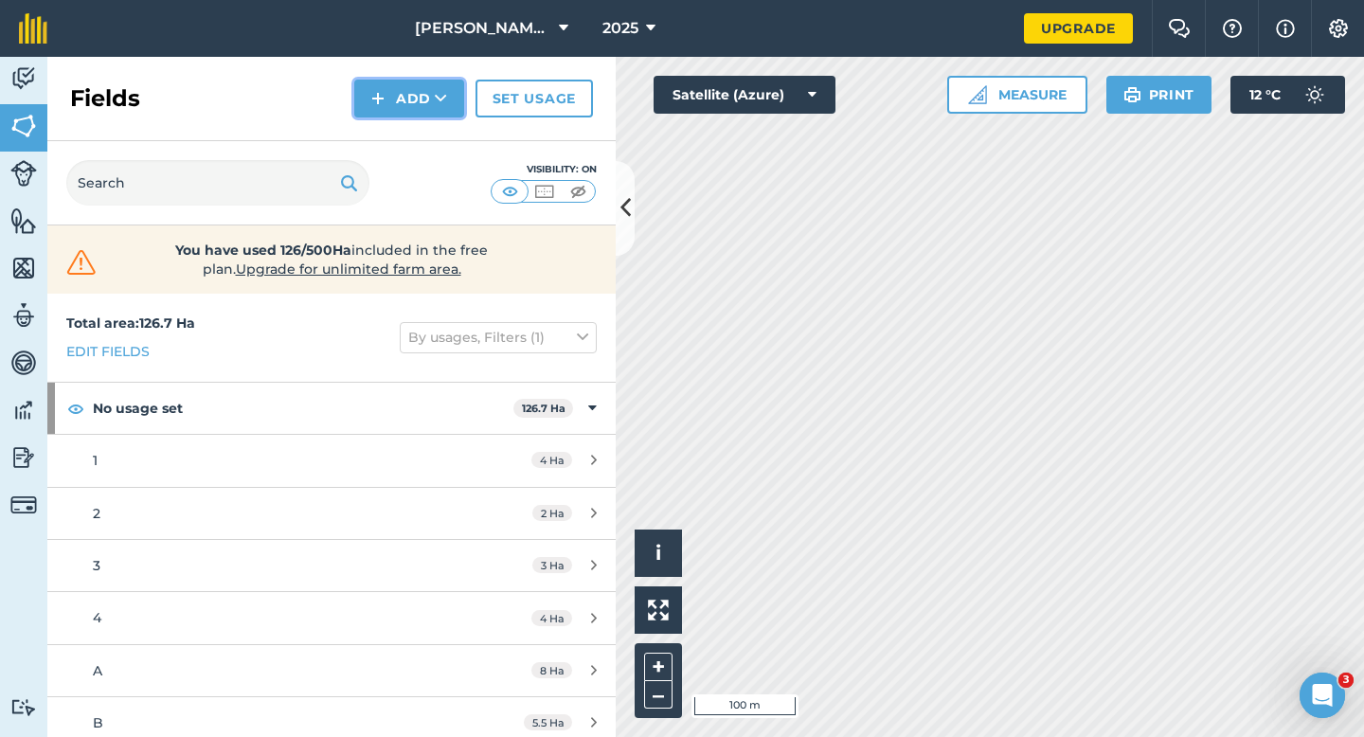
click at [395, 105] on button "Add" at bounding box center [409, 99] width 110 height 38
click at [395, 140] on link "Draw" at bounding box center [409, 141] width 104 height 42
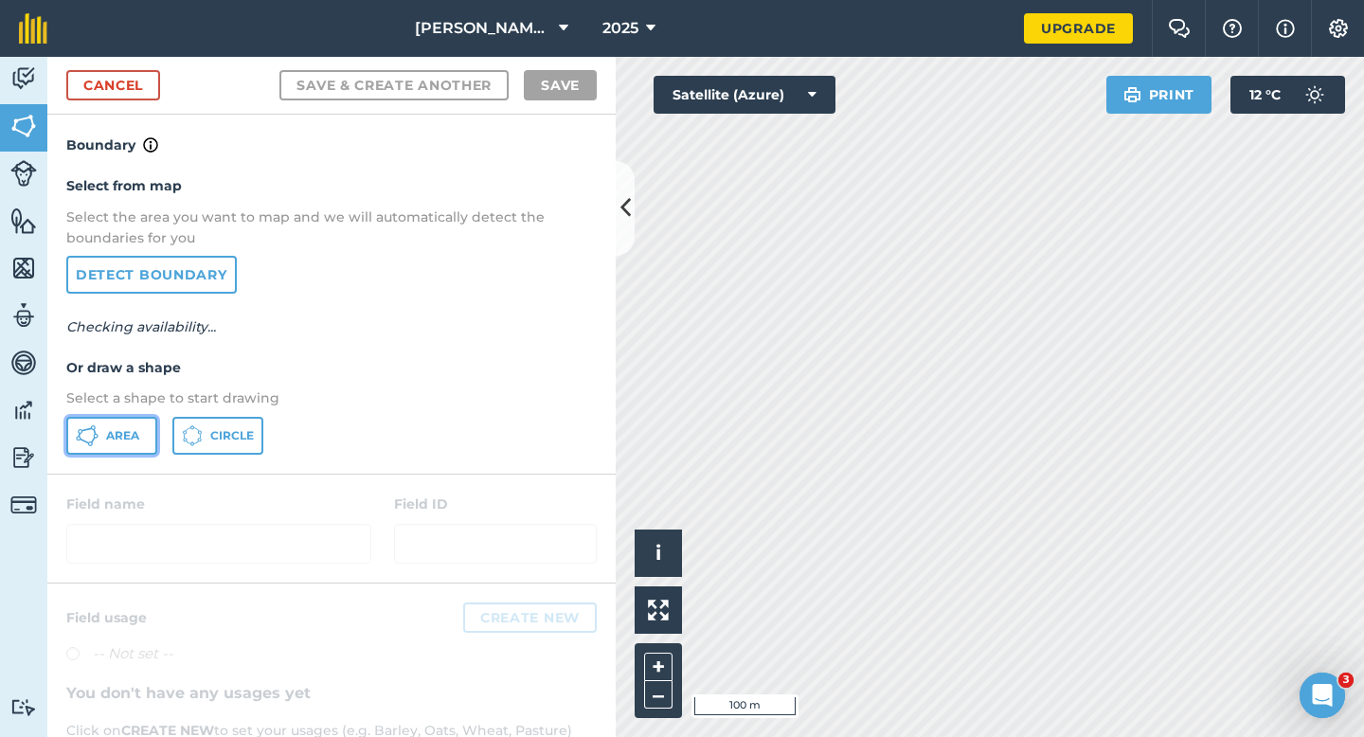
click at [149, 443] on button "Area" at bounding box center [111, 436] width 91 height 38
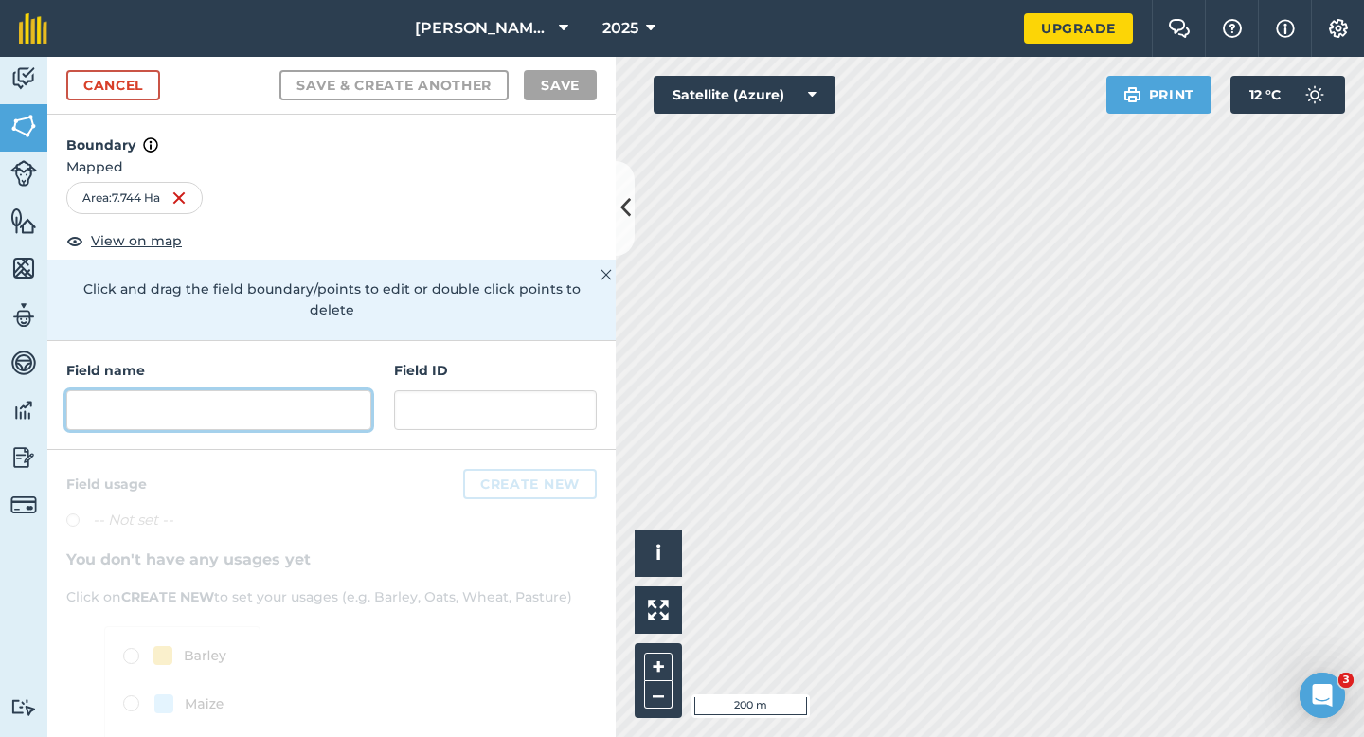
click at [229, 390] on input "text" at bounding box center [218, 410] width 305 height 40
click at [194, 366] on div "Field name" at bounding box center [218, 395] width 305 height 70
click at [202, 390] on input "text" at bounding box center [218, 410] width 305 height 40
type input "I"
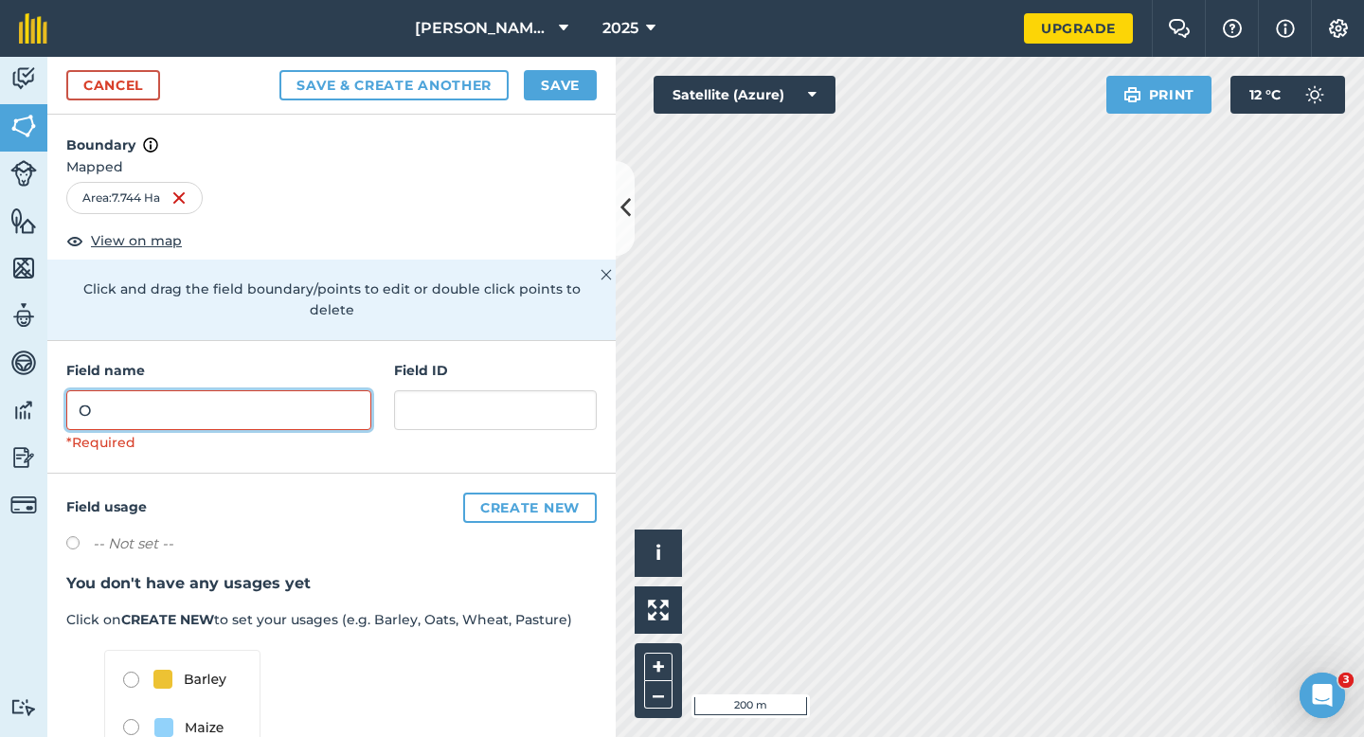
type input "O"
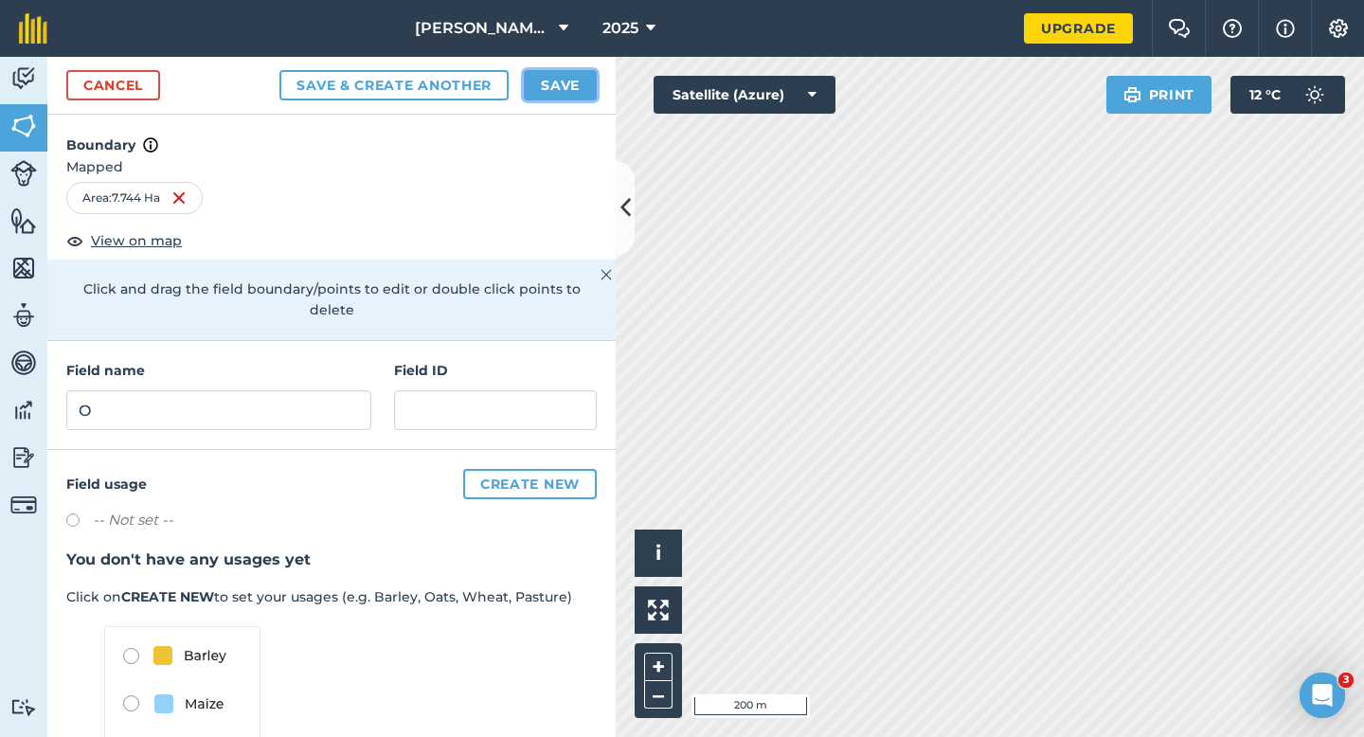
click at [581, 91] on button "Save" at bounding box center [560, 85] width 73 height 30
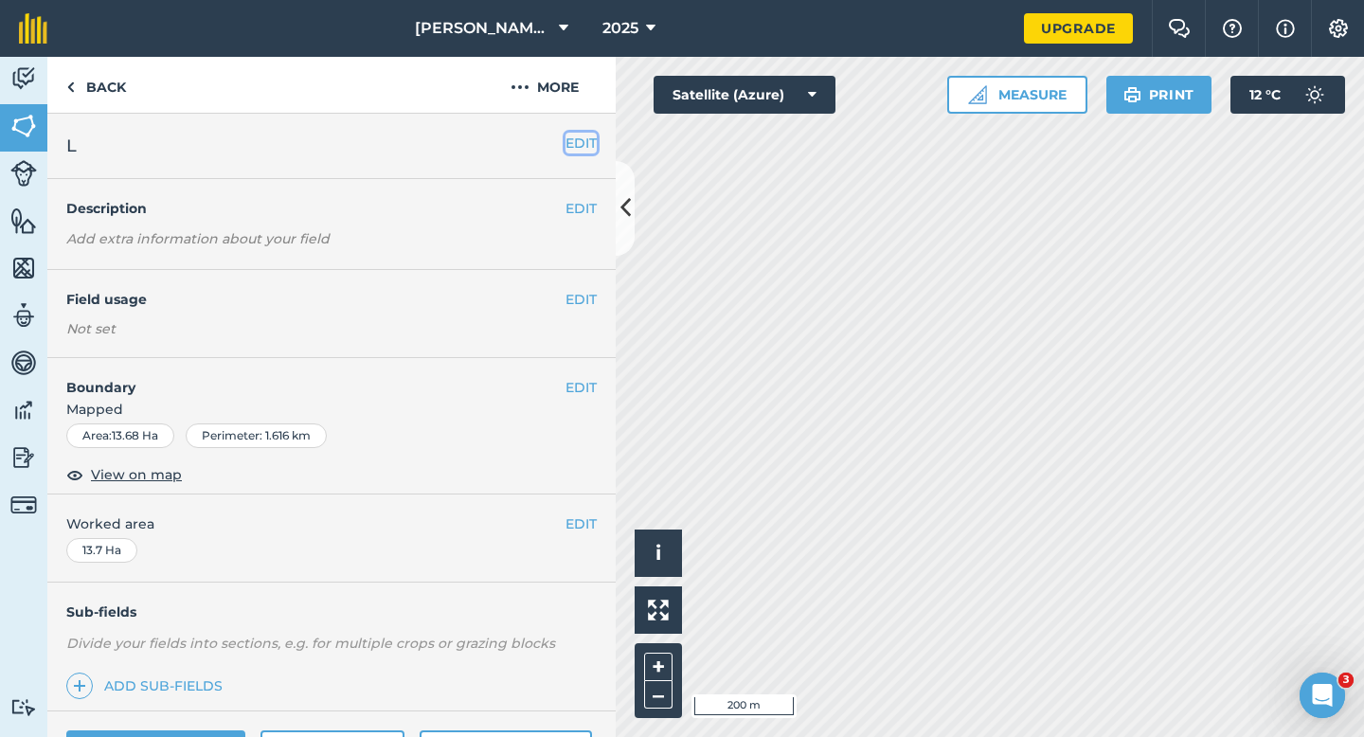
click at [582, 142] on button "EDIT" at bounding box center [581, 143] width 31 height 21
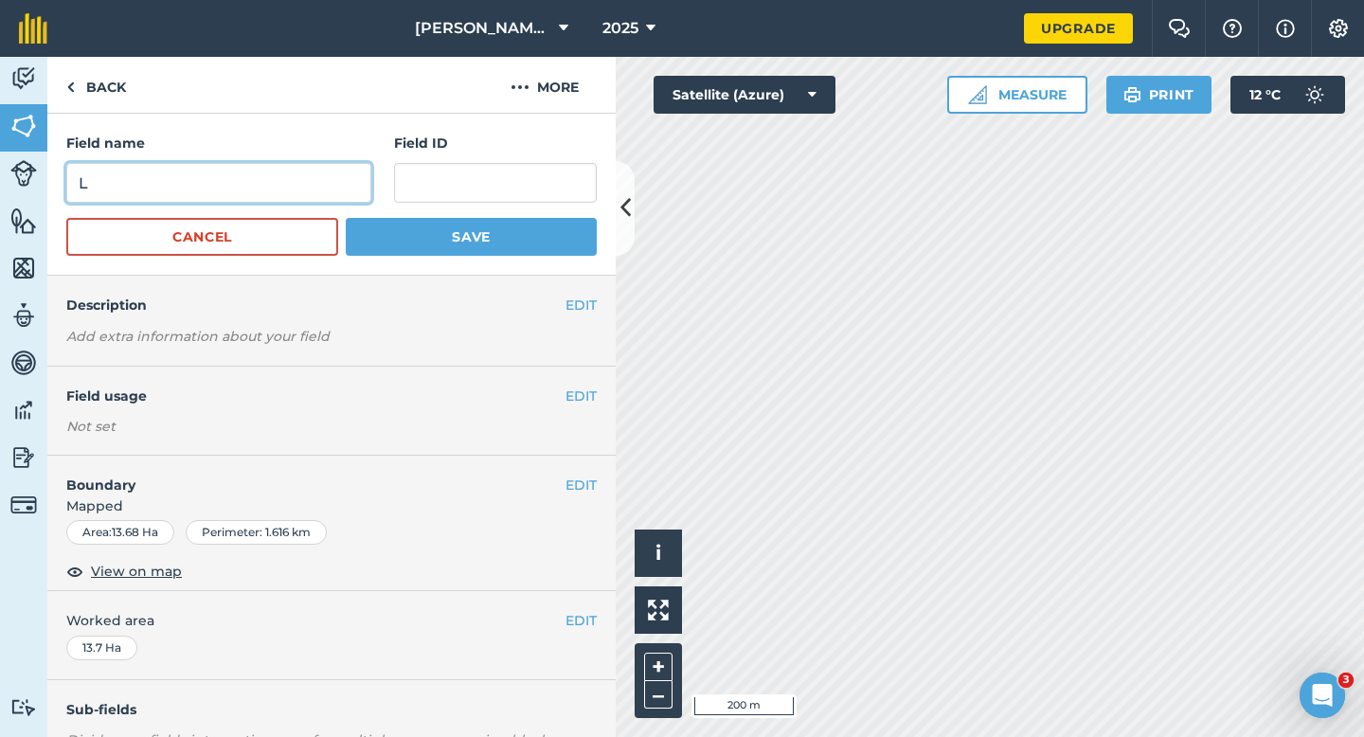
click at [270, 177] on input "L" at bounding box center [218, 183] width 305 height 40
type input "M"
click at [346, 218] on button "Save" at bounding box center [471, 237] width 251 height 38
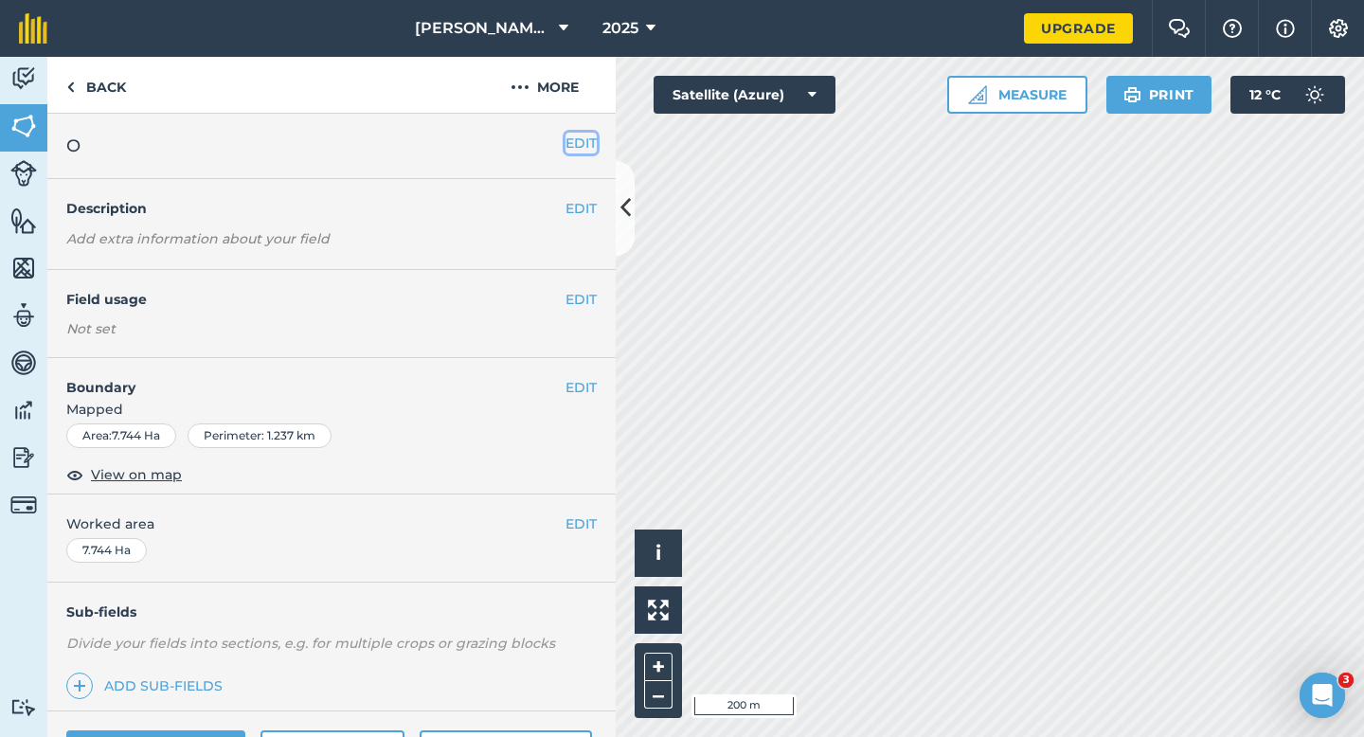
click at [570, 148] on button "EDIT" at bounding box center [581, 143] width 31 height 21
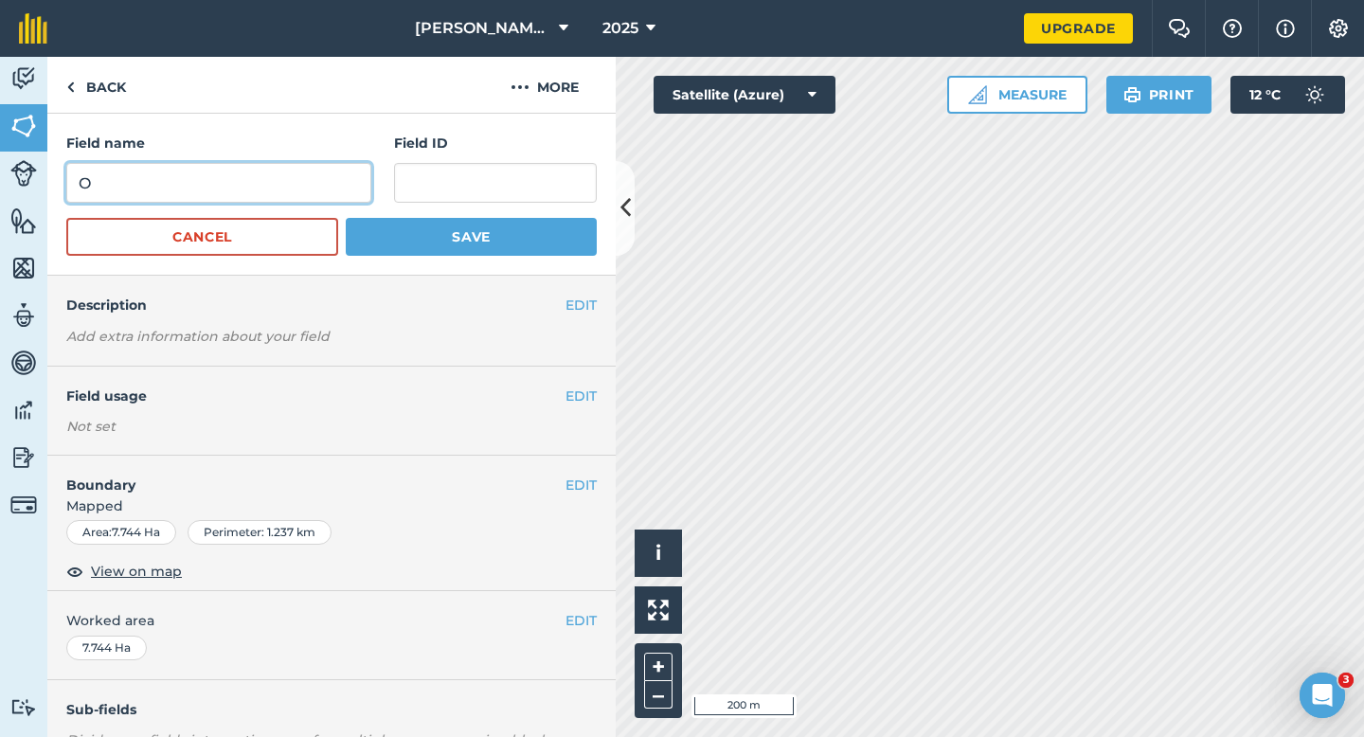
click at [339, 177] on input "O" at bounding box center [218, 183] width 305 height 40
click at [346, 218] on button "Save" at bounding box center [471, 237] width 251 height 38
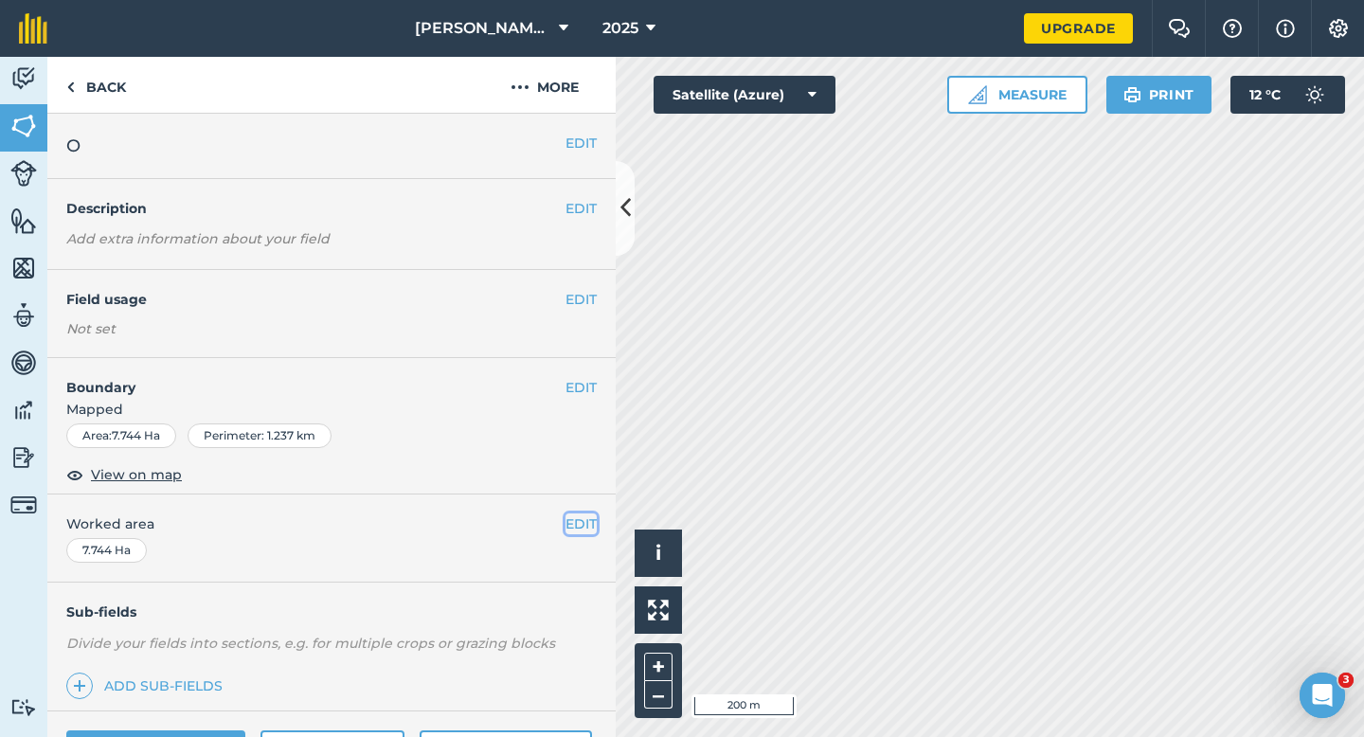
click at [579, 528] on button "EDIT" at bounding box center [581, 523] width 31 height 21
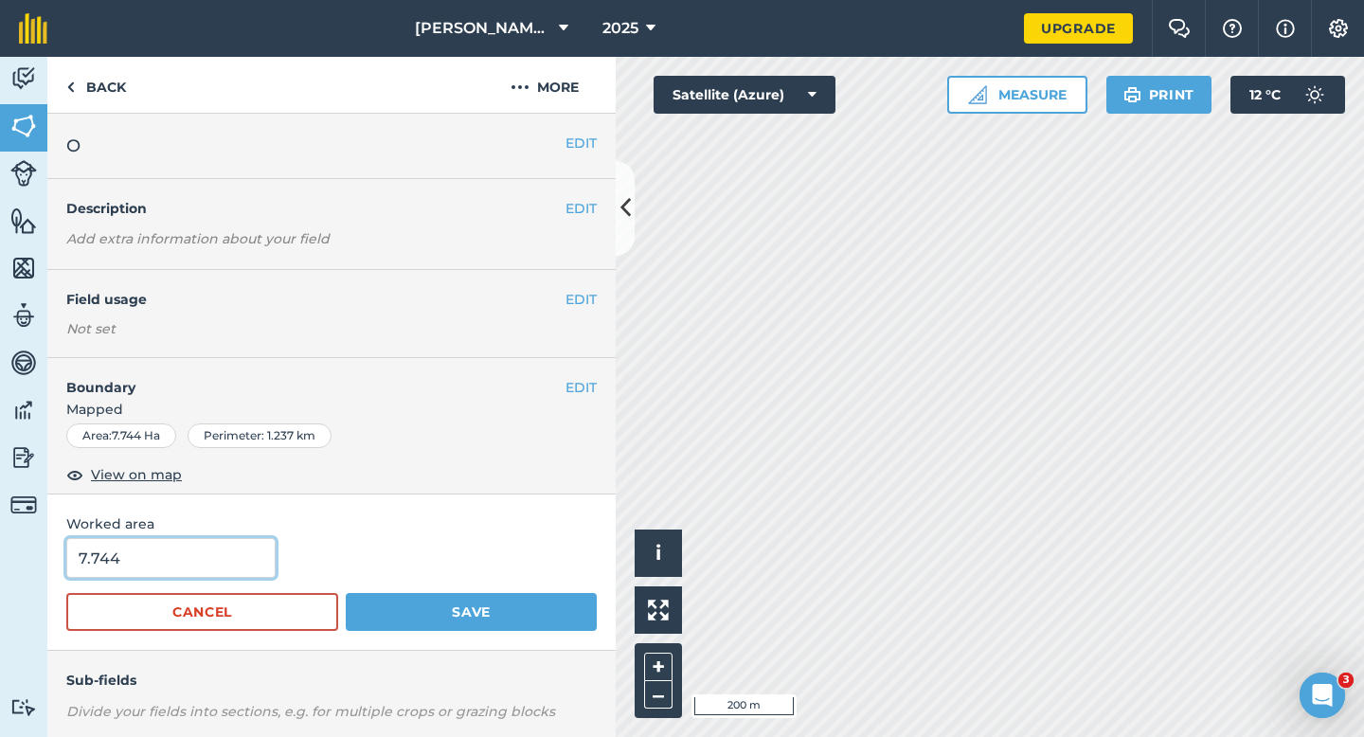
click at [193, 564] on input "7.744" at bounding box center [170, 558] width 209 height 40
type input "7.7"
click at [346, 593] on button "Save" at bounding box center [471, 612] width 251 height 38
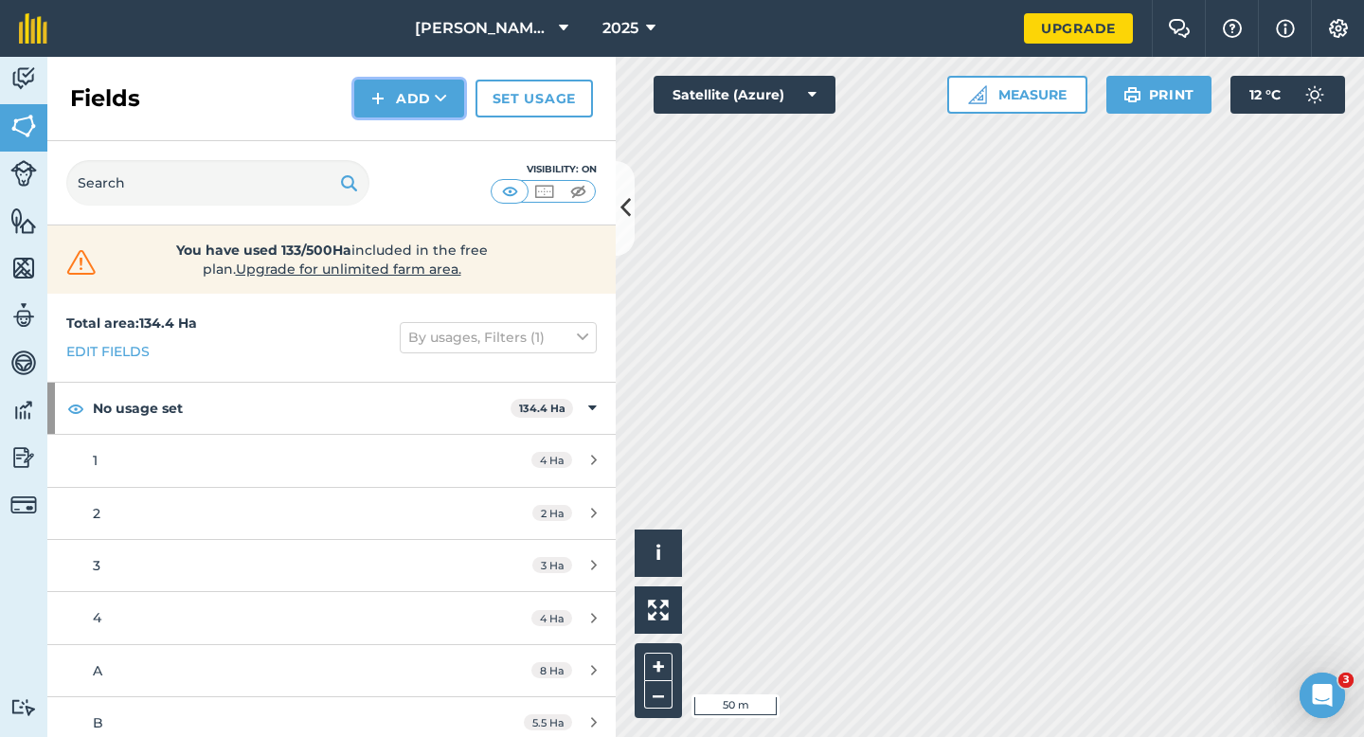
click at [375, 100] on img at bounding box center [377, 98] width 13 height 23
click at [390, 124] on link "Draw" at bounding box center [409, 141] width 104 height 42
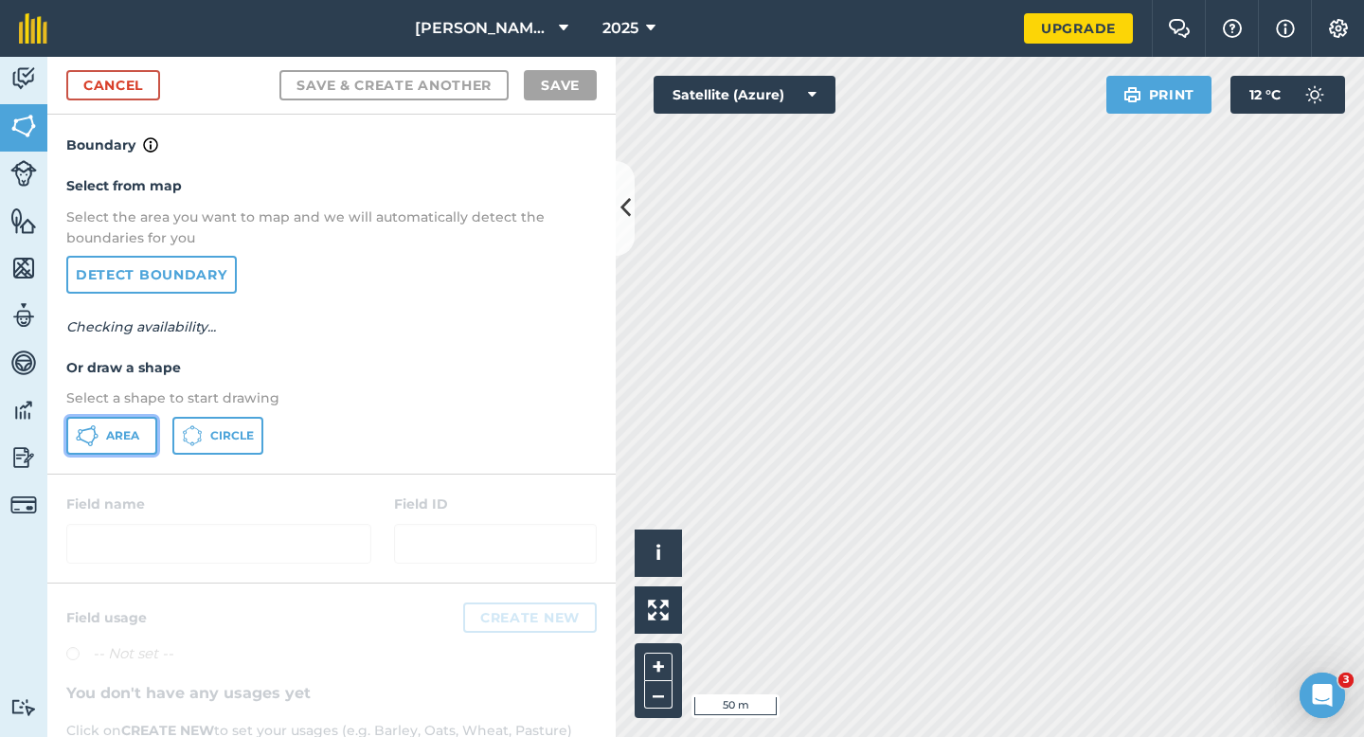
click at [152, 428] on button "Area" at bounding box center [111, 436] width 91 height 38
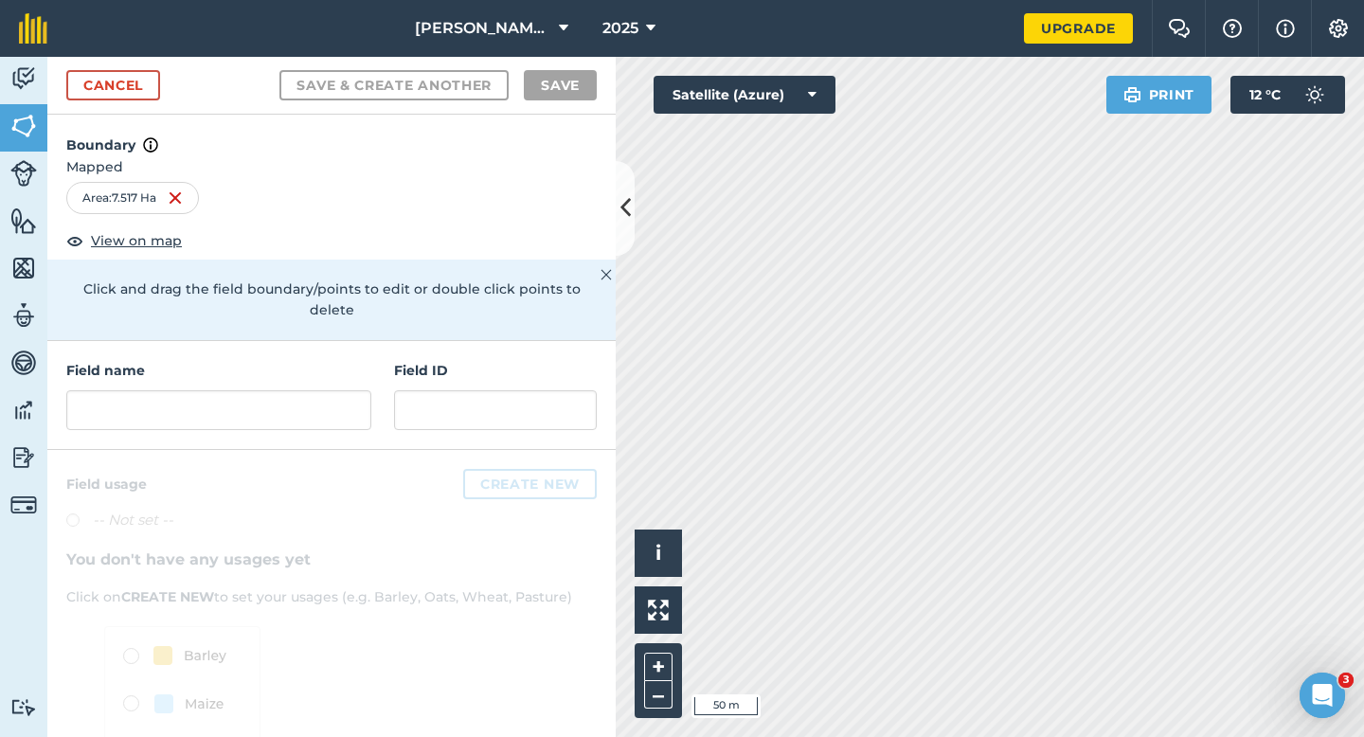
click at [259, 420] on div "Field name Field ID" at bounding box center [331, 395] width 568 height 109
click at [259, 401] on input "text" at bounding box center [218, 410] width 305 height 40
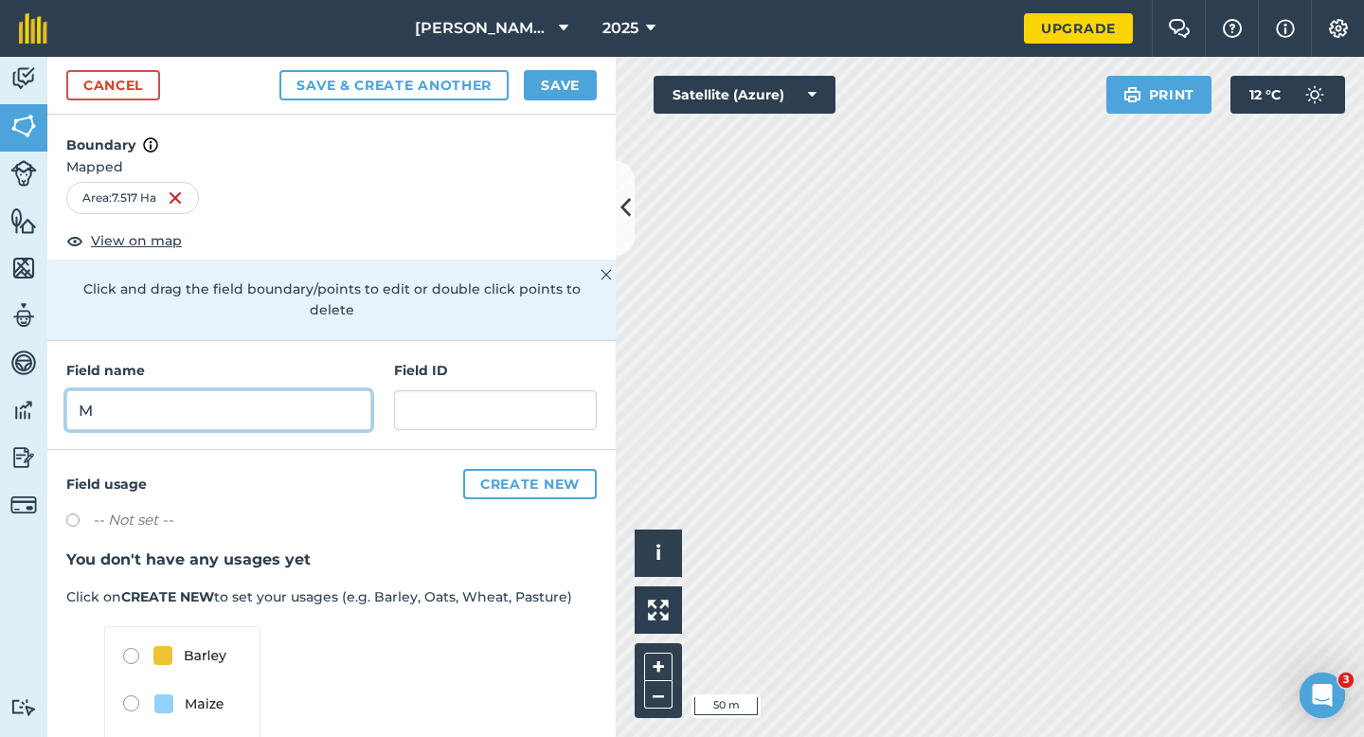
type input "M"
click at [576, 96] on button "Save" at bounding box center [560, 85] width 73 height 30
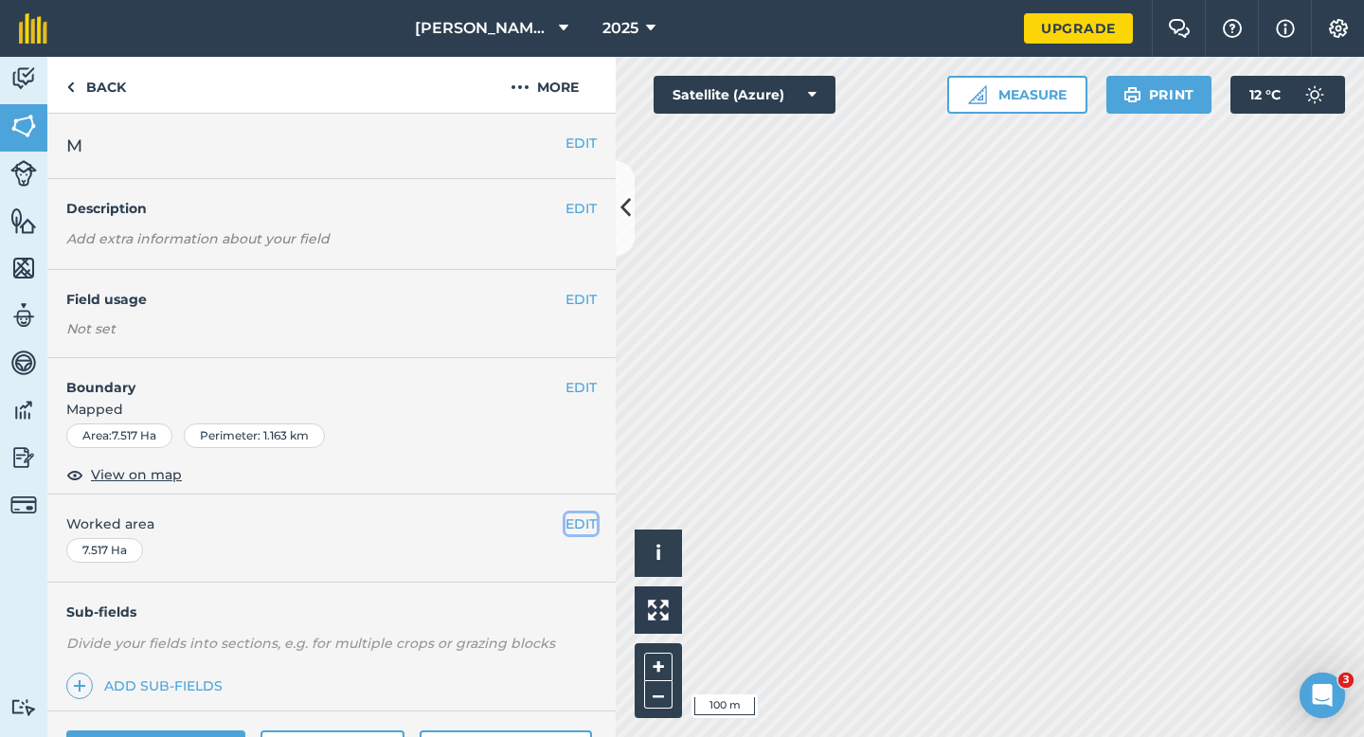
click at [588, 529] on button "EDIT" at bounding box center [581, 523] width 31 height 21
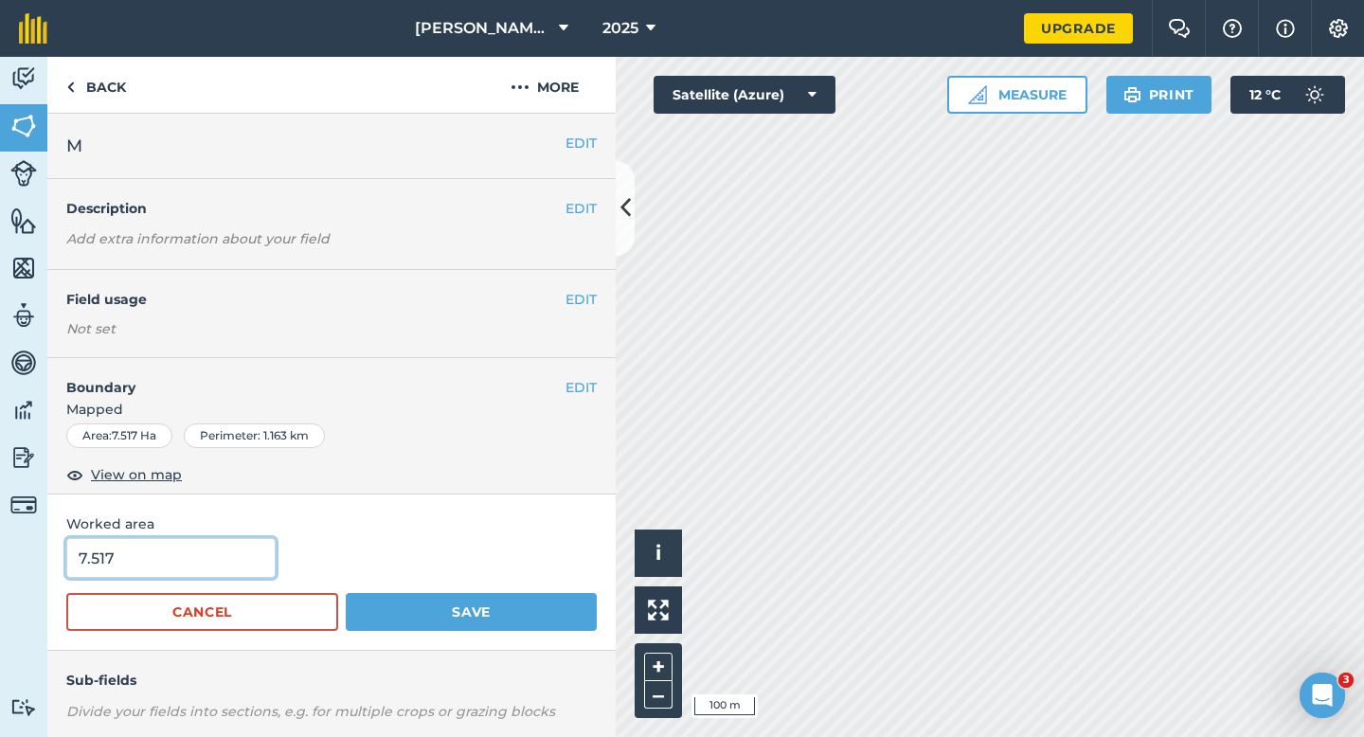
click at [223, 565] on input "7.517" at bounding box center [170, 558] width 209 height 40
type input "7.5"
click at [346, 593] on button "Save" at bounding box center [471, 612] width 251 height 38
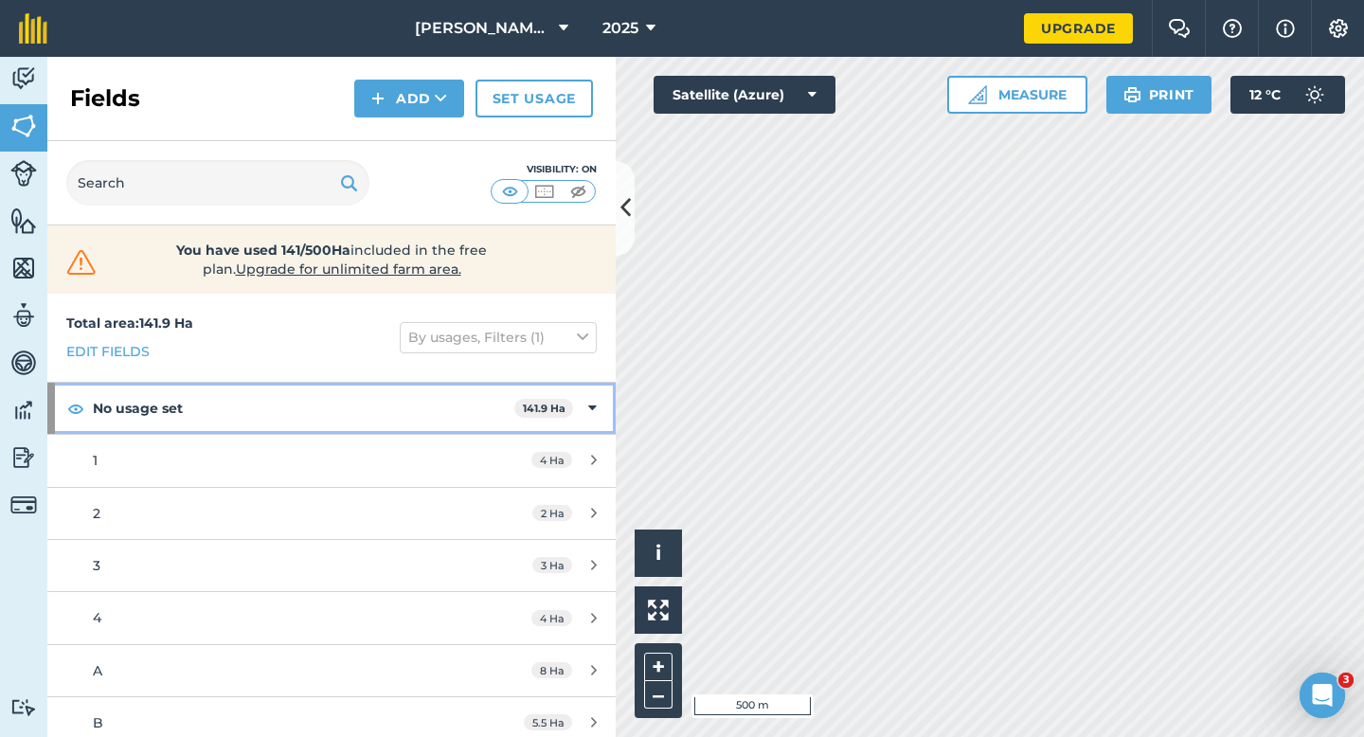
click at [609, 421] on div "No usage set 141.9 Ha" at bounding box center [331, 408] width 568 height 51
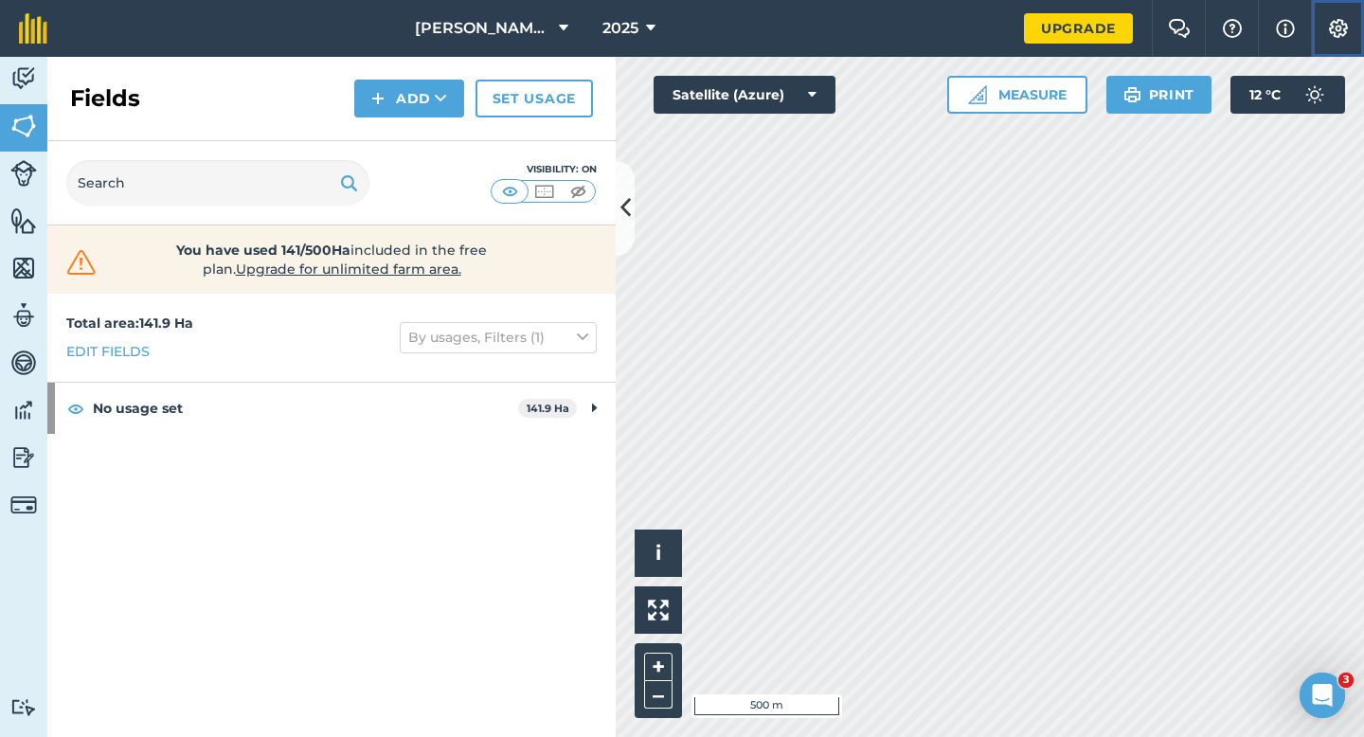
click at [1356, 14] on button "Settings" at bounding box center [1337, 28] width 53 height 57
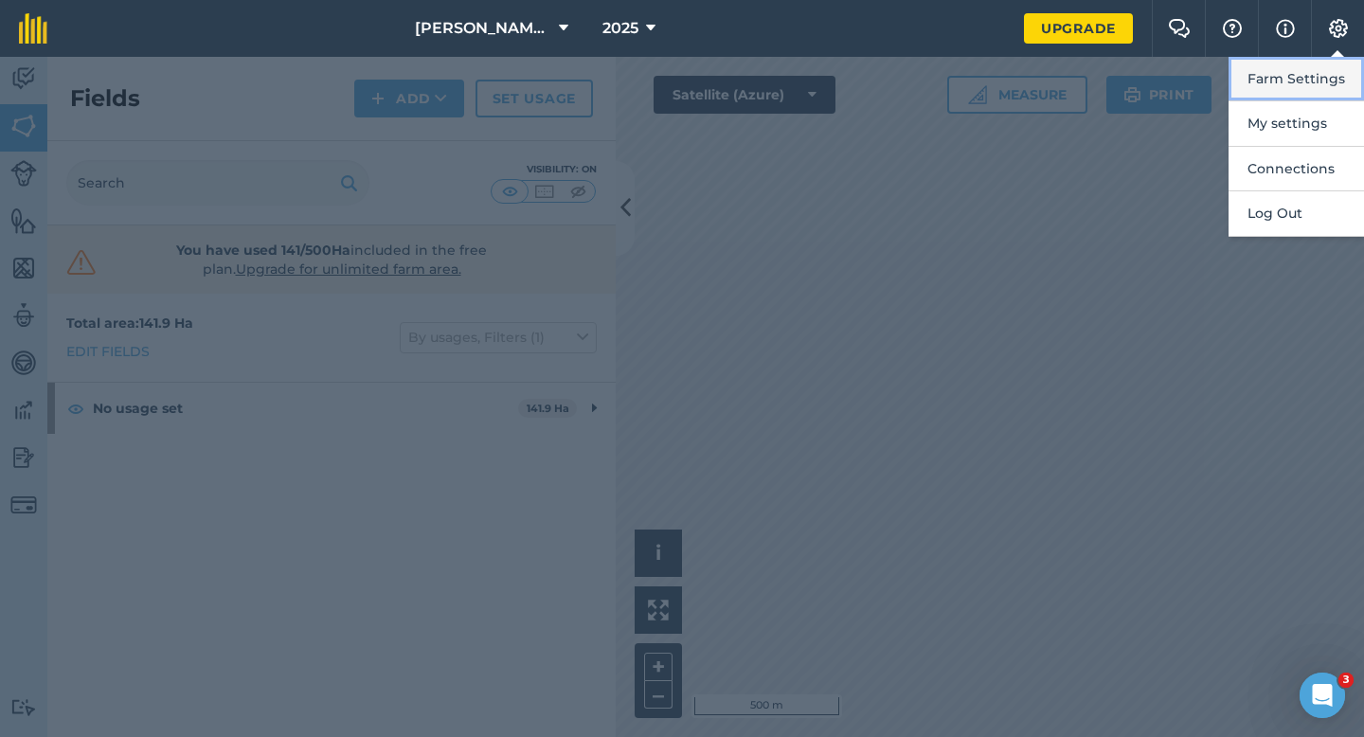
click at [1332, 71] on button "Farm Settings" at bounding box center [1296, 79] width 135 height 45
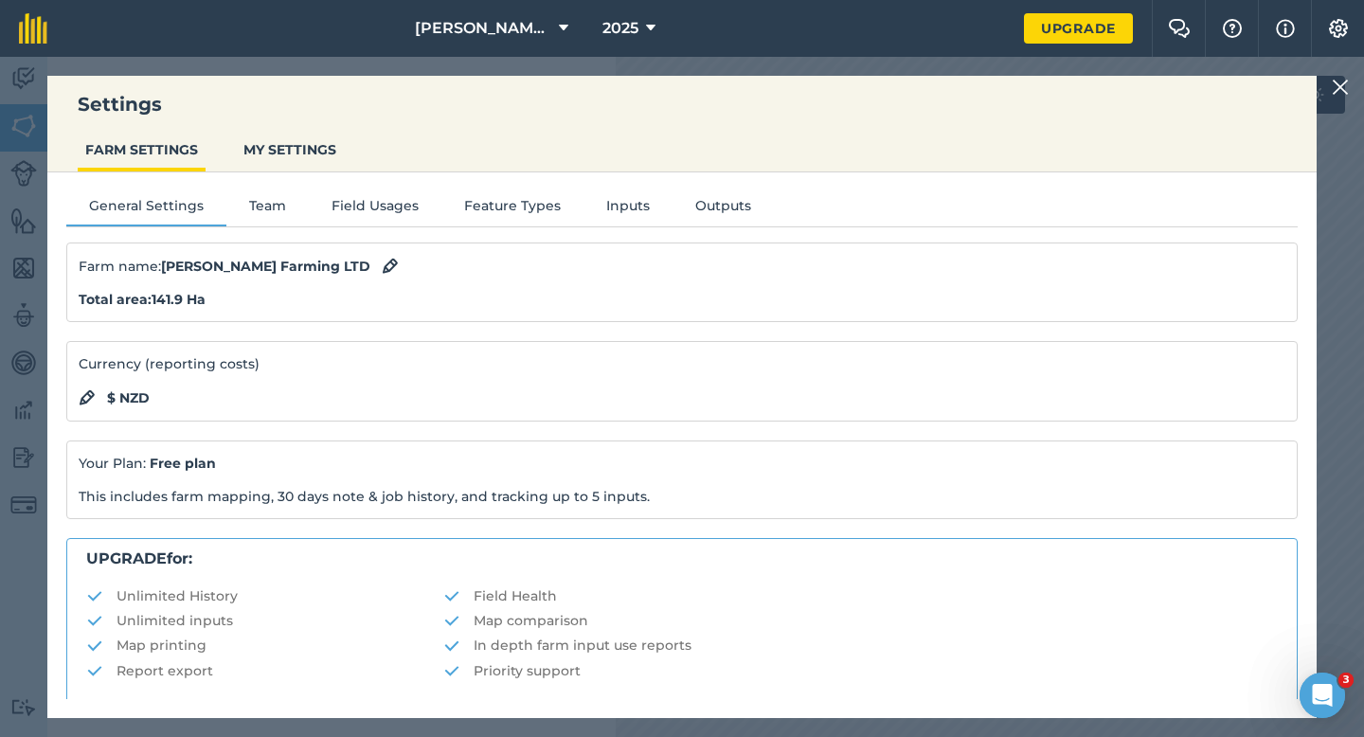
scroll to position [364, 0]
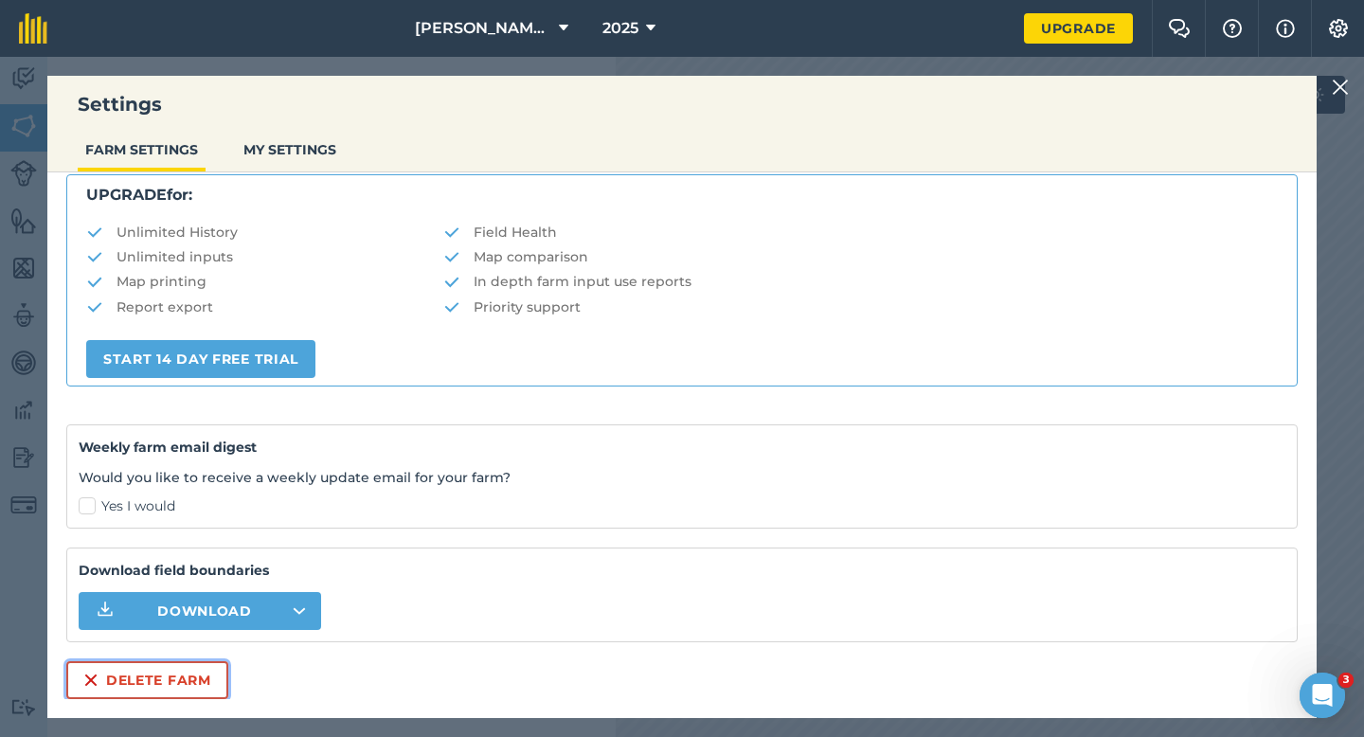
click at [213, 668] on button "Delete farm" at bounding box center [147, 680] width 162 height 38
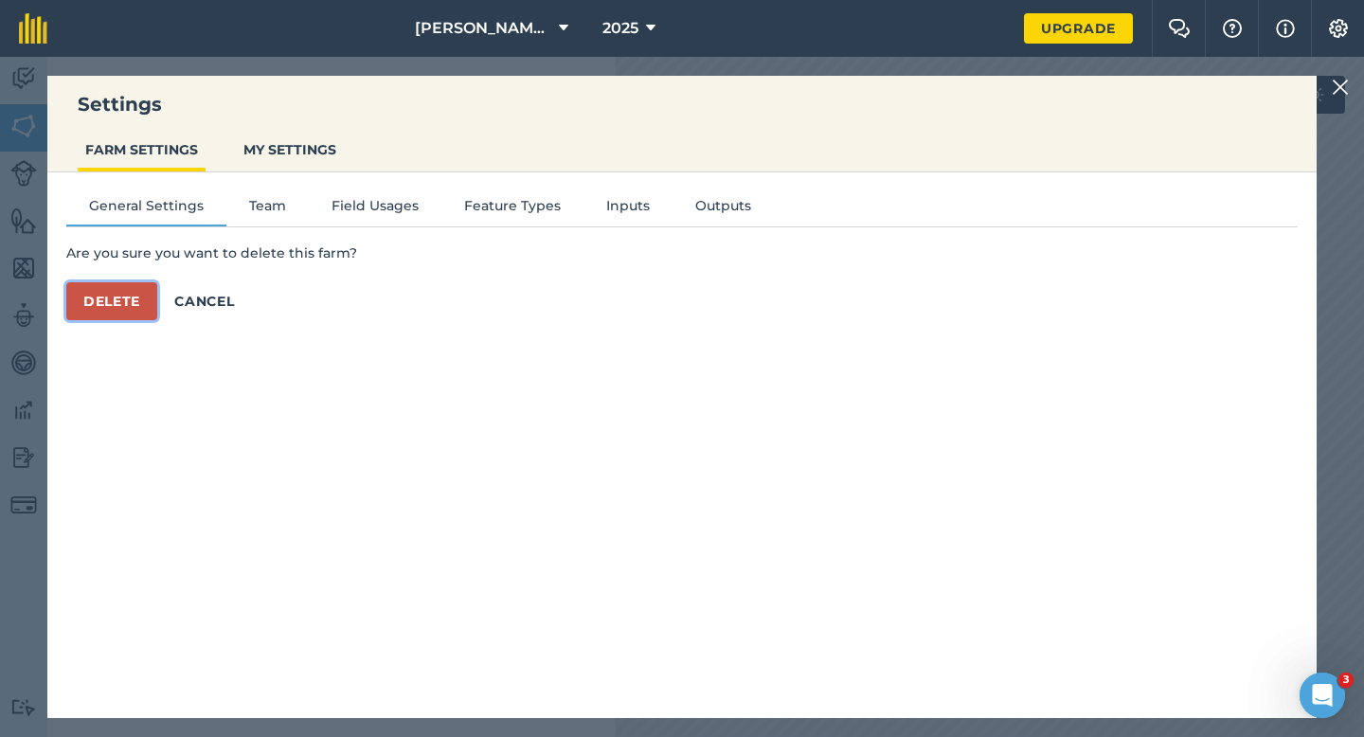
click at [122, 310] on button "Delete" at bounding box center [111, 301] width 91 height 38
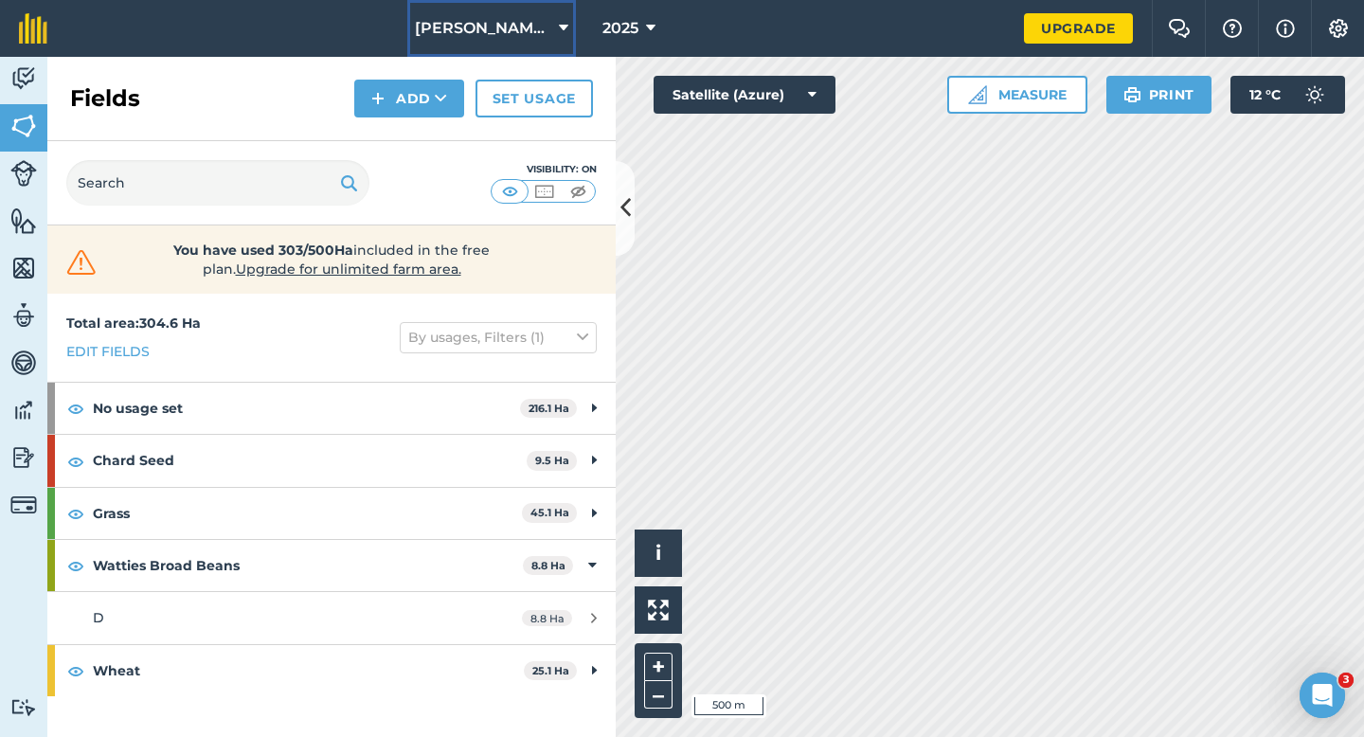
click at [527, 31] on span "[PERSON_NAME] & Sons" at bounding box center [483, 28] width 136 height 23
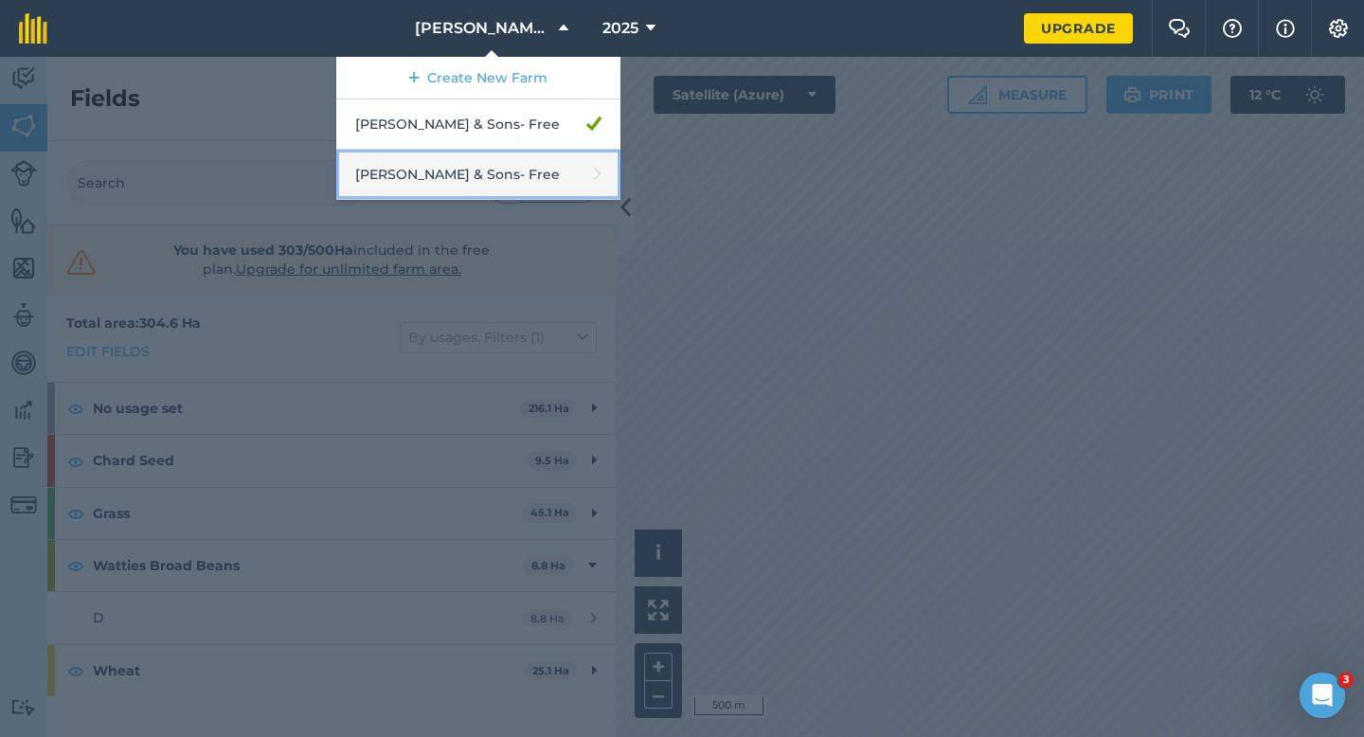
click at [529, 164] on link "[PERSON_NAME] & Sons - Free" at bounding box center [478, 175] width 284 height 50
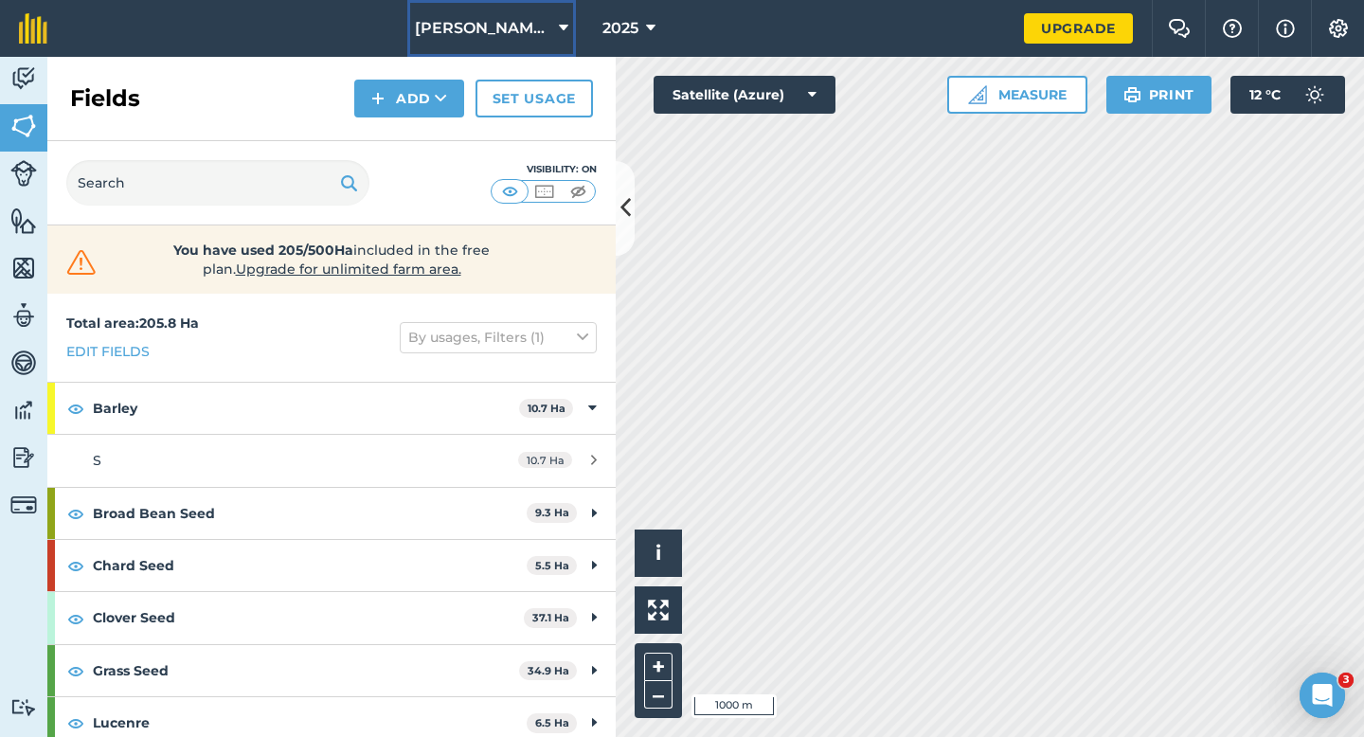
click at [552, 21] on button "[PERSON_NAME] & Sons" at bounding box center [491, 28] width 169 height 57
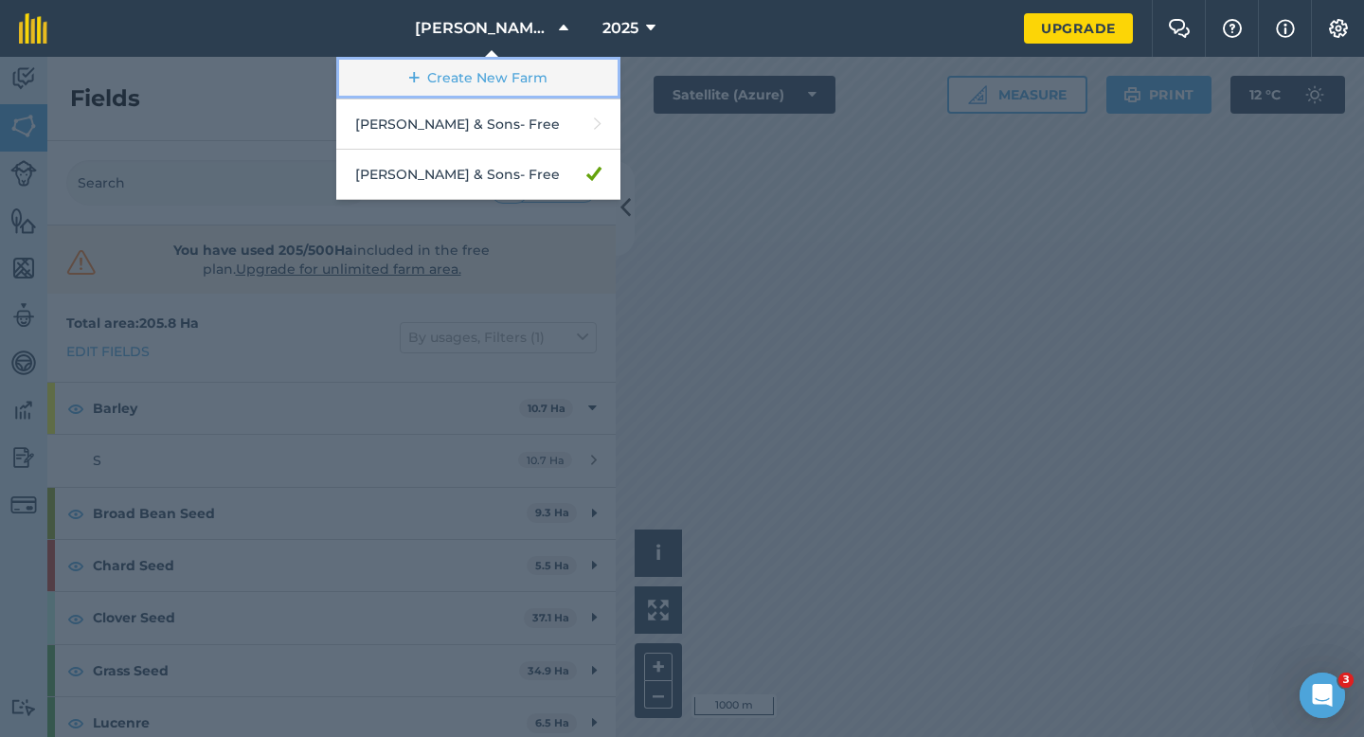
click at [552, 58] on link "Create New Farm" at bounding box center [478, 78] width 284 height 43
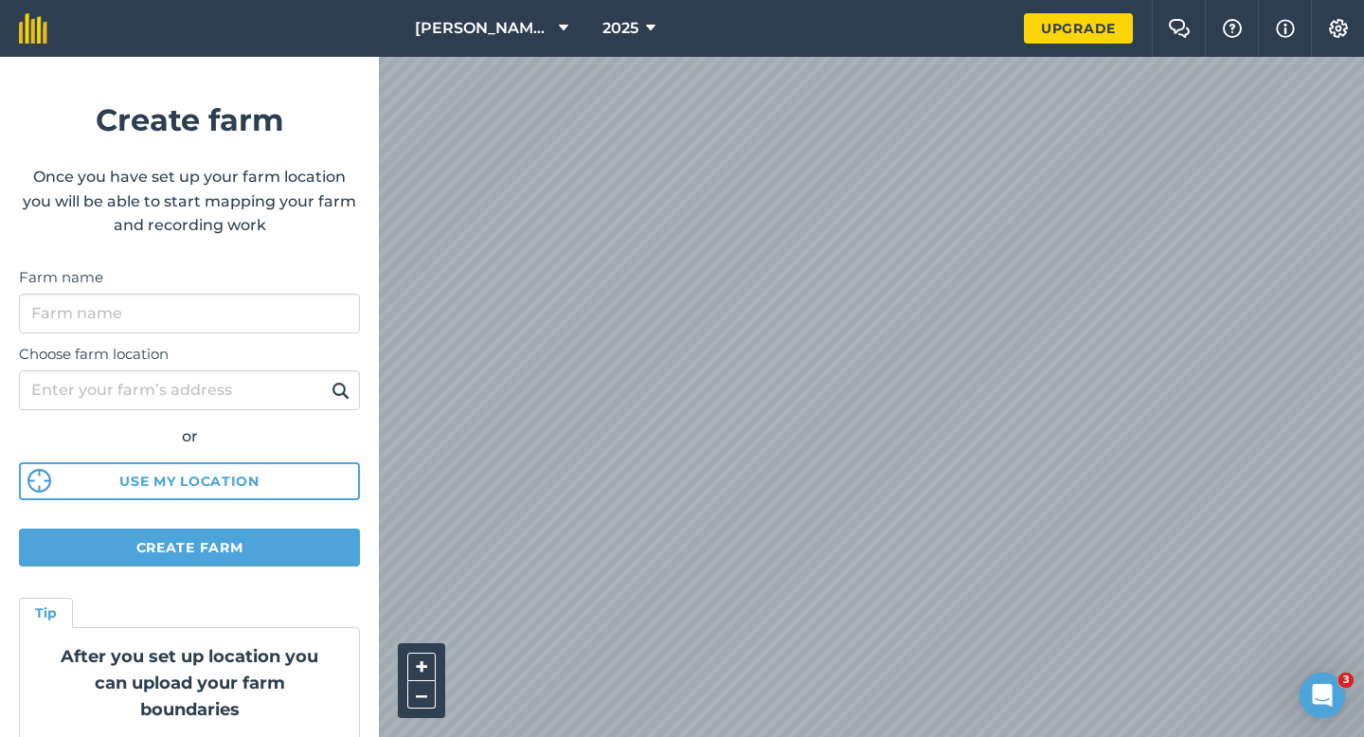
click at [241, 365] on label "Choose farm location" at bounding box center [189, 354] width 341 height 23
click at [241, 370] on input "Choose farm location" at bounding box center [189, 390] width 341 height 40
click at [241, 313] on input "Farm name" at bounding box center [189, 314] width 341 height 40
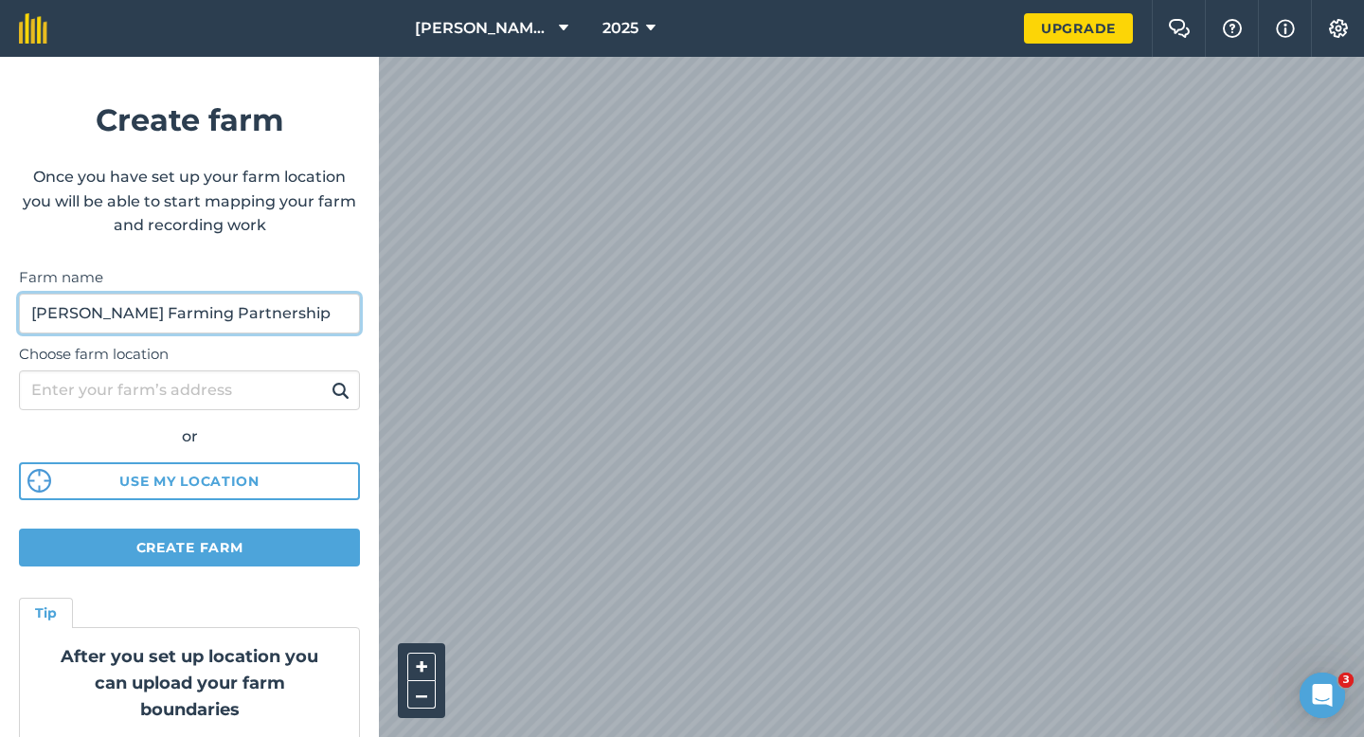
type input "[PERSON_NAME] Farming Partnership"
